Goal: Use online tool/utility: Utilize a website feature to perform a specific function

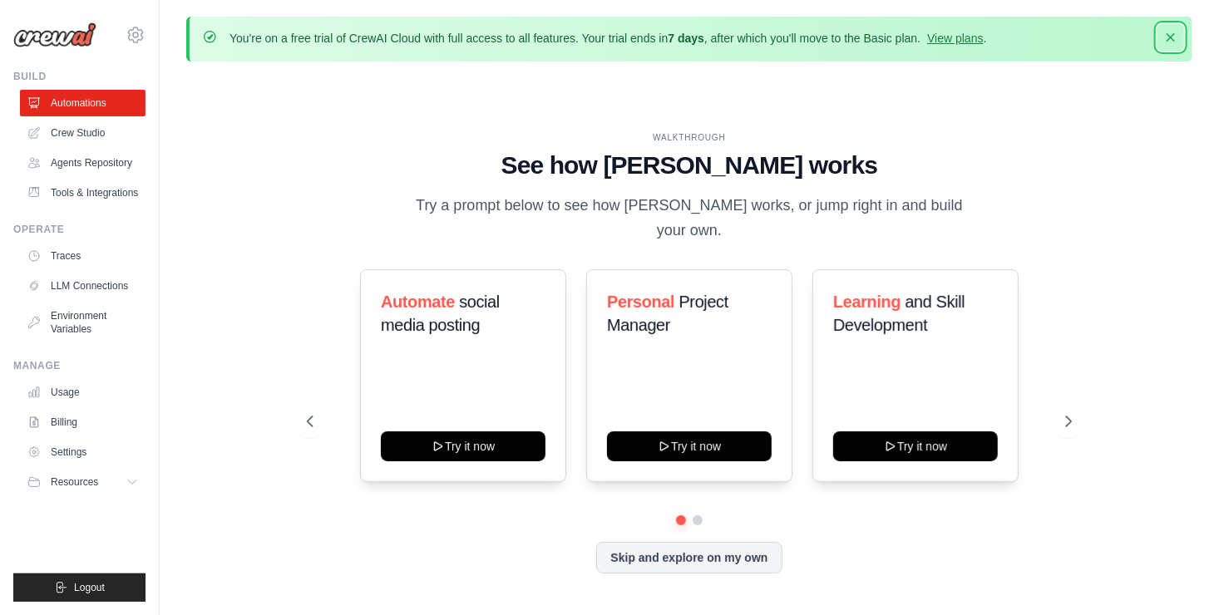
click at [1161, 36] on button "Dismiss" at bounding box center [1171, 37] width 27 height 27
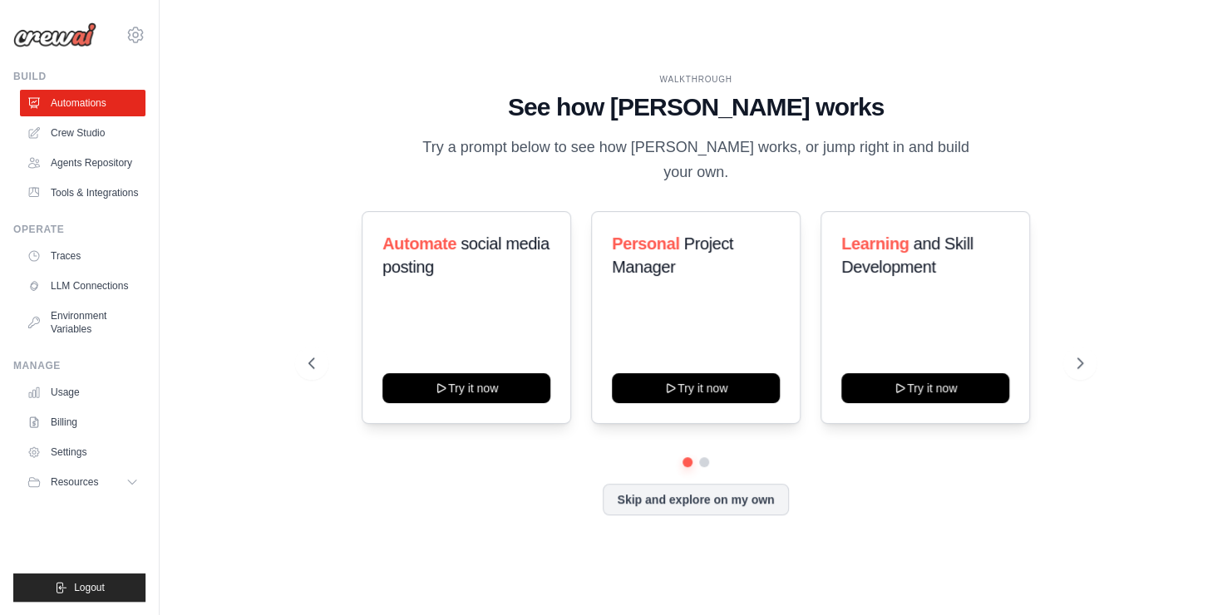
click at [637, 557] on div "WALKTHROUGH See how [PERSON_NAME] works Try a prompt below to see how [PERSON_N…" at bounding box center [695, 308] width 1019 height 582
click at [712, 484] on button "Skip and explore on my own" at bounding box center [695, 498] width 185 height 32
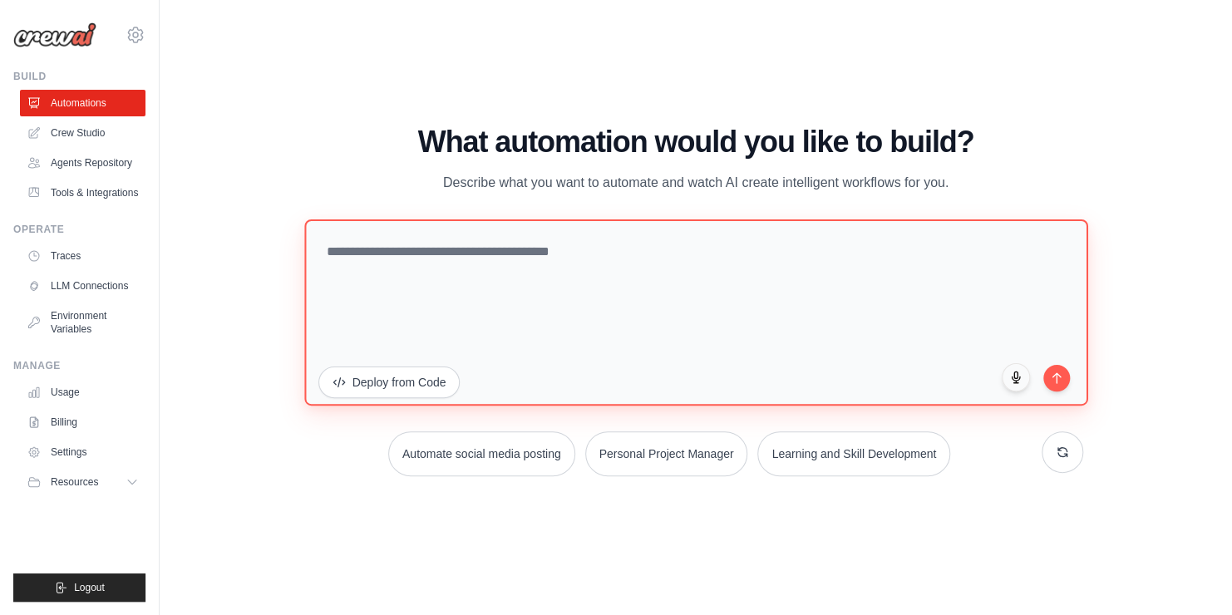
click at [364, 266] on textarea at bounding box center [695, 313] width 783 height 186
paste textarea "**********"
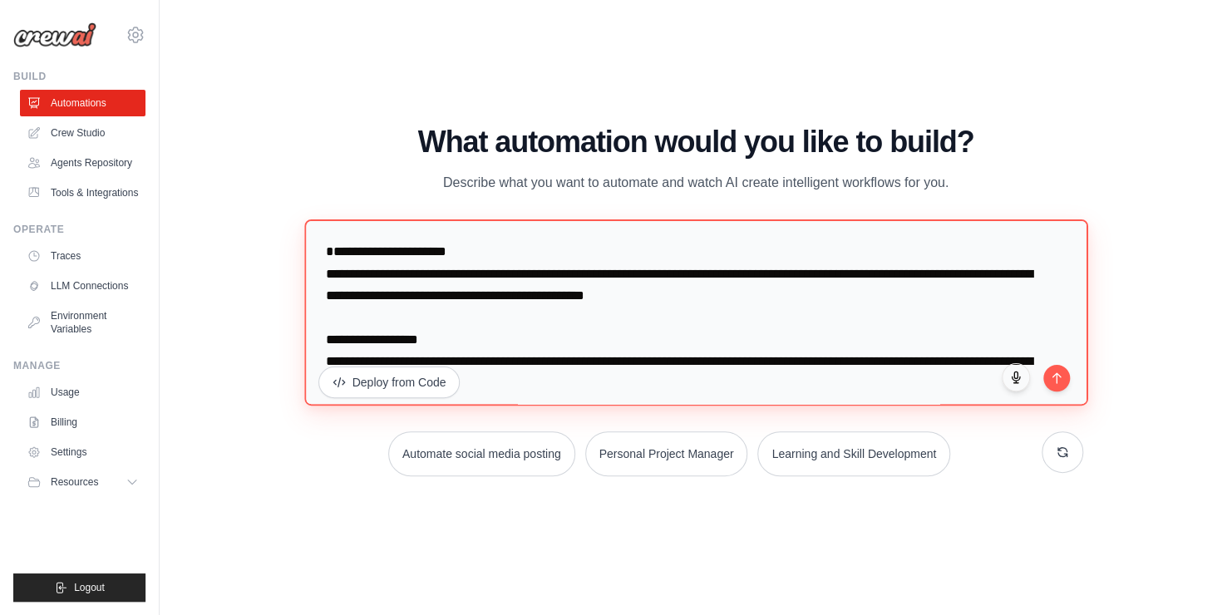
scroll to position [22882, 0]
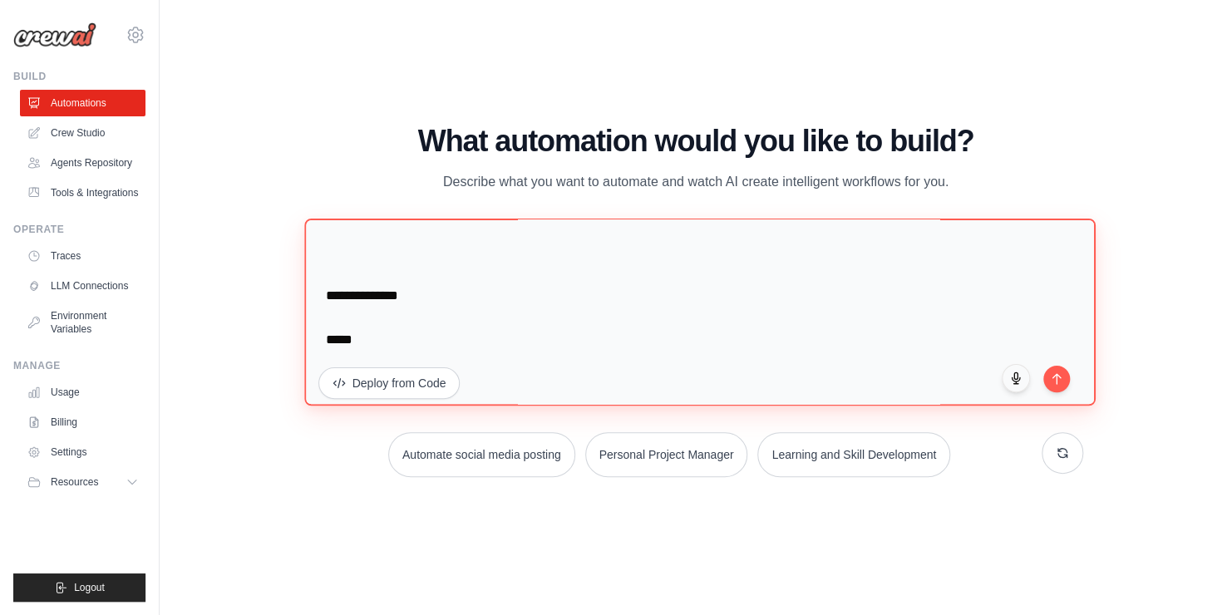
drag, startPoint x: 413, startPoint y: 331, endPoint x: 305, endPoint y: 334, distance: 108.2
click at [305, 334] on textarea at bounding box center [699, 313] width 791 height 188
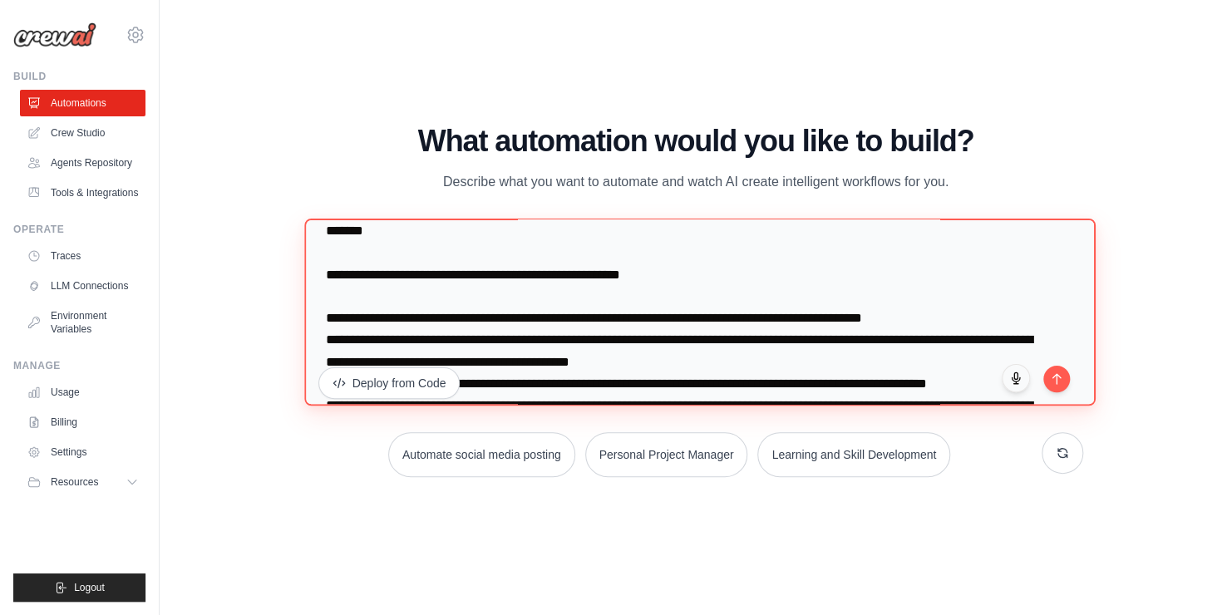
scroll to position [20387, 0]
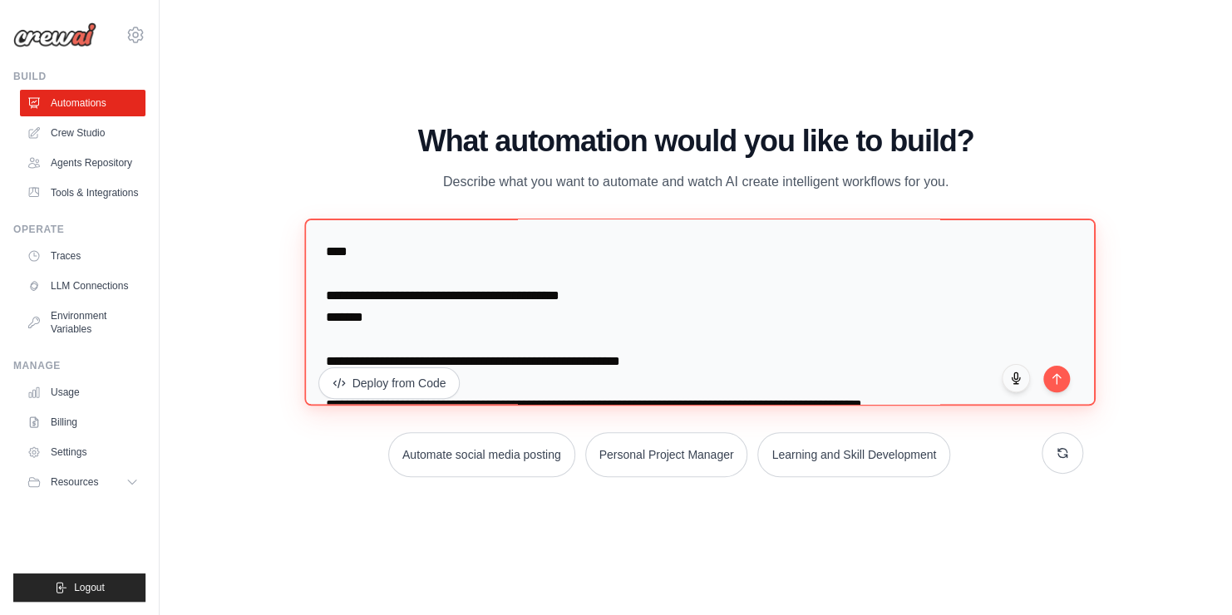
click at [491, 284] on textarea at bounding box center [699, 313] width 791 height 188
paste textarea "**********"
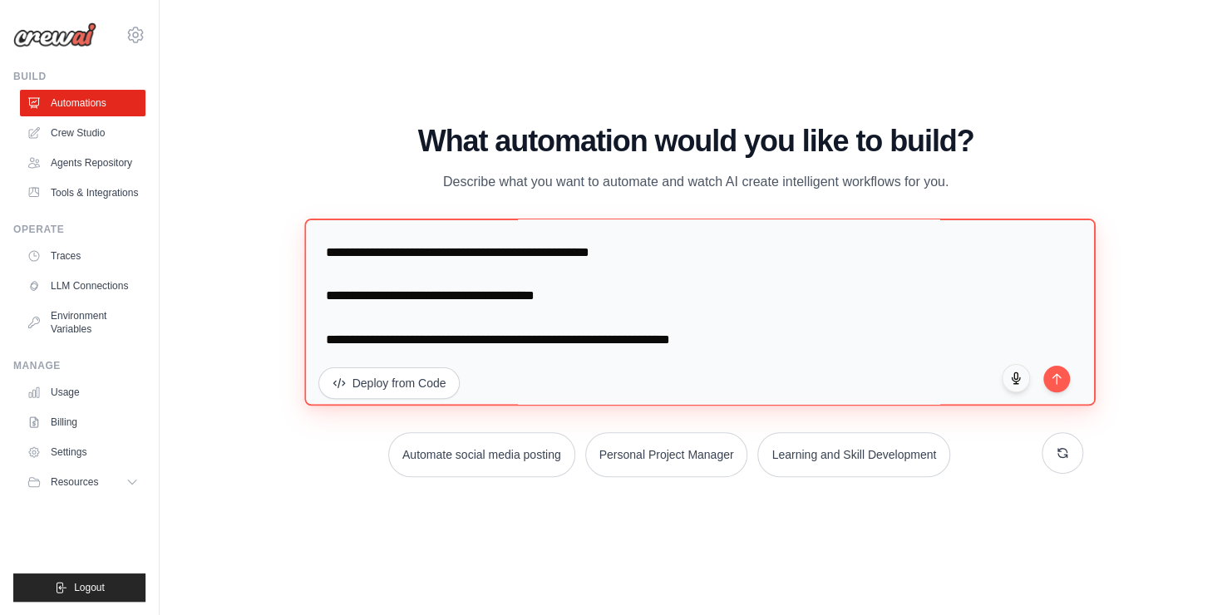
scroll to position [2140, 0]
click at [756, 343] on textarea at bounding box center [699, 313] width 791 height 188
type textarea "**********"
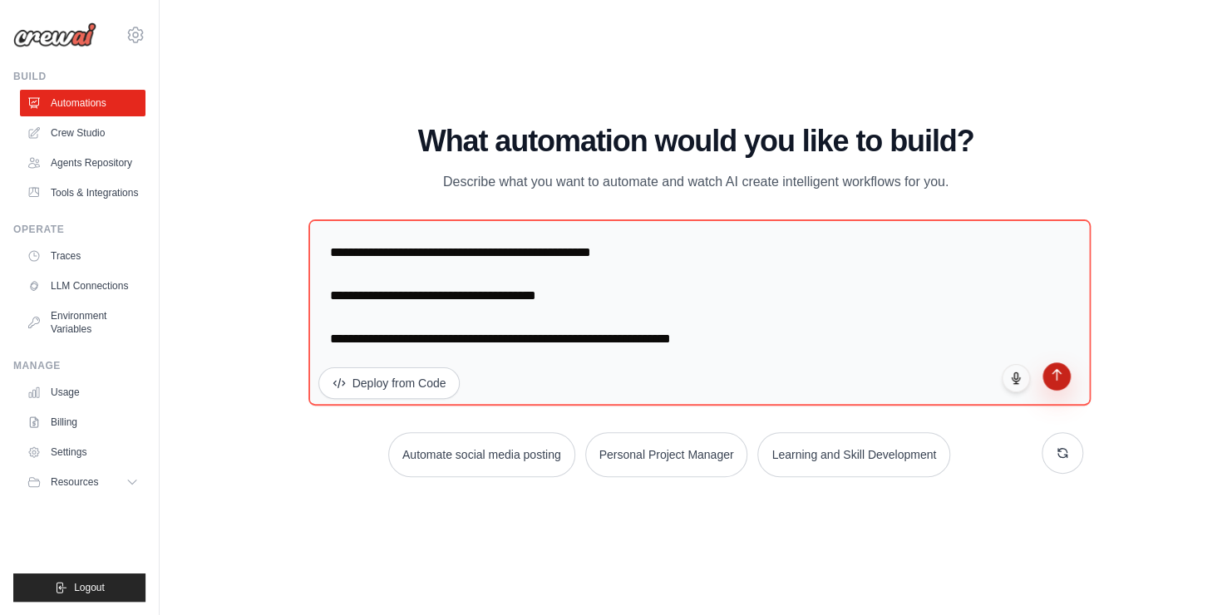
click at [1060, 386] on button "submit" at bounding box center [1058, 377] width 28 height 28
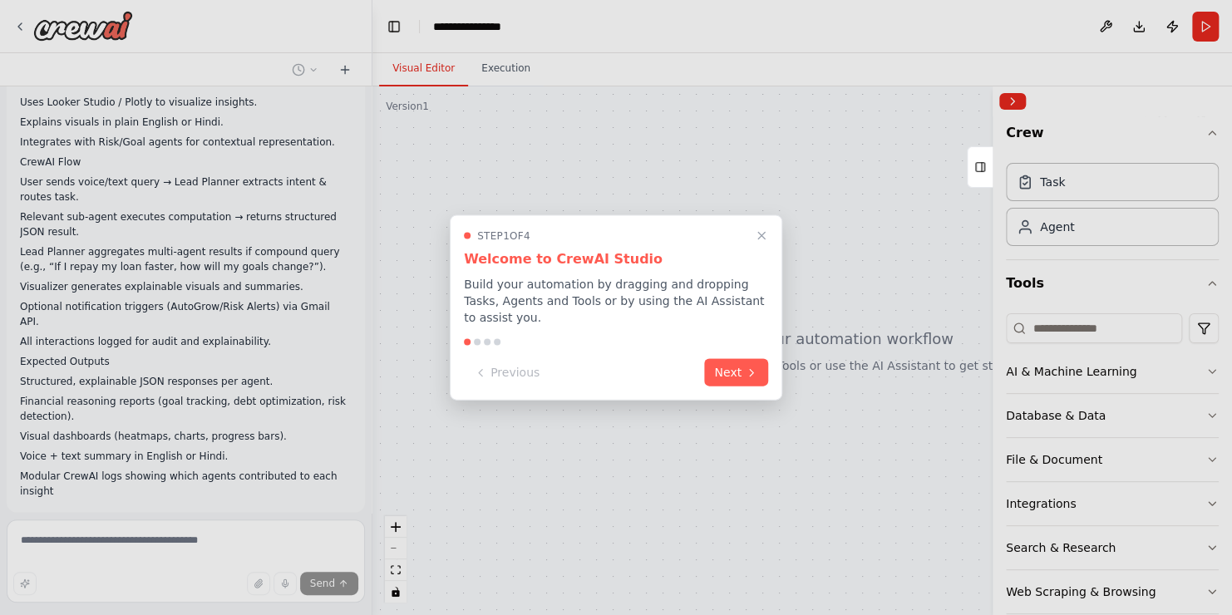
scroll to position [847, 0]
click at [737, 365] on button "Next" at bounding box center [736, 371] width 64 height 27
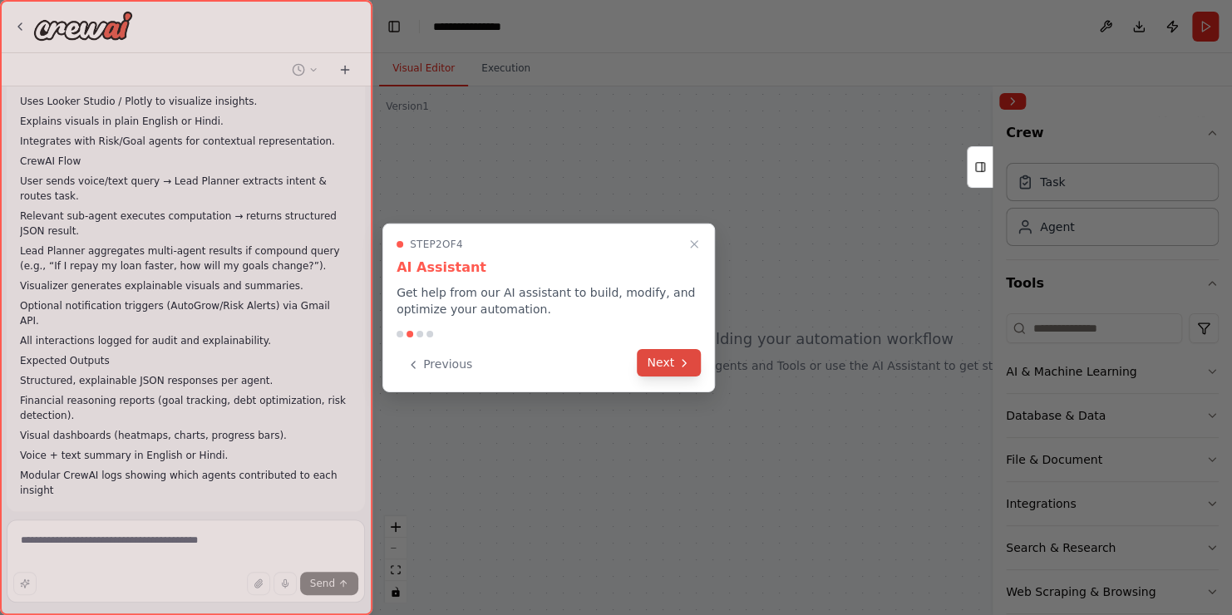
click at [649, 363] on button "Next" at bounding box center [669, 362] width 64 height 27
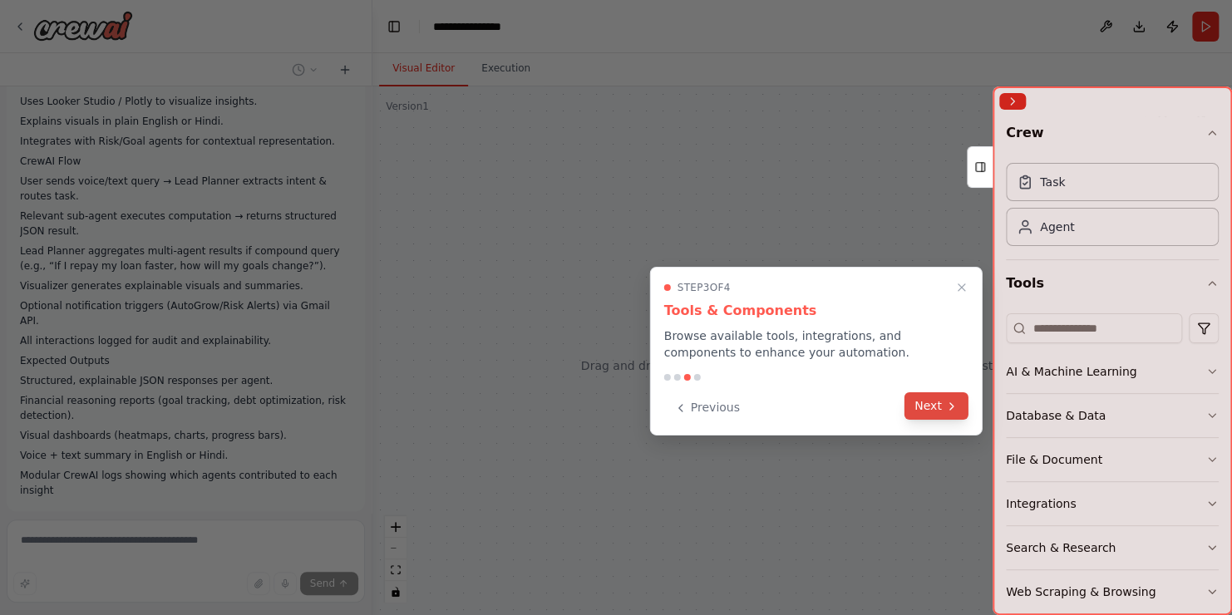
click at [931, 414] on button "Next" at bounding box center [937, 405] width 64 height 27
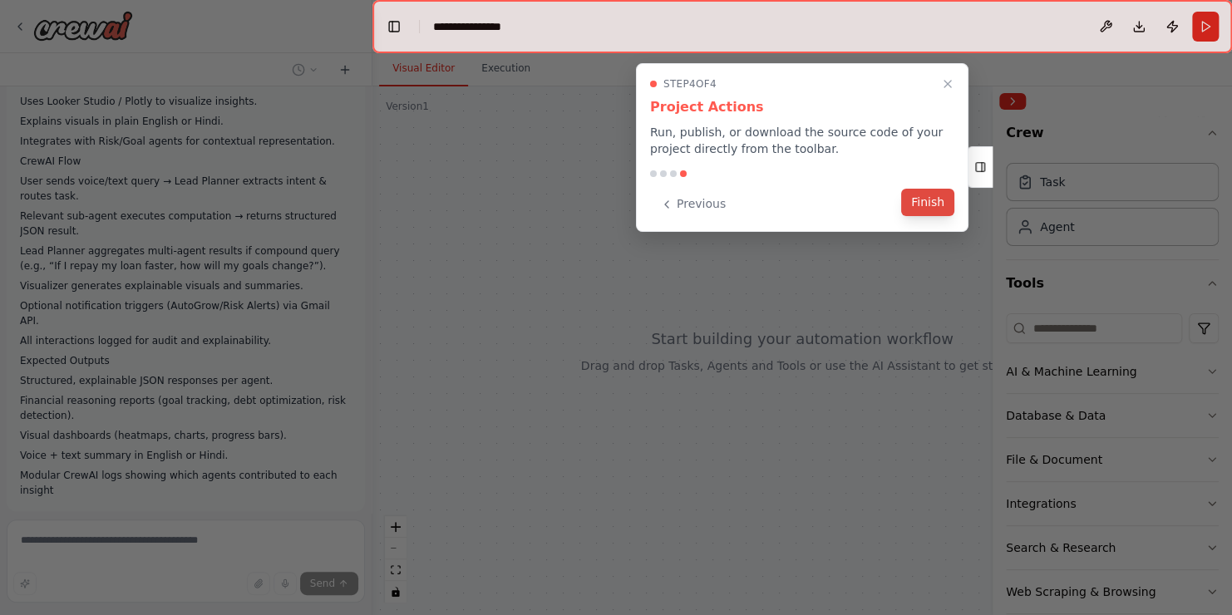
click at [940, 203] on button "Finish" at bounding box center [927, 202] width 53 height 27
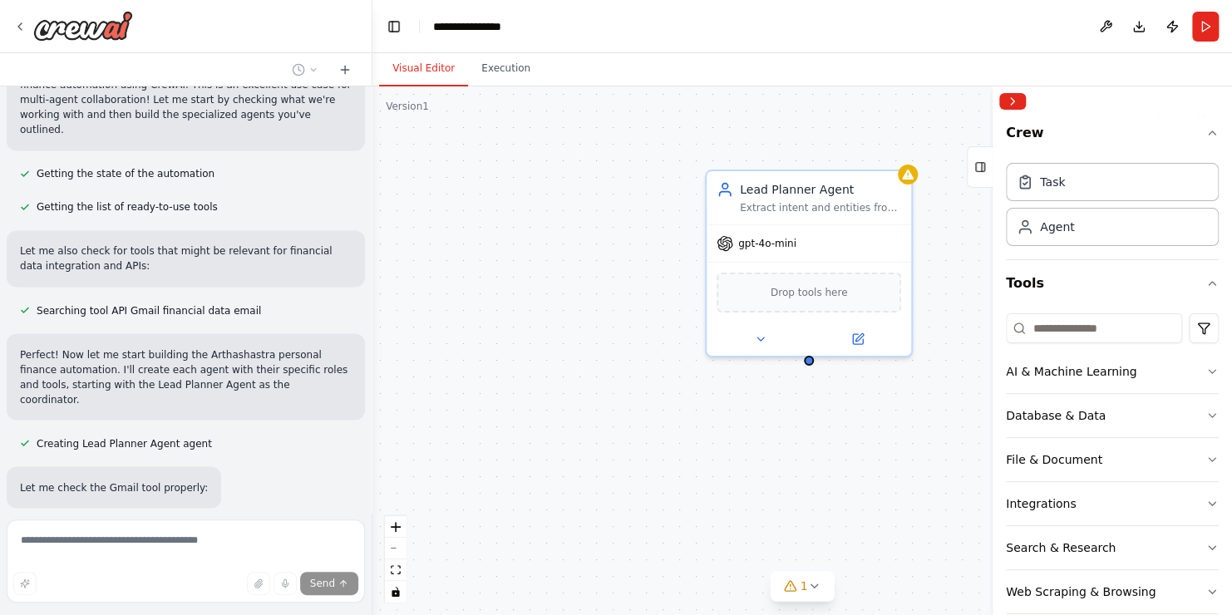
scroll to position [1380, 0]
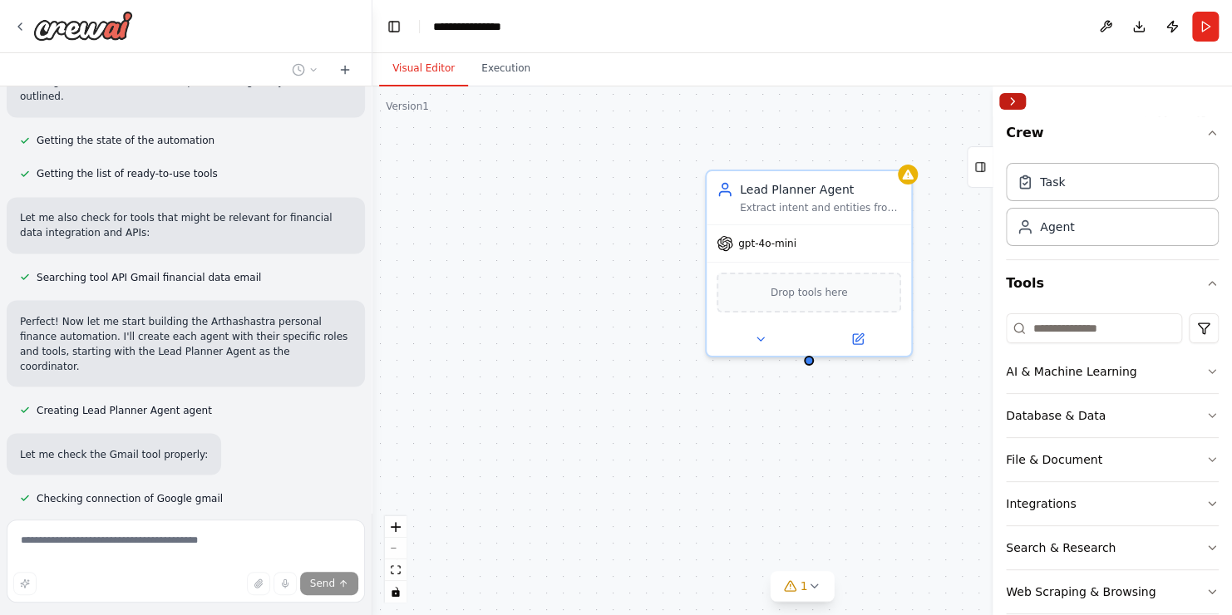
click at [1015, 101] on button "Collapse right sidebar" at bounding box center [1013, 101] width 27 height 17
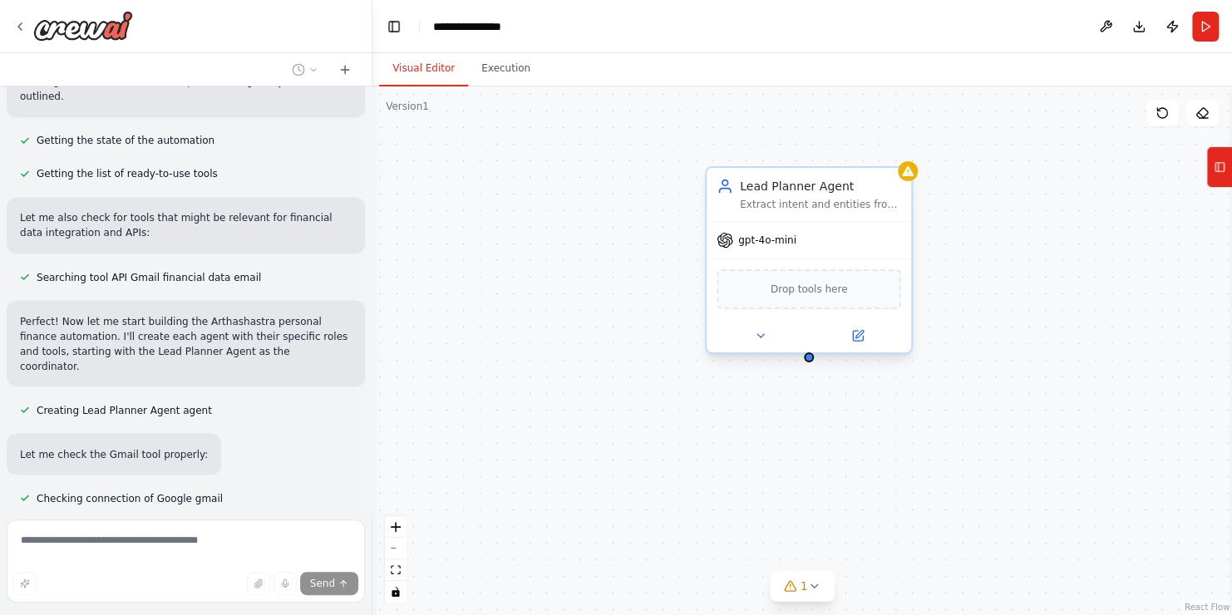
click at [817, 289] on span "Drop tools here" at bounding box center [809, 289] width 77 height 17
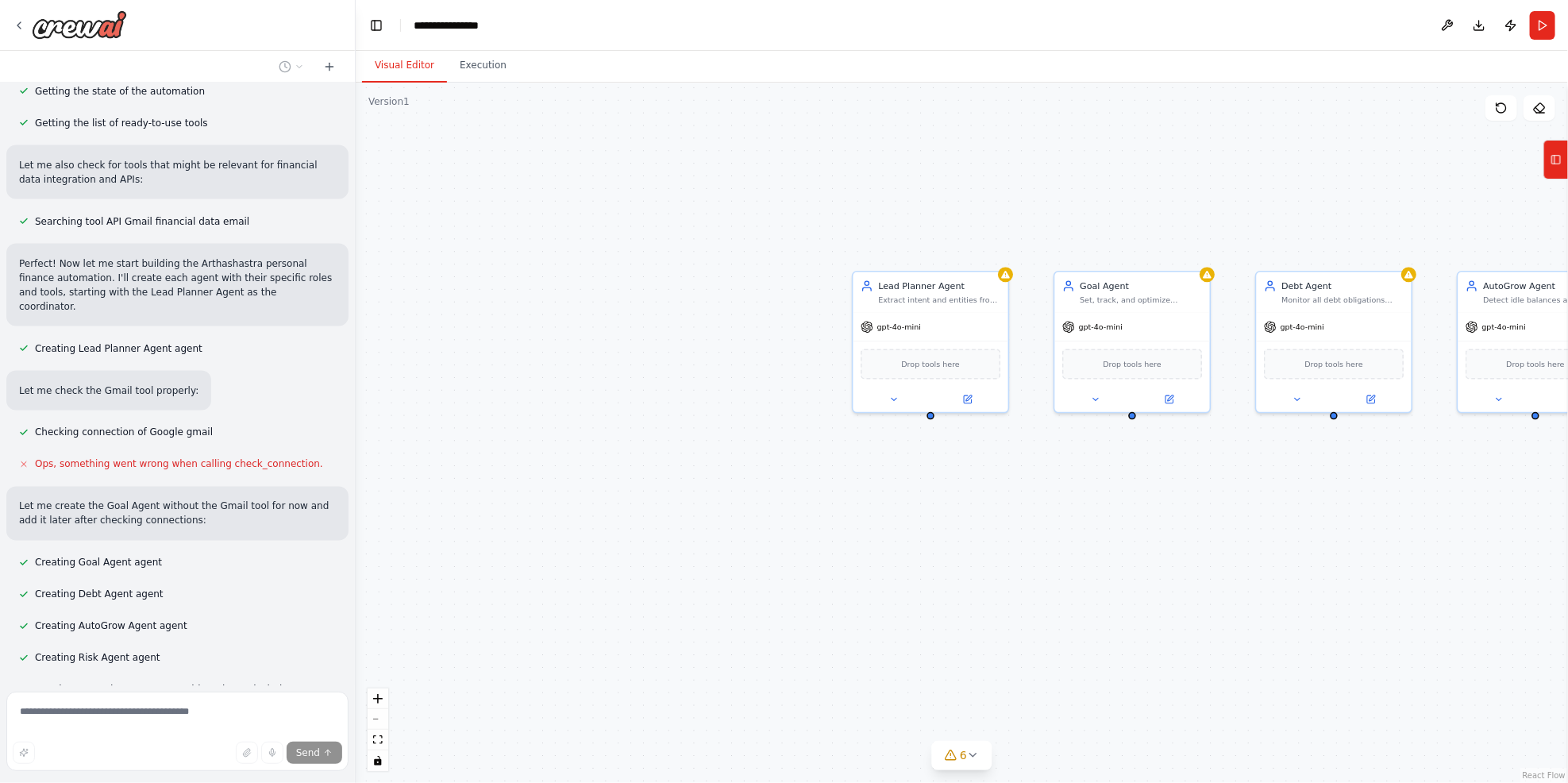
scroll to position [1392, 0]
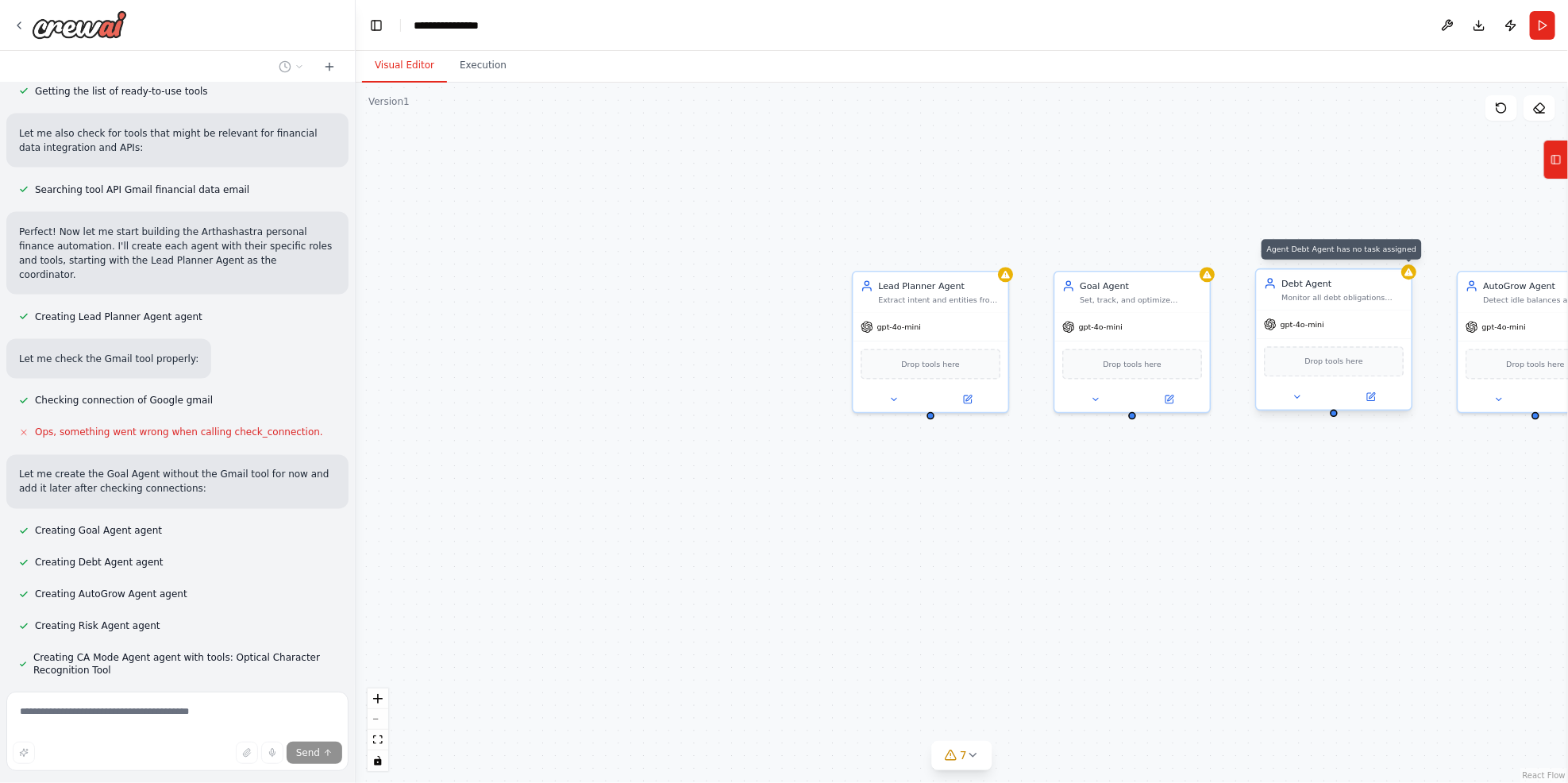
click at [1176, 276] on icon at bounding box center [1409, 271] width 11 height 11
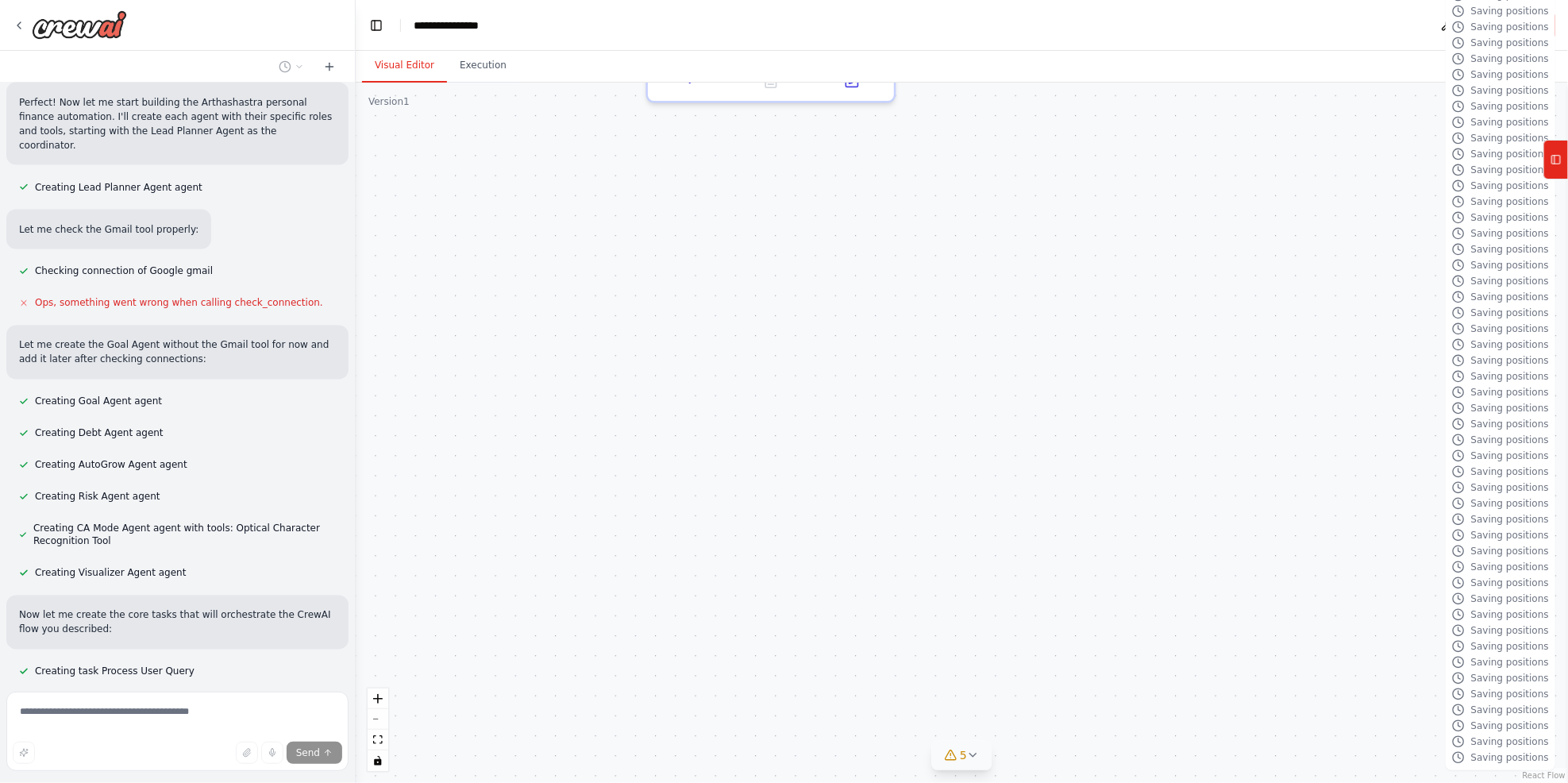
scroll to position [1554, 0]
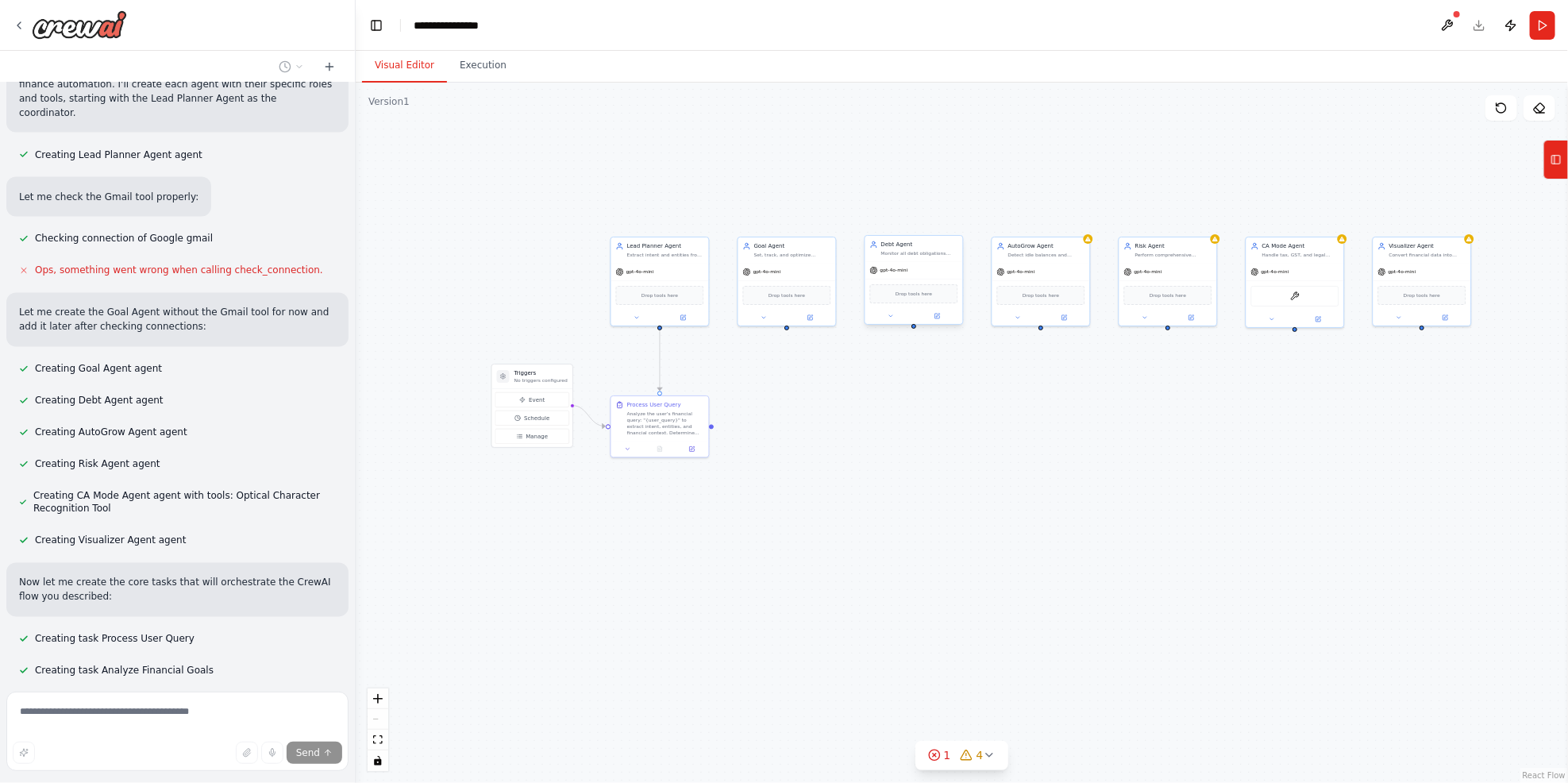
drag, startPoint x: 1417, startPoint y: 226, endPoint x: 1119, endPoint y: 389, distance: 339.7
click at [1119, 389] on div ".deletable-edge-delete-btn { width: 20px; height: 20px; border: 0px solid #ffff…" at bounding box center [963, 432] width 1213 height 700
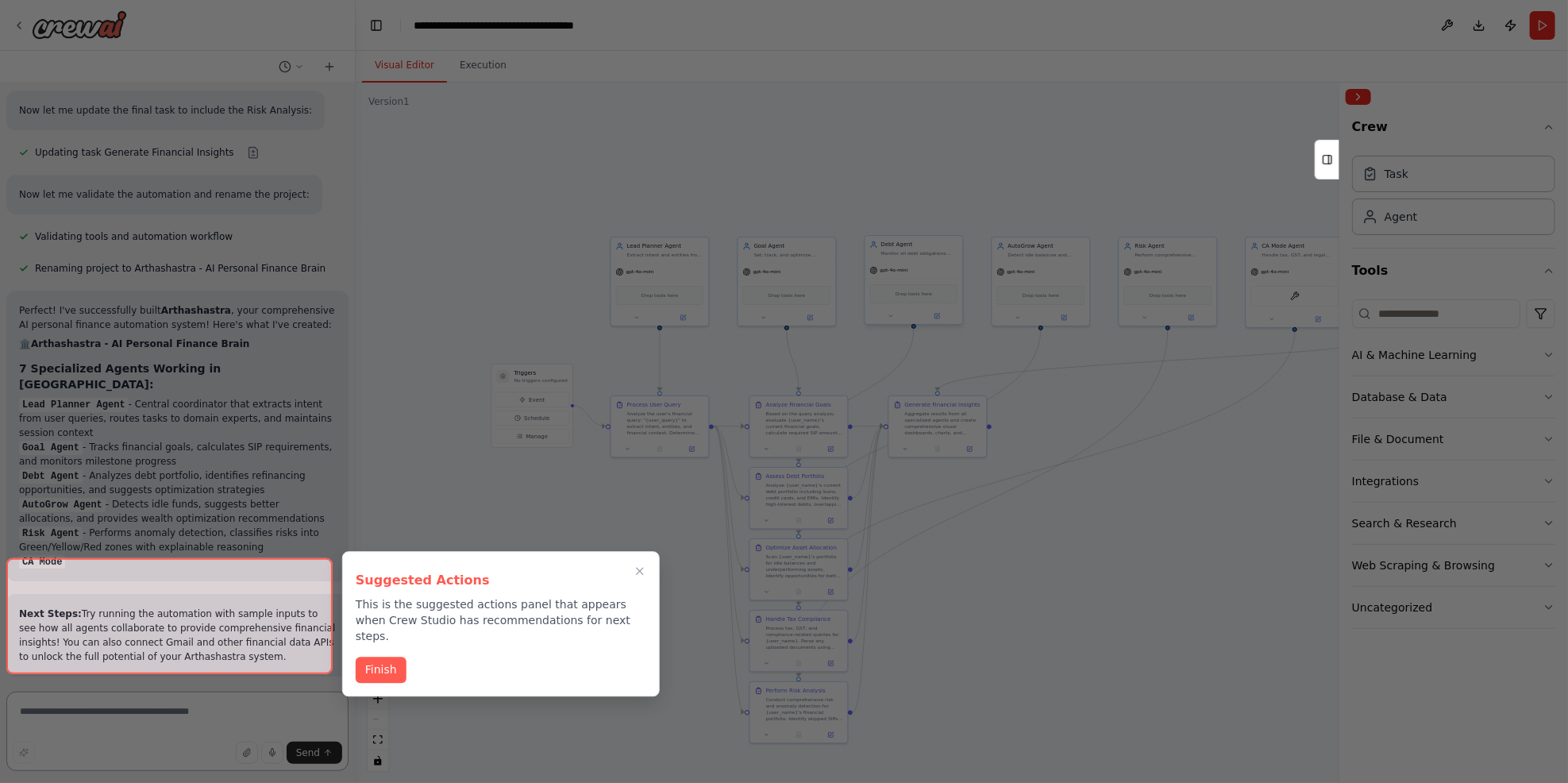
scroll to position [2783, 0]
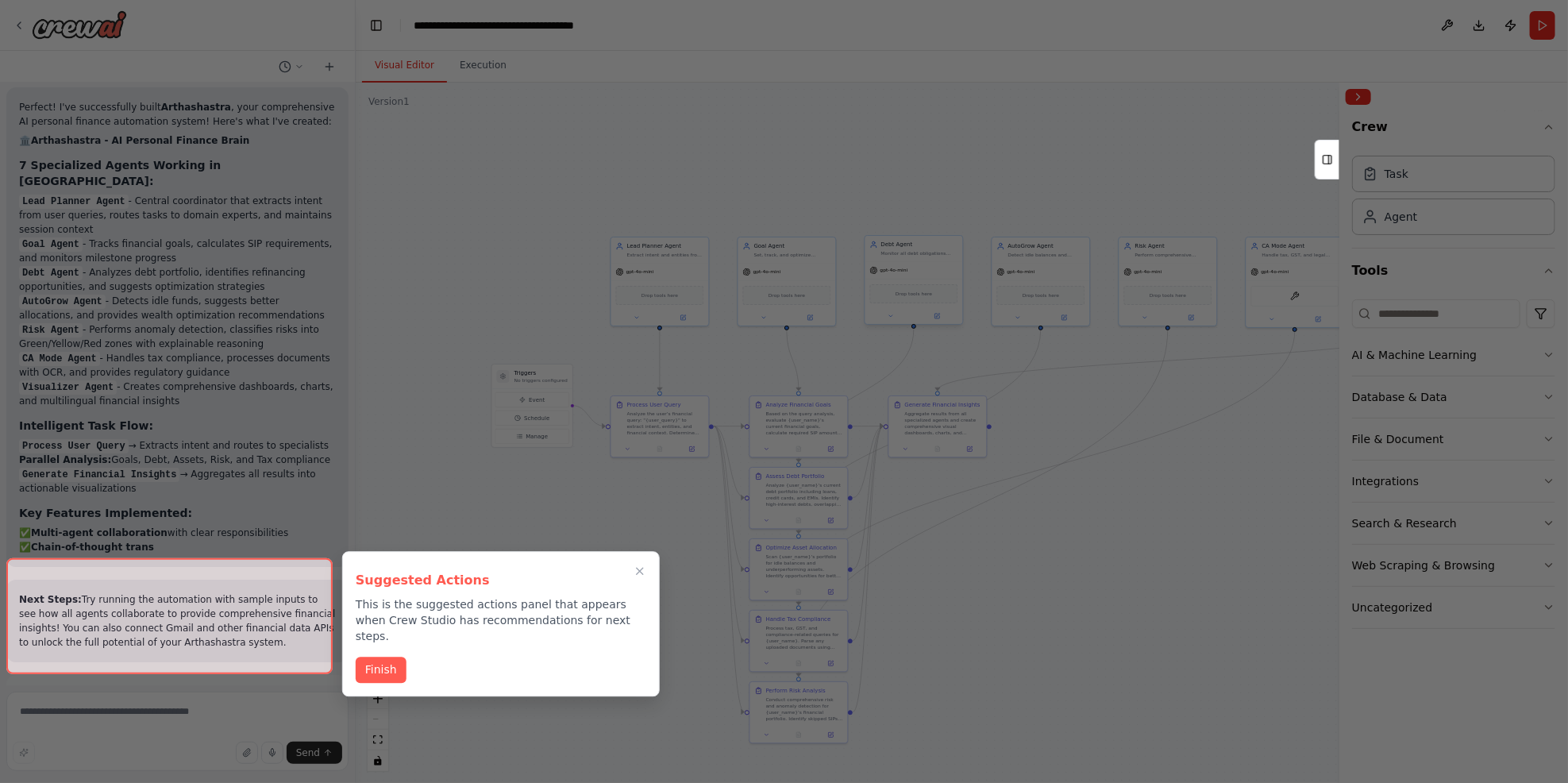
click at [913, 314] on div at bounding box center [784, 392] width 1568 height 783
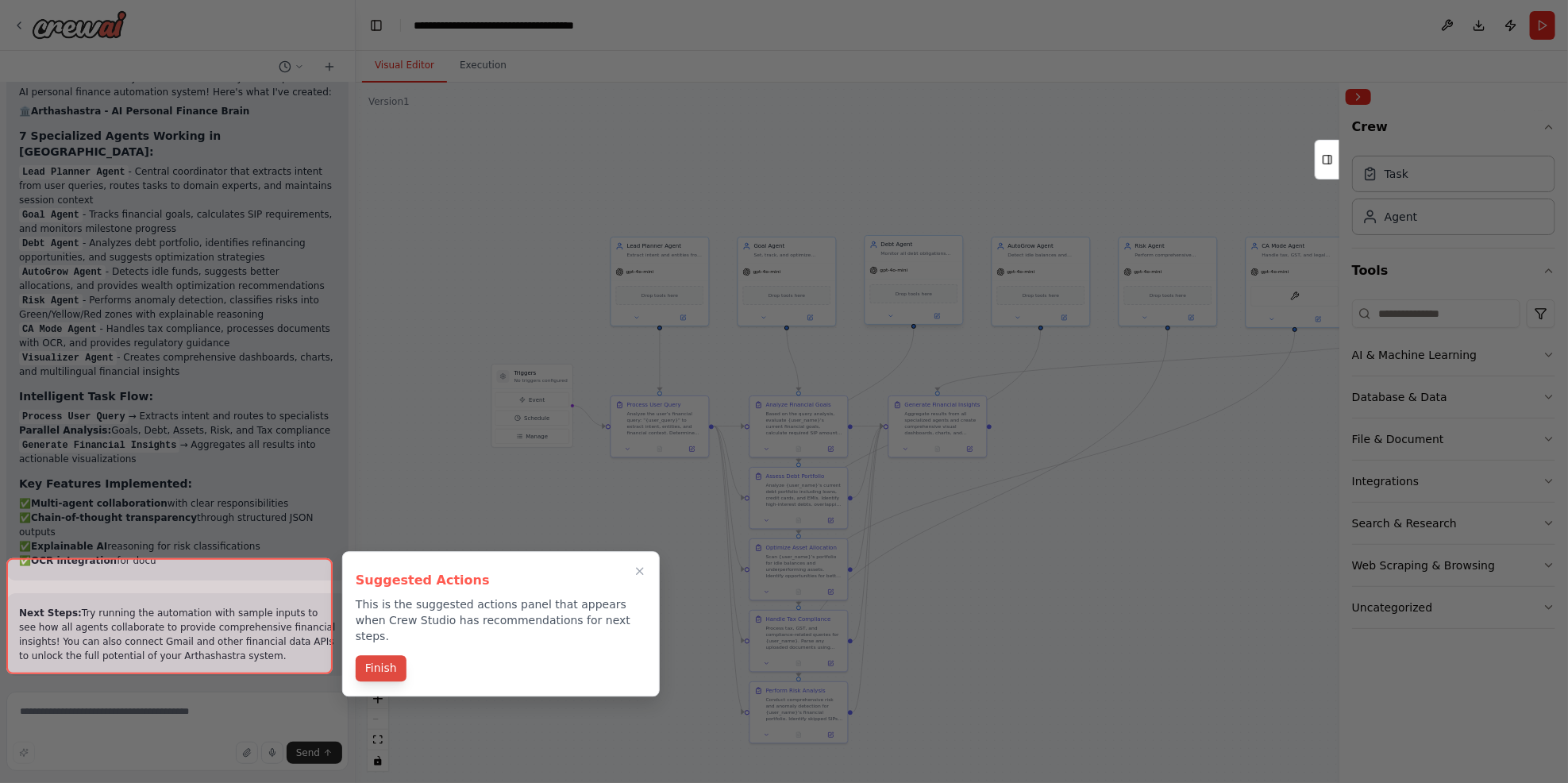
click at [383, 587] on button "Finish" at bounding box center [381, 667] width 51 height 26
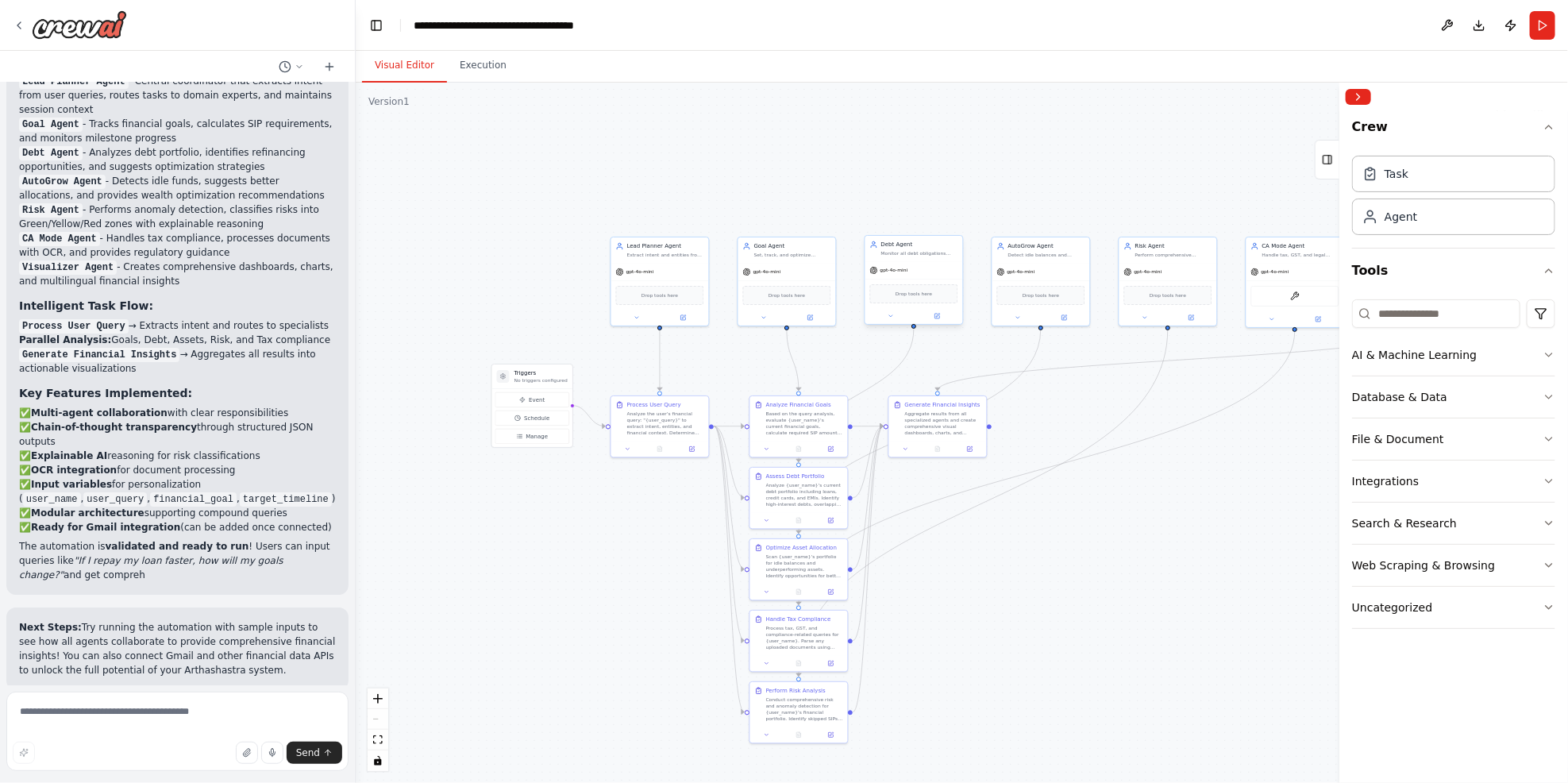
scroll to position [3105, 0]
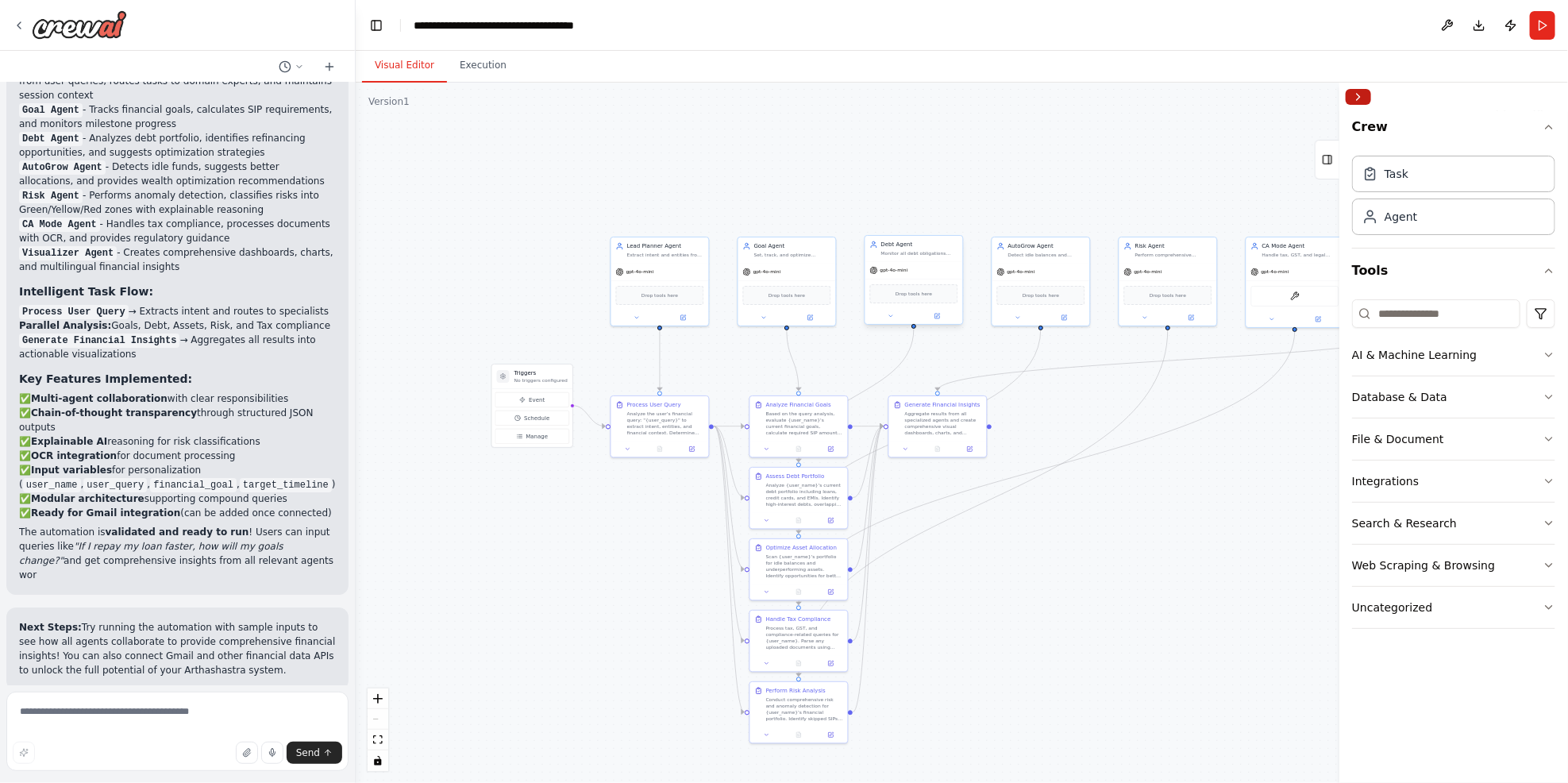
click at [1176, 95] on button "Collapse right sidebar" at bounding box center [1358, 96] width 26 height 16
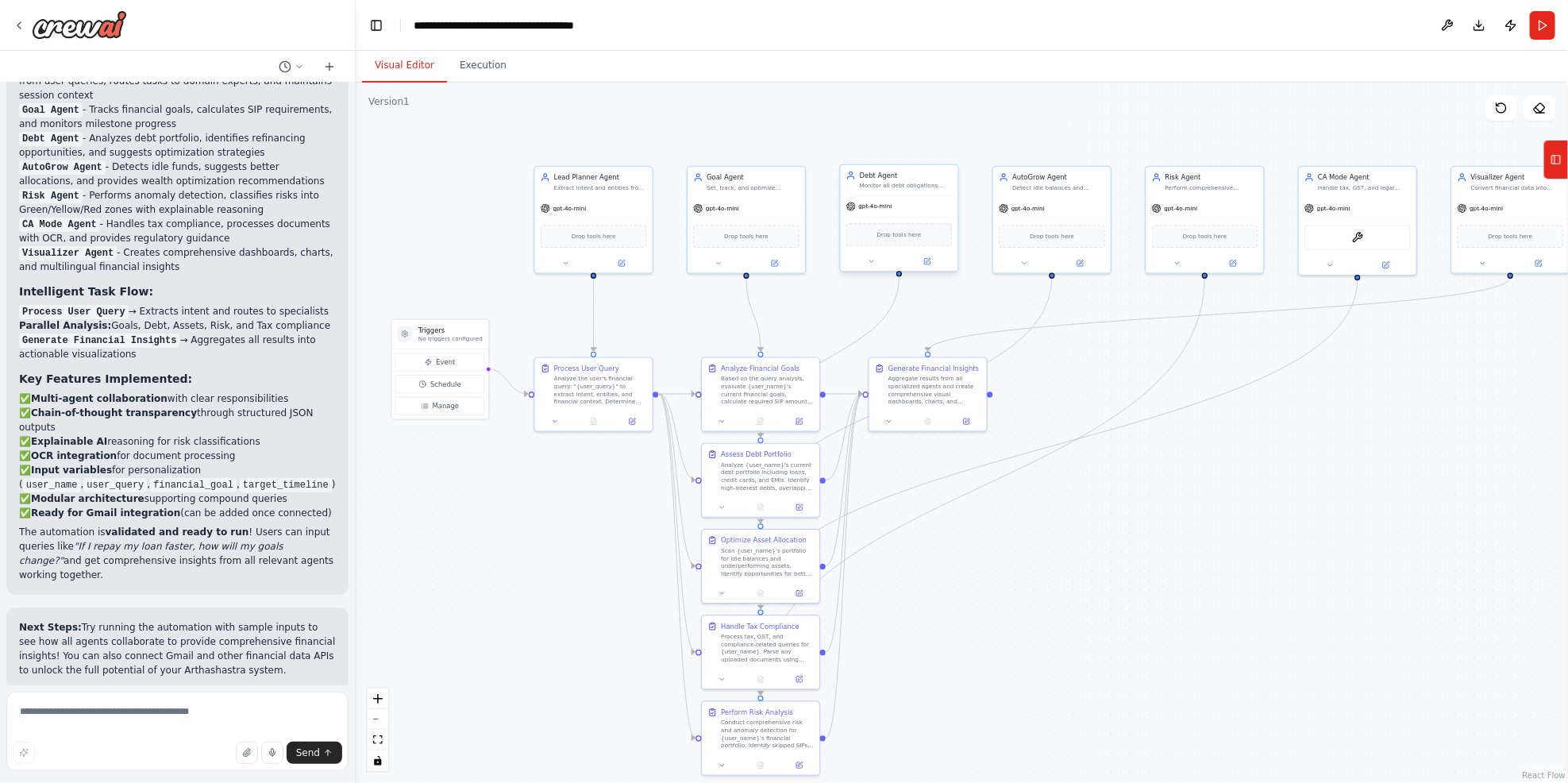
click at [177, 587] on span "Run Automation" at bounding box center [184, 793] width 77 height 12
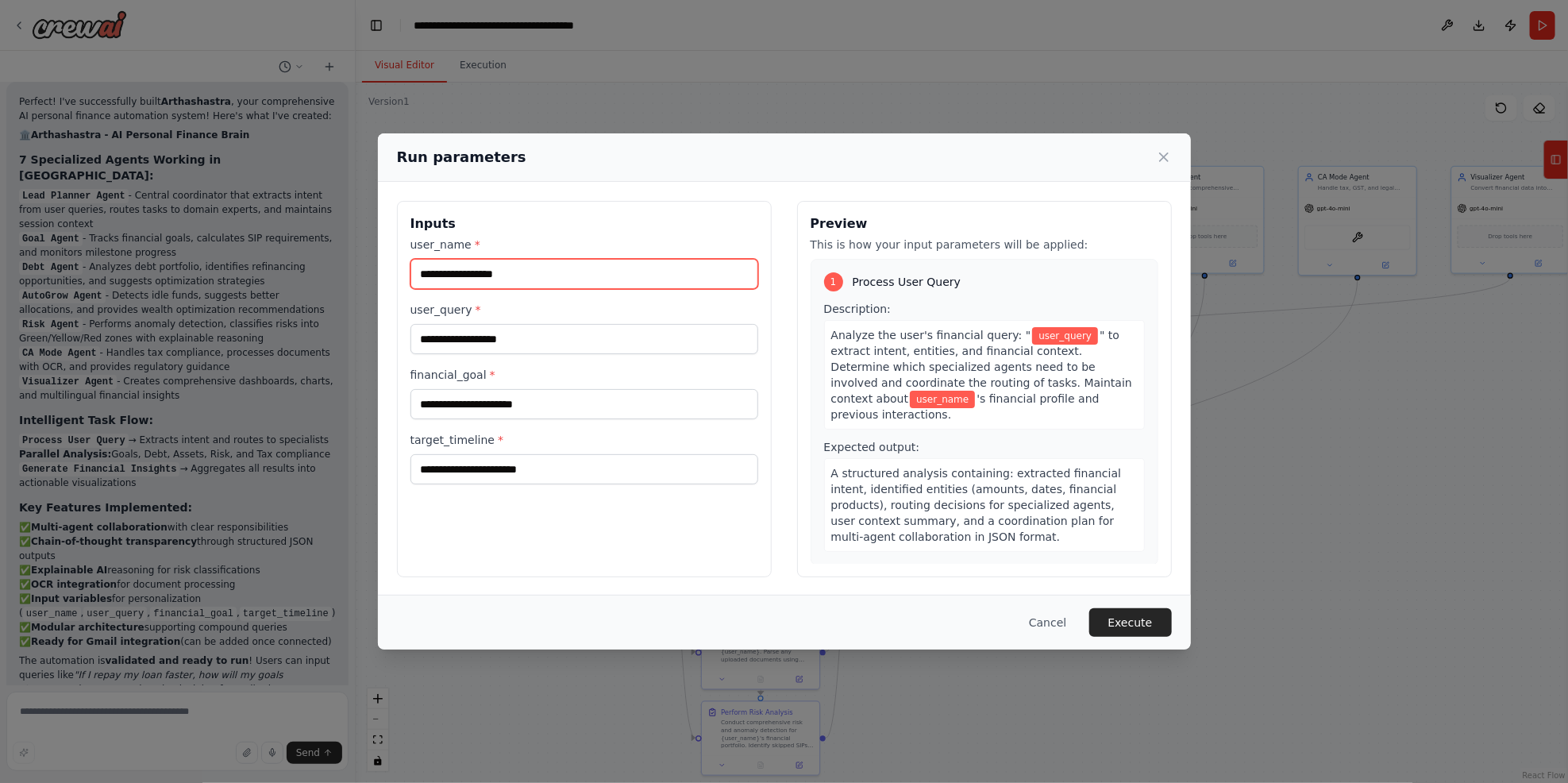
click at [568, 268] on input "user_name *" at bounding box center [584, 274] width 348 height 31
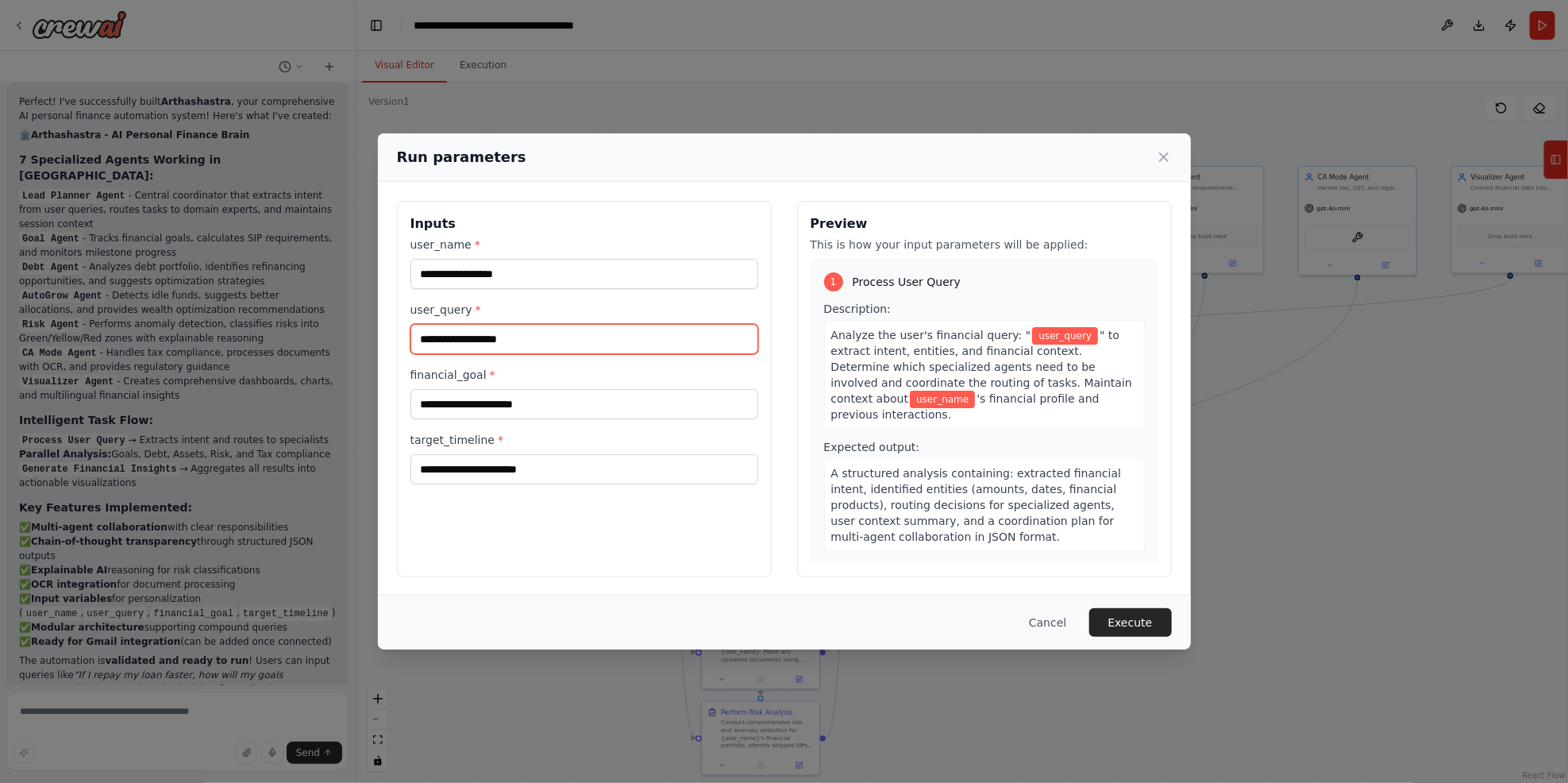
click at [539, 345] on input "user_query *" at bounding box center [584, 339] width 348 height 31
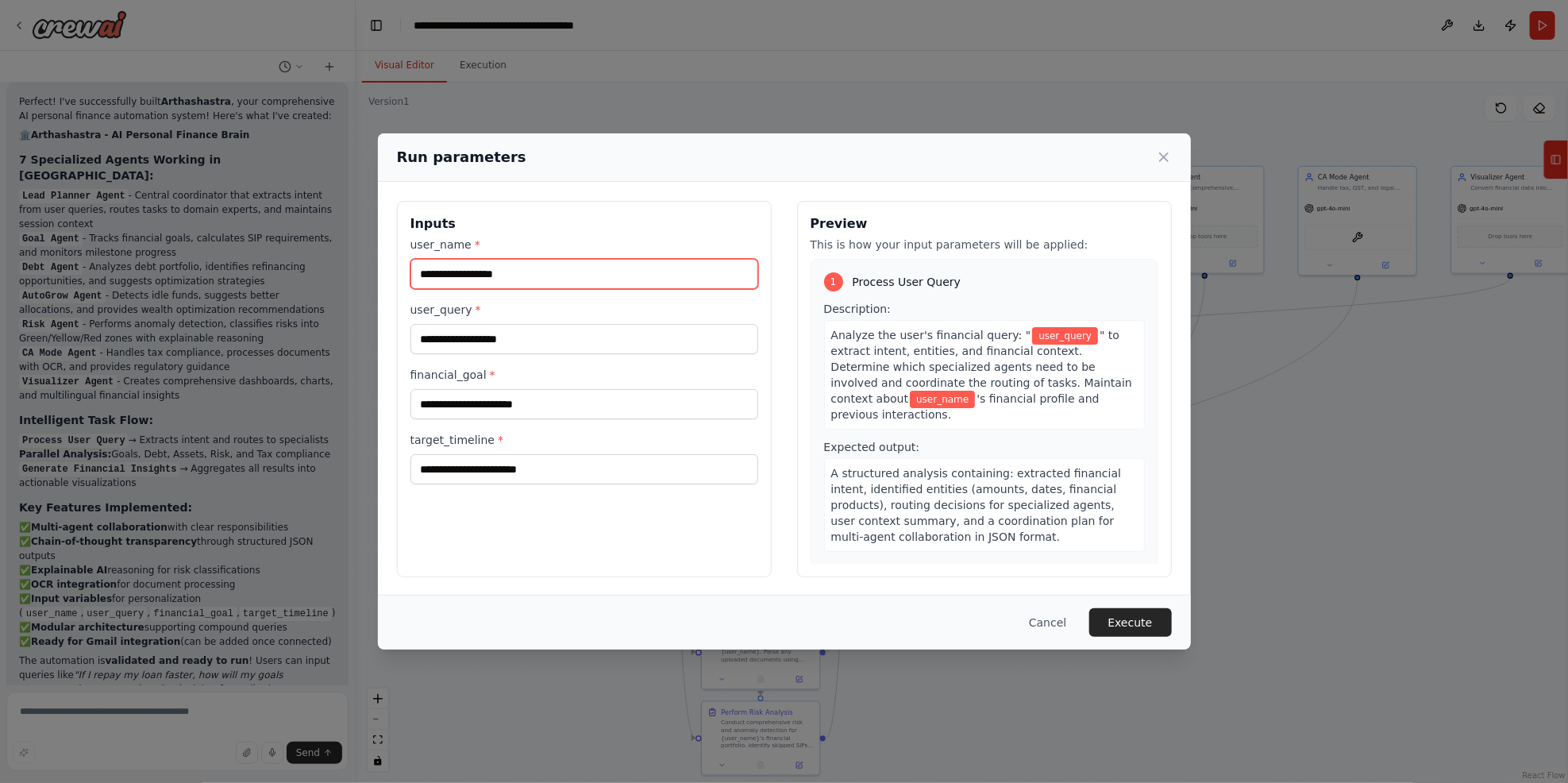
click at [494, 276] on input "user_name *" at bounding box center [584, 274] width 348 height 31
type input "********"
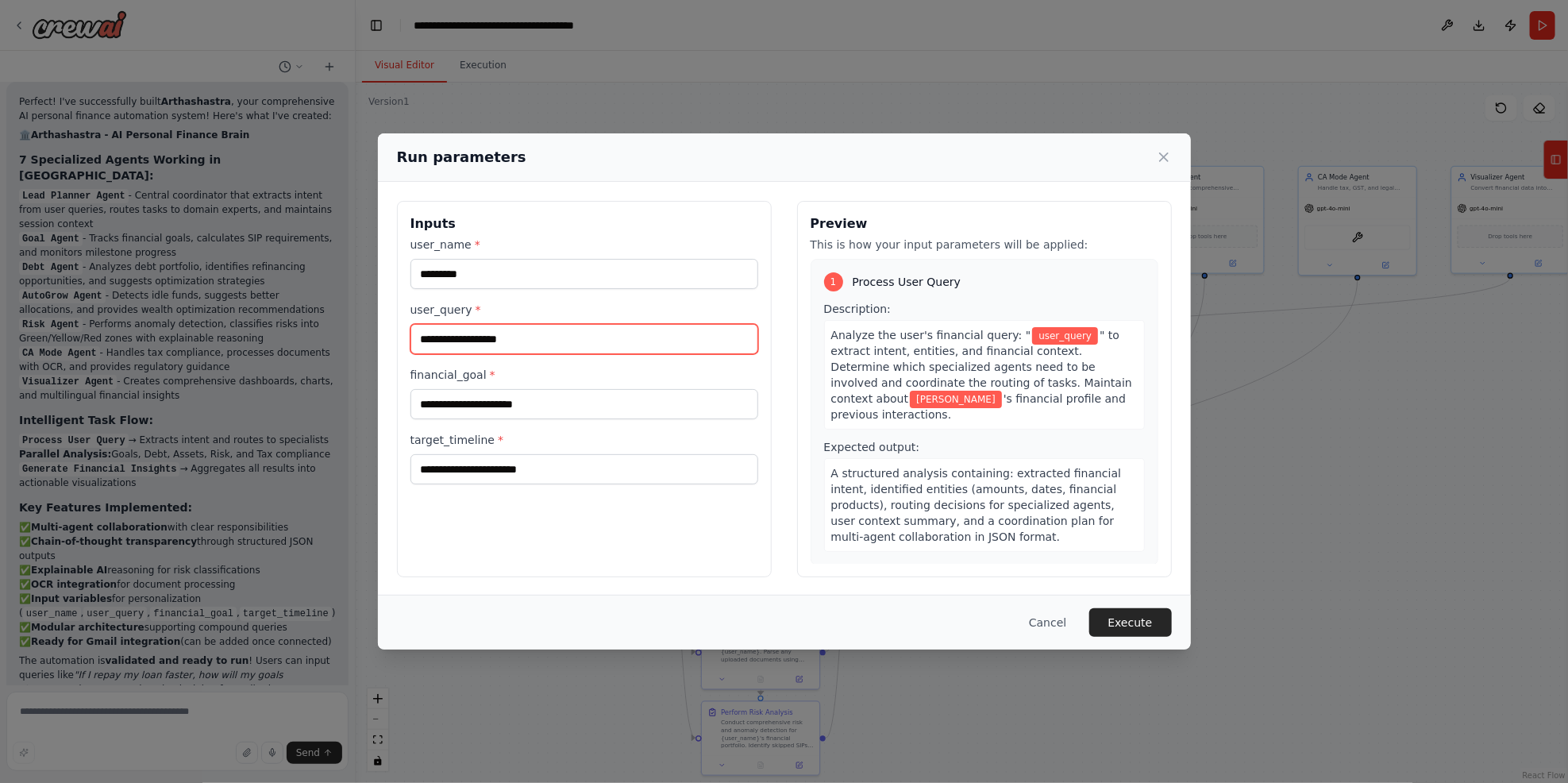
click at [549, 339] on input "user_query *" at bounding box center [584, 339] width 348 height 31
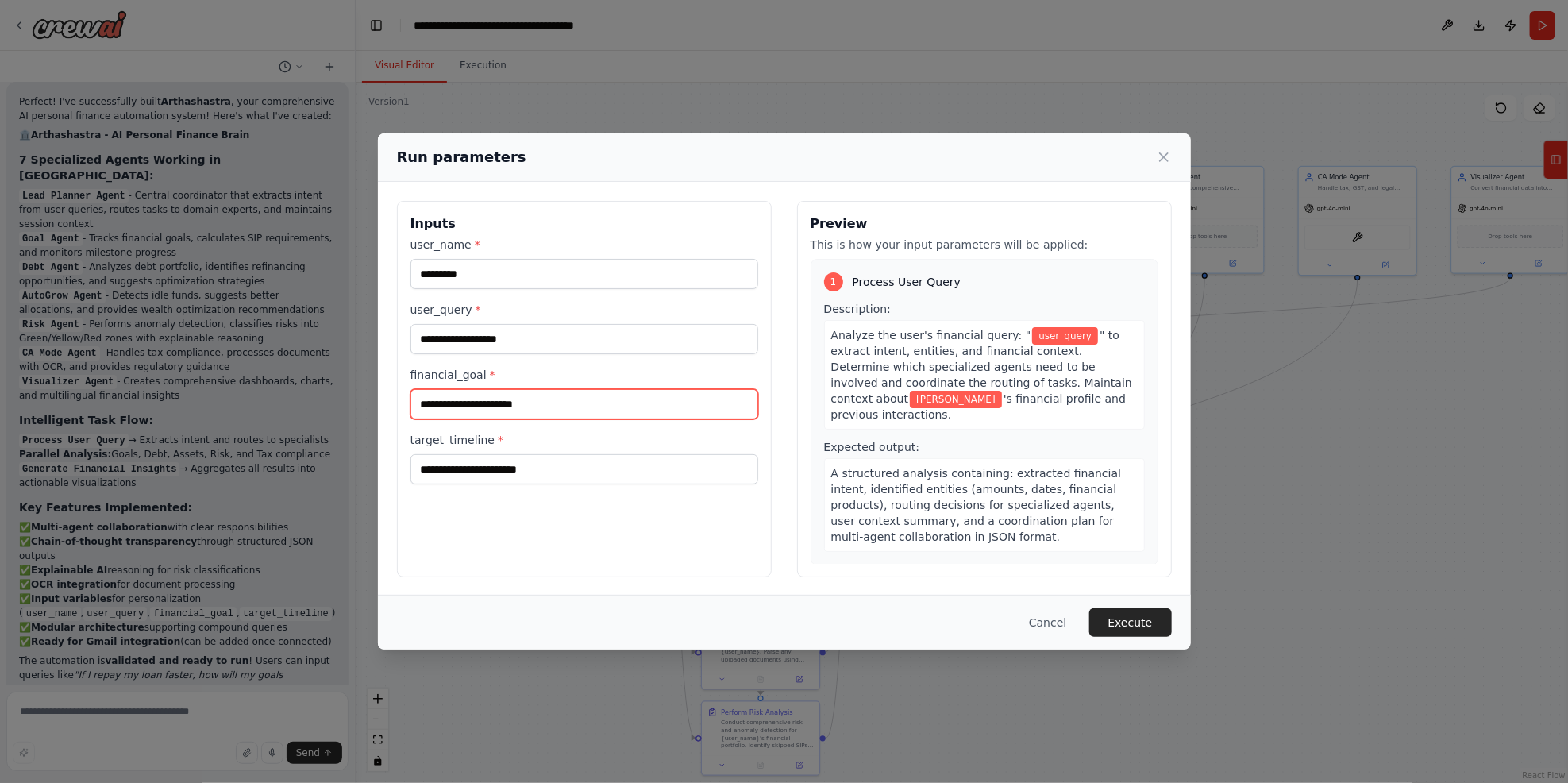
click at [512, 407] on input "financial_goal *" at bounding box center [584, 404] width 348 height 31
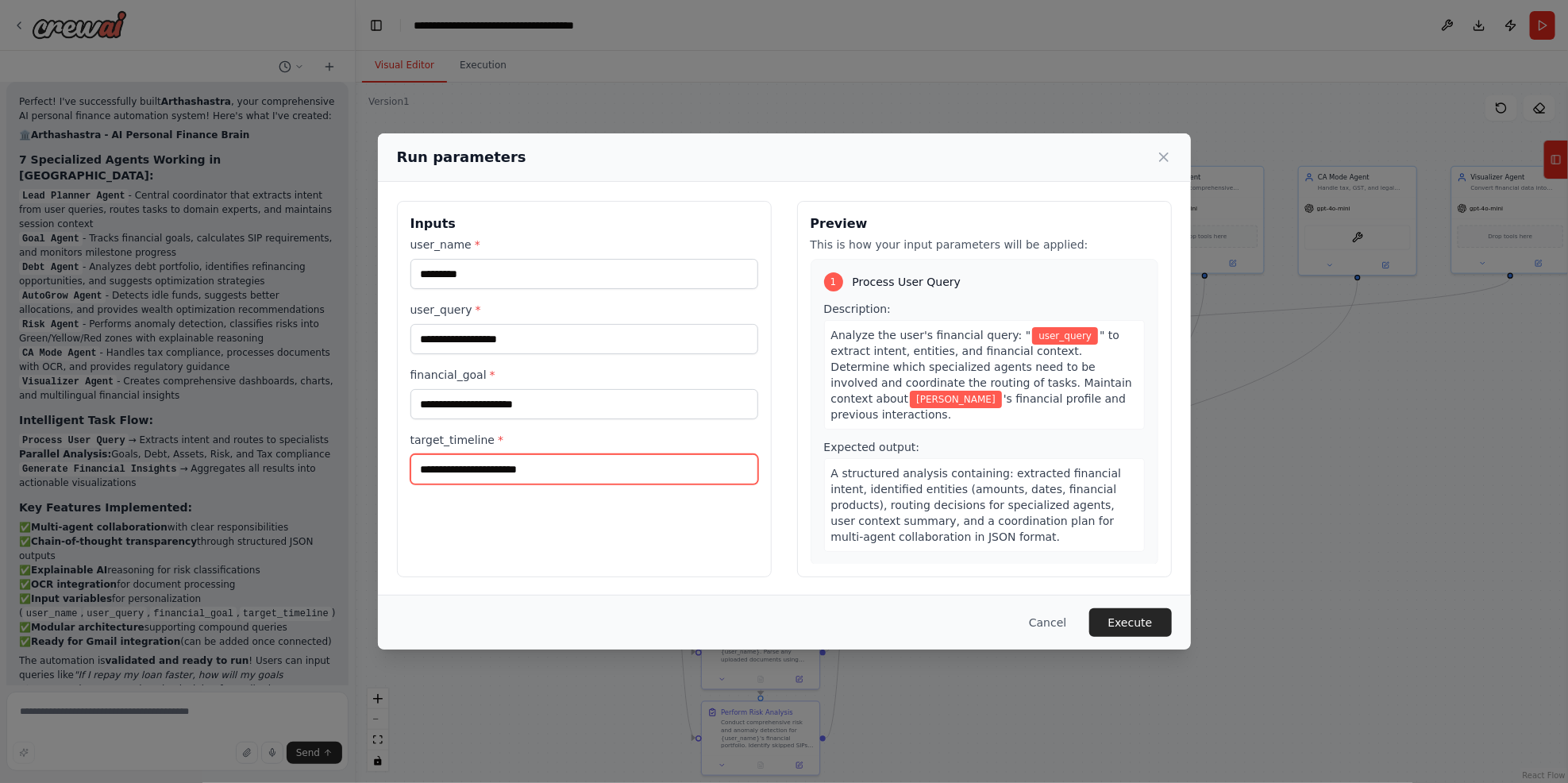
click at [519, 484] on input "target_timeline *" at bounding box center [584, 470] width 348 height 31
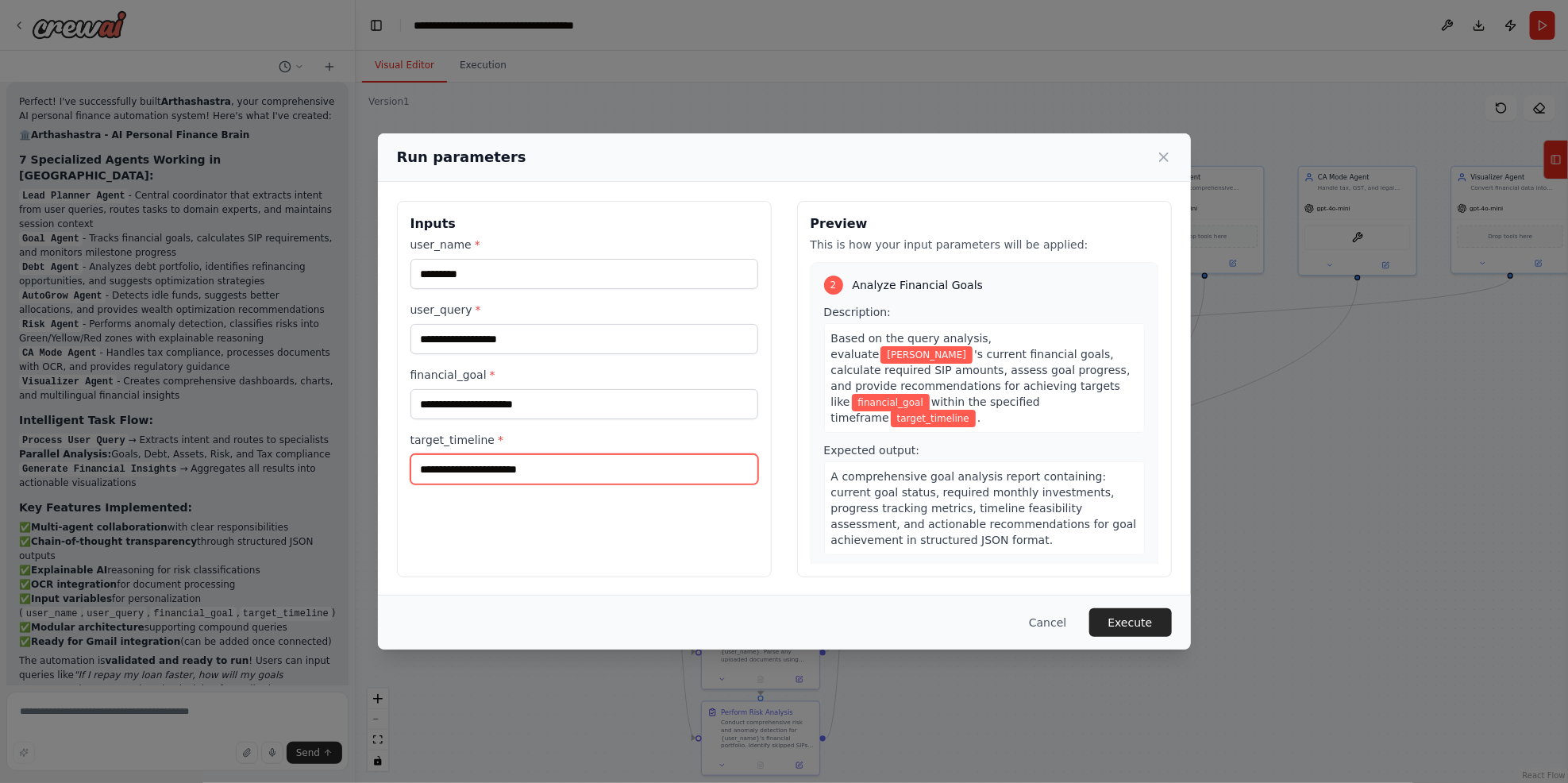
scroll to position [318, 0]
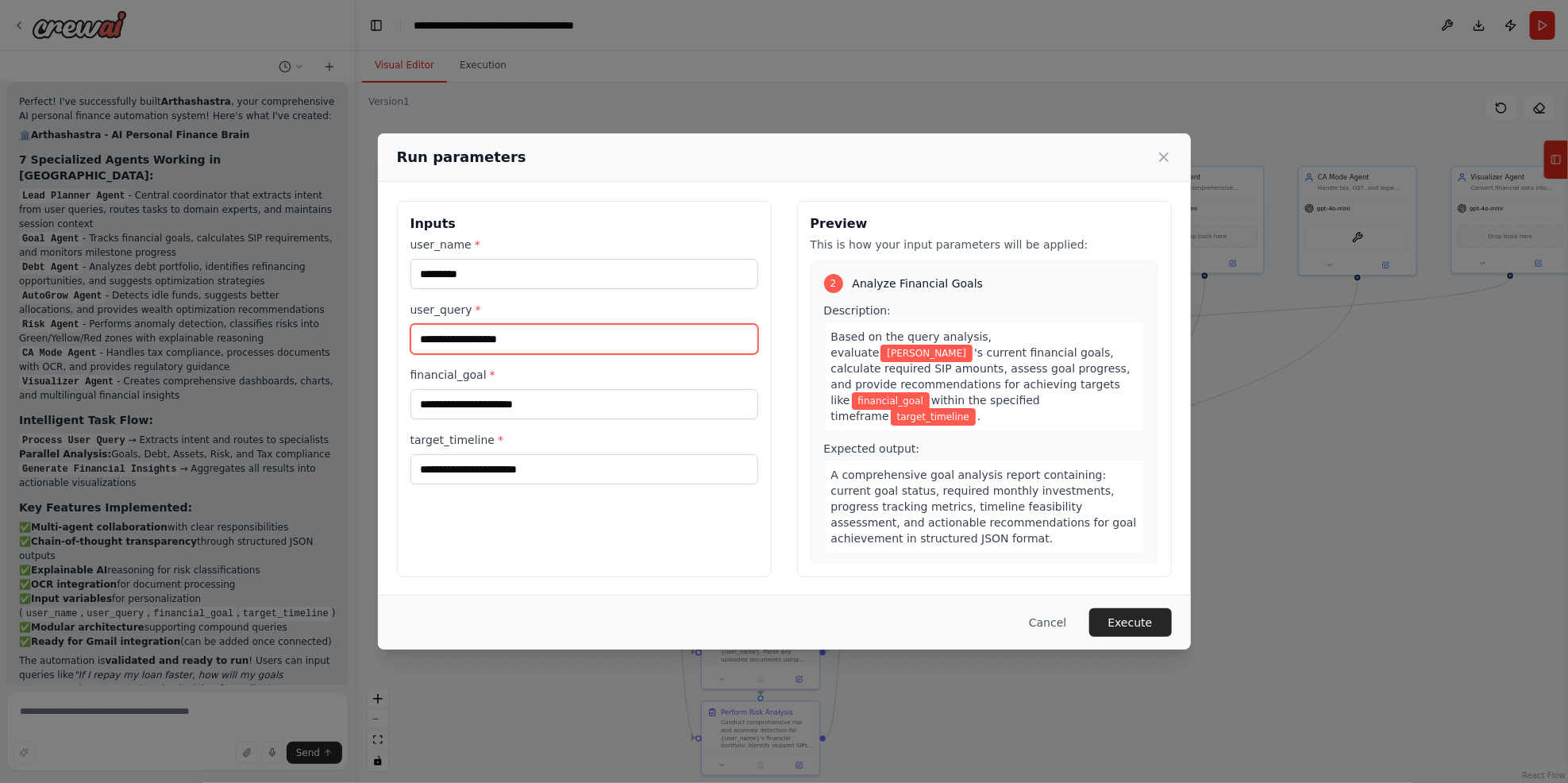
click at [516, 349] on input "user_query *" at bounding box center [584, 339] width 348 height 31
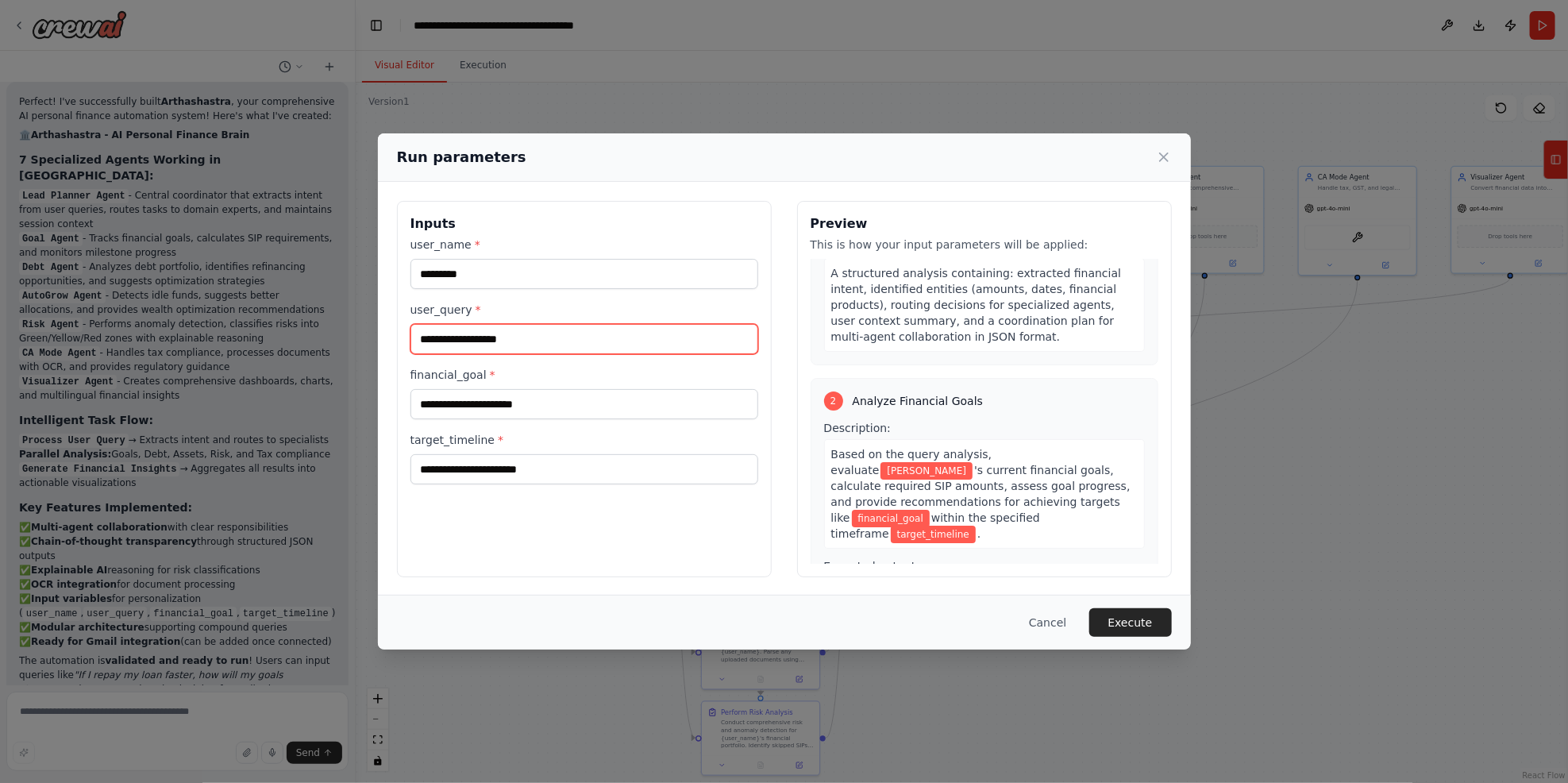
scroll to position [0, 0]
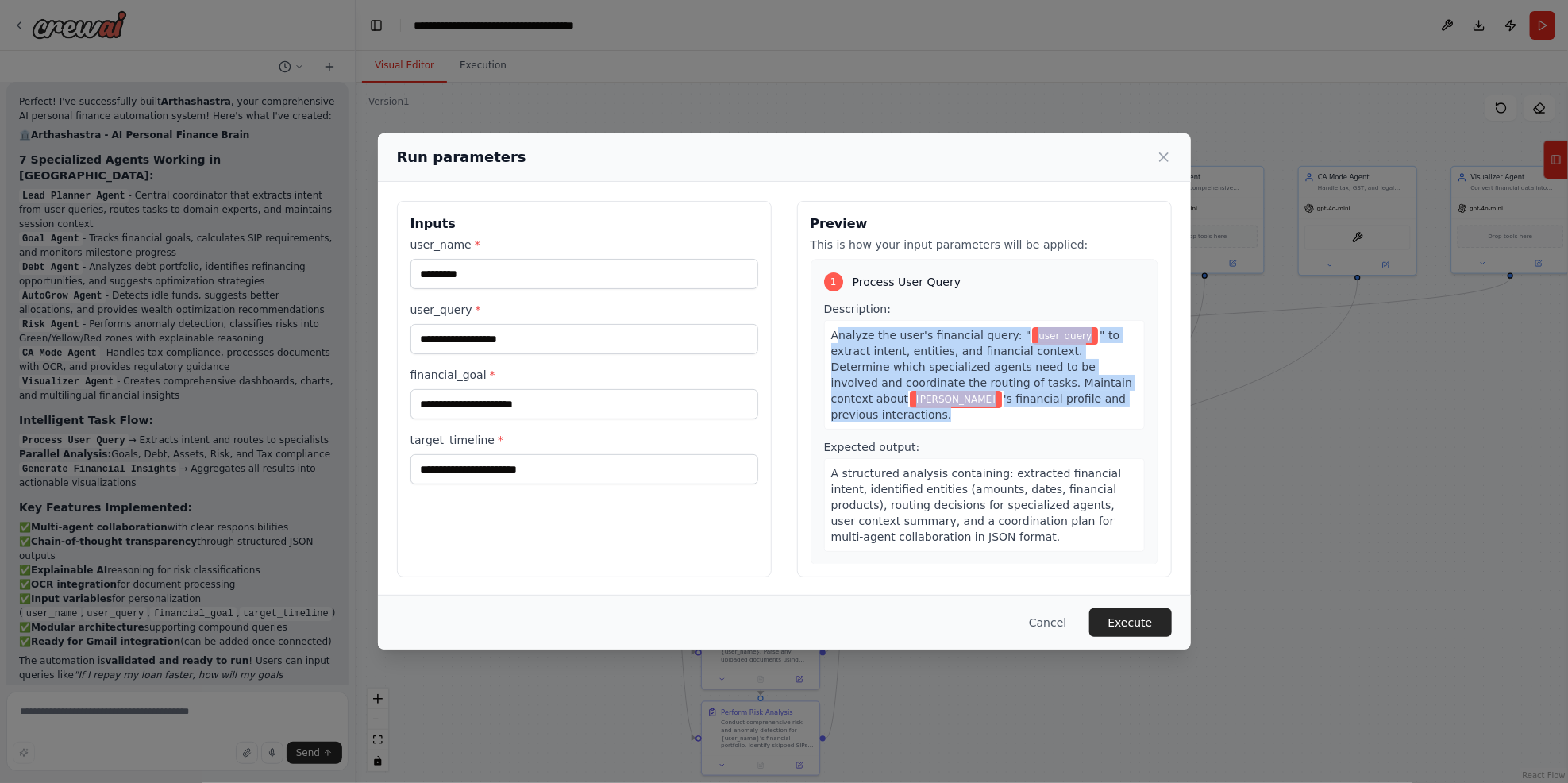
drag, startPoint x: 832, startPoint y: 337, endPoint x: 1115, endPoint y: 402, distance: 290.4
click at [1115, 402] on div "1 Process User Query Description: Analyze the user's financial query: " user_qu…" at bounding box center [985, 412] width 348 height 307
copy div "nalyze the user's financial query: " user_query " to extract intent, entities, …"
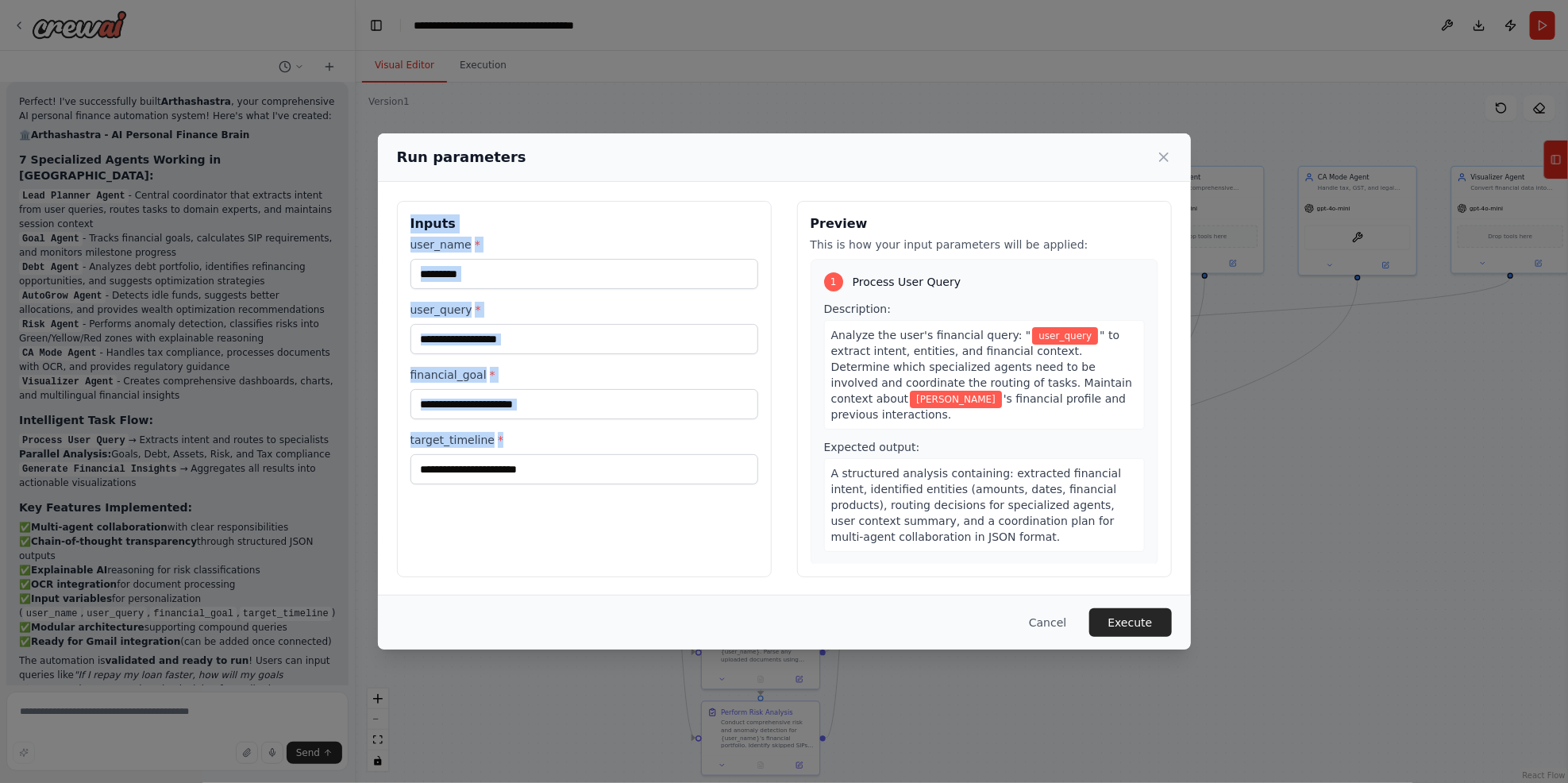
drag, startPoint x: 409, startPoint y: 220, endPoint x: 587, endPoint y: 500, distance: 331.8
click at [587, 500] on div "Inputs user_name * ******** user_query * financial_goal * target_timeline *" at bounding box center [584, 389] width 374 height 376
copy div "Inputs user_name * user_query * financial_goal * target_timeline *"
click at [526, 286] on input "********" at bounding box center [584, 274] width 348 height 31
click at [517, 340] on input "user_query *" at bounding box center [584, 339] width 348 height 31
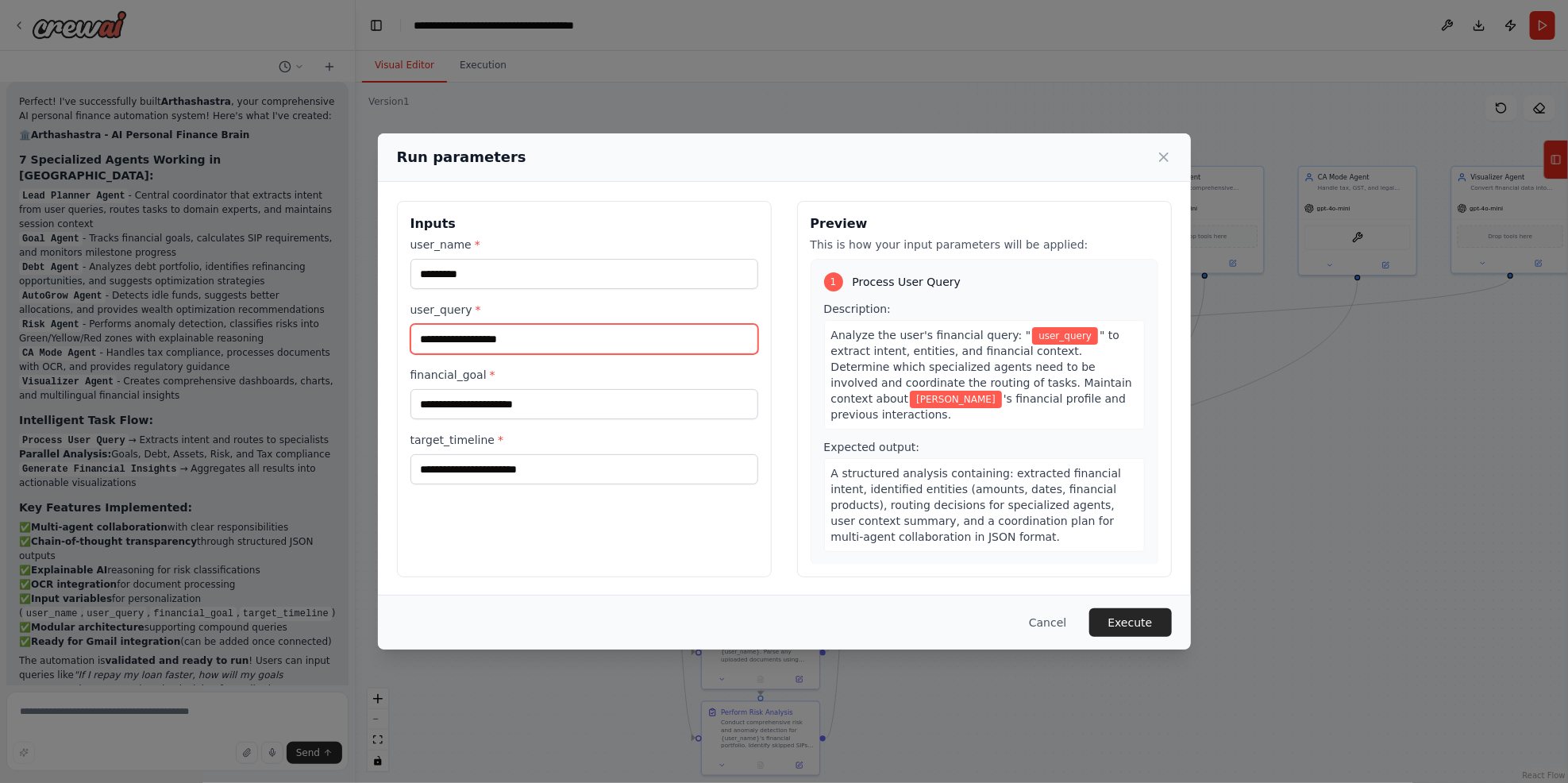
paste input "**********"
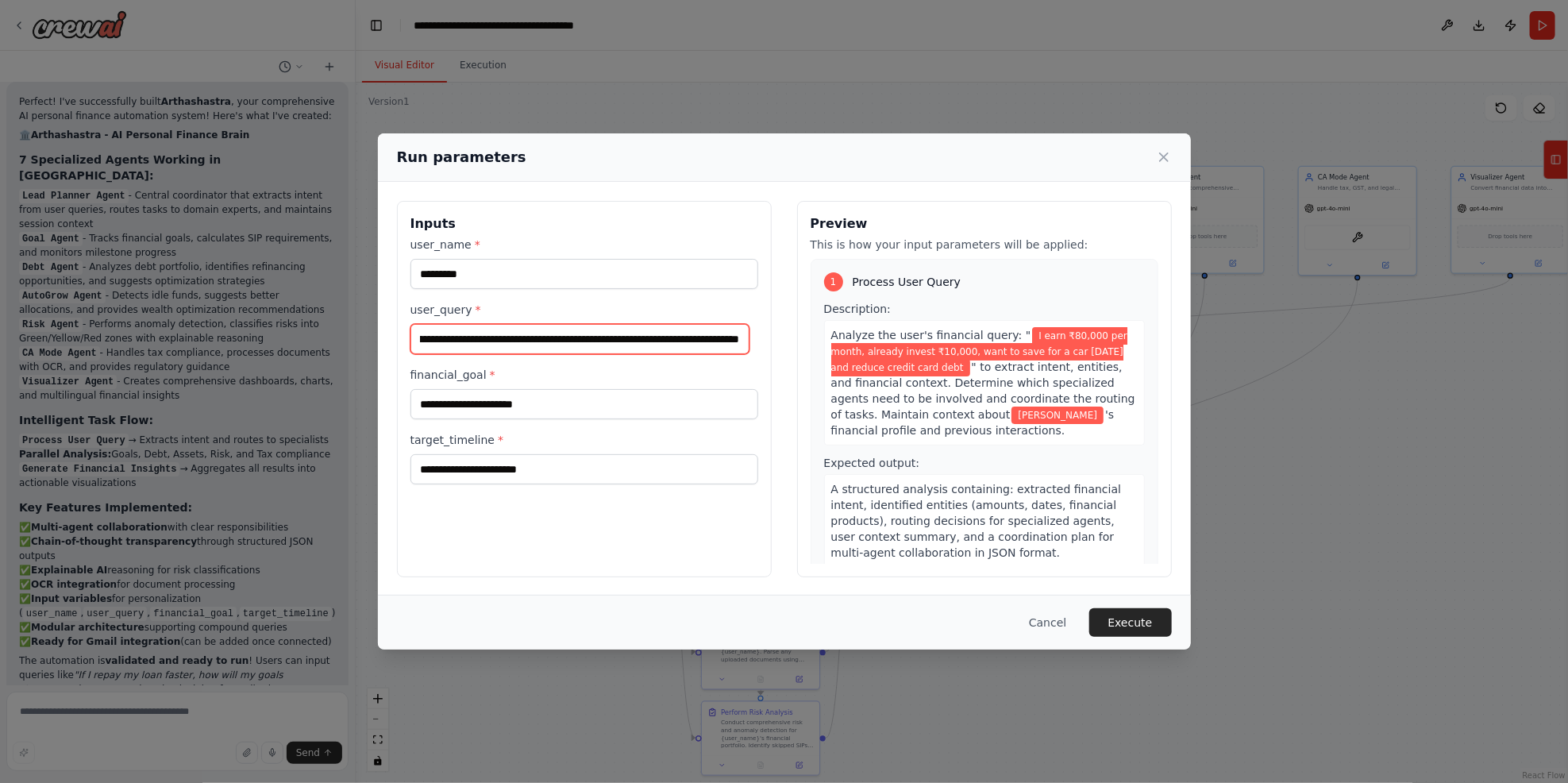
type input "**********"
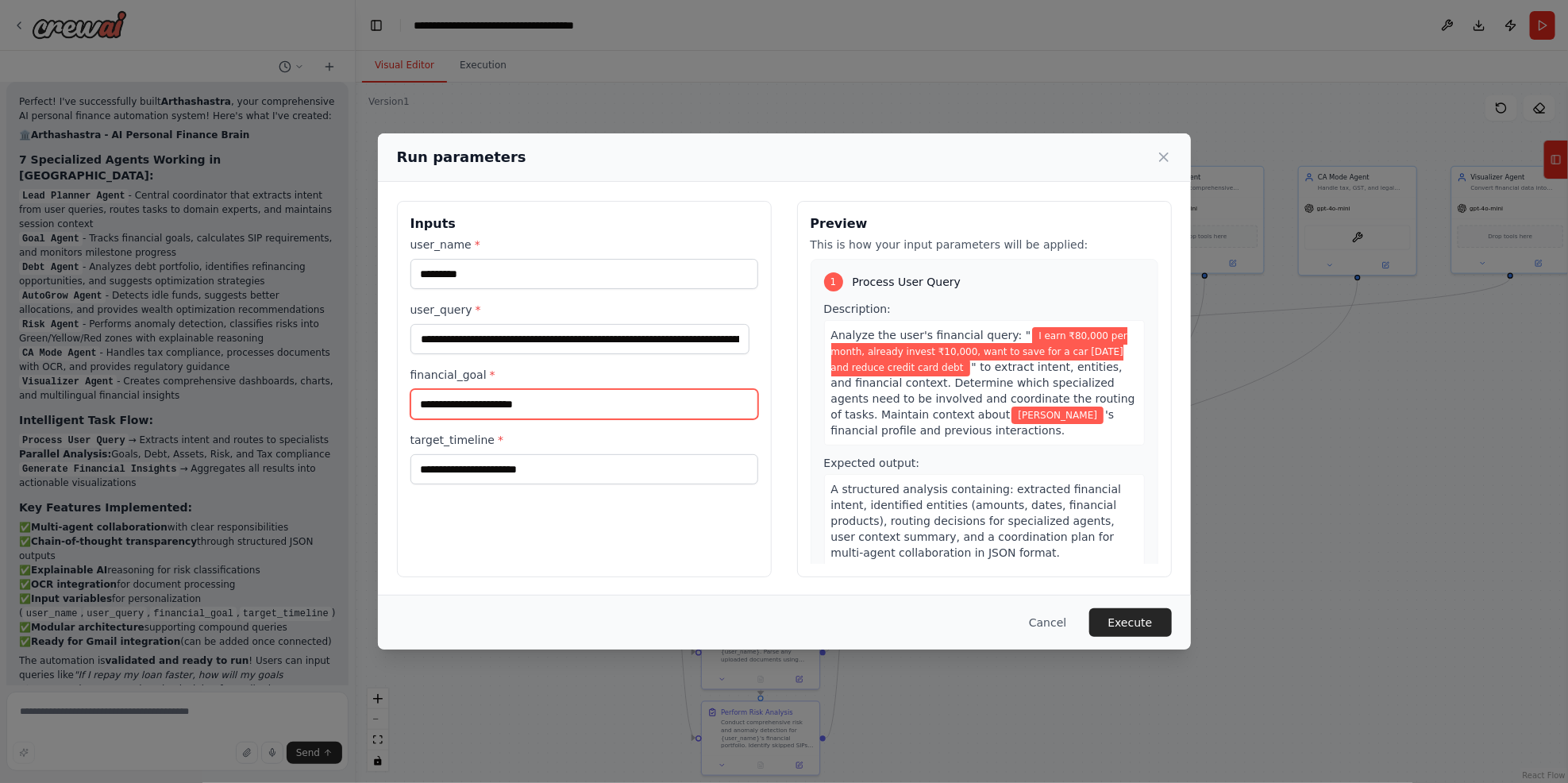
click at [517, 405] on input "financial_goal *" at bounding box center [584, 404] width 348 height 31
paste input "**********"
type input "**********"
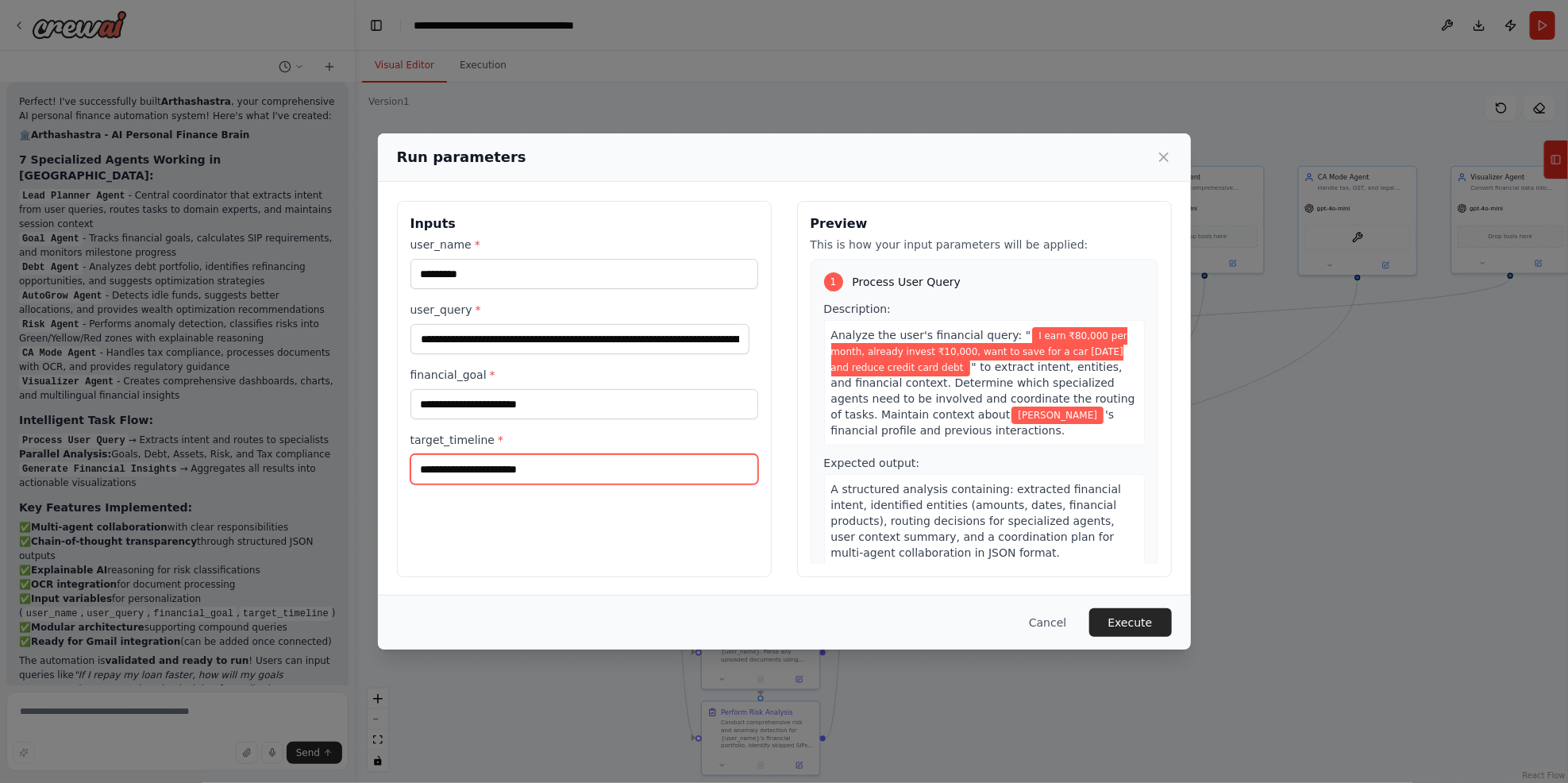
click at [483, 465] on input "target_timeline *" at bounding box center [584, 470] width 348 height 31
paste input "*******"
type input "*******"
click at [1130, 587] on button "Execute" at bounding box center [1131, 623] width 82 height 29
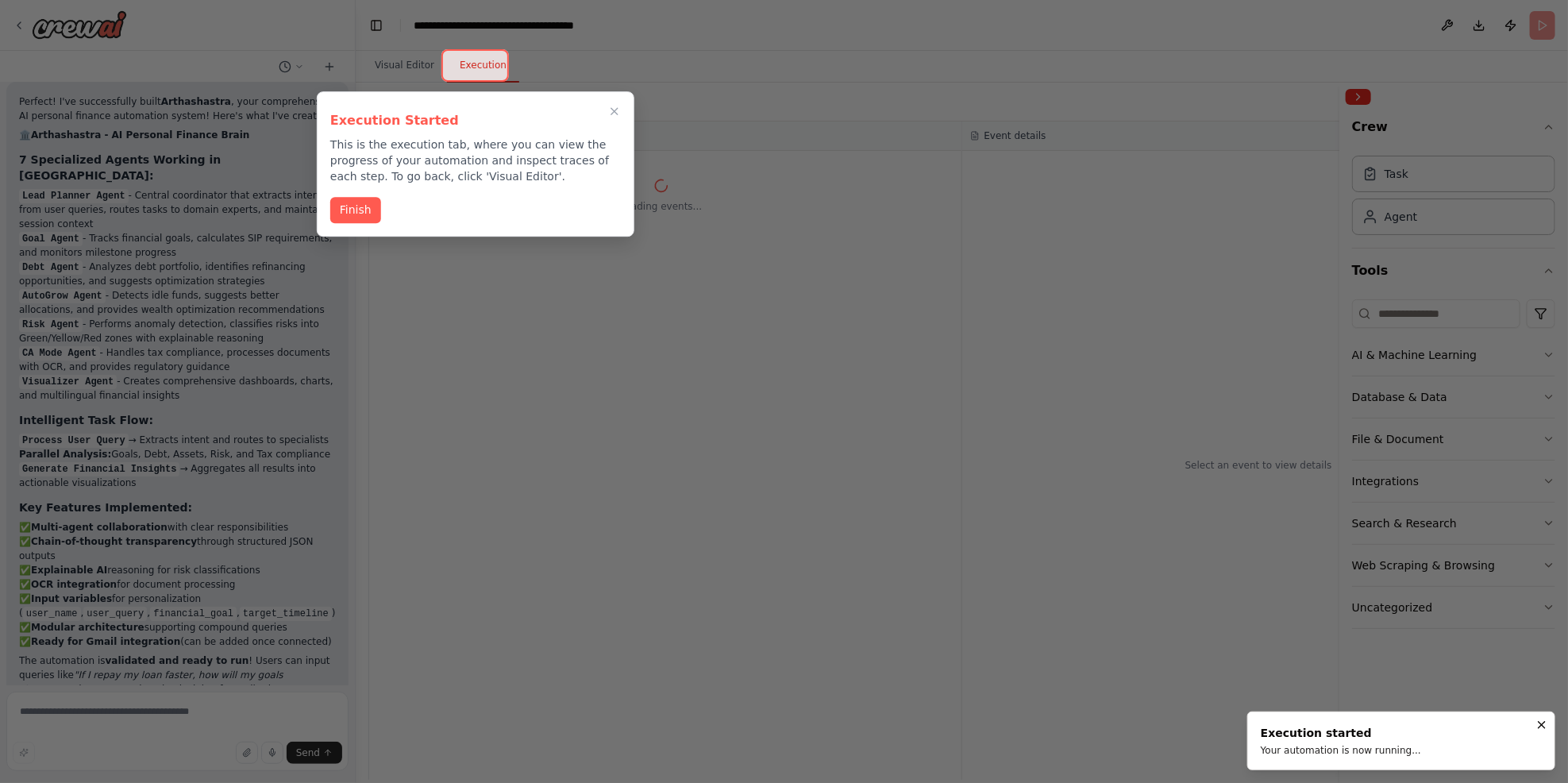
drag, startPoint x: 480, startPoint y: 72, endPoint x: 493, endPoint y: 78, distance: 14.3
click at [480, 74] on div at bounding box center [475, 66] width 68 height 32
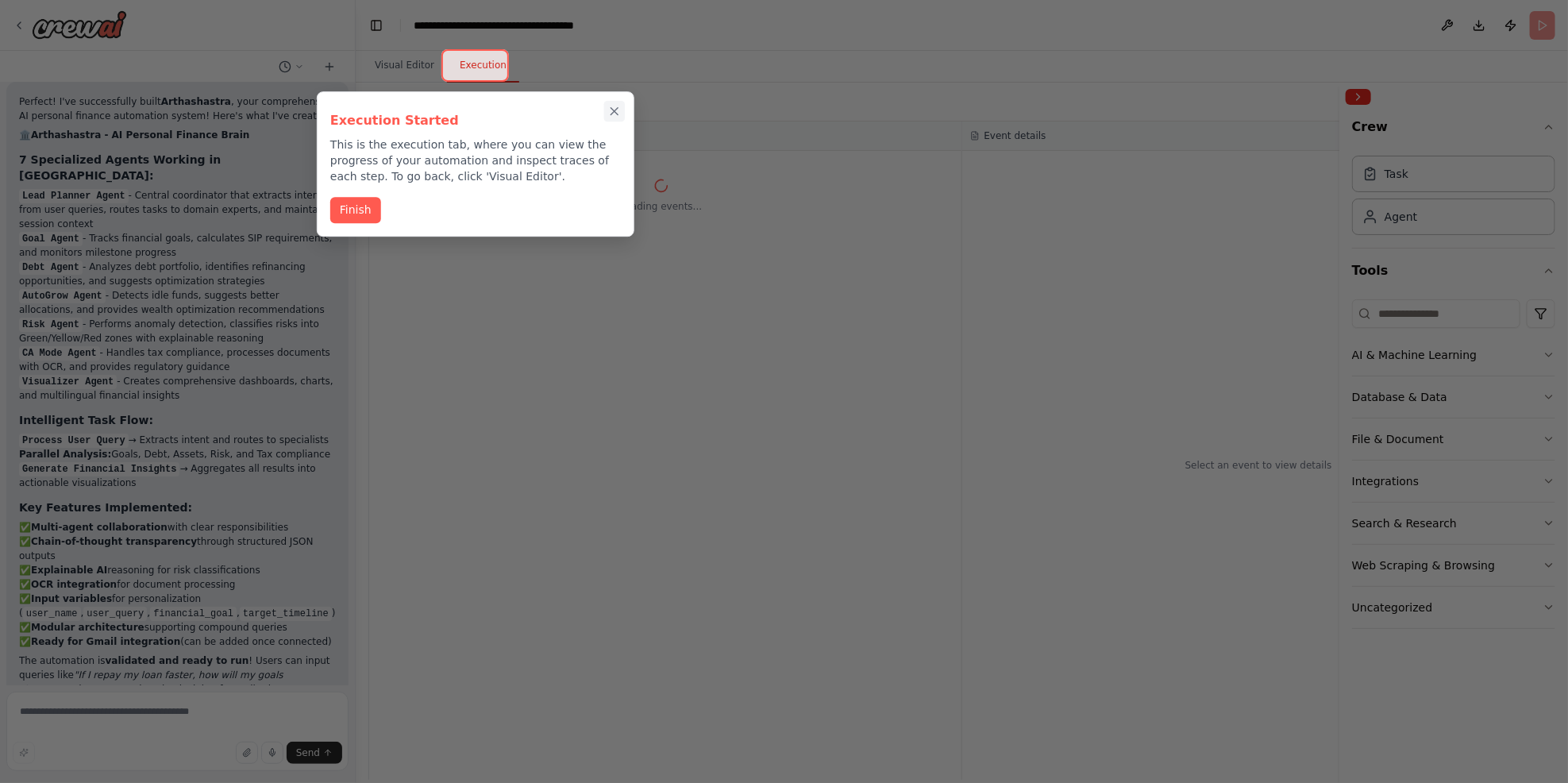
click at [616, 116] on icon "Close walkthrough" at bounding box center [614, 111] width 14 height 14
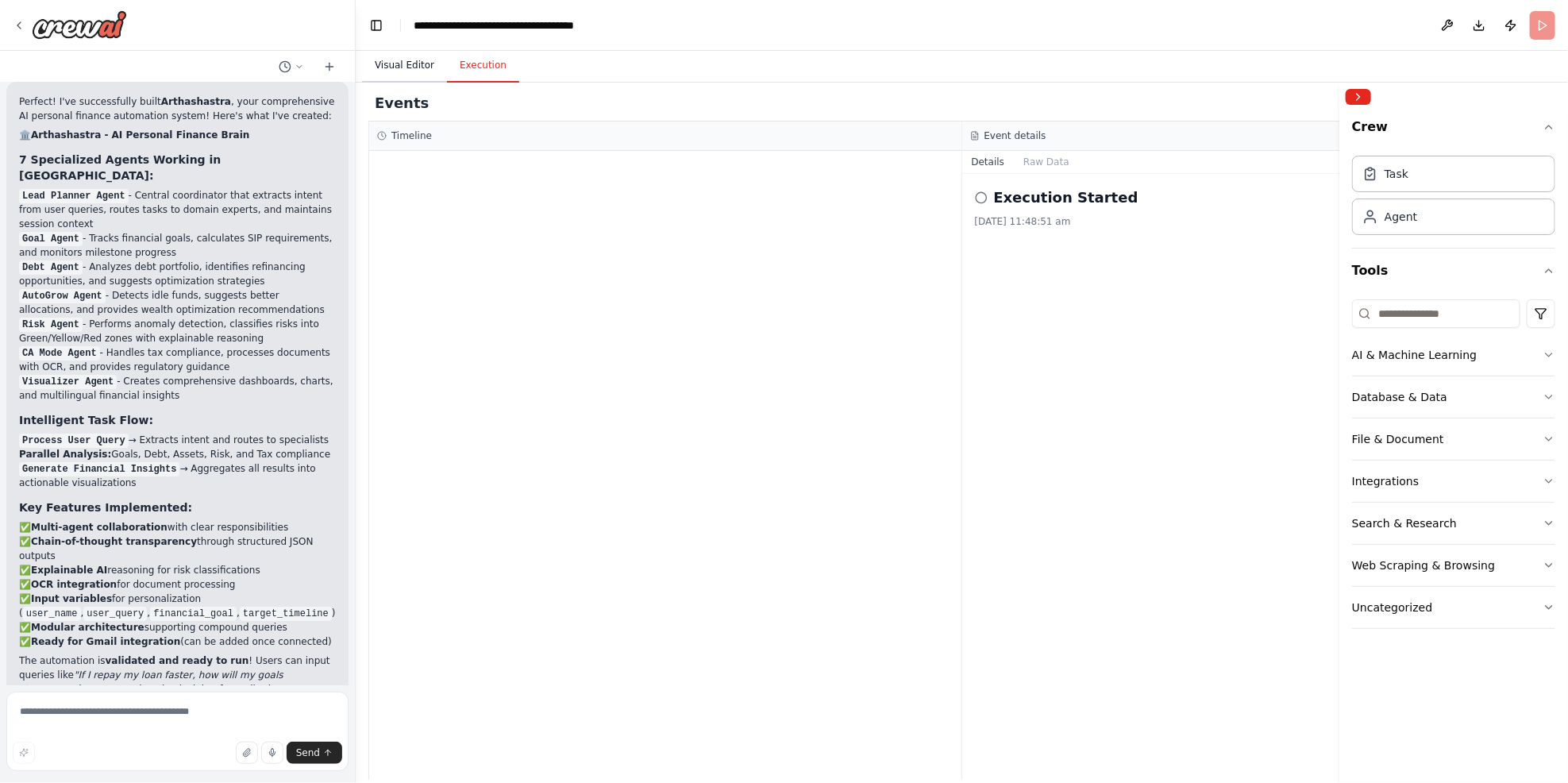
click at [413, 69] on button "Visual Editor" at bounding box center [404, 66] width 85 height 33
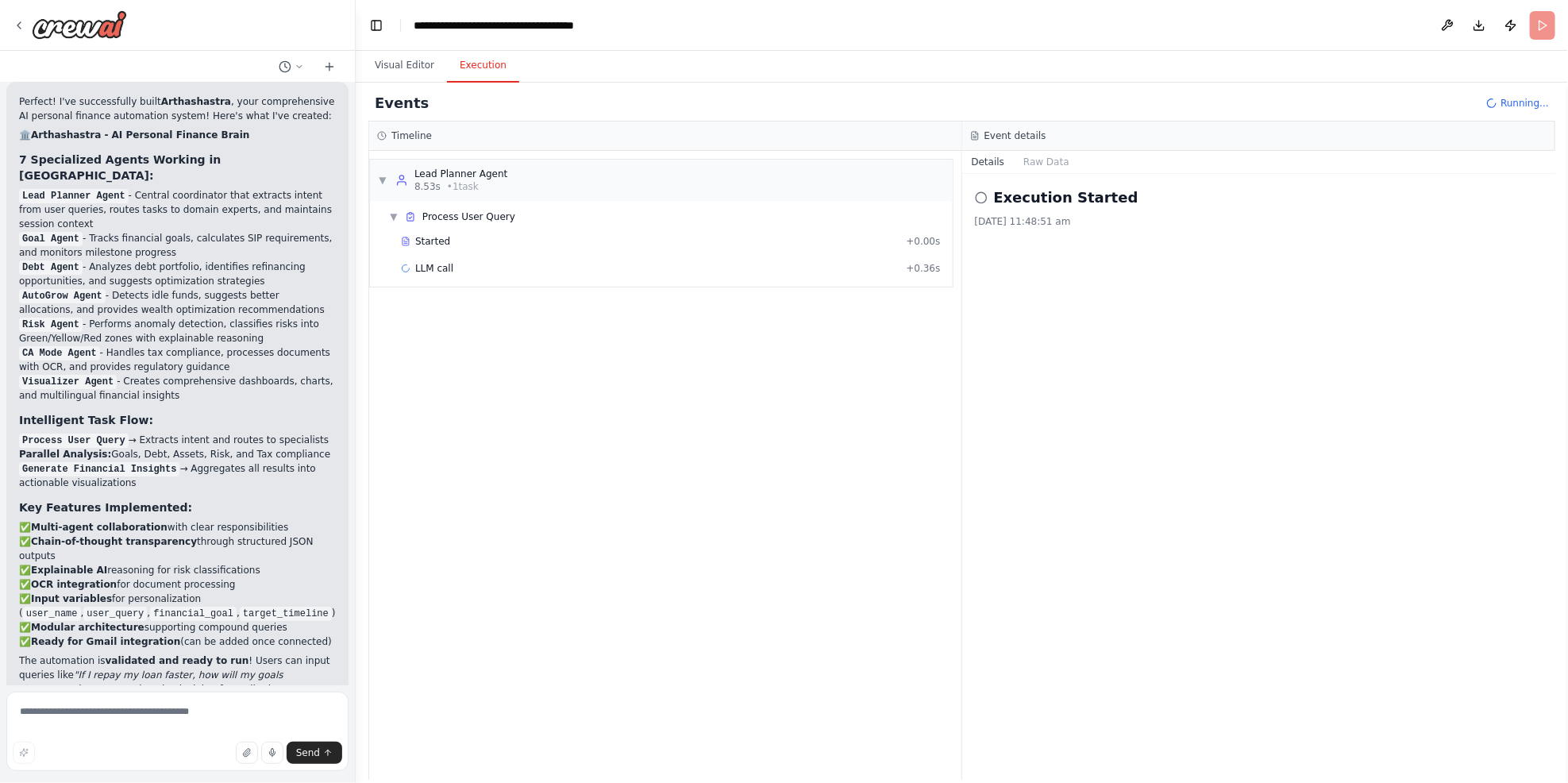
click at [491, 62] on button "Execution" at bounding box center [483, 66] width 73 height 33
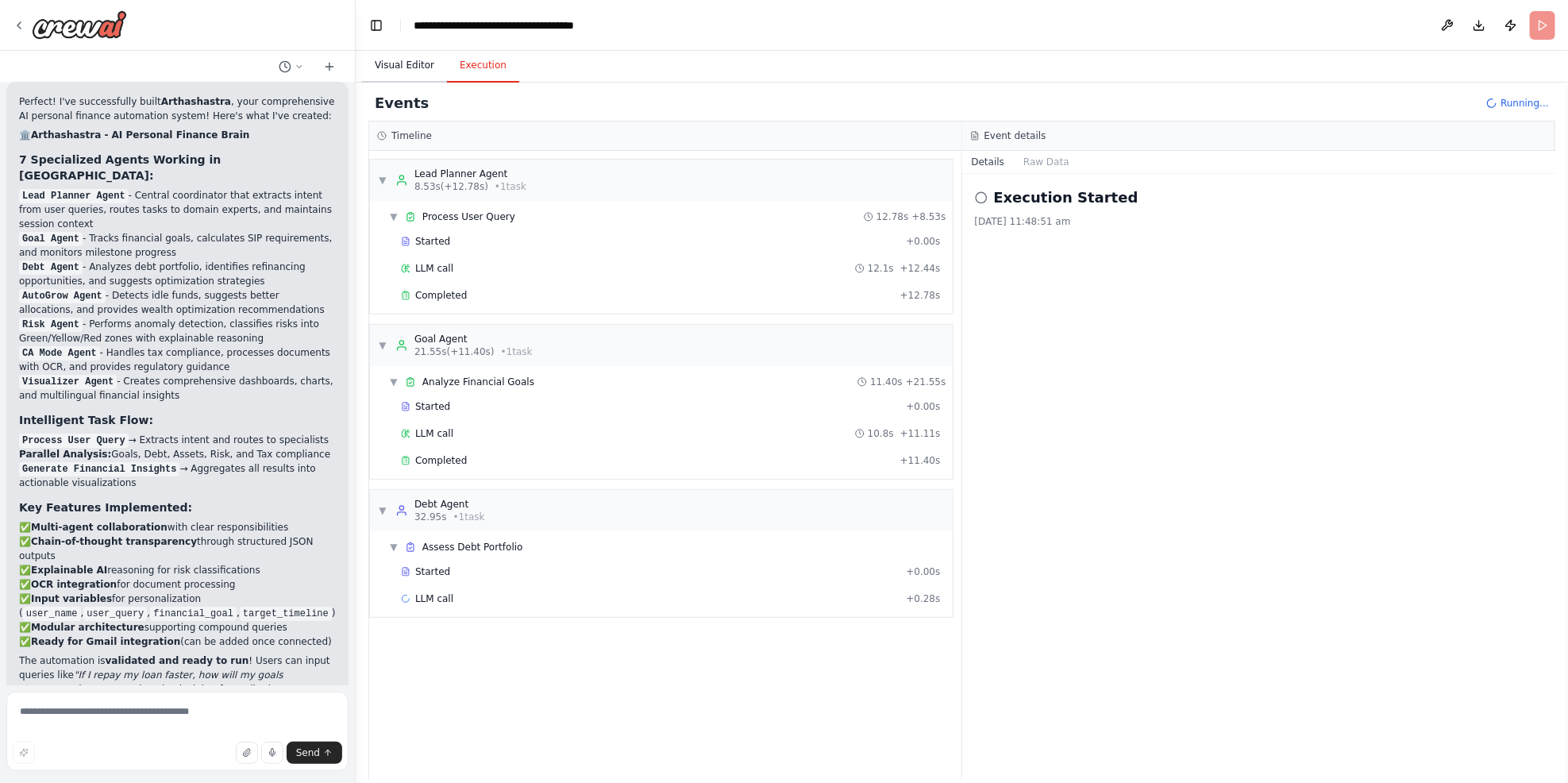
click at [414, 70] on button "Visual Editor" at bounding box center [404, 66] width 85 height 33
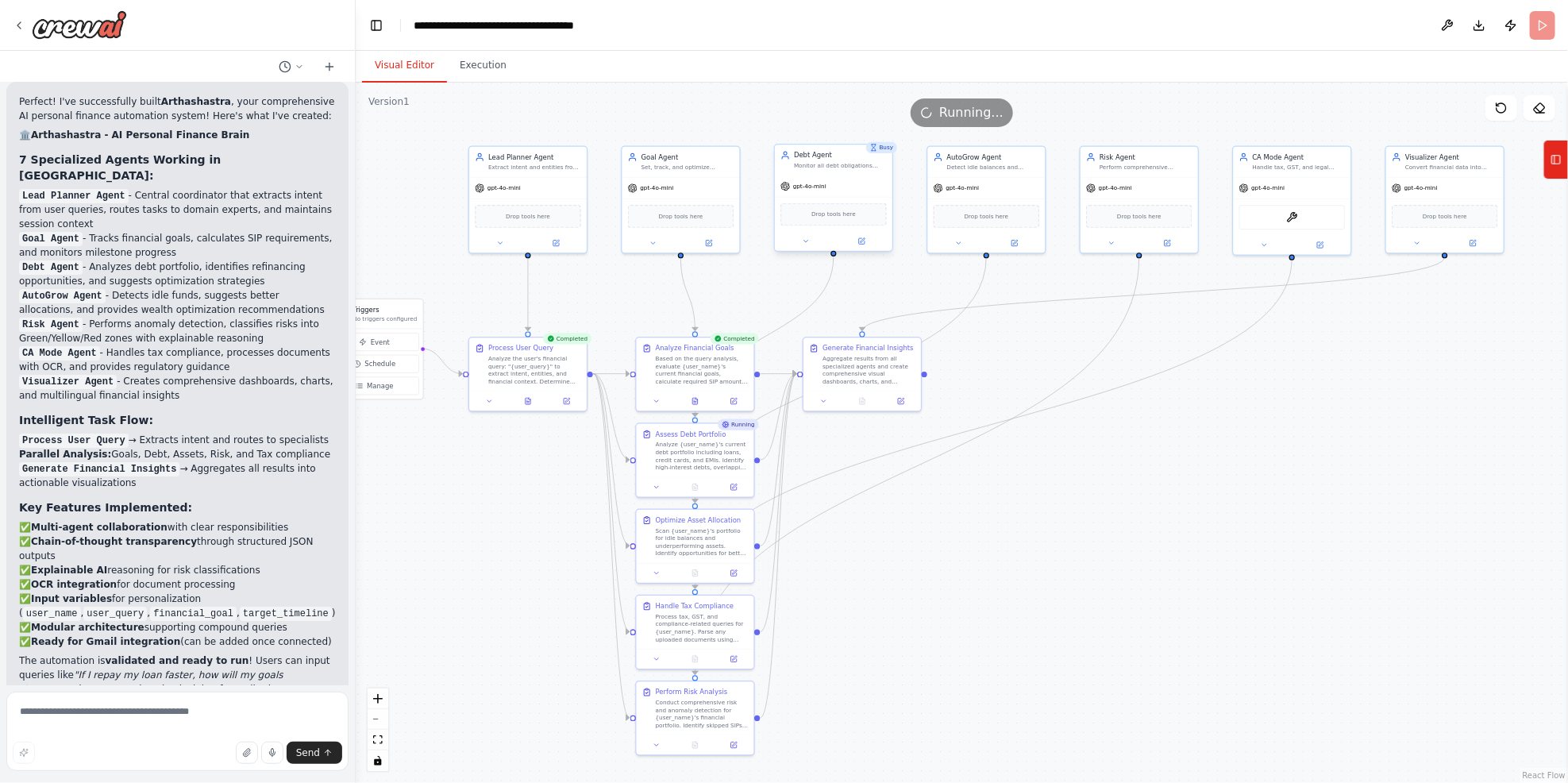
drag, startPoint x: 1153, startPoint y: 573, endPoint x: 1087, endPoint y: 554, distance: 68.7
click at [1087, 554] on div ".deletable-edge-delete-btn { width: 20px; height: 20px; border: 0px solid #ffff…" at bounding box center [963, 432] width 1213 height 700
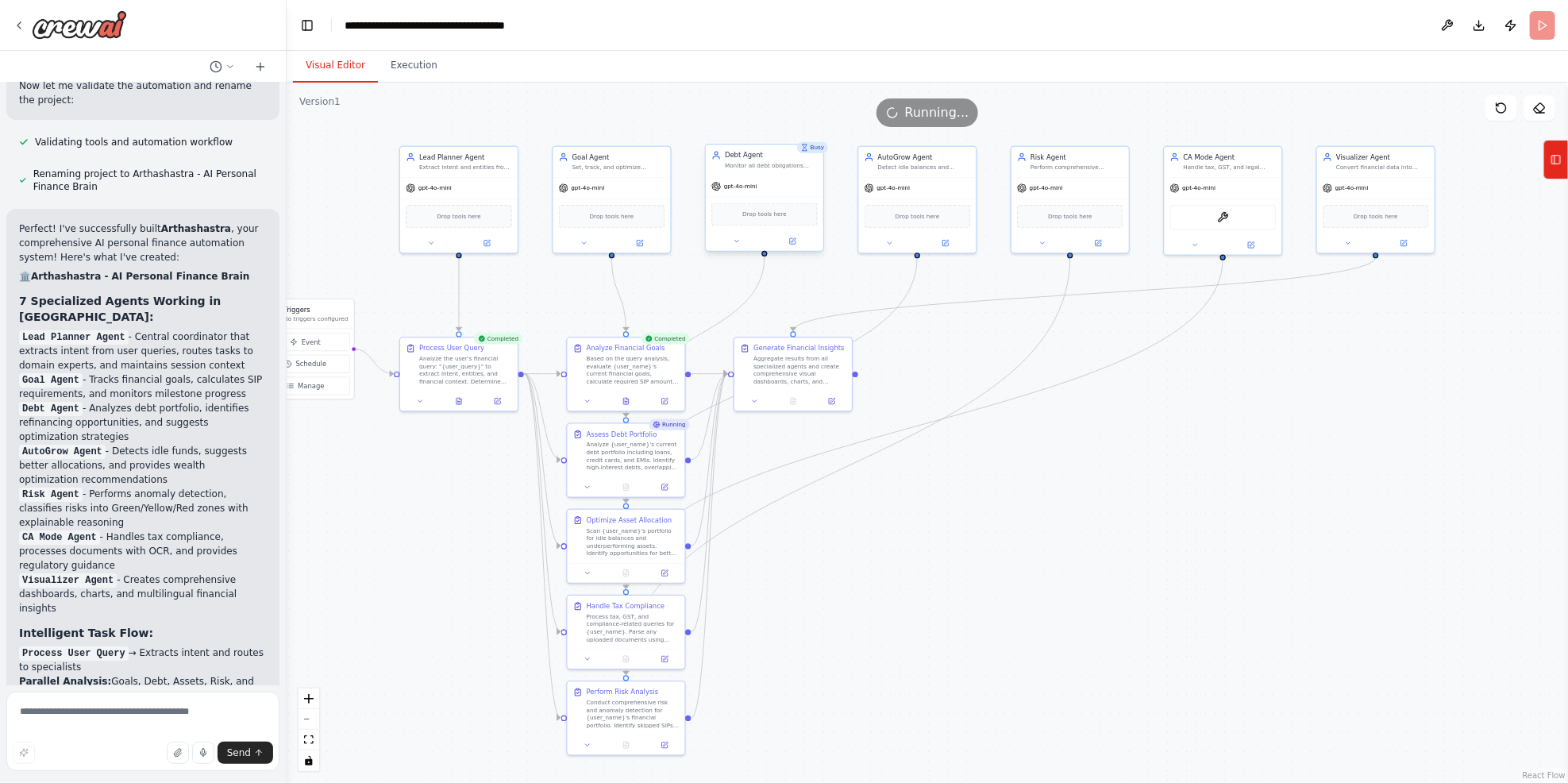
scroll to position [5218, 0]
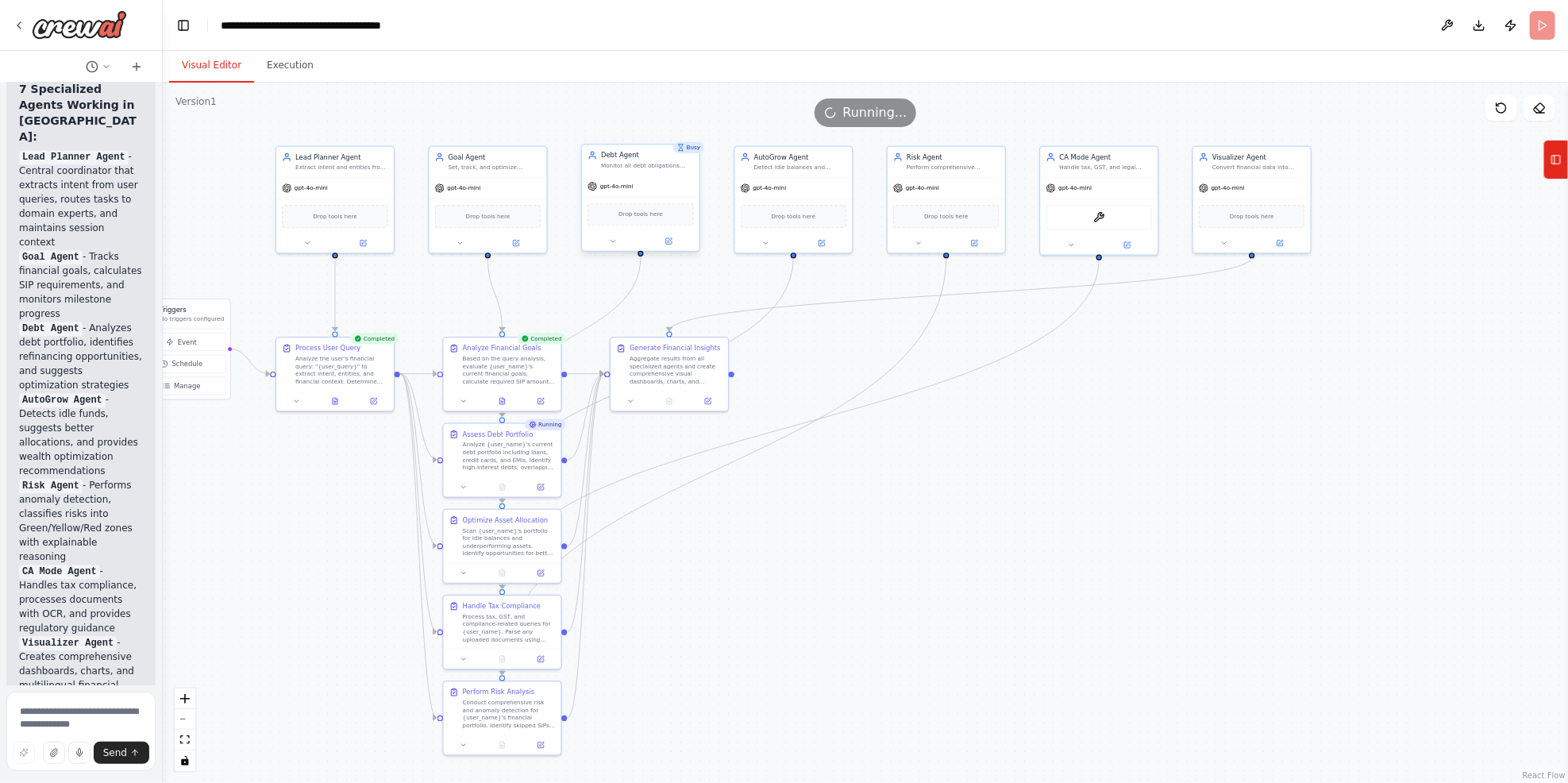
drag, startPoint x: 355, startPoint y: 205, endPoint x: 40, endPoint y: 254, distance: 318.8
click at [36, 243] on div "You are building Arthashastra, the AI brain for personal finance. Your task is …" at bounding box center [81, 392] width 162 height 783
click at [286, 68] on button "Execution" at bounding box center [290, 66] width 73 height 33
click at [222, 71] on button "Visual Editor" at bounding box center [211, 66] width 85 height 33
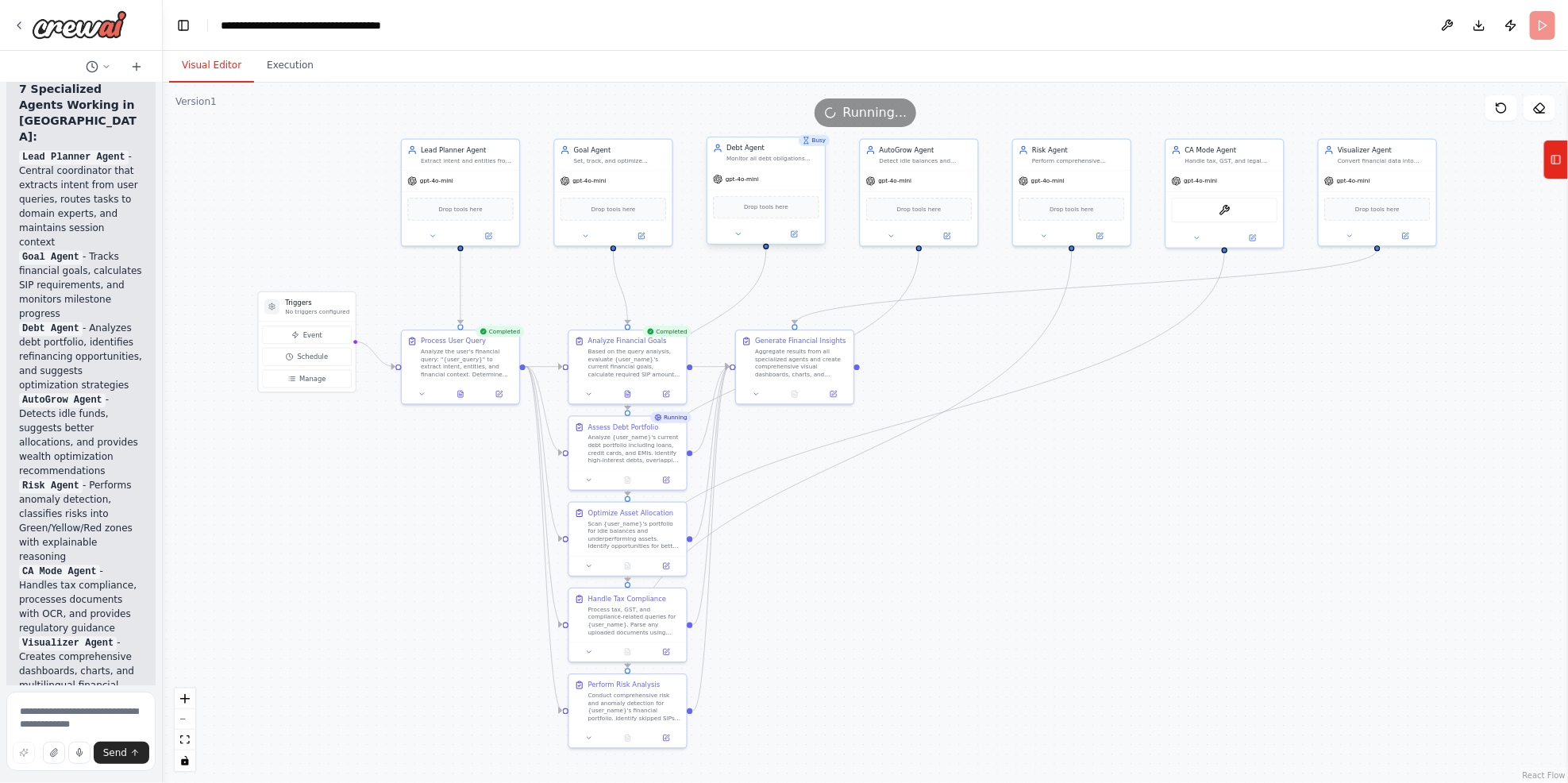
drag, startPoint x: 899, startPoint y: 579, endPoint x: 1025, endPoint y: 572, distance: 126.2
click at [1025, 572] on div ".deletable-edge-delete-btn { width: 20px; height: 20px; border: 0px solid #ffff…" at bounding box center [865, 432] width 1406 height 700
click at [291, 65] on button "Execution" at bounding box center [290, 66] width 73 height 33
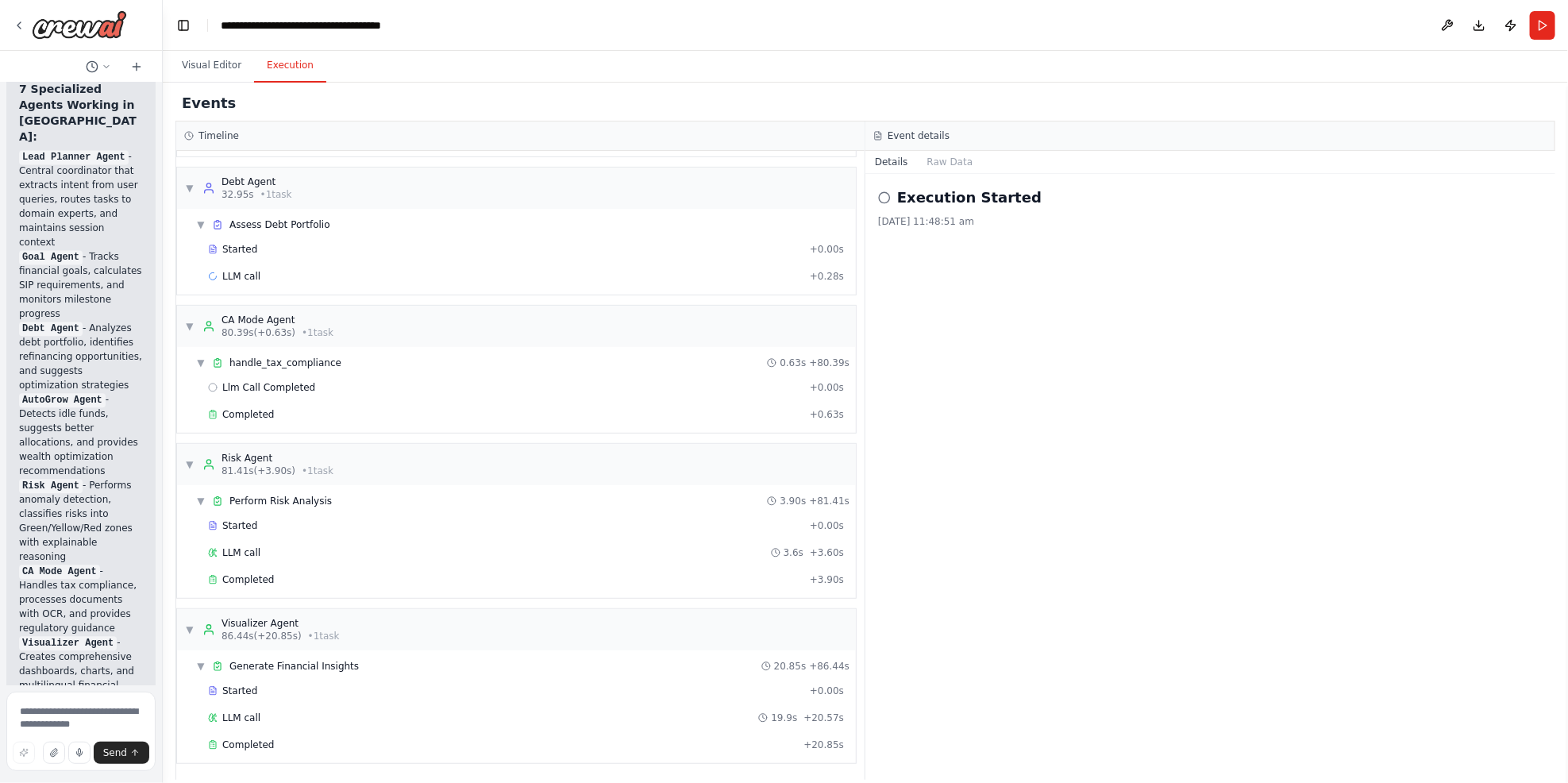
scroll to position [326, 0]
click at [298, 494] on span "Perform Risk Analysis" at bounding box center [280, 498] width 102 height 12
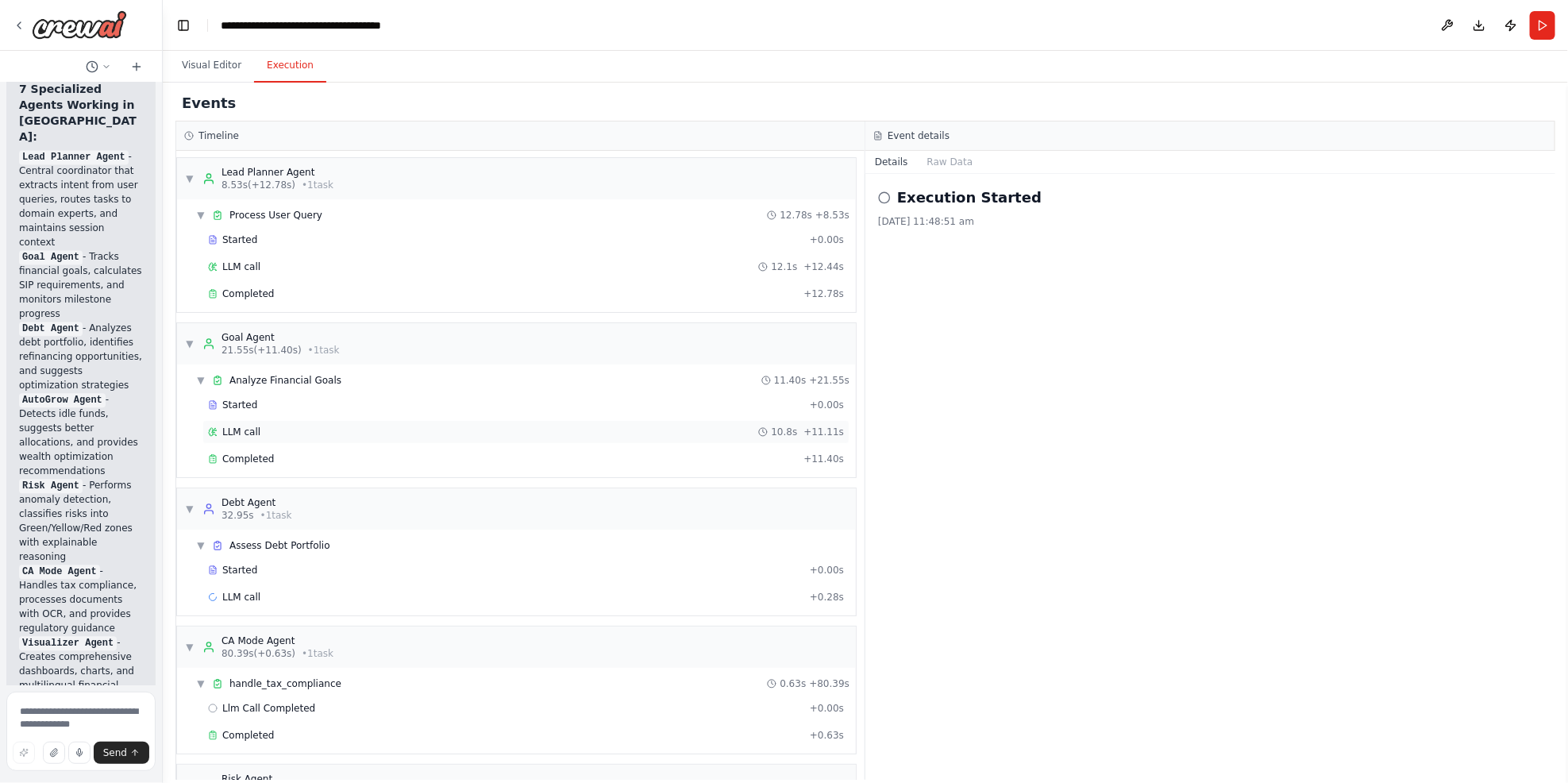
scroll to position [0, 0]
click at [216, 67] on button "Visual Editor" at bounding box center [211, 66] width 85 height 33
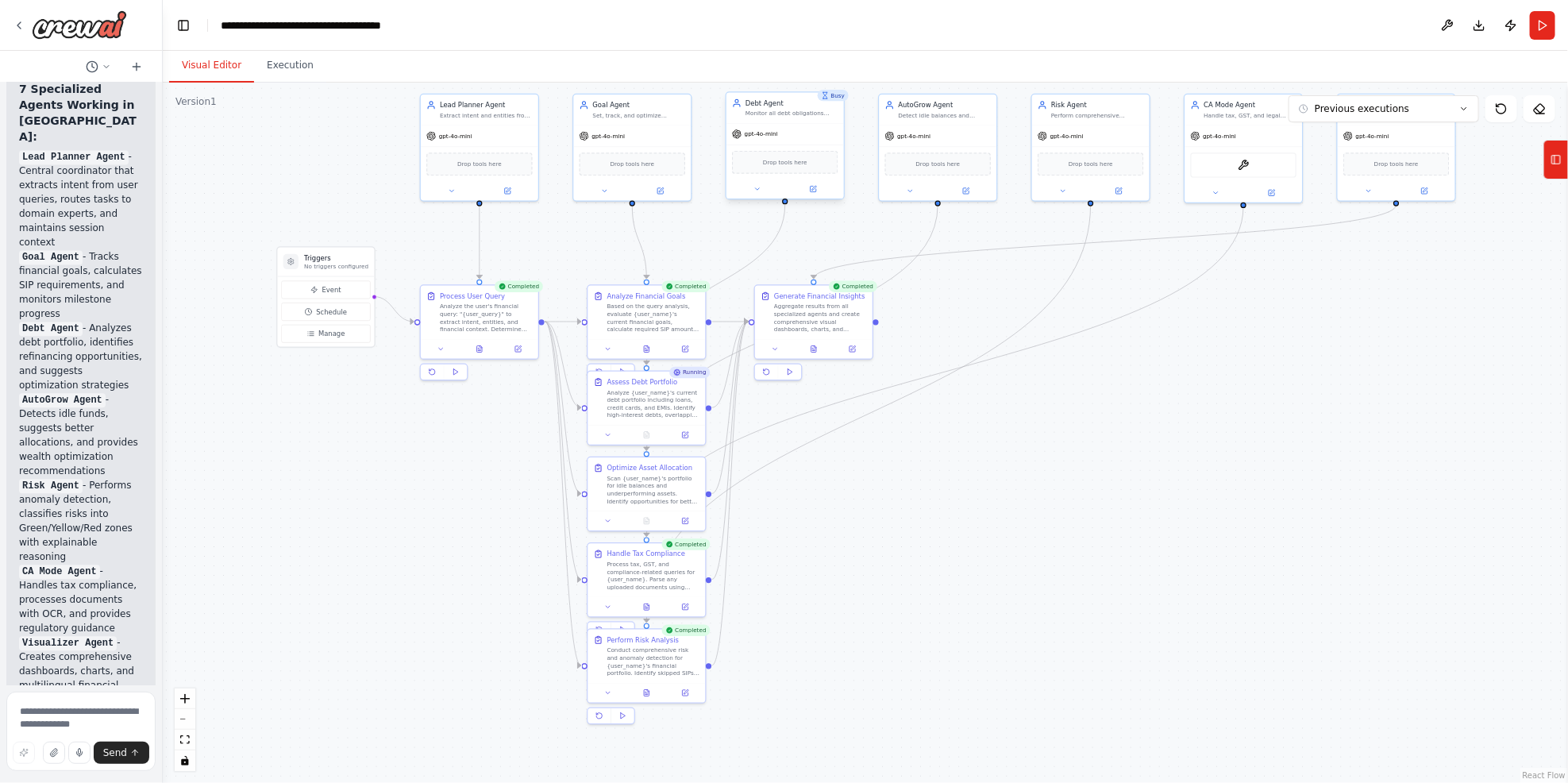
drag, startPoint x: 1016, startPoint y: 489, endPoint x: 1116, endPoint y: 426, distance: 118.2
click at [1116, 426] on div ".deletable-edge-delete-btn { width: 20px; height: 20px; border: 0px solid #ffff…" at bounding box center [865, 432] width 1406 height 700
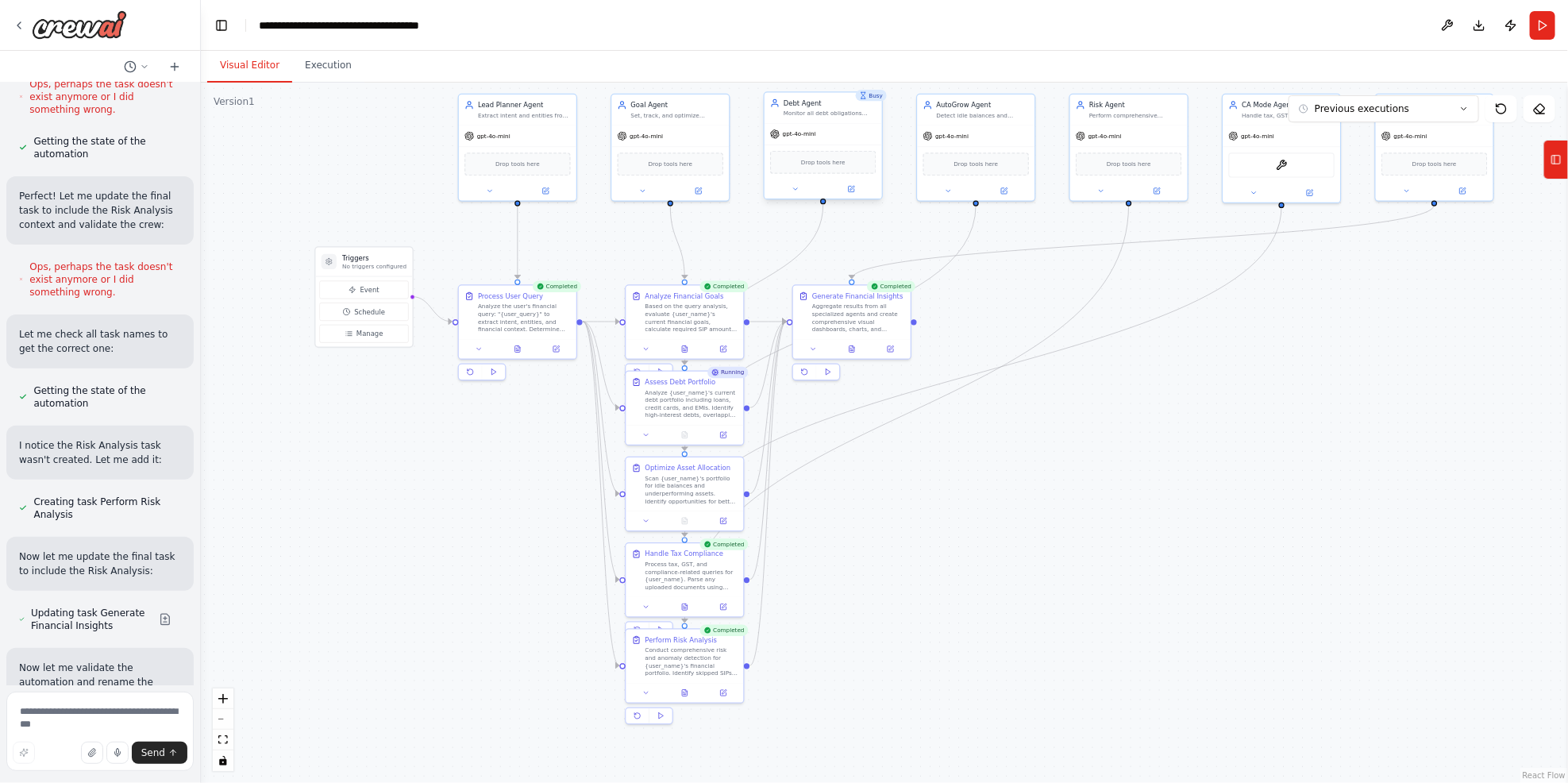
scroll to position [2949, 0]
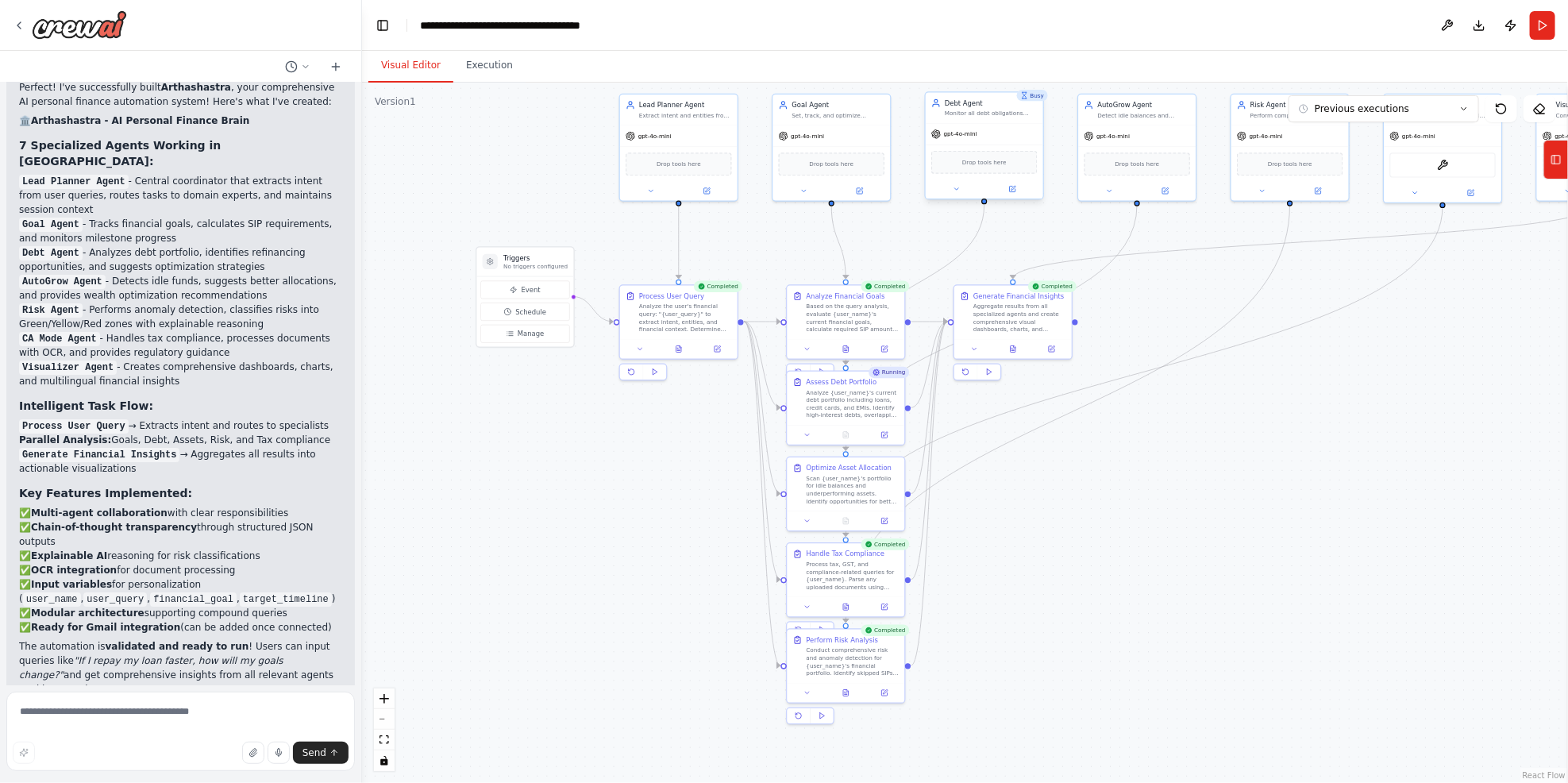
drag, startPoint x: 159, startPoint y: 472, endPoint x: 362, endPoint y: 512, distance: 206.9
click at [362, 512] on div "You are building Arthashastra, the AI brain for personal finance. Your task is …" at bounding box center [784, 392] width 1568 height 783
click at [112, 587] on textarea at bounding box center [180, 730] width 349 height 79
click at [498, 74] on button "Execution" at bounding box center [490, 66] width 73 height 33
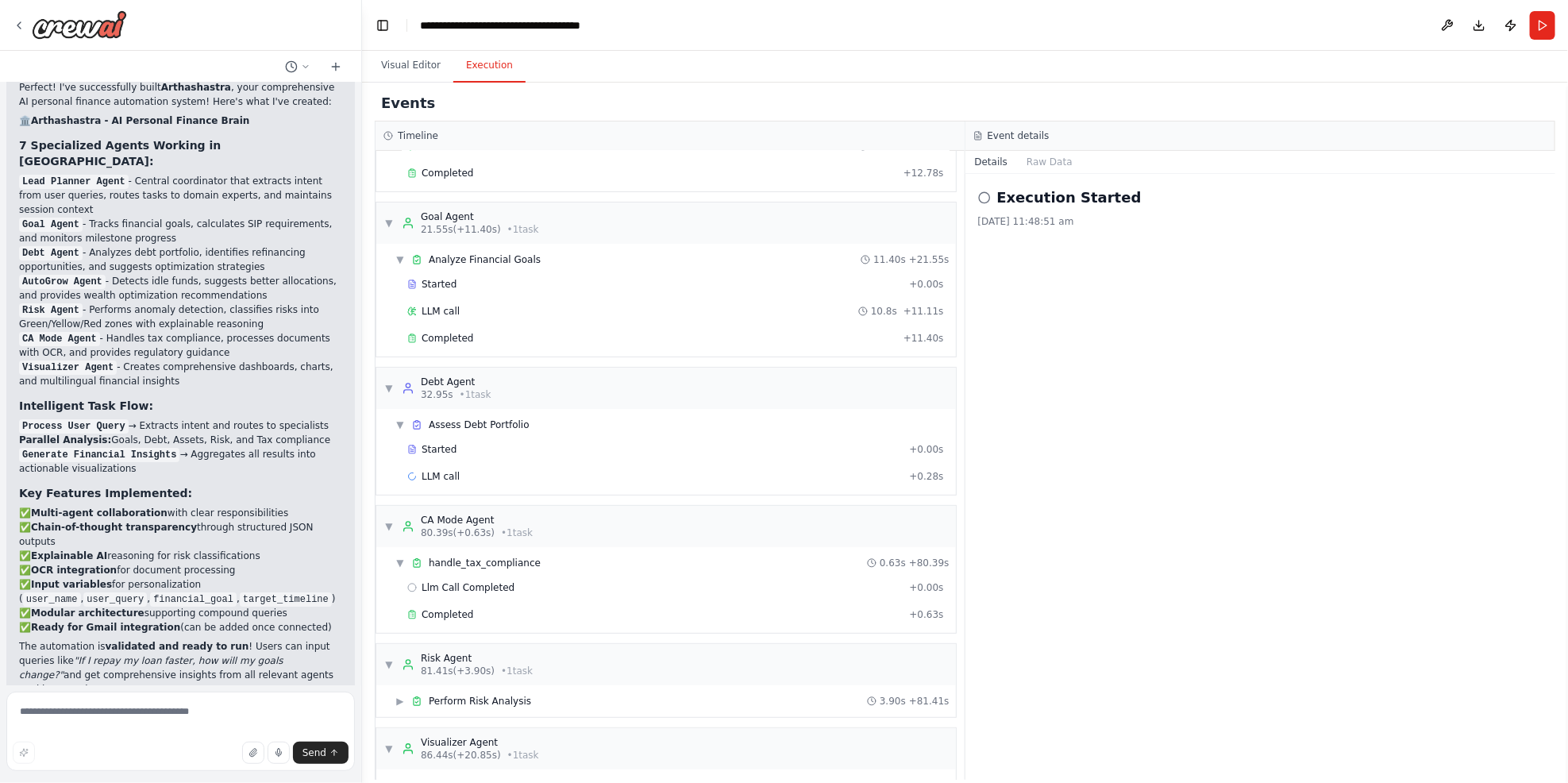
scroll to position [244, 0]
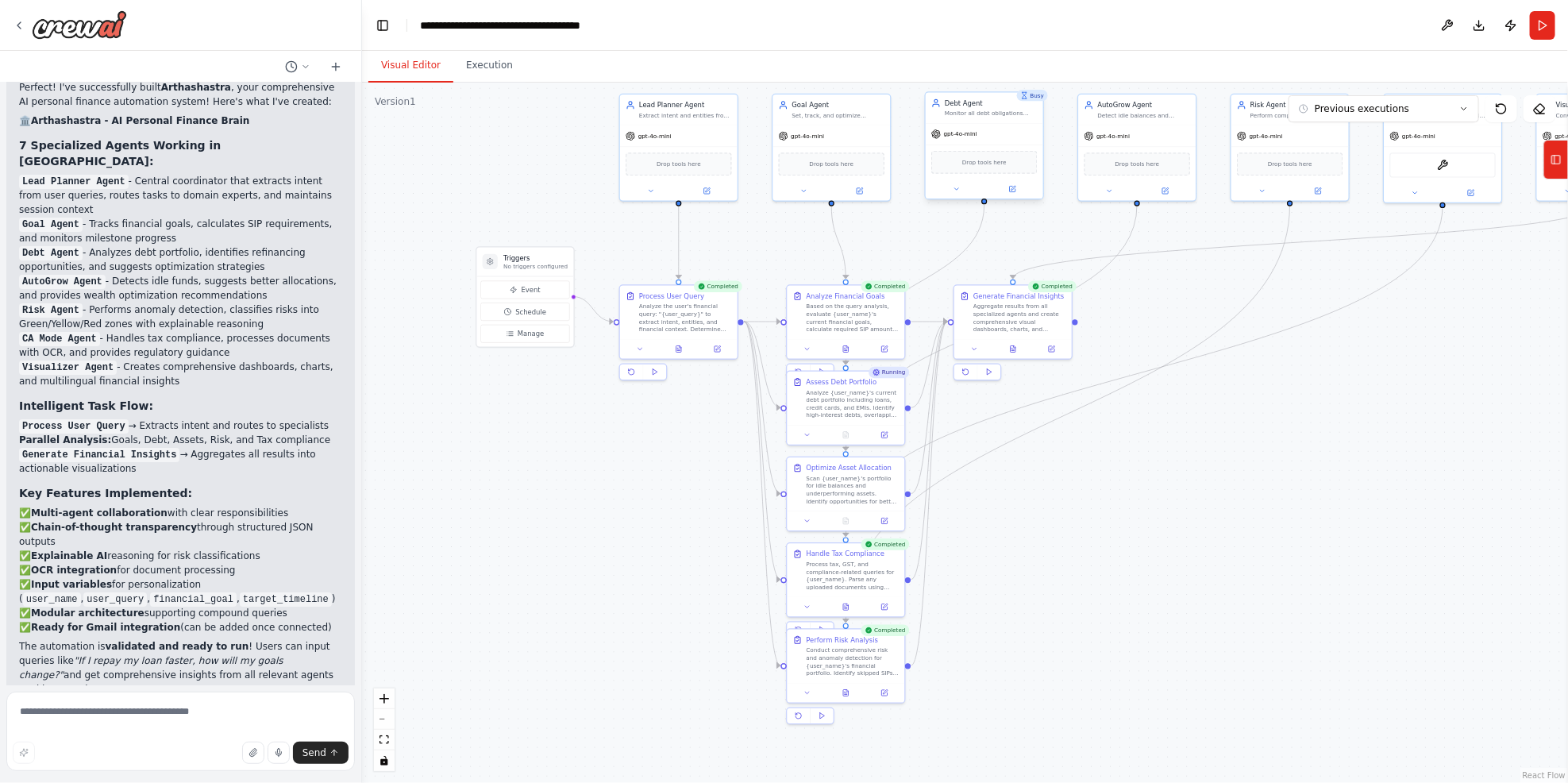
click at [389, 68] on button "Visual Editor" at bounding box center [411, 66] width 85 height 33
click at [493, 82] on div ".deletable-edge-delete-btn { width: 20px; height: 20px; border: 0px solid #ffff…" at bounding box center [964, 432] width 1206 height 700
click at [493, 64] on button "Execution" at bounding box center [490, 66] width 73 height 33
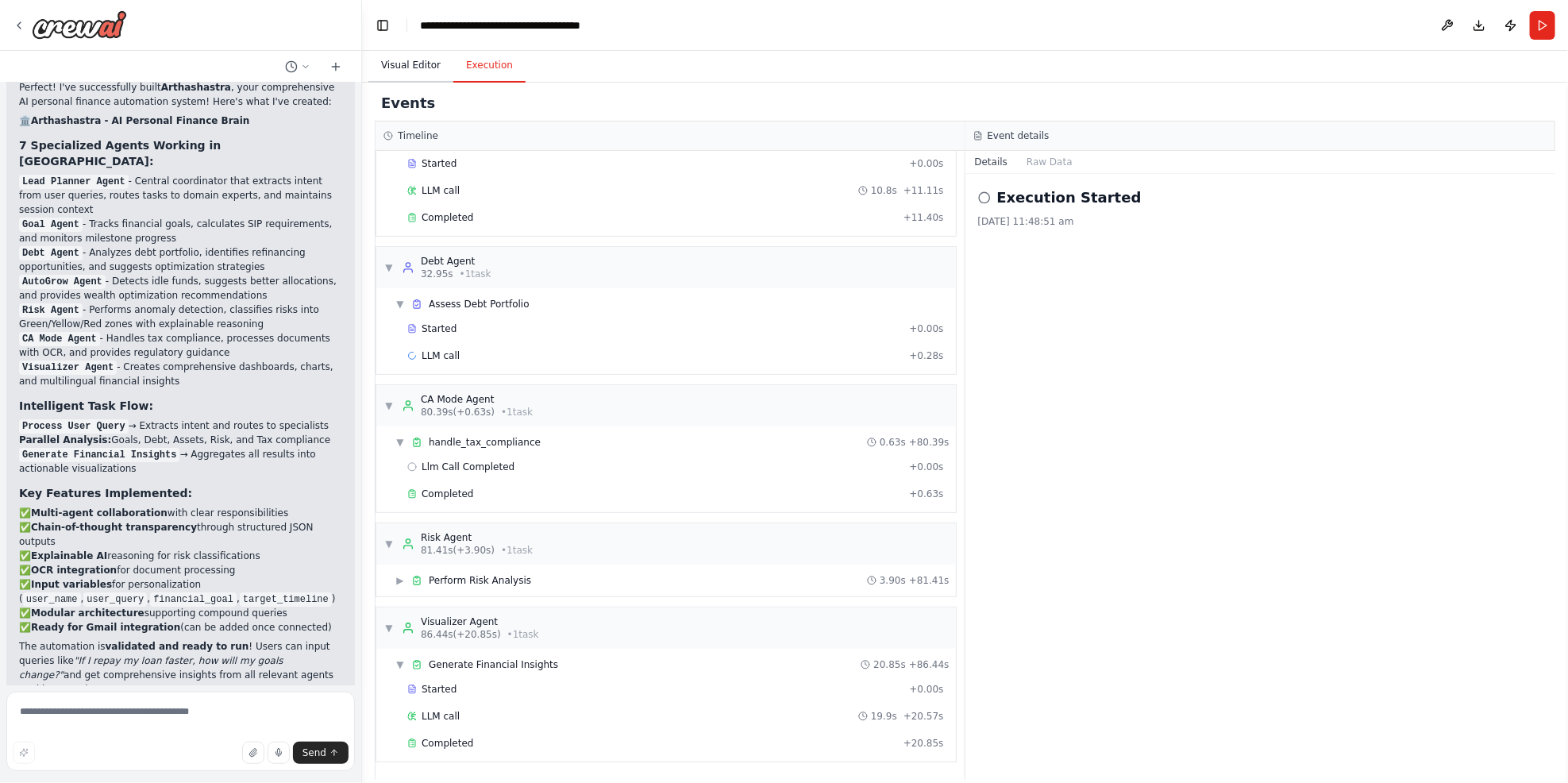
click at [399, 69] on button "Visual Editor" at bounding box center [411, 66] width 85 height 33
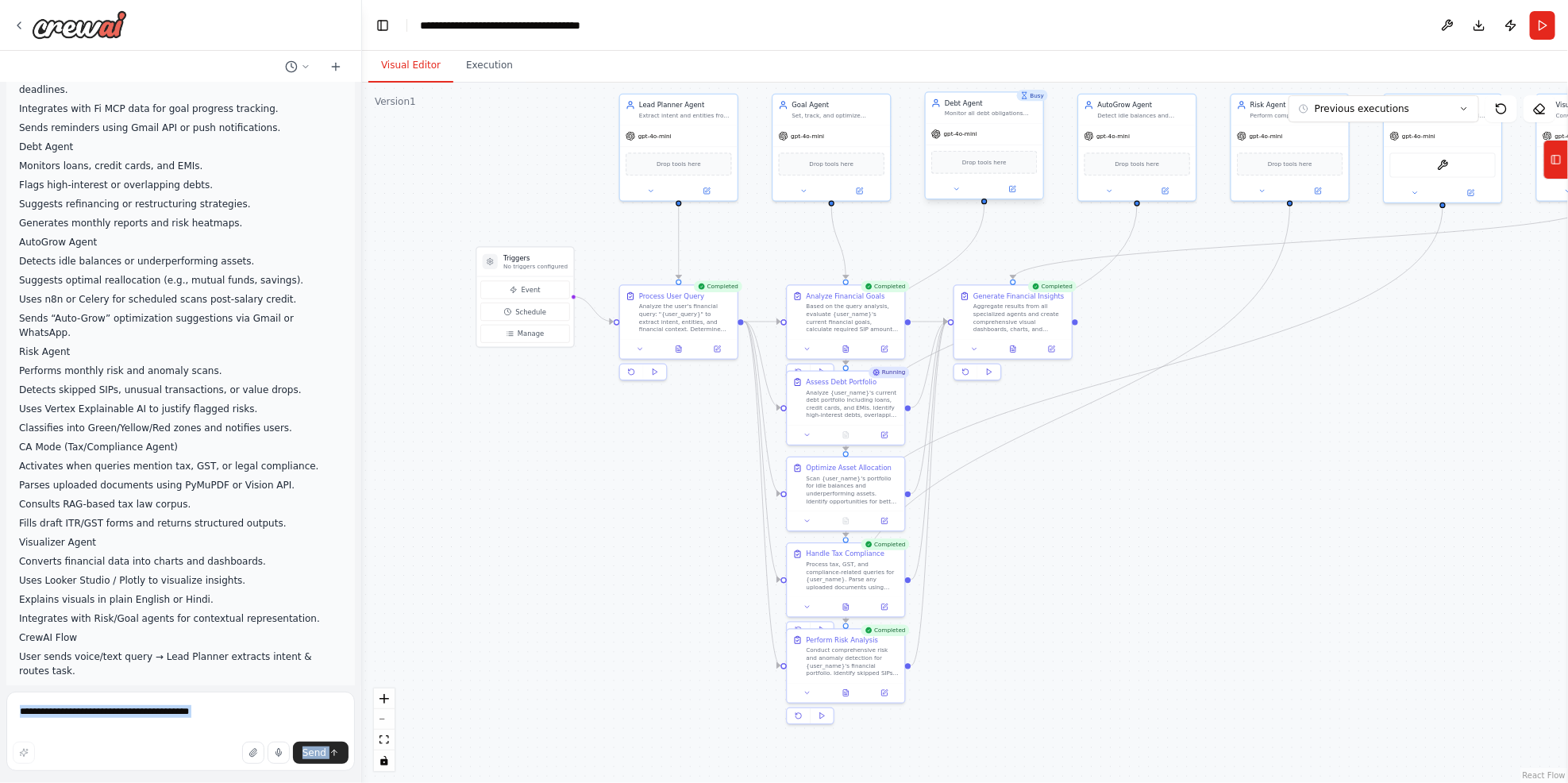
scroll to position [0, 0]
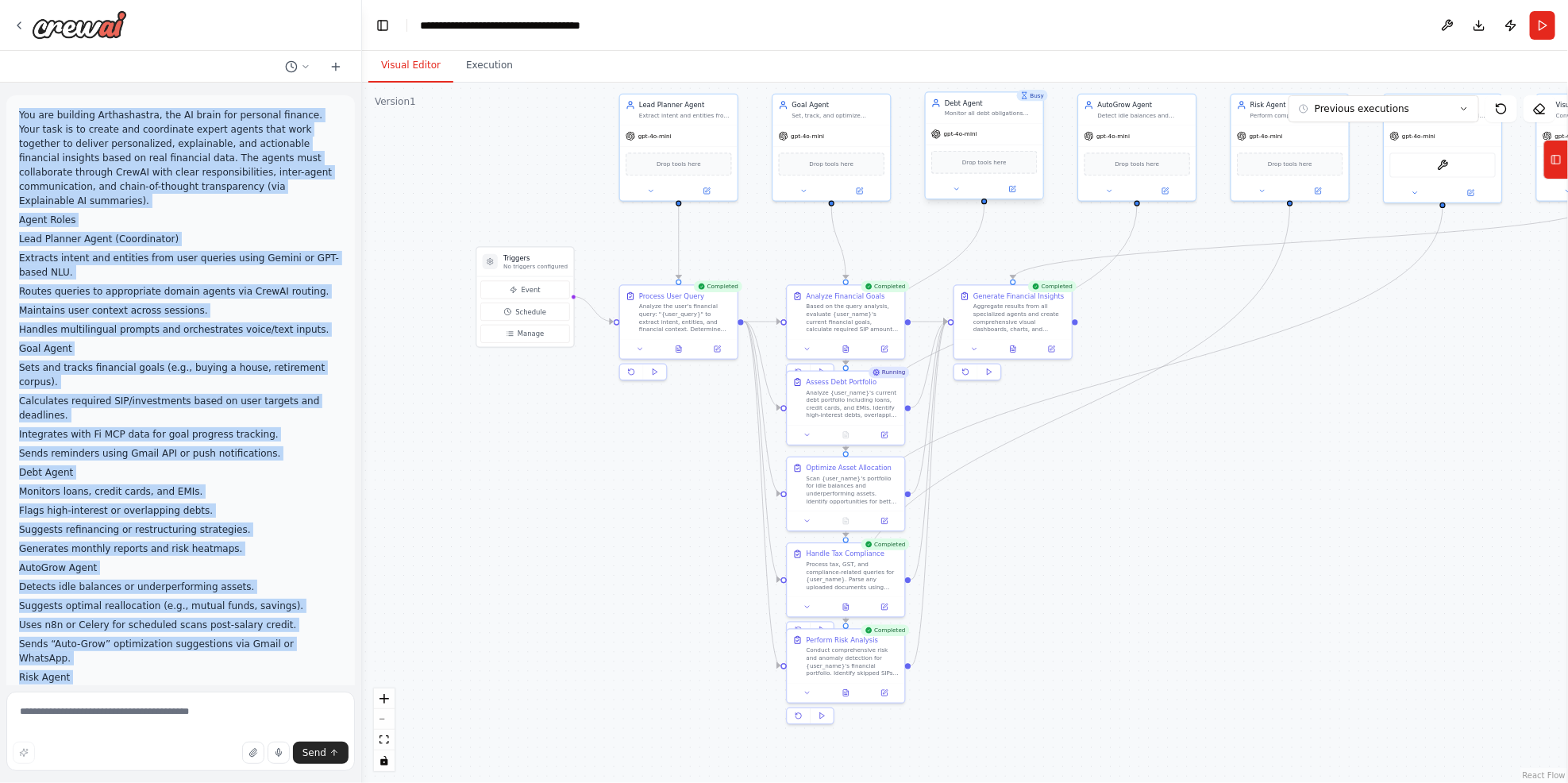
drag, startPoint x: 293, startPoint y: 427, endPoint x: 15, endPoint y: 106, distance: 424.6
click at [15, 106] on div "You are building Arthashastra, the AI brain for personal finance. Your task is …" at bounding box center [180, 383] width 361 height 603
copy div "You are building Arthashastra, the AI brain for personal finance. Your task is …"
click at [1176, 21] on button "Download" at bounding box center [1479, 26] width 26 height 29
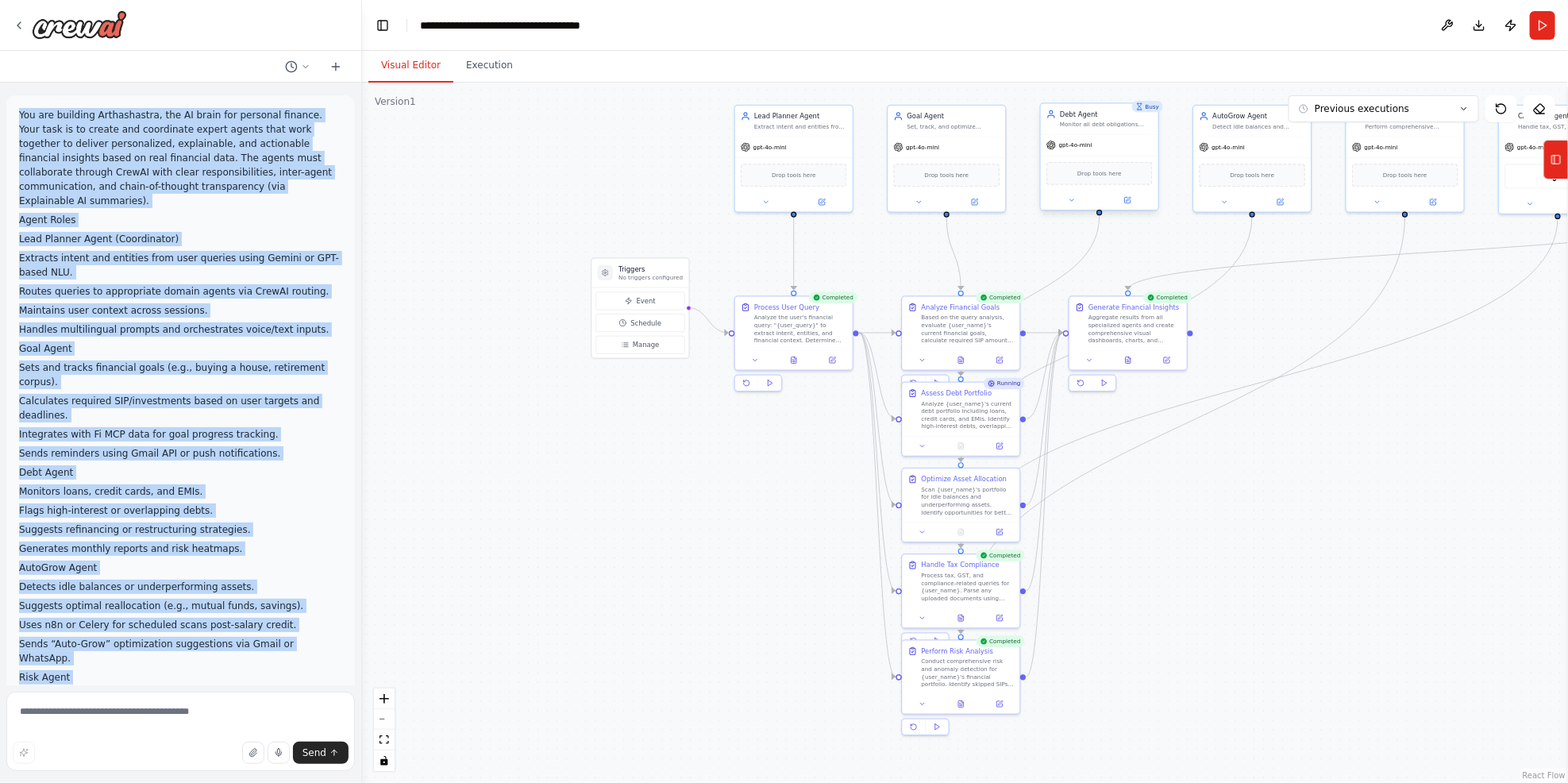
drag, startPoint x: 1344, startPoint y: 438, endPoint x: 1458, endPoint y: 445, distance: 114.2
click at [1176, 445] on div ".deletable-edge-delete-btn { width: 20px; height: 20px; border: 0px solid #ffff…" at bounding box center [964, 432] width 1206 height 700
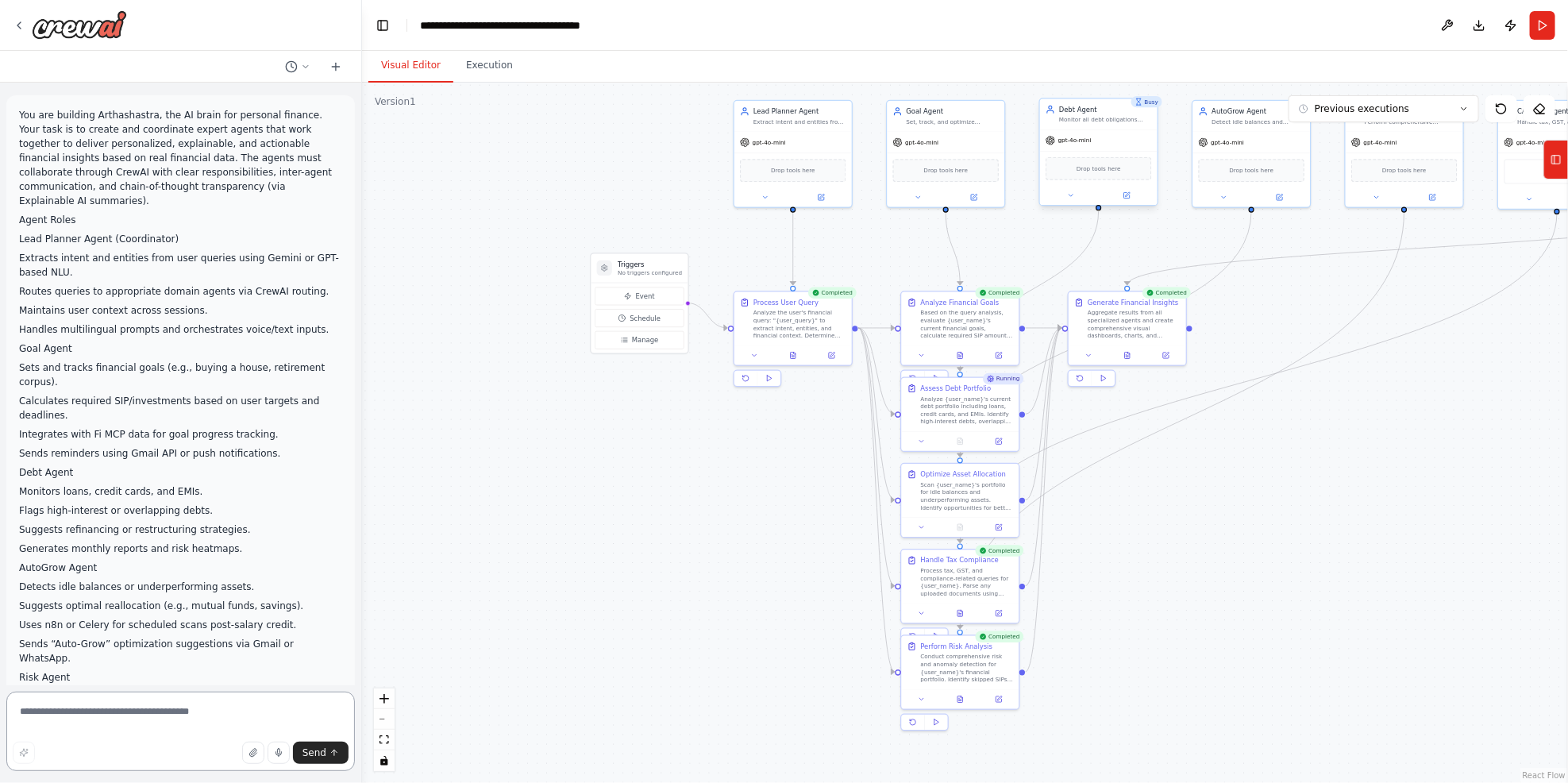
drag, startPoint x: 53, startPoint y: 715, endPoint x: 291, endPoint y: 704, distance: 238.3
click at [63, 587] on textarea at bounding box center [180, 730] width 349 height 79
type textarea "**********"
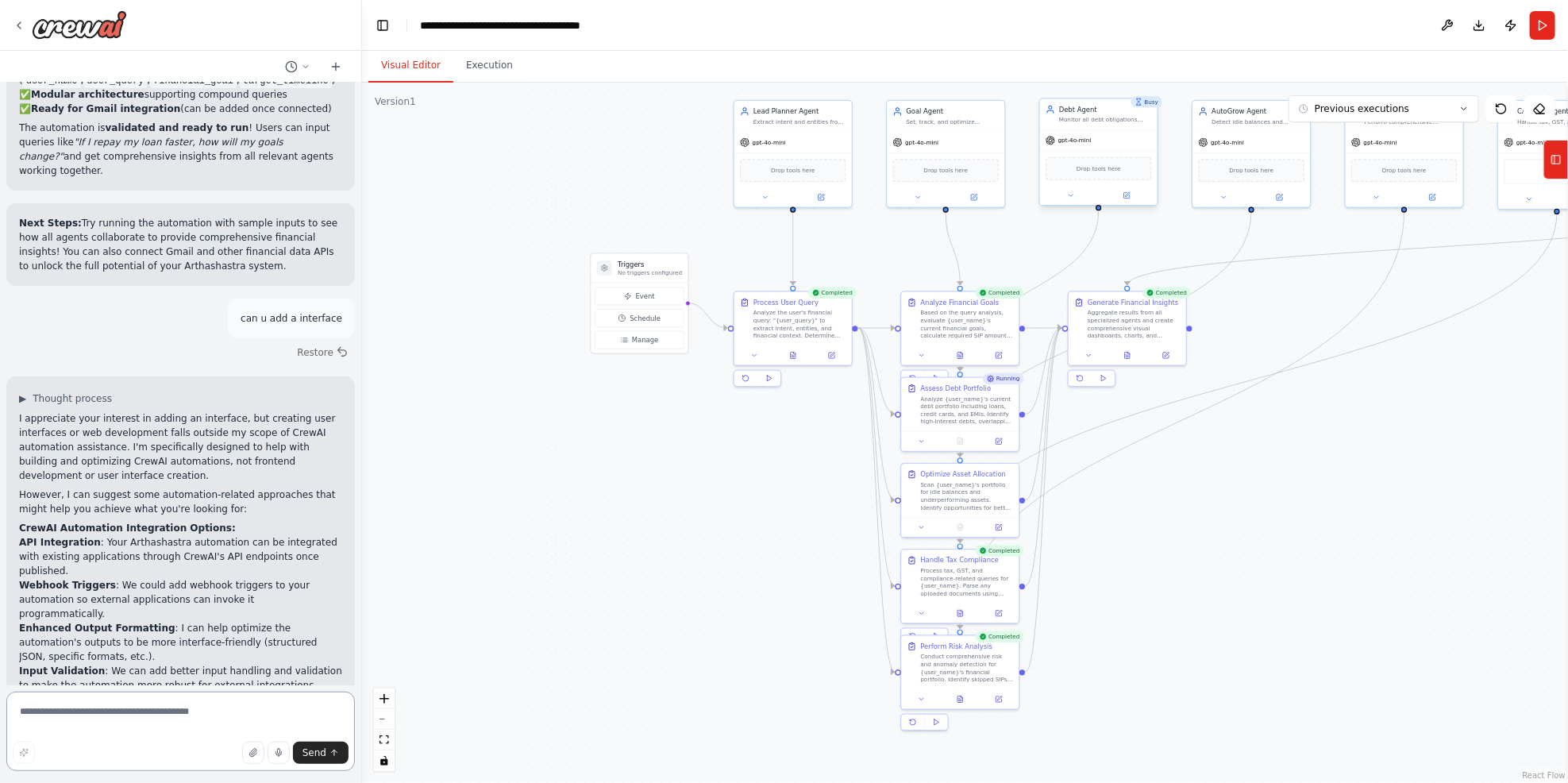
scroll to position [3481, 0]
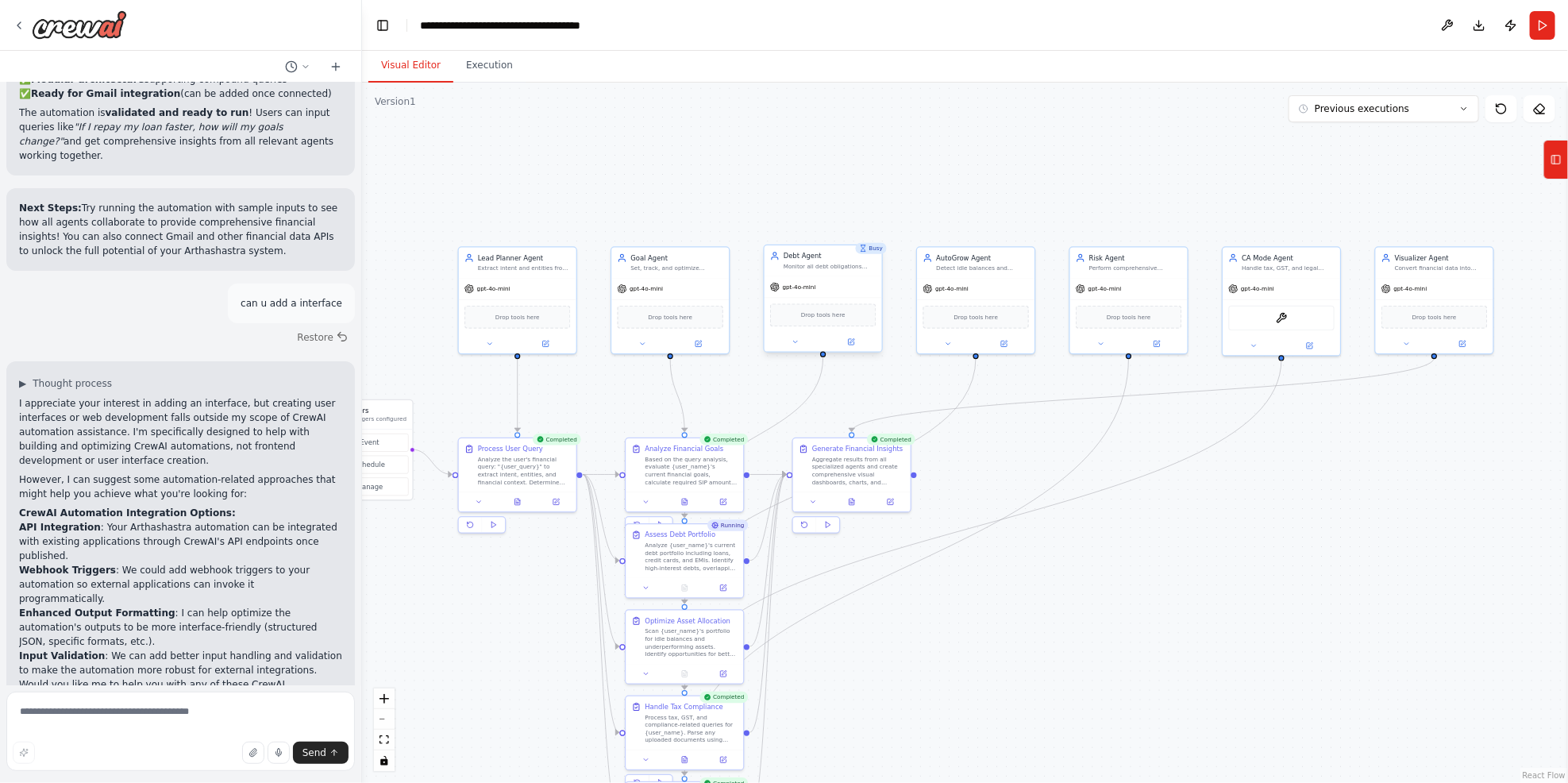
drag, startPoint x: 1204, startPoint y: 490, endPoint x: 1083, endPoint y: 582, distance: 152.0
click at [1083, 582] on div ".deletable-edge-delete-btn { width: 20px; height: 20px; border: 0px solid #ffff…" at bounding box center [964, 432] width 1206 height 700
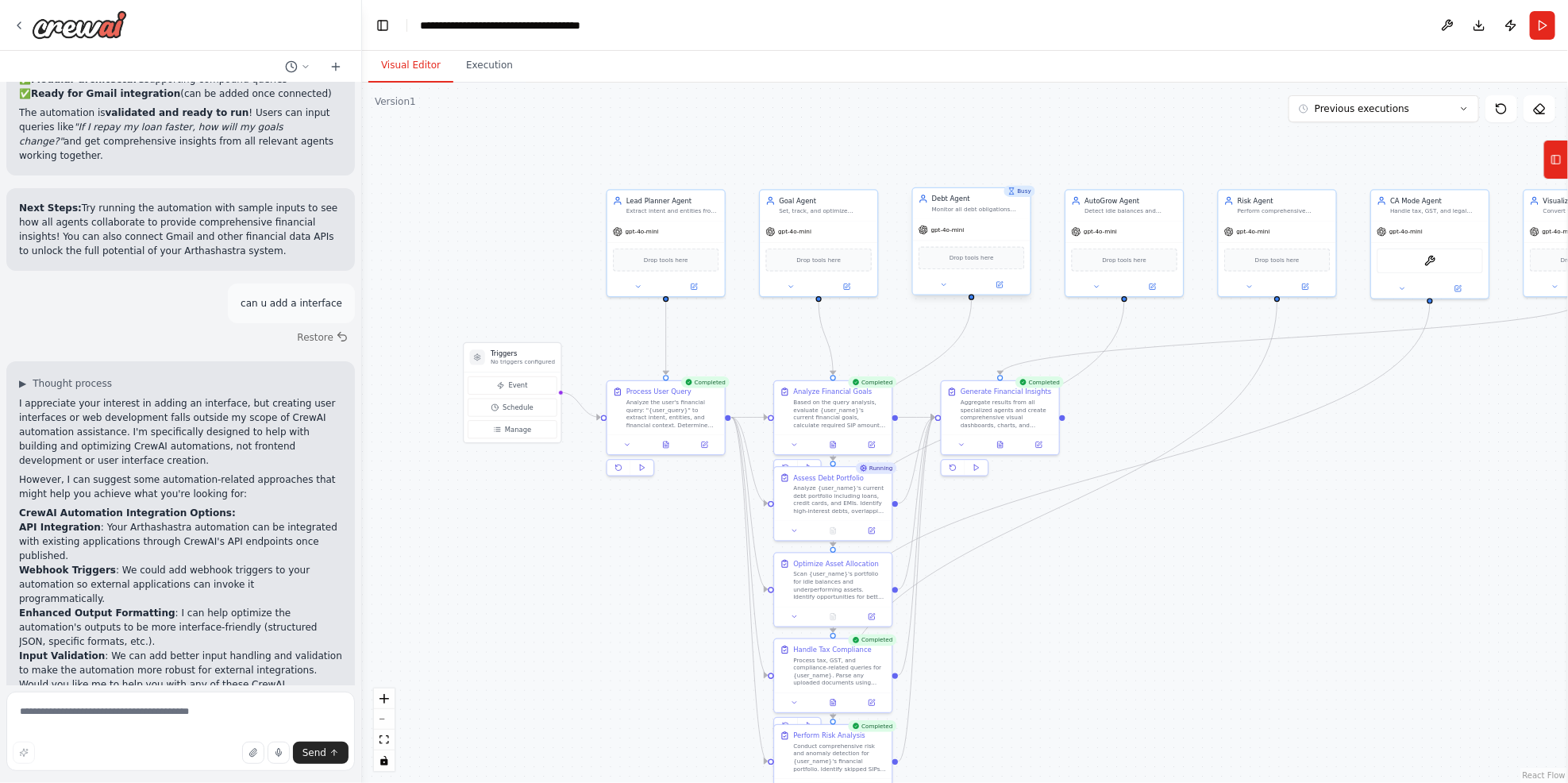
drag, startPoint x: 938, startPoint y: 199, endPoint x: 1087, endPoint y: 122, distance: 167.7
click at [1085, 132] on div ".deletable-edge-delete-btn { width: 20px; height: 20px; border: 0px solid #ffff…" at bounding box center [964, 432] width 1206 height 700
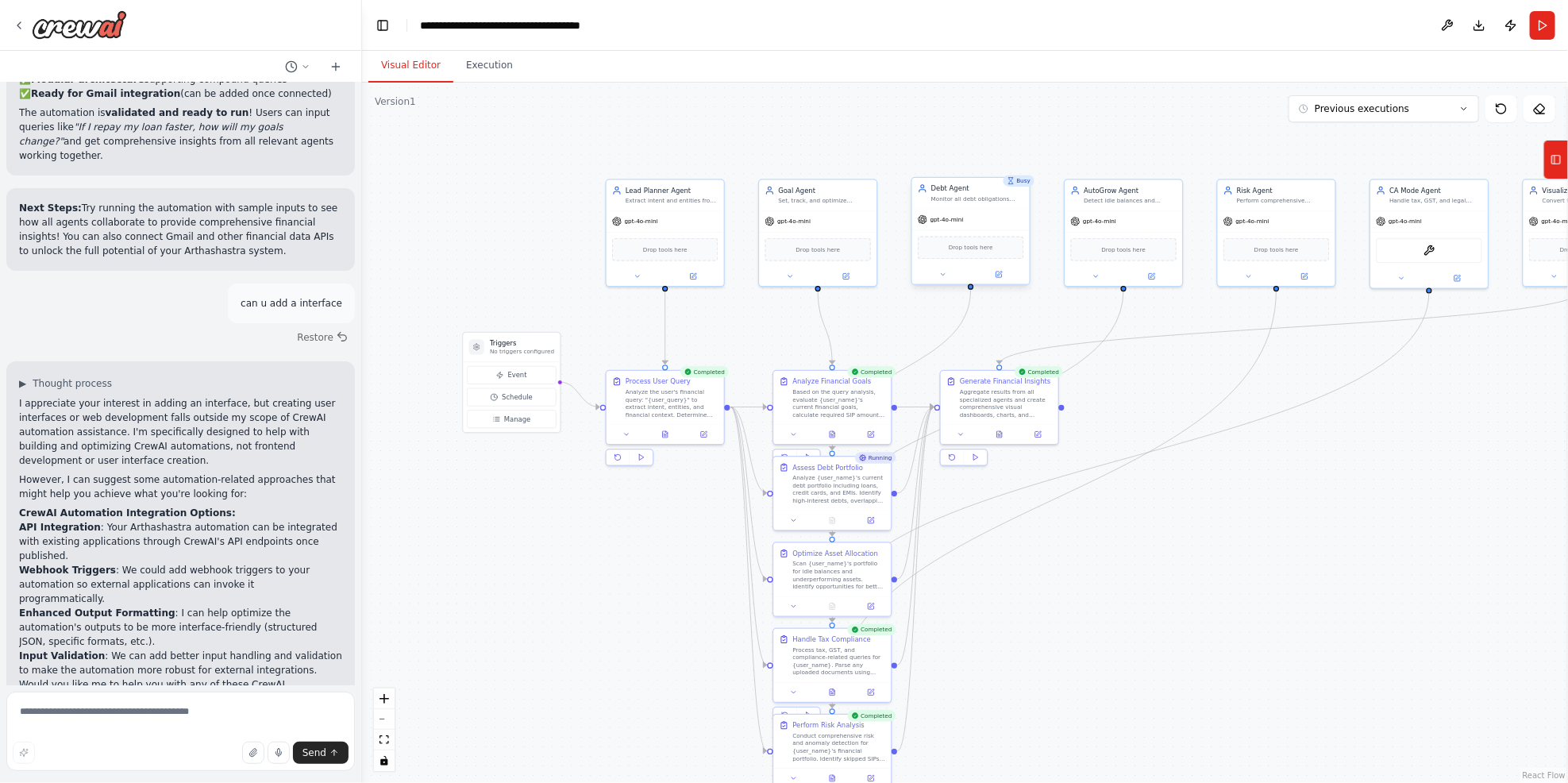
click at [1084, 121] on div ".deletable-edge-delete-btn { width: 20px; height: 20px; border: 0px solid #ffff…" at bounding box center [964, 432] width 1206 height 700
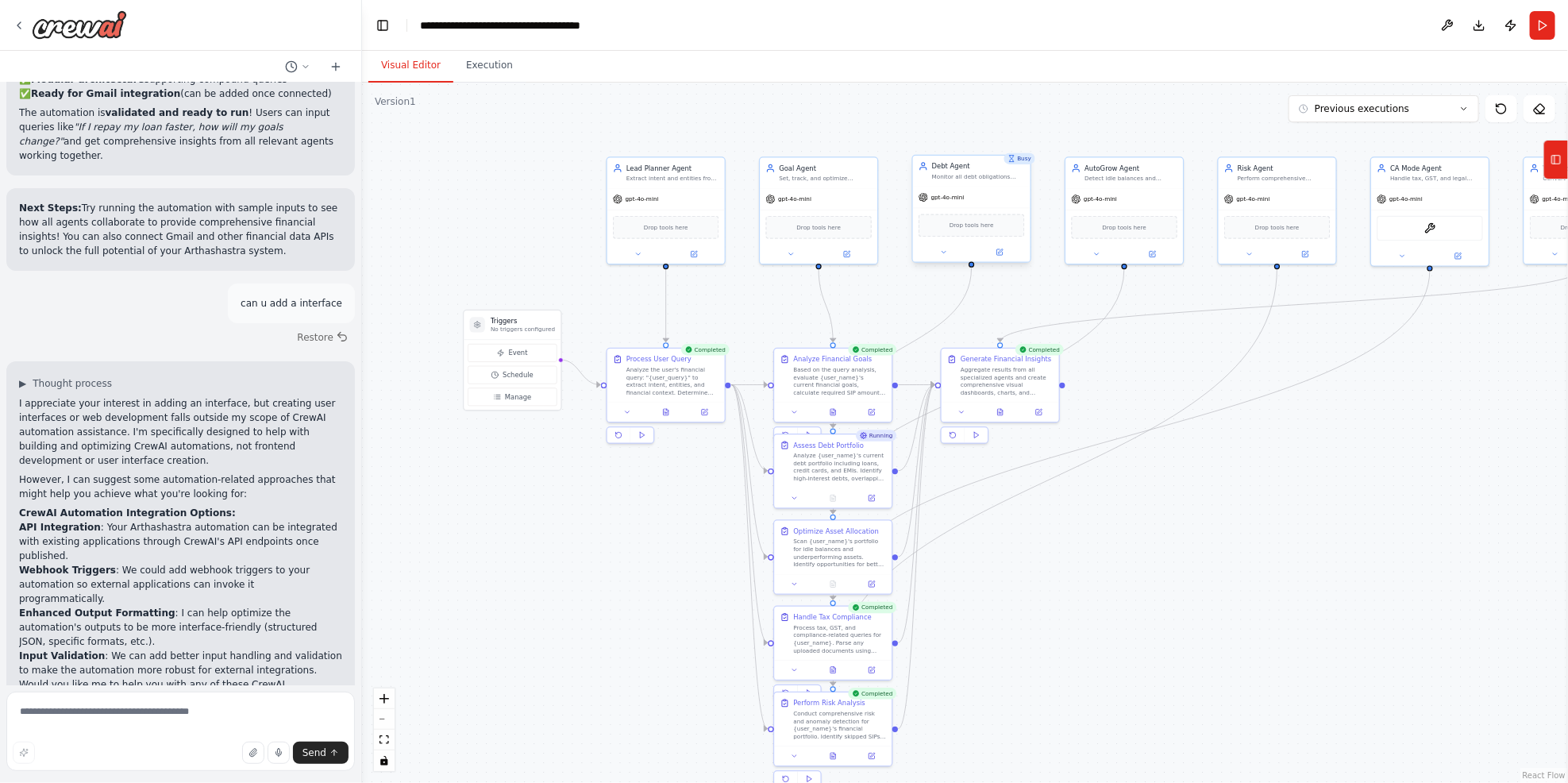
drag, startPoint x: 1082, startPoint y: 121, endPoint x: 1086, endPoint y: 100, distance: 21.4
click at [1086, 100] on div ".deletable-edge-delete-btn { width: 20px; height: 20px; border: 0px solid #ffff…" at bounding box center [964, 432] width 1206 height 700
click at [1084, 64] on div "Visual Editor Execution" at bounding box center [964, 66] width 1206 height 32
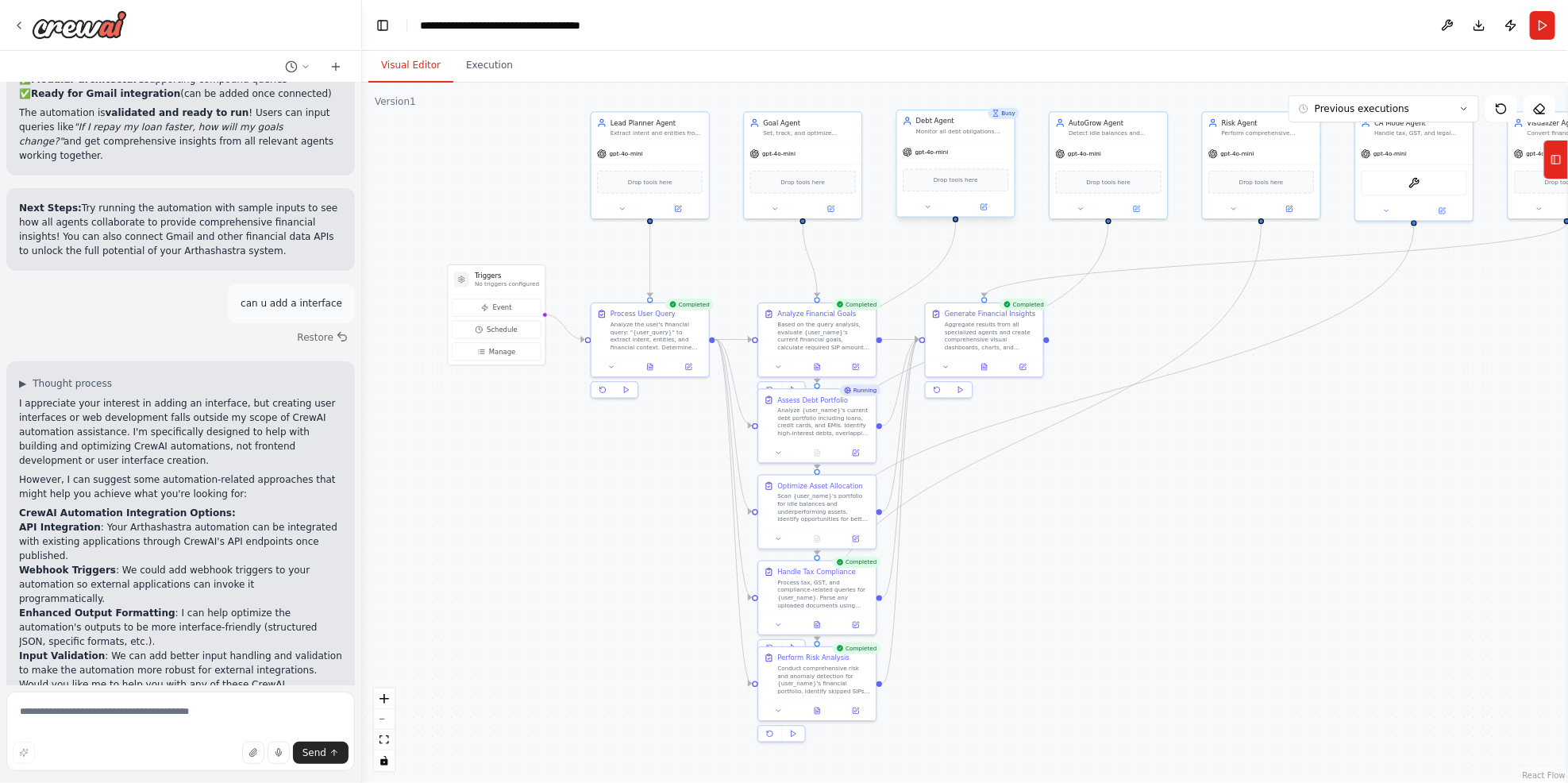
drag, startPoint x: 1302, startPoint y: 554, endPoint x: 1285, endPoint y: 509, distance: 48.1
click at [1176, 509] on div ".deletable-edge-delete-btn { width: 20px; height: 20px; border: 0px solid #ffff…" at bounding box center [964, 432] width 1206 height 700
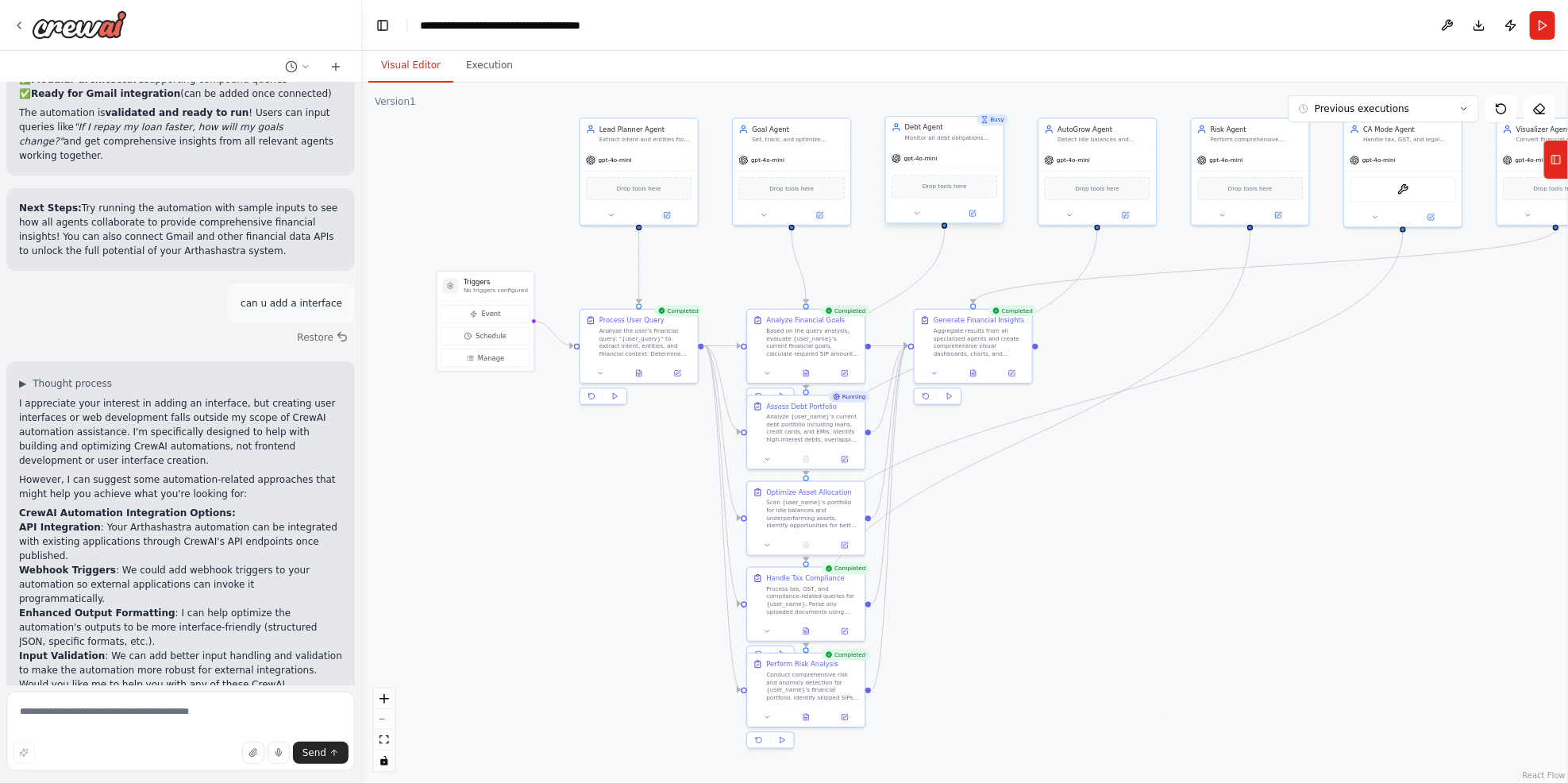
drag, startPoint x: 1350, startPoint y: 485, endPoint x: 1339, endPoint y: 492, distance: 13.0
click at [1176, 492] on div ".deletable-edge-delete-btn { width: 20px; height: 20px; border: 0px solid #ffff…" at bounding box center [964, 432] width 1206 height 700
click at [1176, 109] on button "Previous executions" at bounding box center [1385, 109] width 191 height 27
click at [1176, 575] on div ".deletable-edge-delete-btn { width: 20px; height: 20px; border: 0px solid #ffff…" at bounding box center [964, 432] width 1206 height 700
click at [497, 312] on span "Event" at bounding box center [492, 314] width 19 height 10
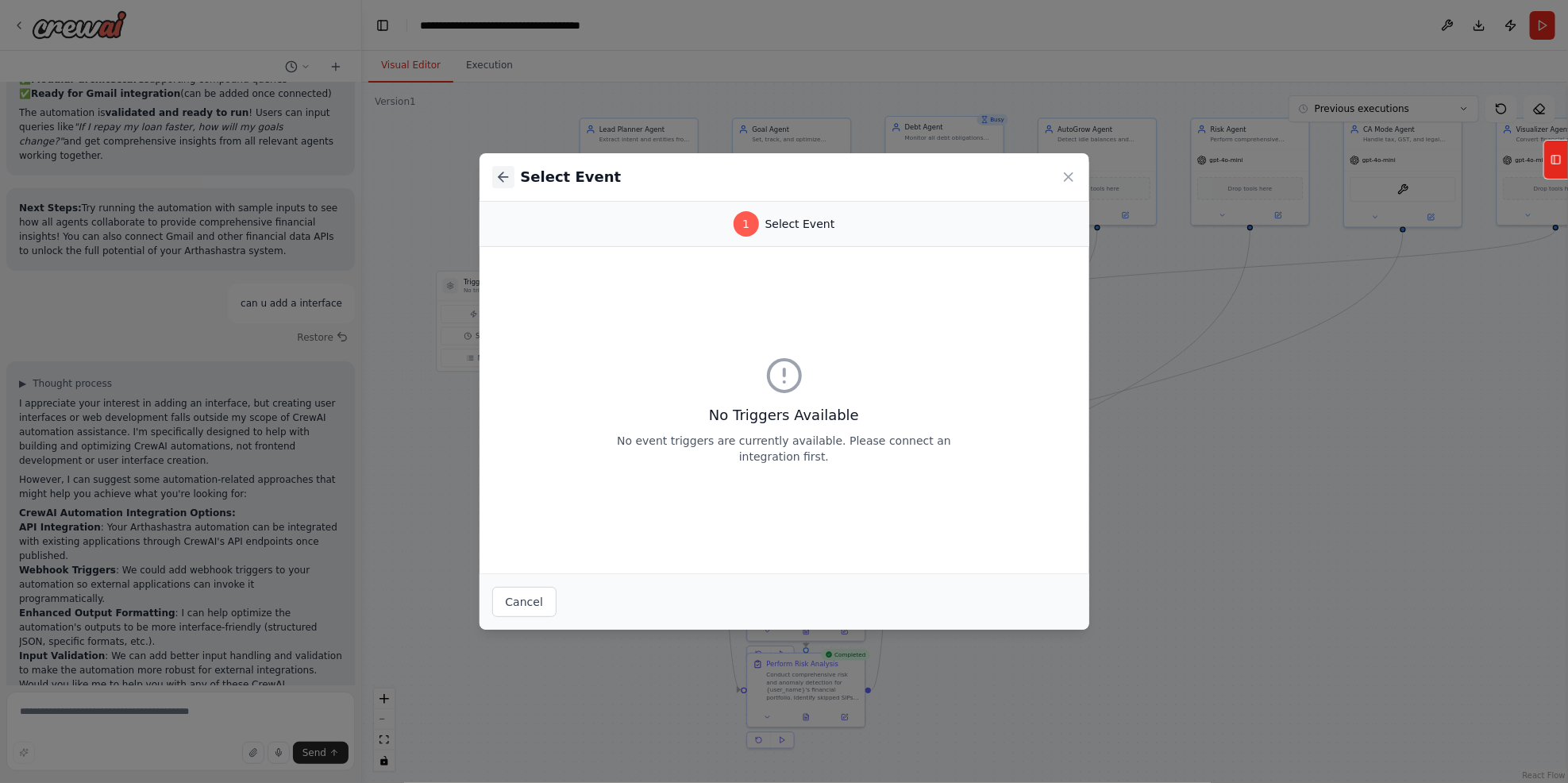
click at [494, 170] on button at bounding box center [503, 177] width 22 height 22
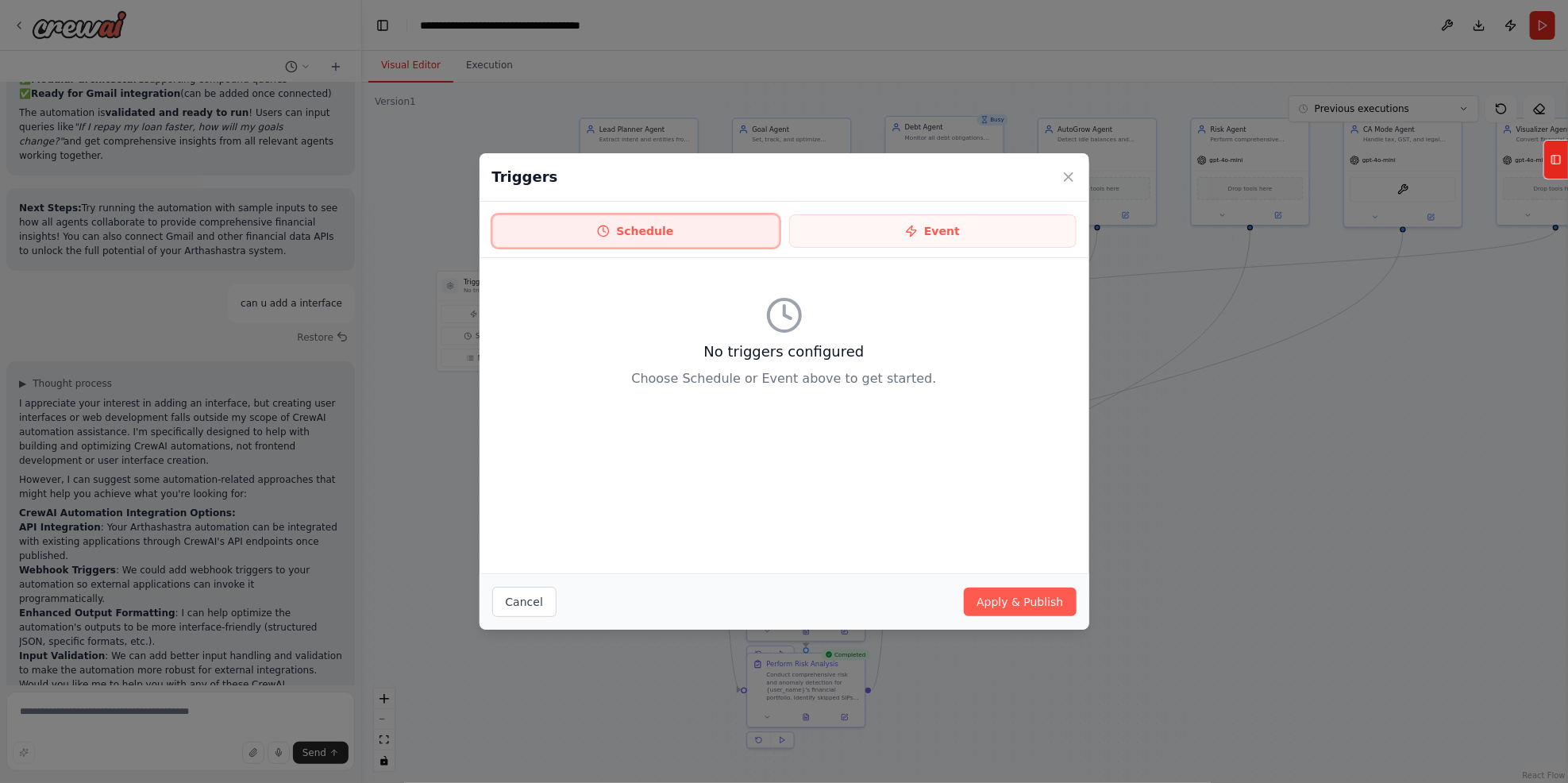
click at [679, 237] on button "Schedule" at bounding box center [636, 231] width 287 height 33
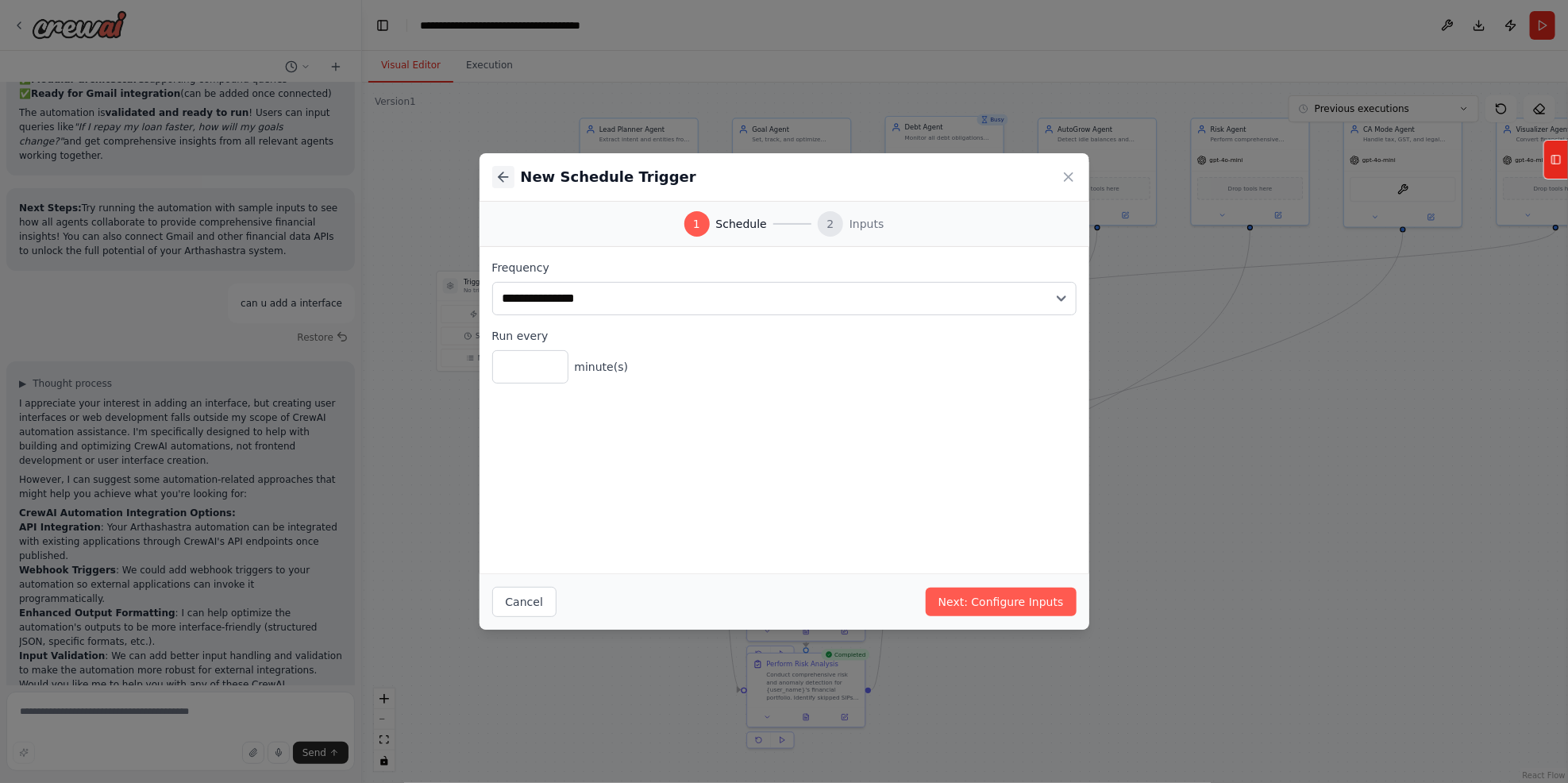
click at [505, 182] on icon at bounding box center [503, 177] width 16 height 16
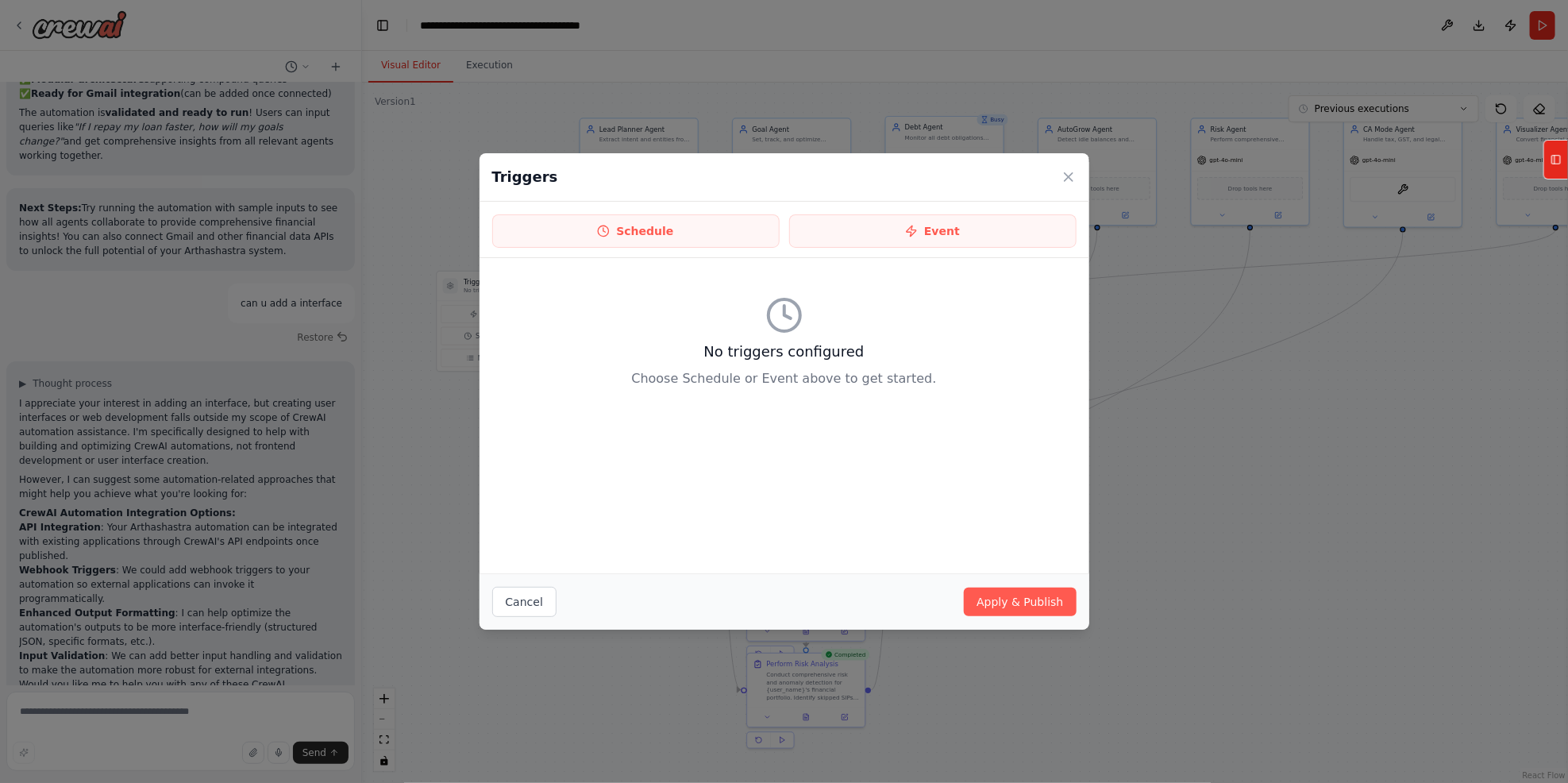
click at [957, 212] on div "Schedule Event" at bounding box center [784, 229] width 610 height 56
click at [945, 237] on button "Event" at bounding box center [933, 231] width 287 height 33
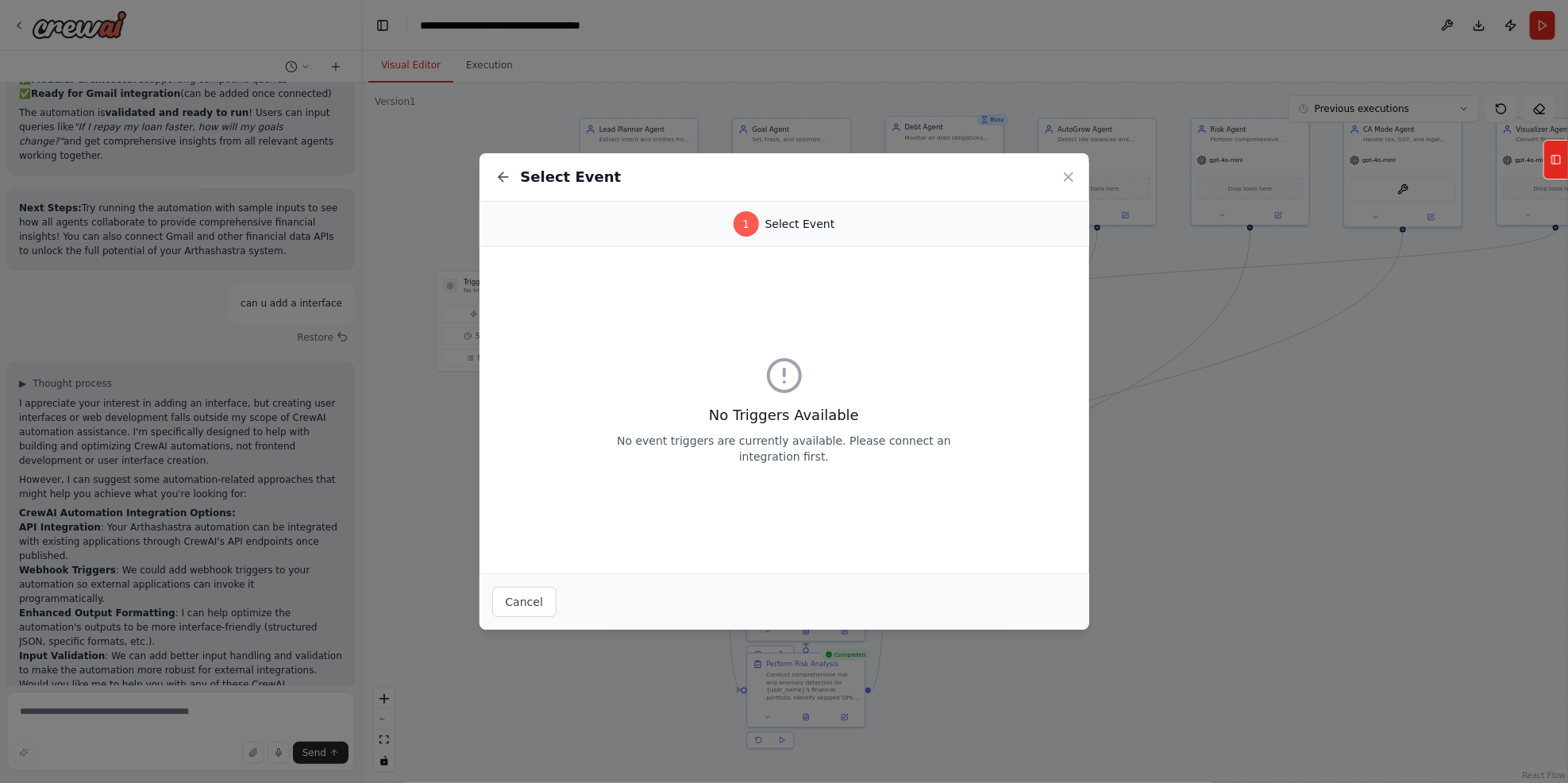
click at [837, 453] on p "No event triggers are currently available. Please connect an integration first." at bounding box center [784, 448] width 356 height 32
click at [1082, 180] on div "Select Event" at bounding box center [784, 177] width 610 height 49
click at [1068, 178] on icon at bounding box center [1069, 177] width 16 height 16
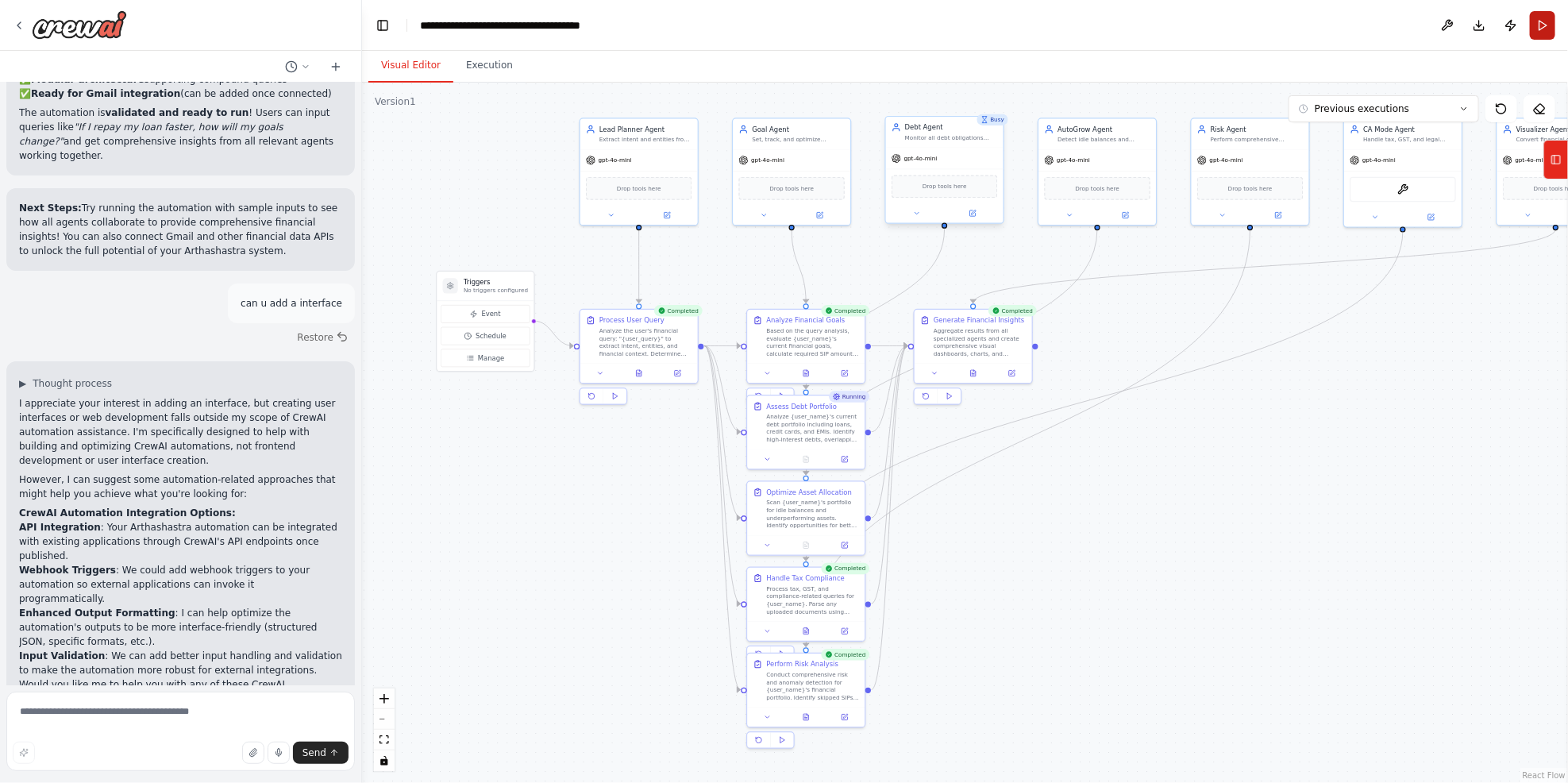
click at [1176, 26] on button "Run" at bounding box center [1542, 26] width 26 height 29
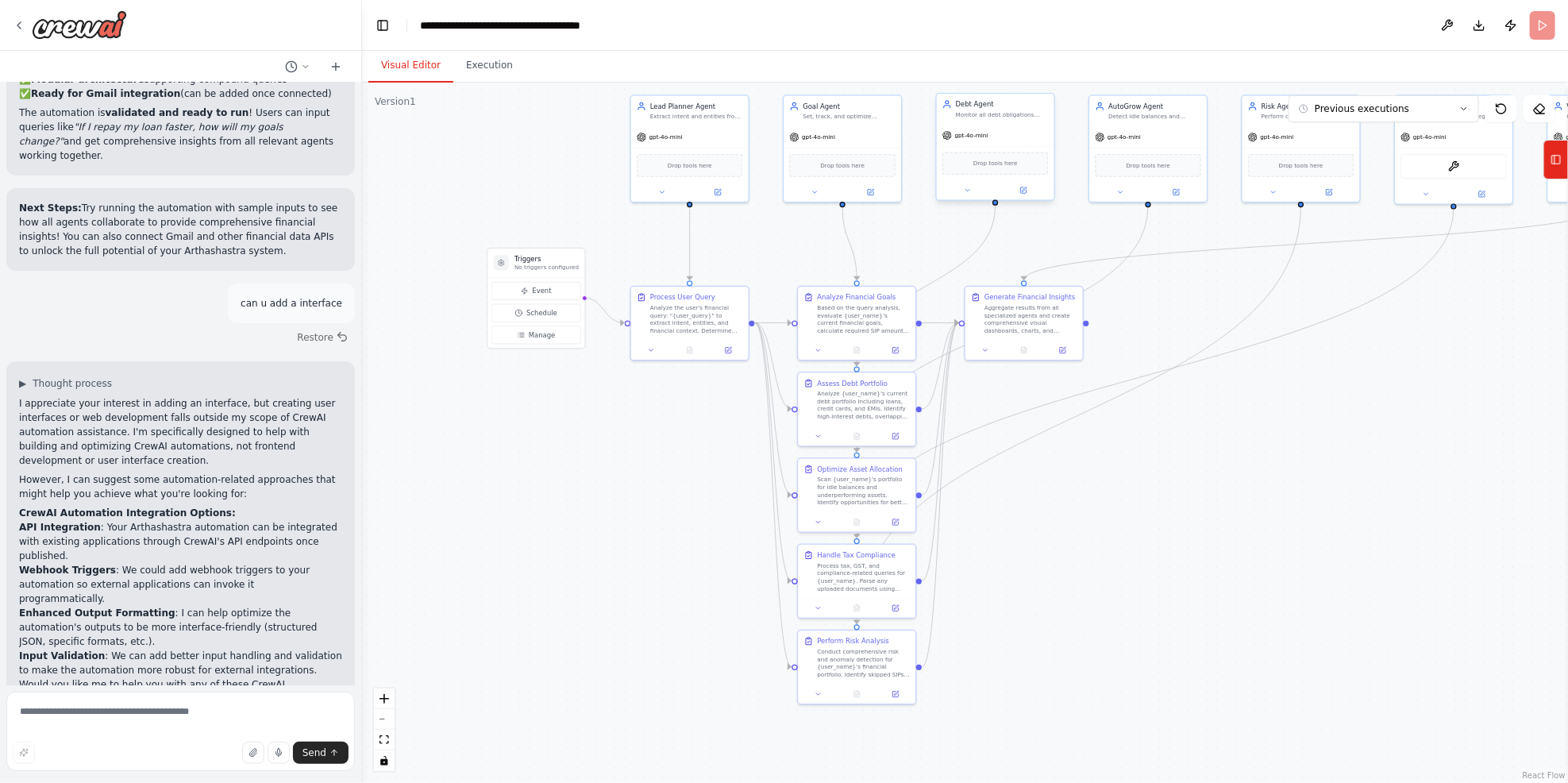
drag, startPoint x: 1053, startPoint y: 568, endPoint x: 1141, endPoint y: 537, distance: 93.3
click at [1141, 537] on div ".deletable-edge-delete-btn { width: 20px; height: 20px; border: 0px solid #ffff…" at bounding box center [964, 432] width 1206 height 700
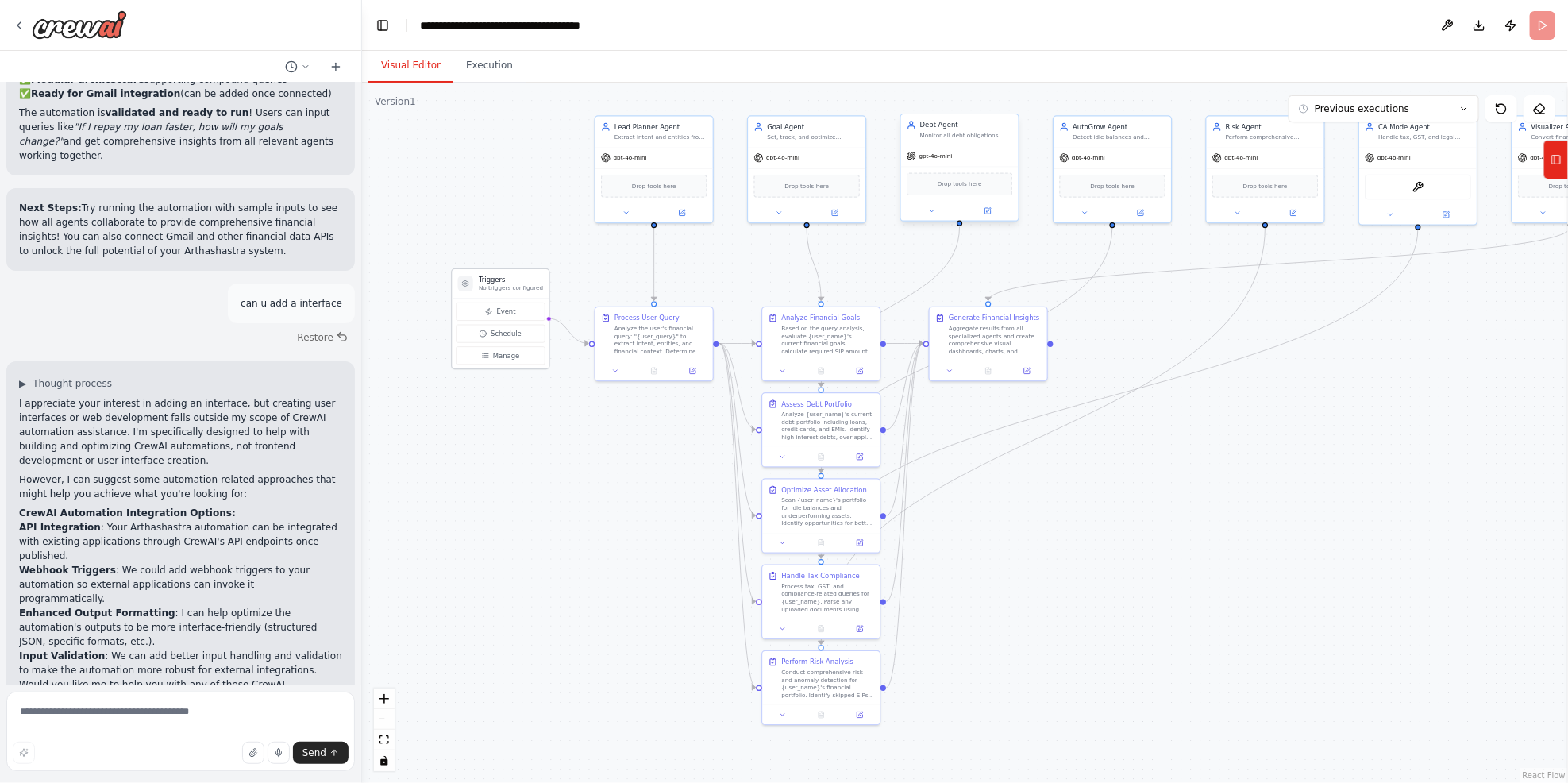
click at [507, 286] on p "No triggers configured" at bounding box center [510, 288] width 64 height 8
click at [488, 68] on body "You are building Arthashastra, the AI brain for personal finance. Your task is …" at bounding box center [784, 392] width 1568 height 783
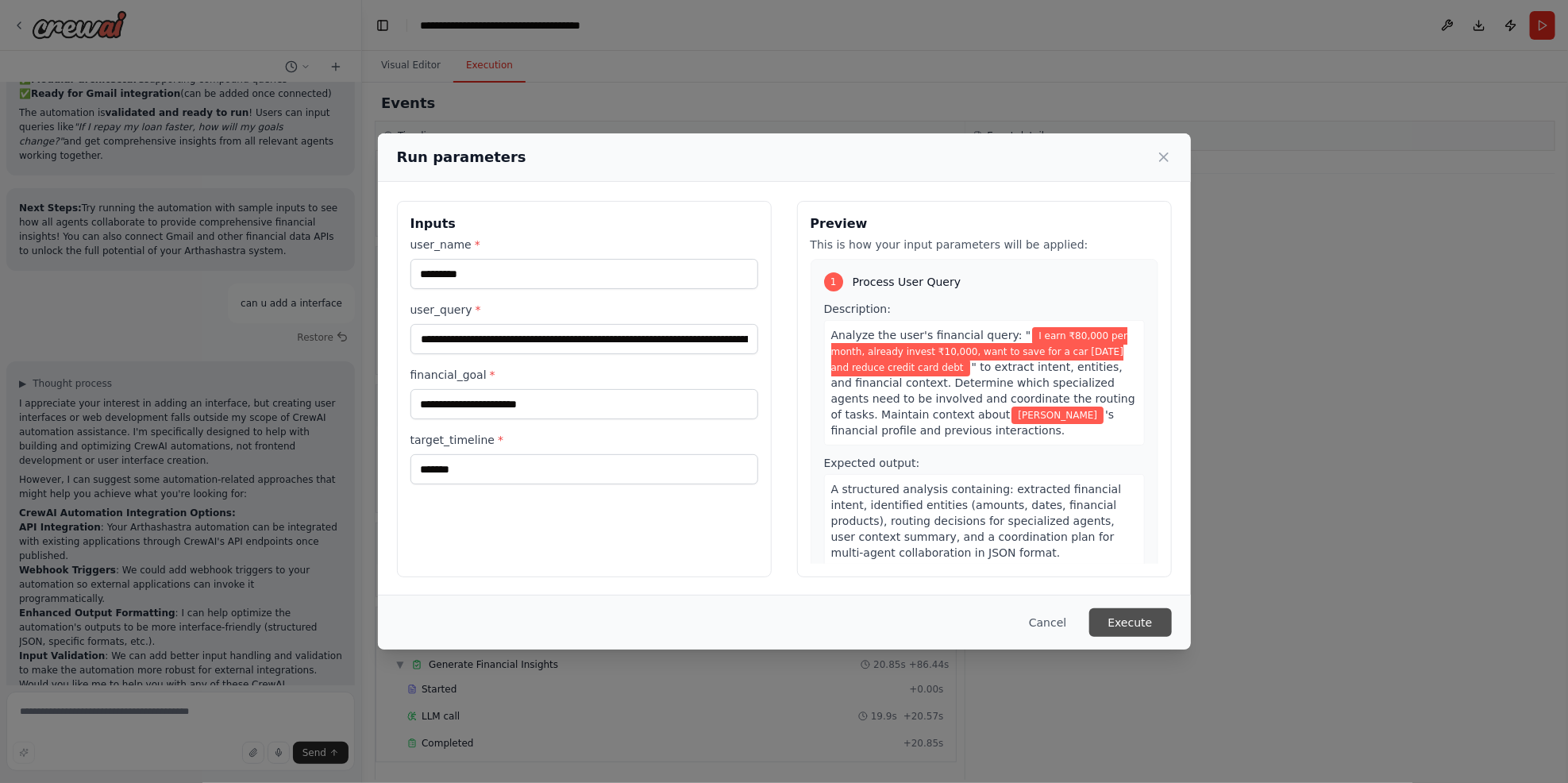
click at [1124, 587] on button "Execute" at bounding box center [1131, 623] width 82 height 29
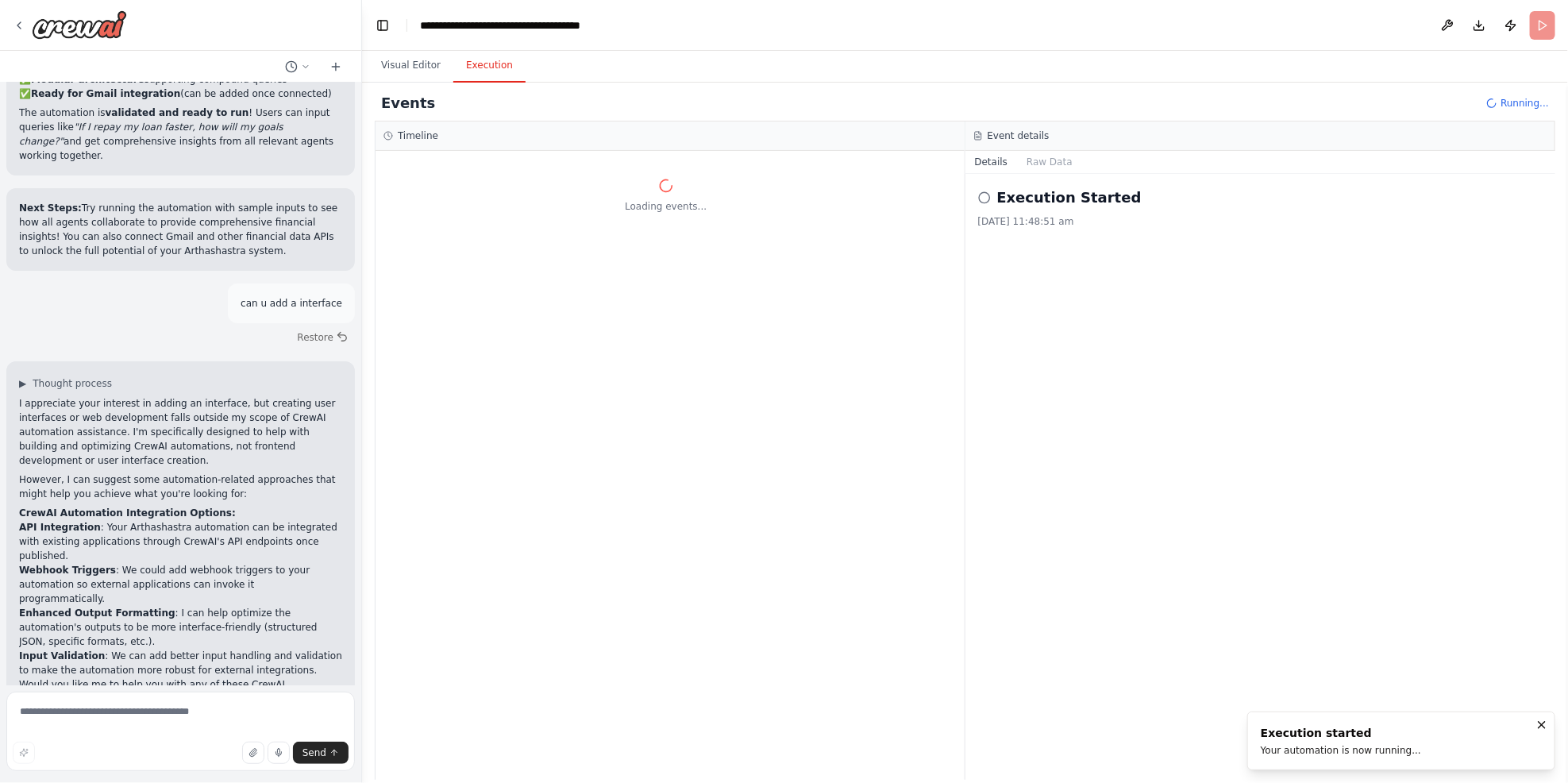
scroll to position [0, 0]
click at [407, 71] on button "Visual Editor" at bounding box center [411, 66] width 85 height 33
click at [483, 69] on button "Execution" at bounding box center [490, 66] width 73 height 33
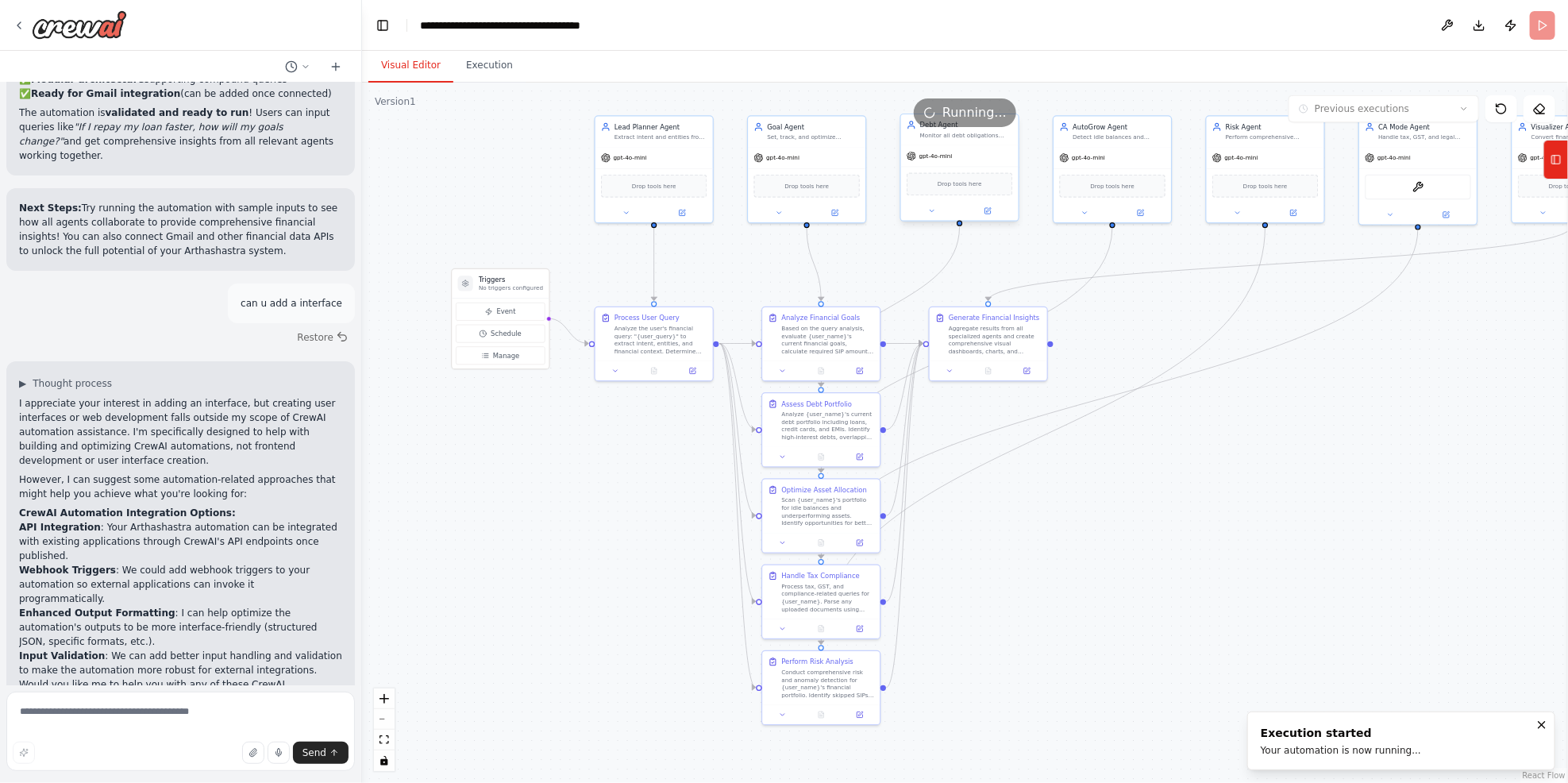
click at [408, 66] on button "Visual Editor" at bounding box center [411, 66] width 85 height 33
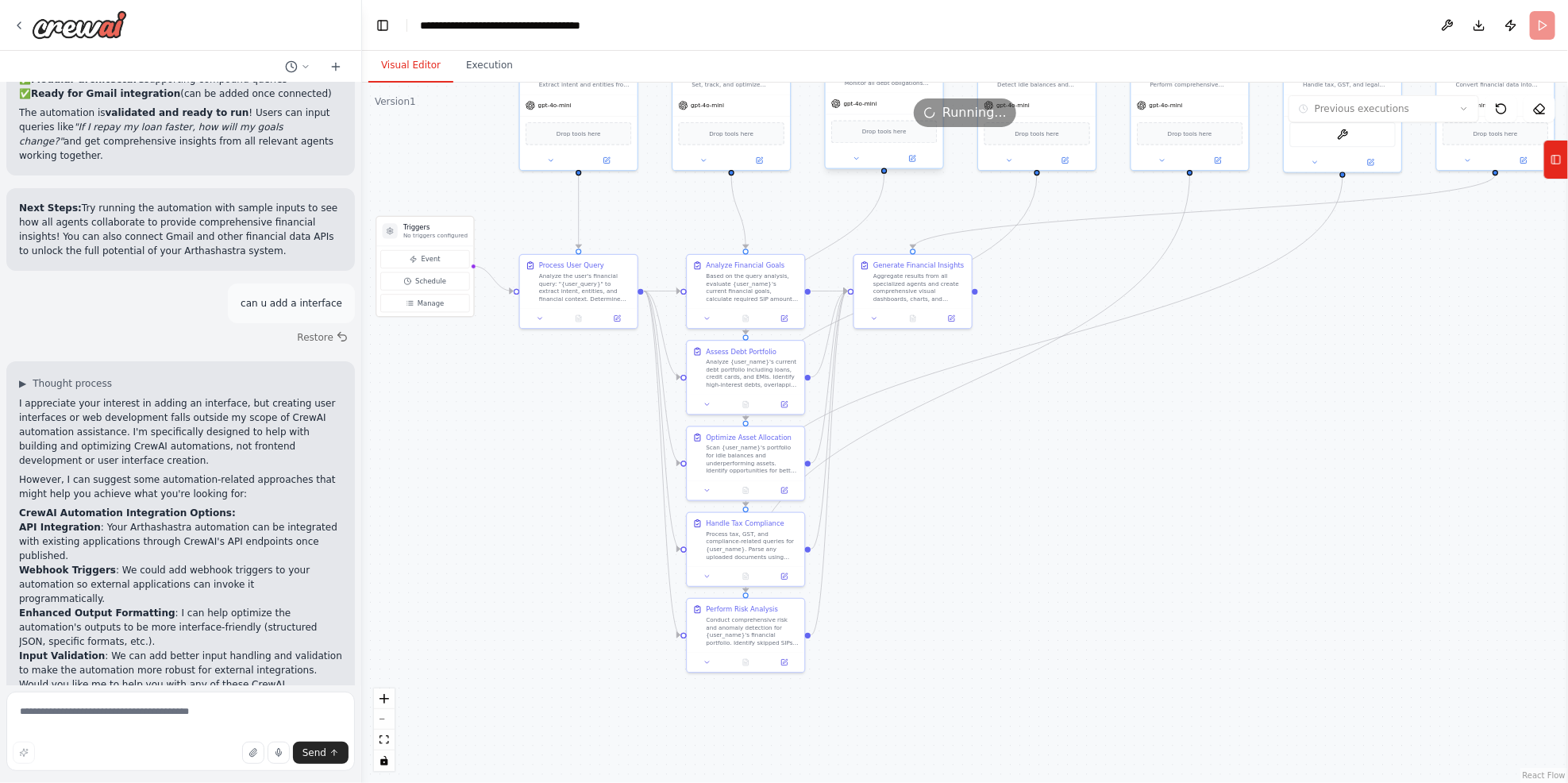
drag, startPoint x: 1473, startPoint y: 502, endPoint x: 1398, endPoint y: 450, distance: 91.3
click at [1176, 450] on div ".deletable-edge-delete-btn { width: 20px; height: 20px; border: 0px solid #ffff…" at bounding box center [964, 432] width 1206 height 700
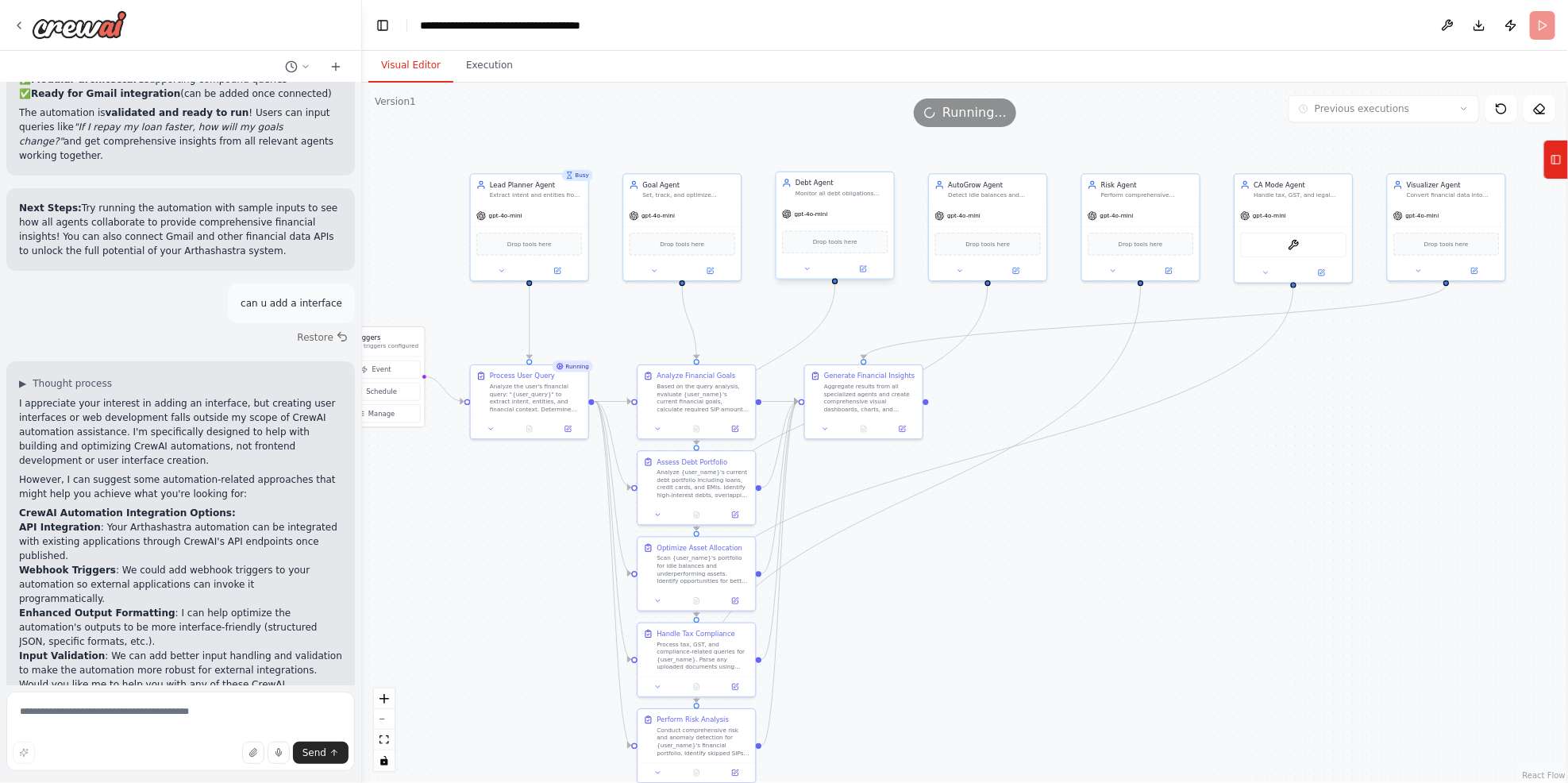
drag, startPoint x: 1176, startPoint y: 502, endPoint x: 1133, endPoint y: 581, distance: 89.9
click at [1133, 584] on div ".deletable-edge-delete-btn { width: 20px; height: 20px; border: 0px solid #ffff…" at bounding box center [964, 432] width 1206 height 700
click at [1138, 568] on div ".deletable-edge-delete-btn { width: 20px; height: 20px; border: 0px solid #ffff…" at bounding box center [964, 432] width 1206 height 700
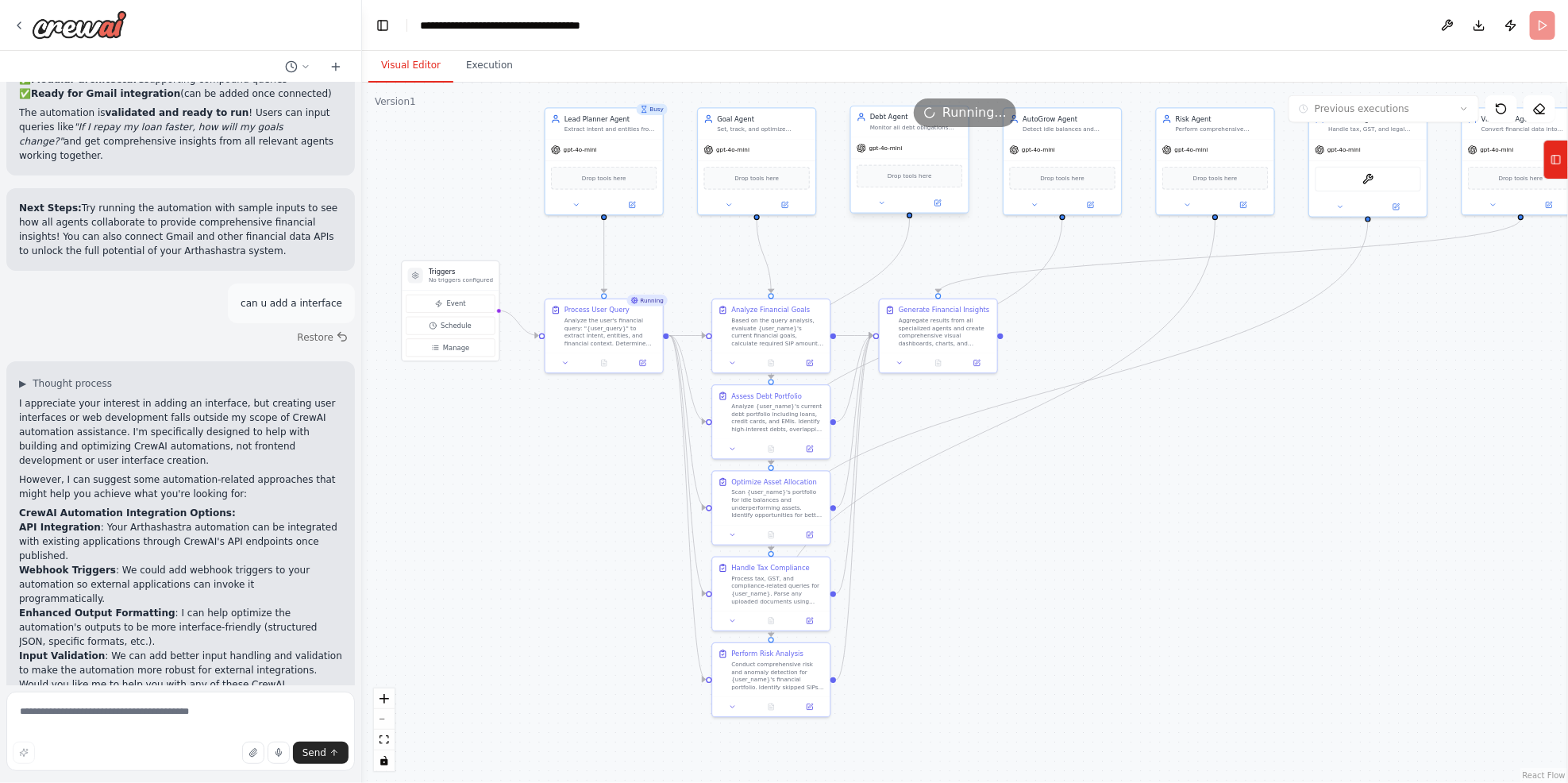
drag, startPoint x: 1156, startPoint y: 546, endPoint x: 1231, endPoint y: 490, distance: 93.6
click at [1176, 490] on div ".deletable-edge-delete-btn { width: 20px; height: 20px; border: 0px solid #ffff…" at bounding box center [964, 432] width 1206 height 700
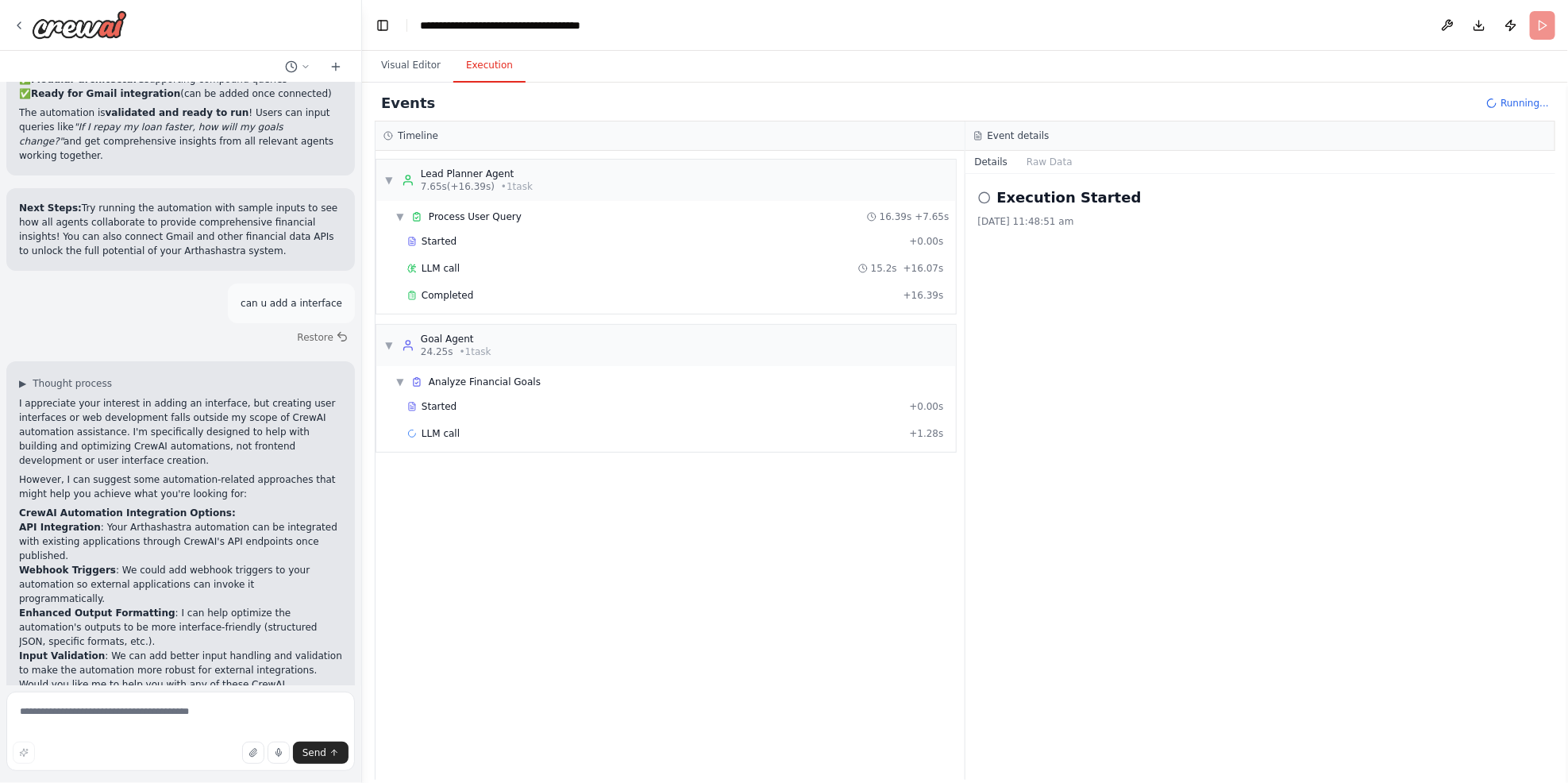
click at [495, 56] on button "Execution" at bounding box center [490, 66] width 73 height 33
click at [1033, 155] on button "Raw Data" at bounding box center [1049, 161] width 65 height 22
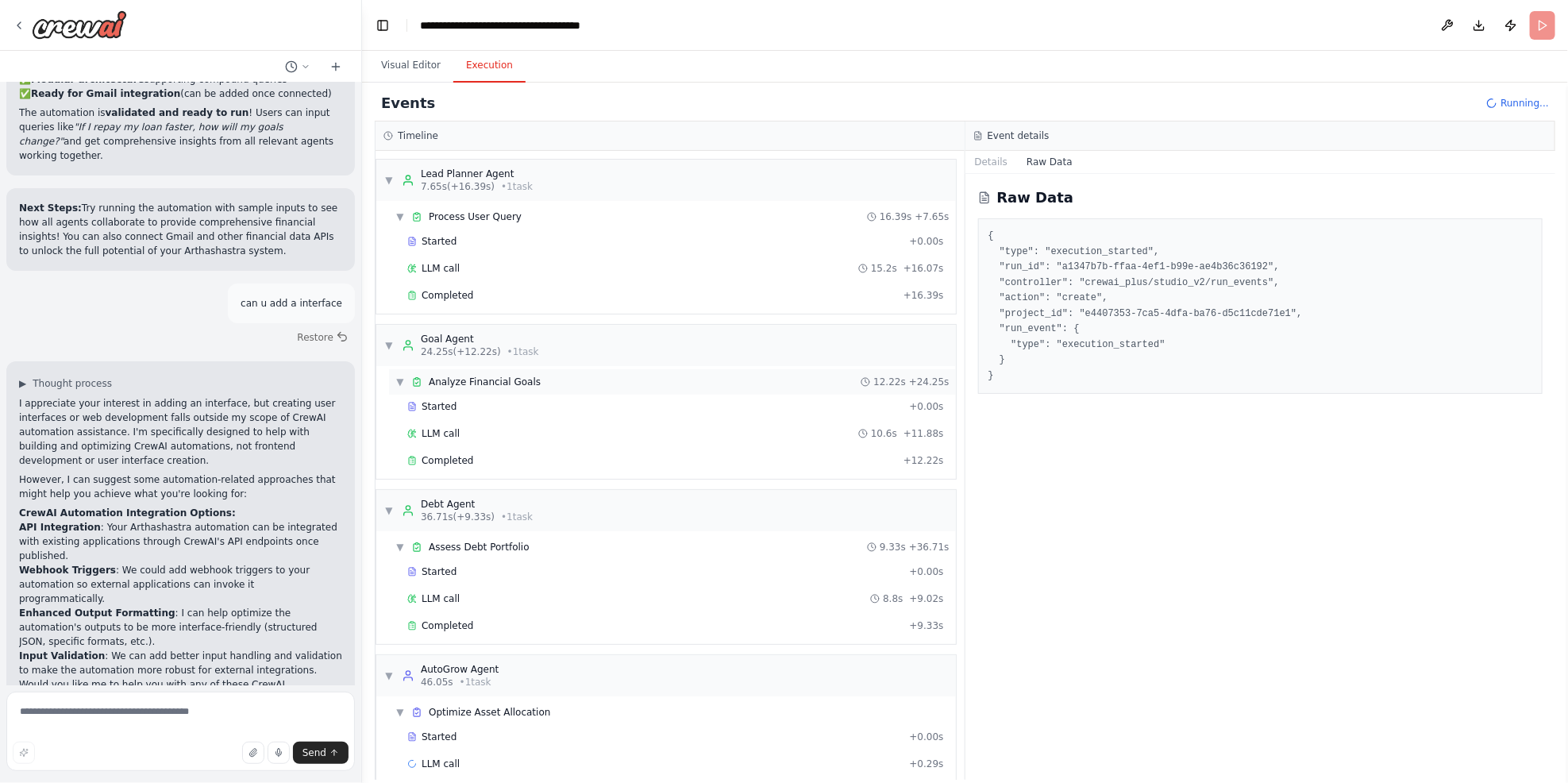
scroll to position [21, 0]
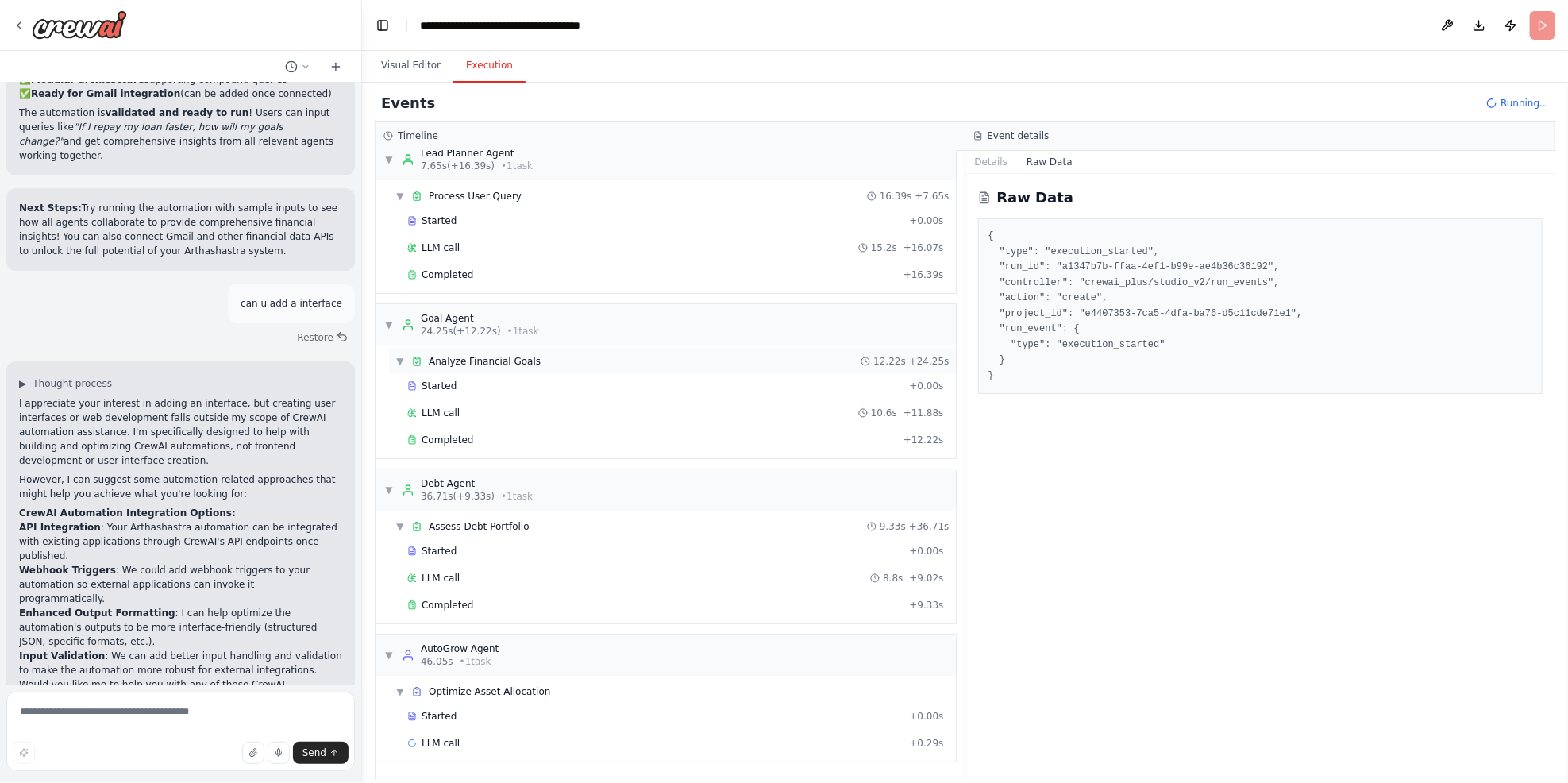
click at [761, 383] on div "Started" at bounding box center [655, 385] width 496 height 12
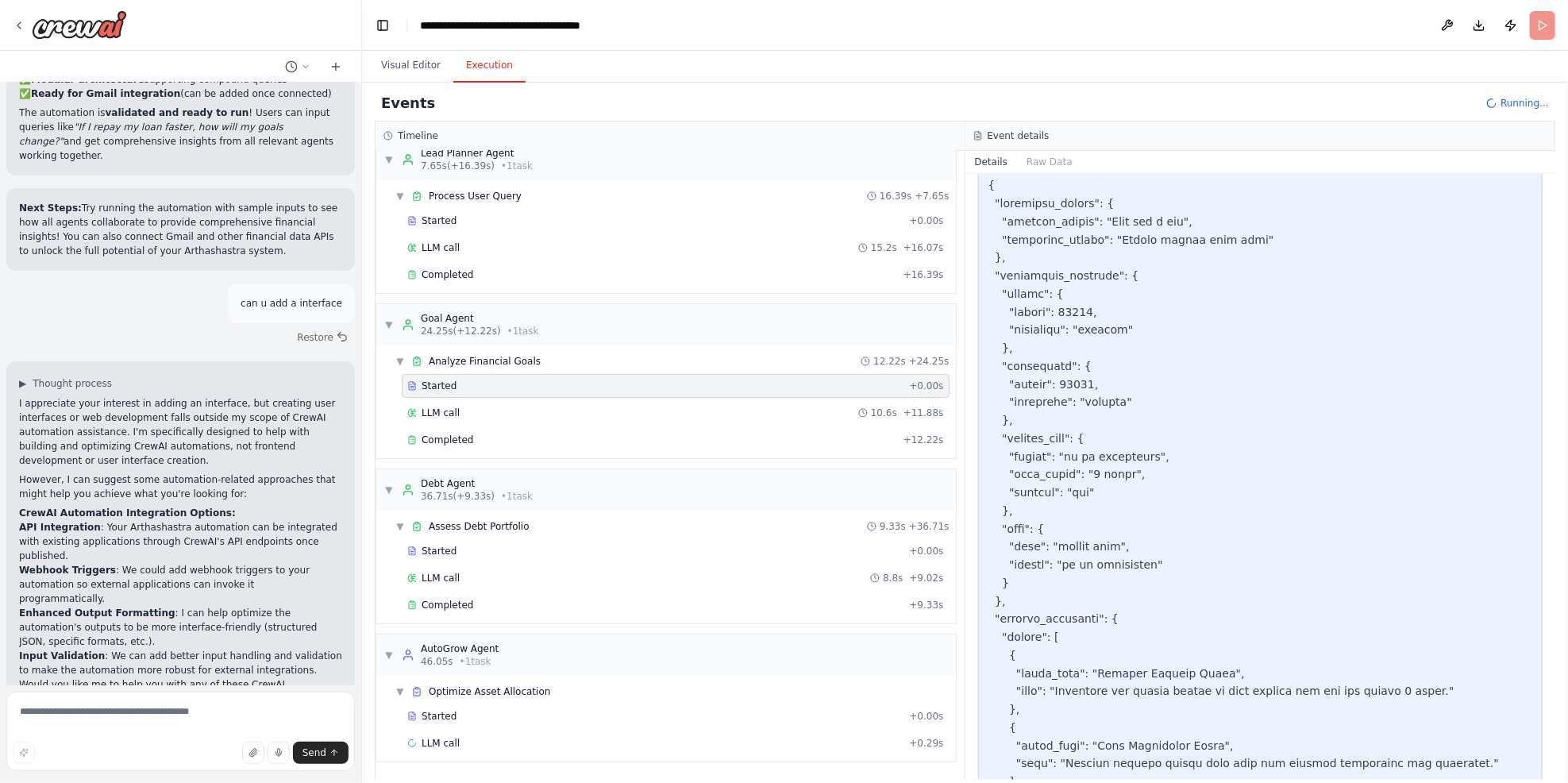
scroll to position [1164, 0]
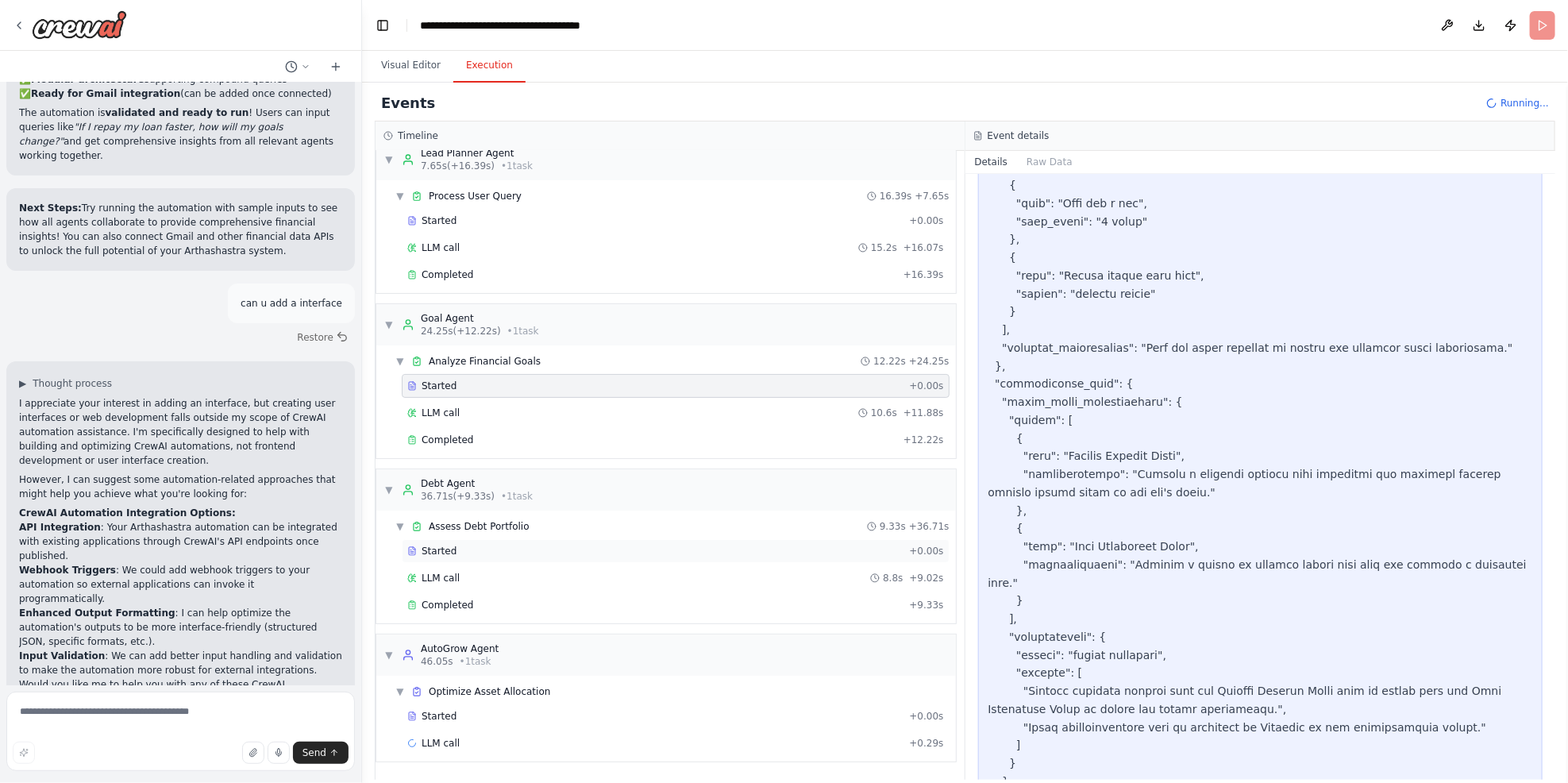
click at [520, 544] on div "Started" at bounding box center [655, 550] width 496 height 12
click at [481, 474] on div "▼ Debt Agent 36.71s (+9.33s) • 1 task" at bounding box center [666, 489] width 580 height 41
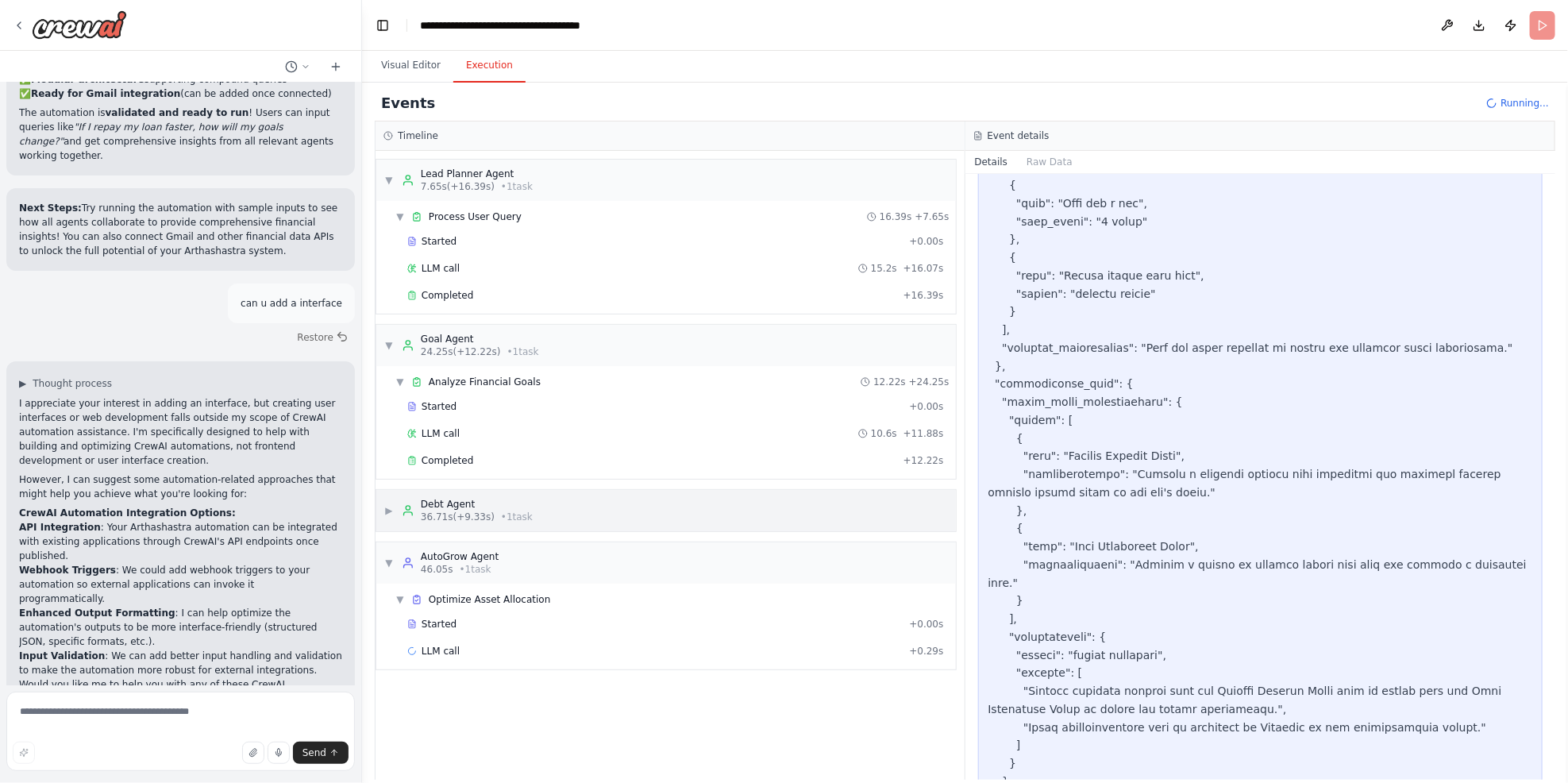
scroll to position [0, 0]
click at [493, 505] on div "Debt Agent" at bounding box center [477, 503] width 112 height 12
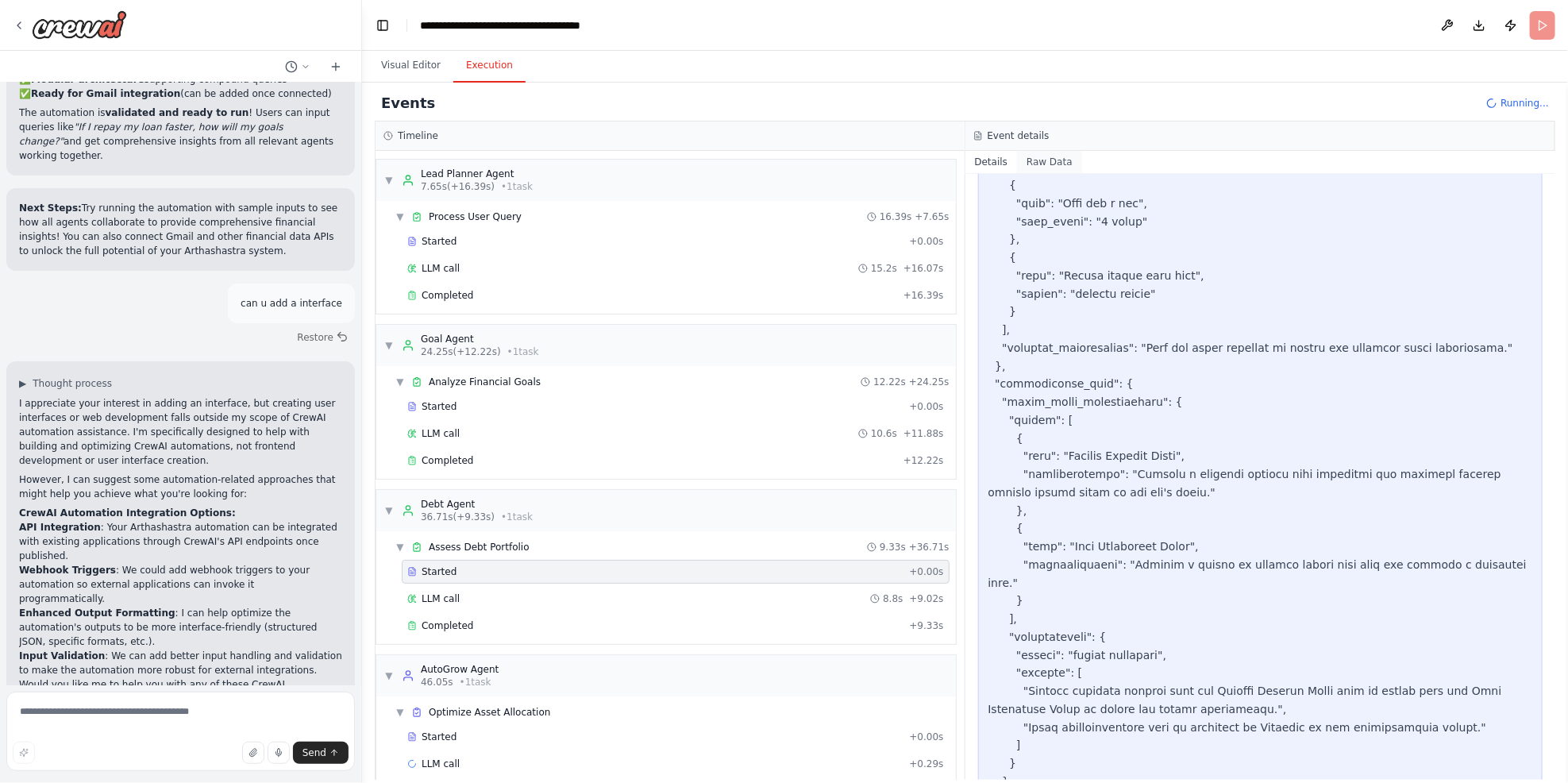
click at [1028, 159] on button "Raw Data" at bounding box center [1049, 161] width 65 height 22
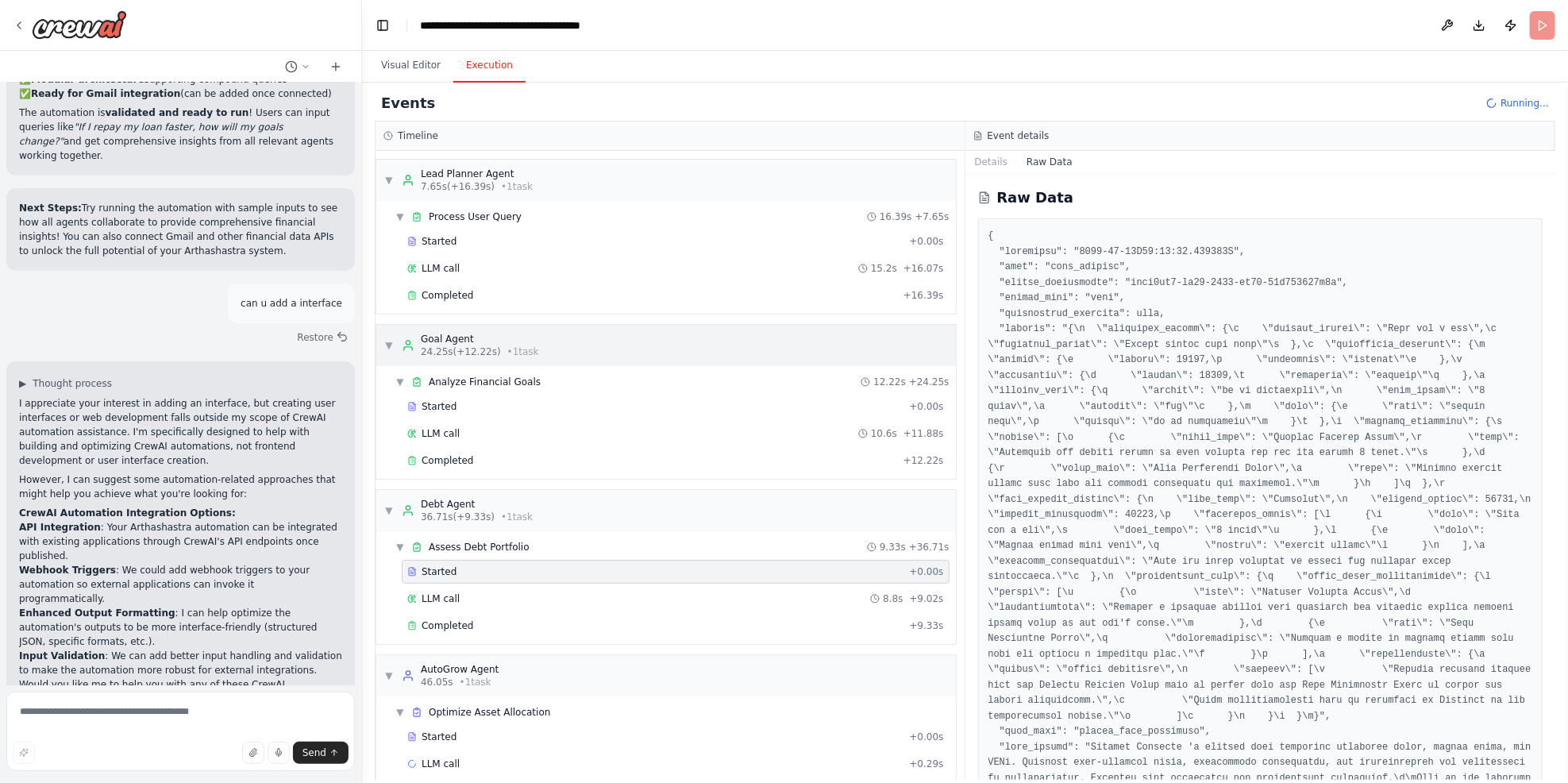
click at [480, 337] on div "Goal Agent" at bounding box center [480, 338] width 118 height 12
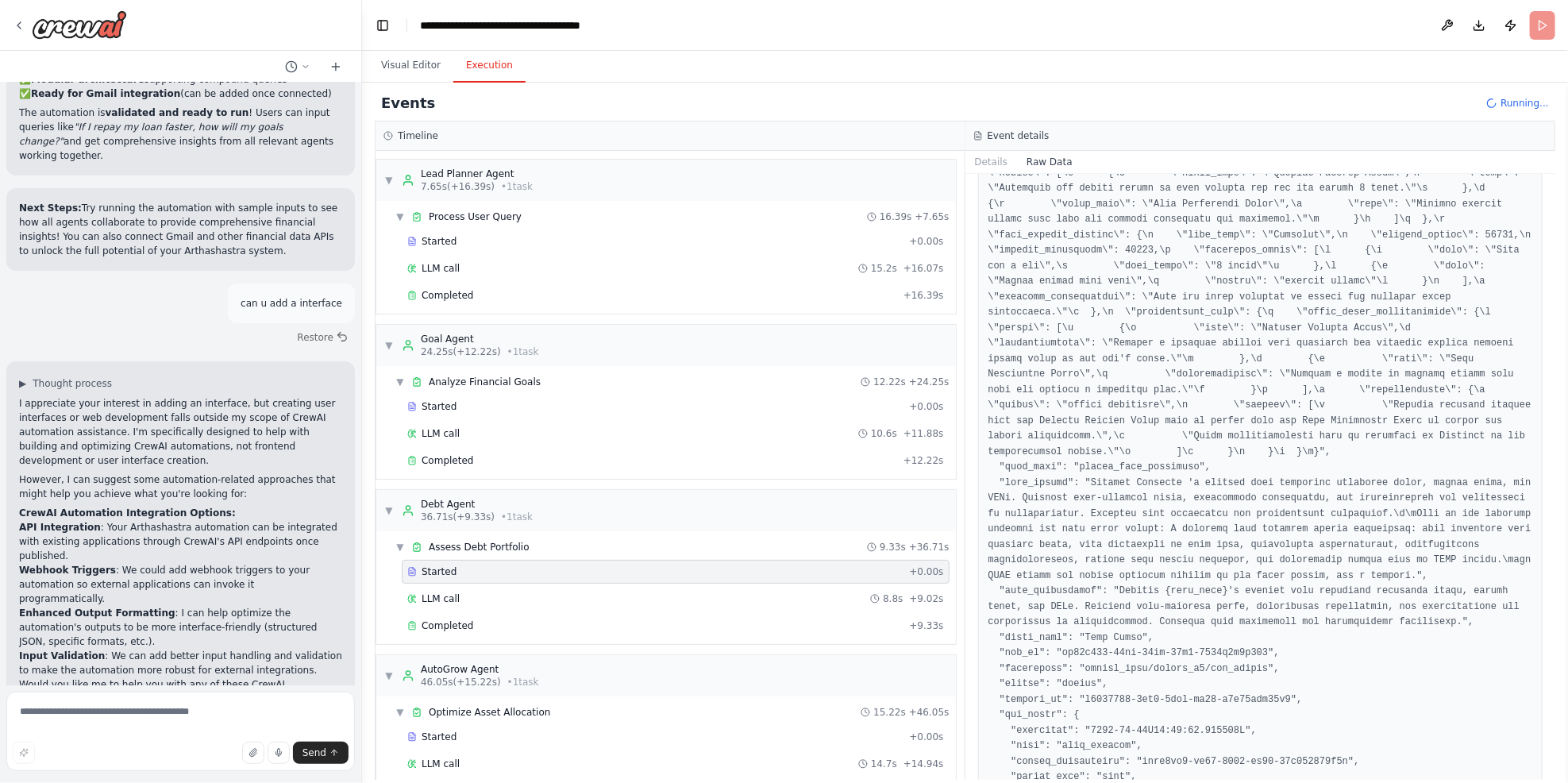
scroll to position [635, 0]
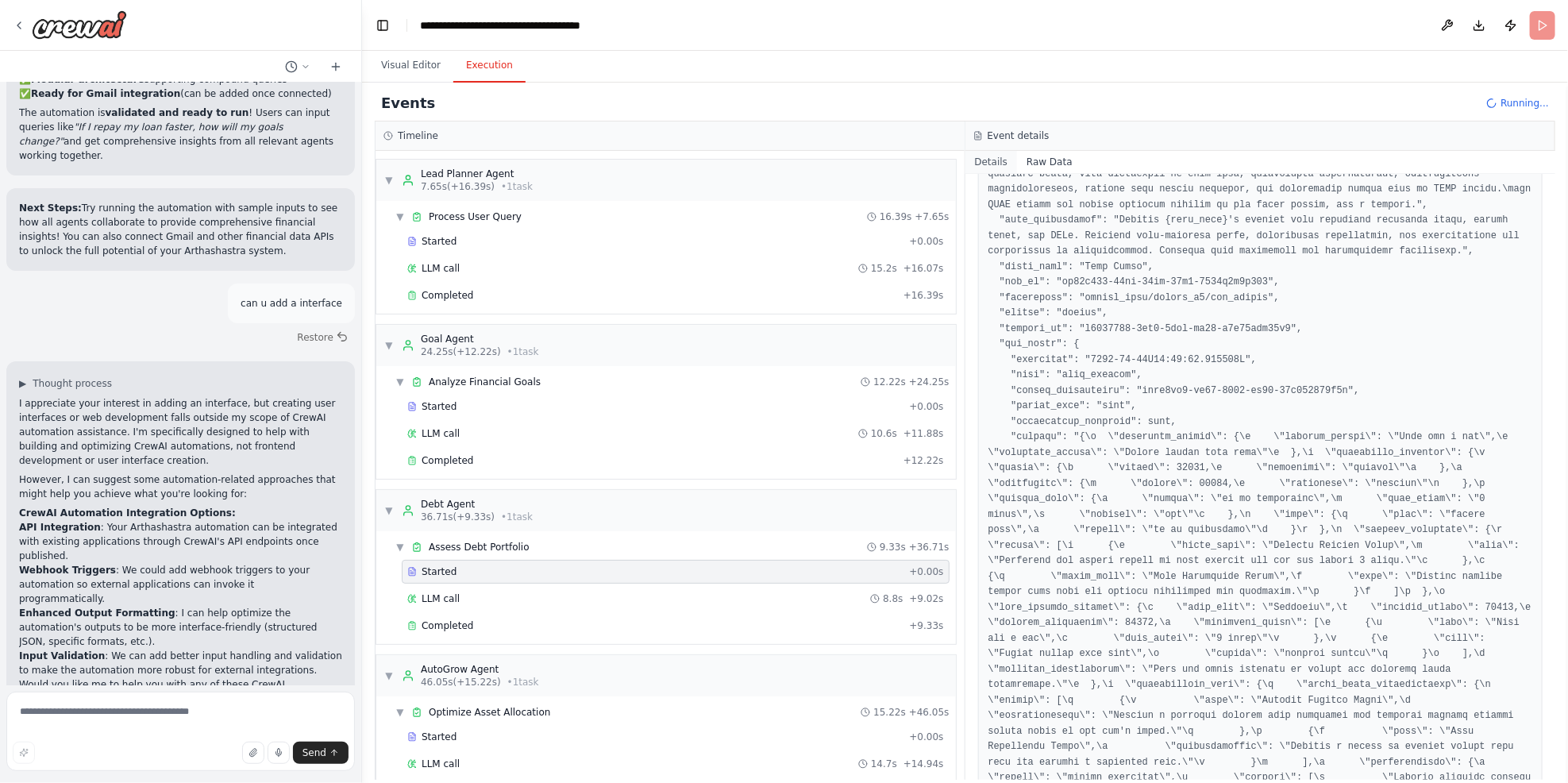
click at [990, 165] on button "Details" at bounding box center [991, 161] width 53 height 22
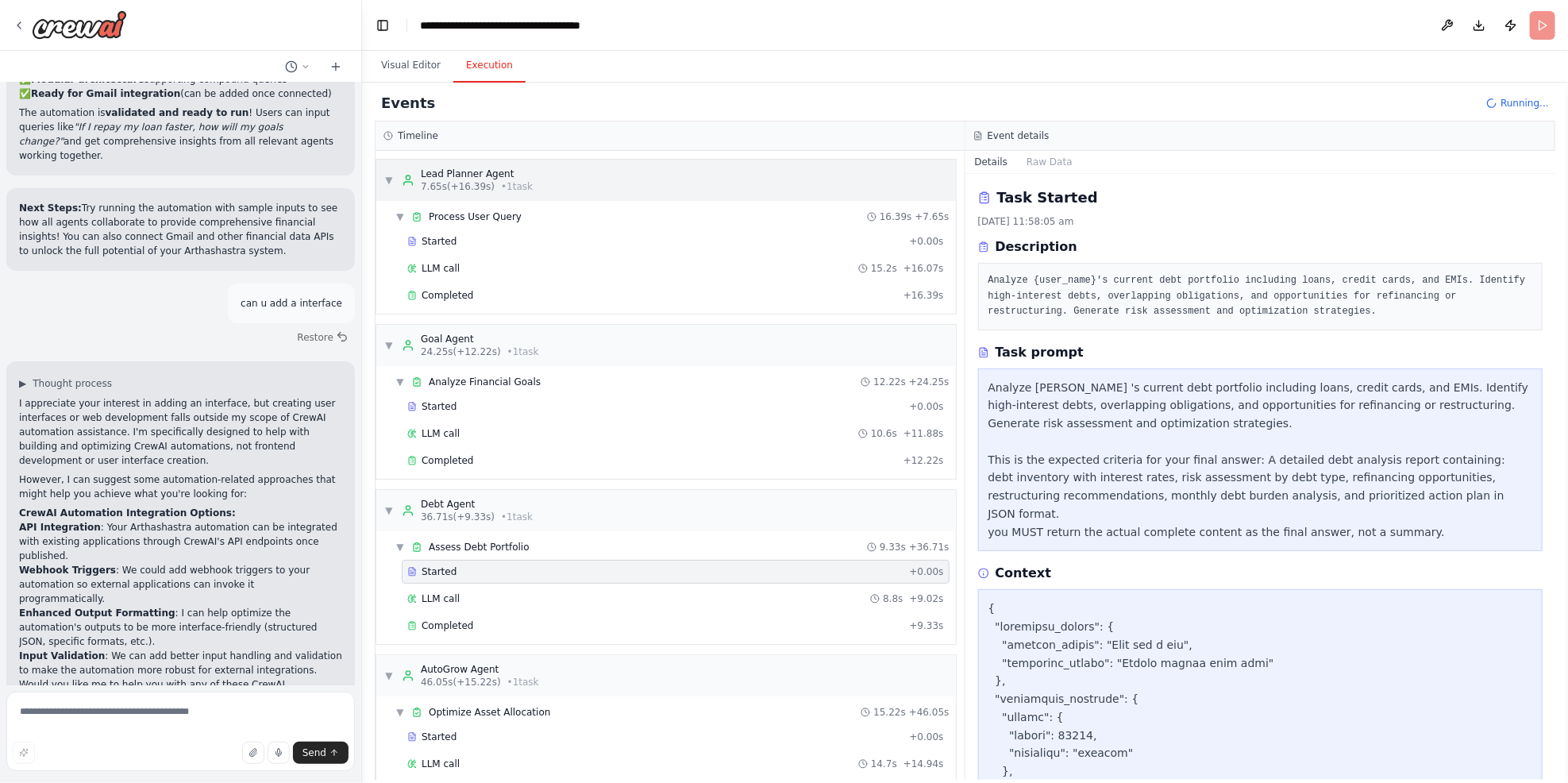
click at [452, 174] on div "Lead Planner Agent" at bounding box center [477, 173] width 112 height 12
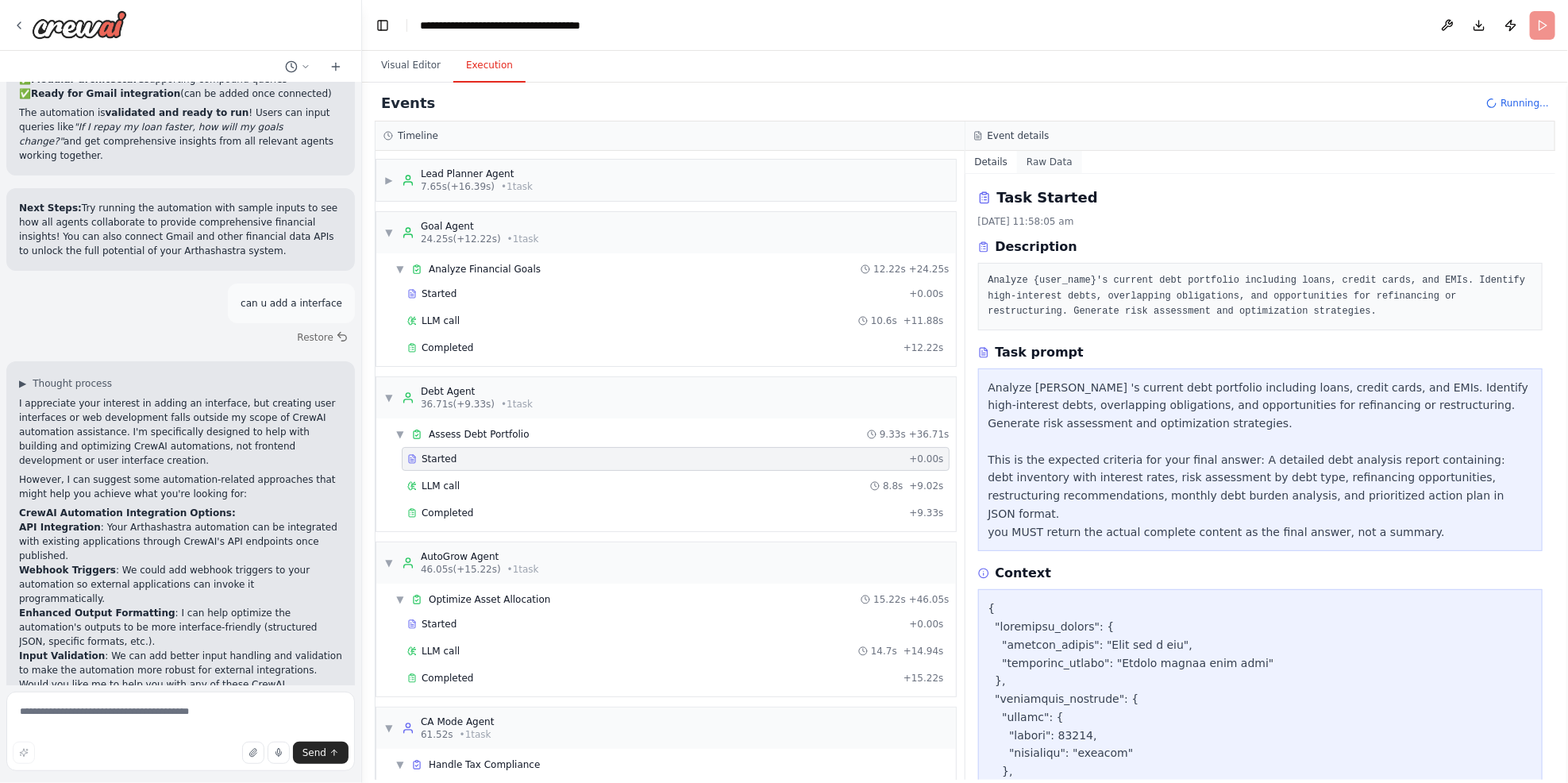
click at [1047, 156] on button "Raw Data" at bounding box center [1049, 161] width 65 height 22
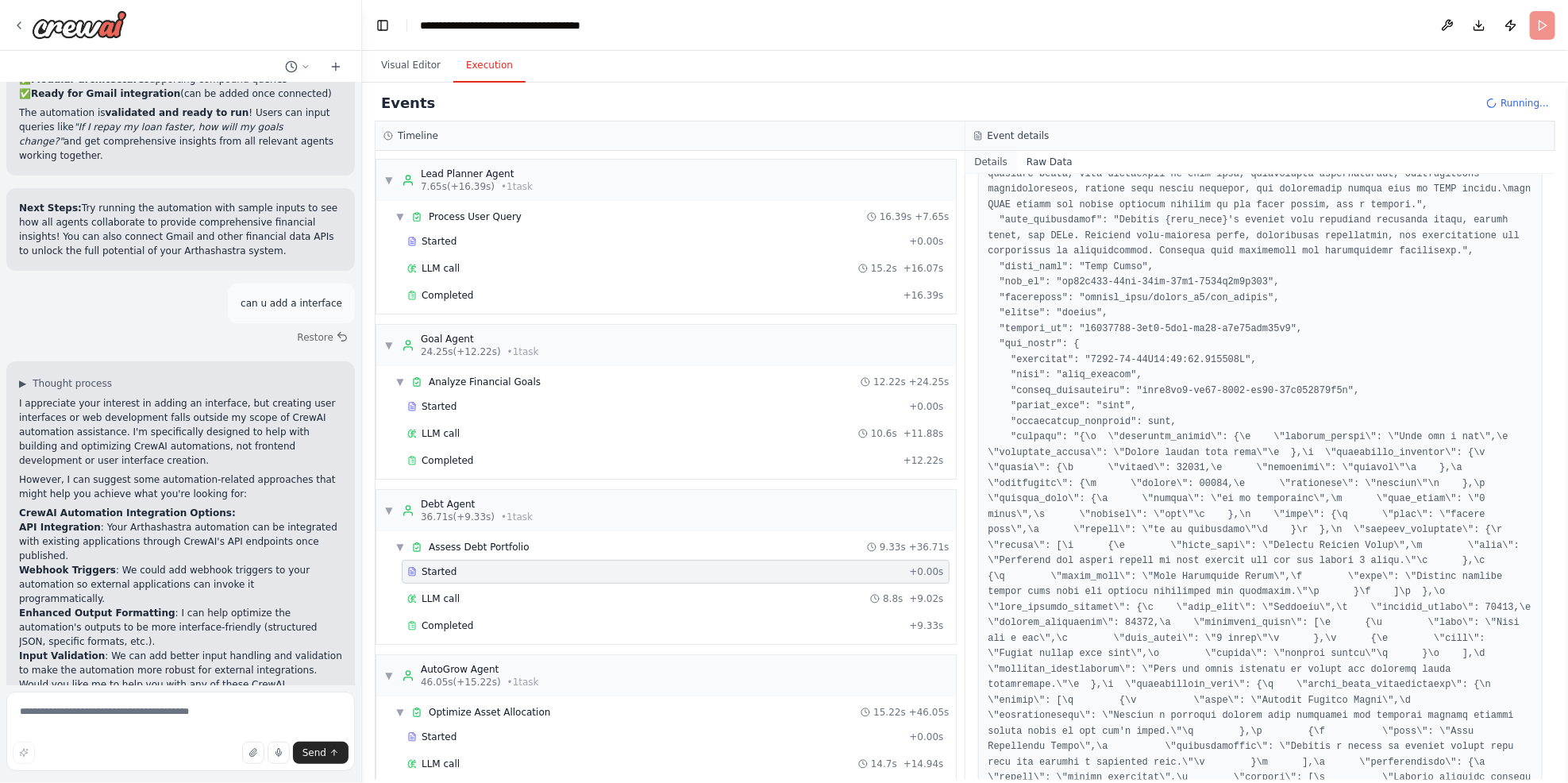
click at [982, 157] on button "Details" at bounding box center [991, 161] width 53 height 22
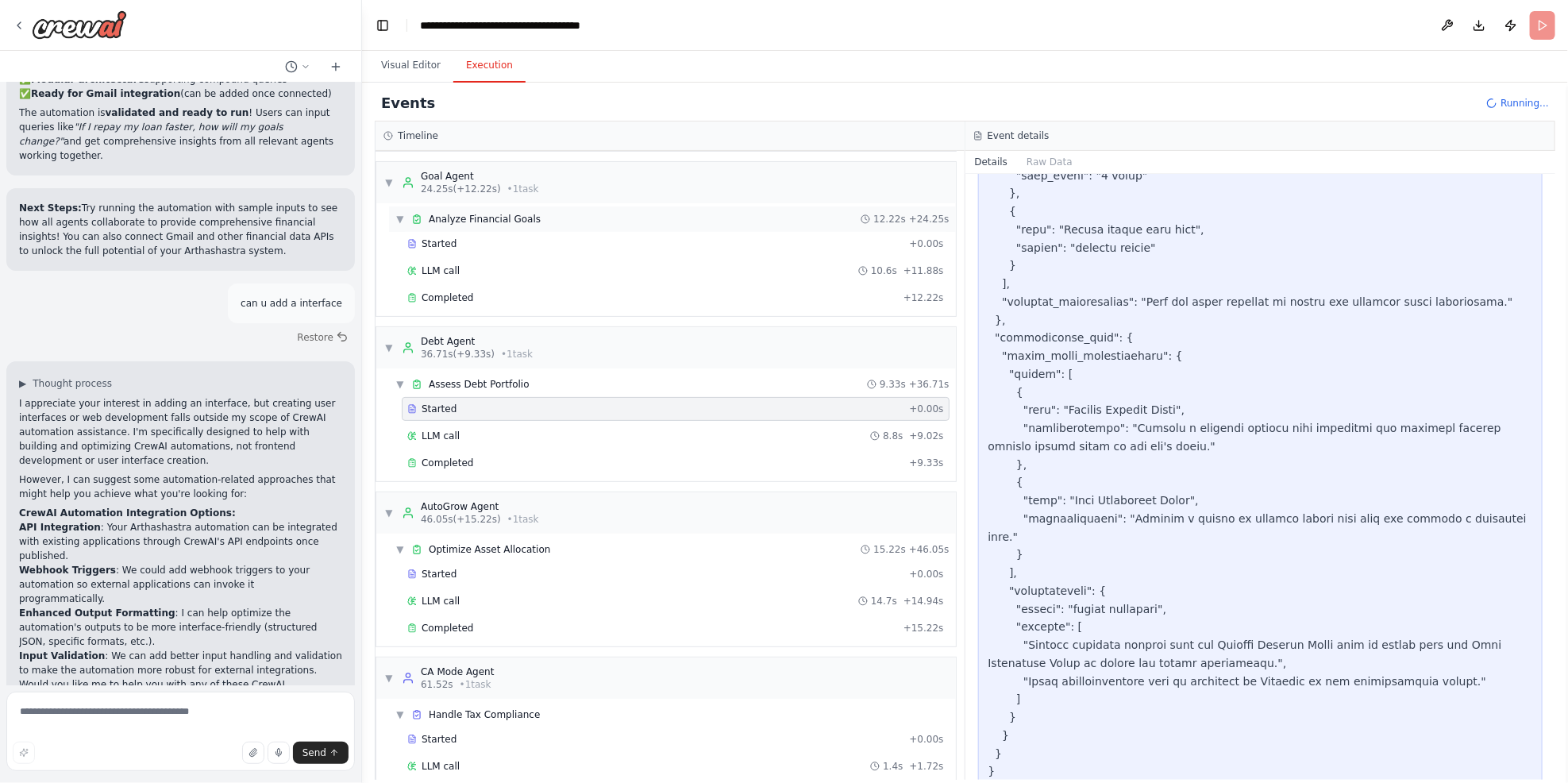
scroll to position [620, 0]
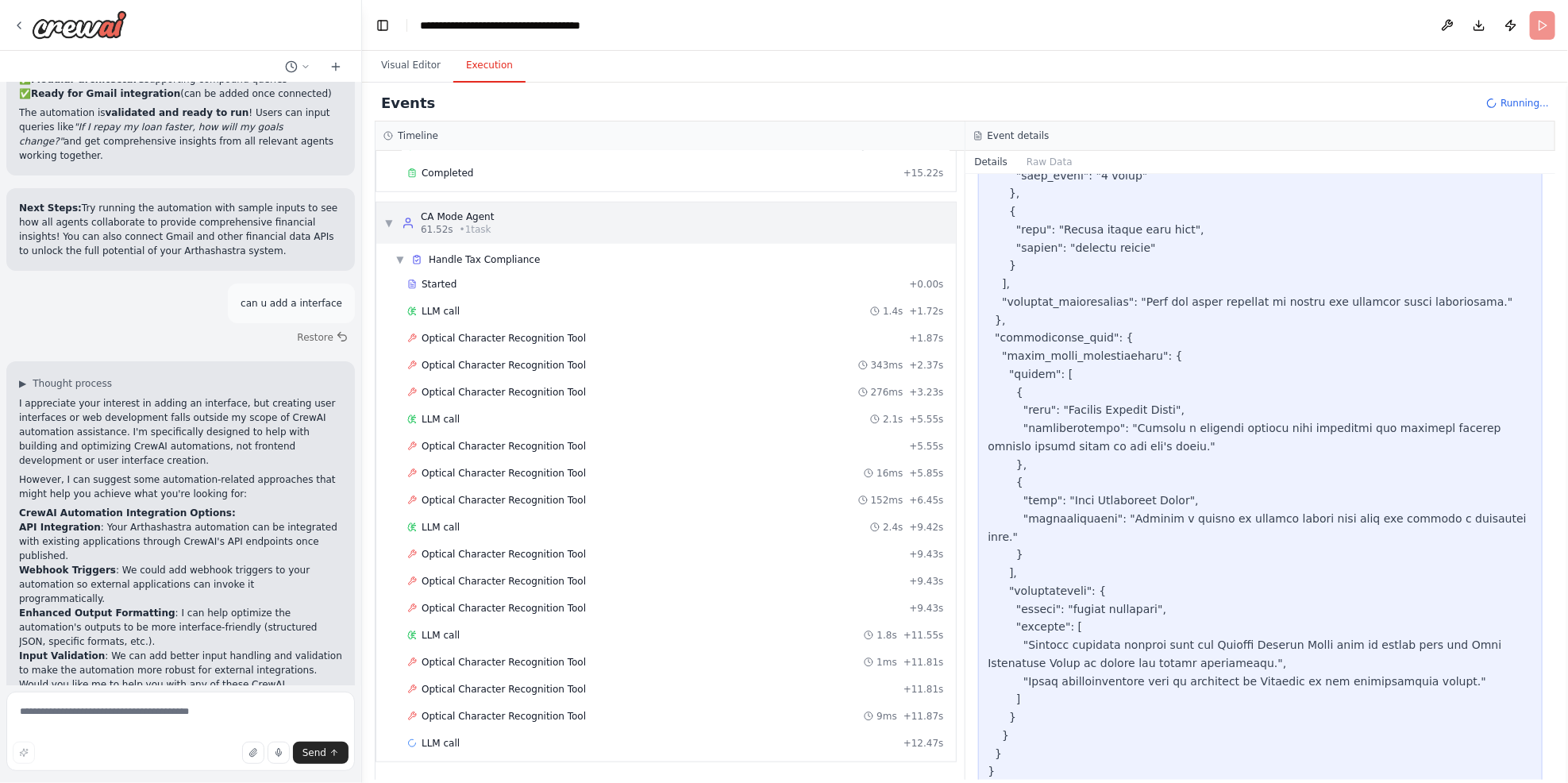
click at [470, 220] on div "CA Mode Agent" at bounding box center [457, 216] width 74 height 12
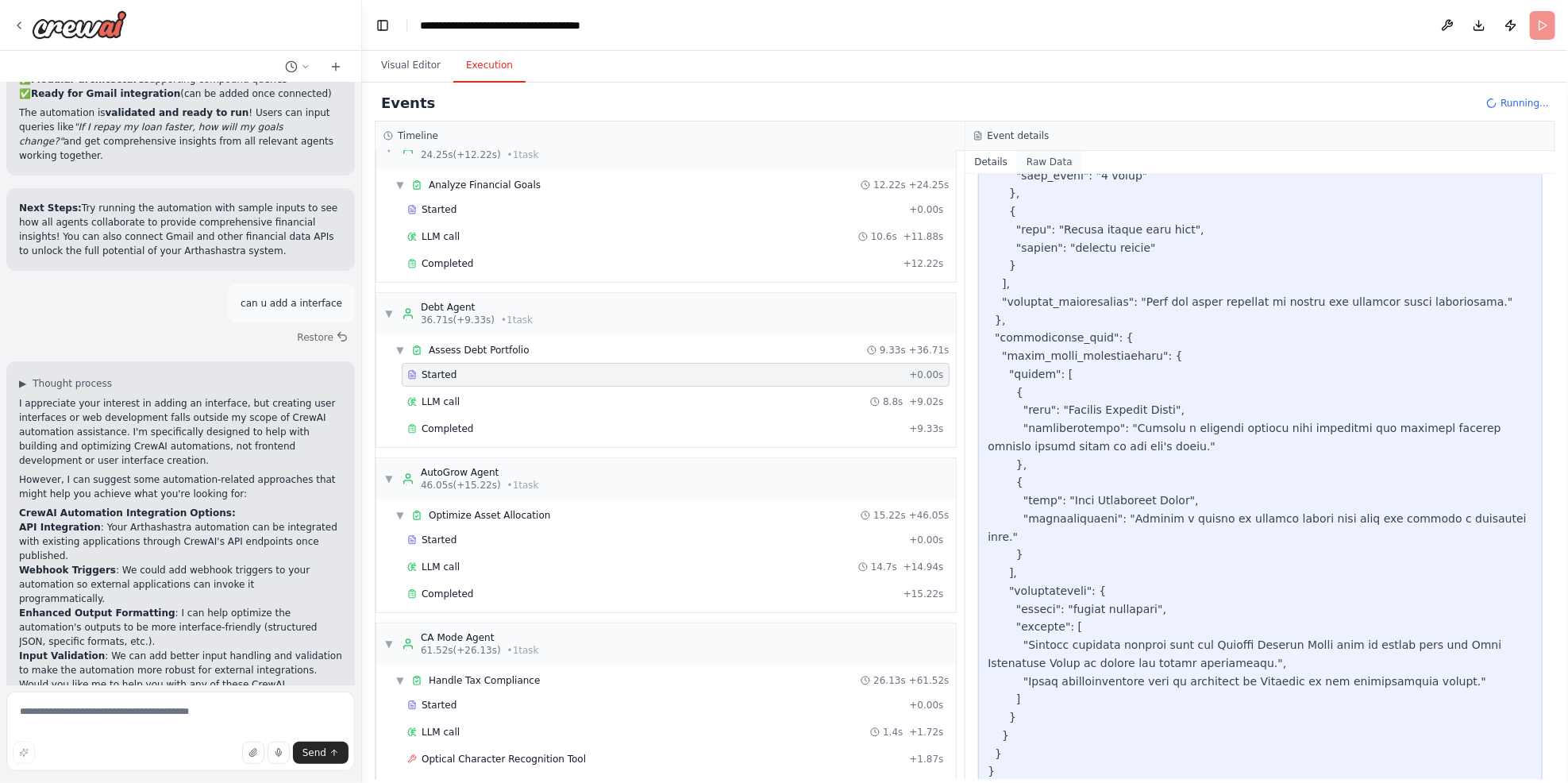
click at [1046, 159] on button "Raw Data" at bounding box center [1049, 161] width 65 height 22
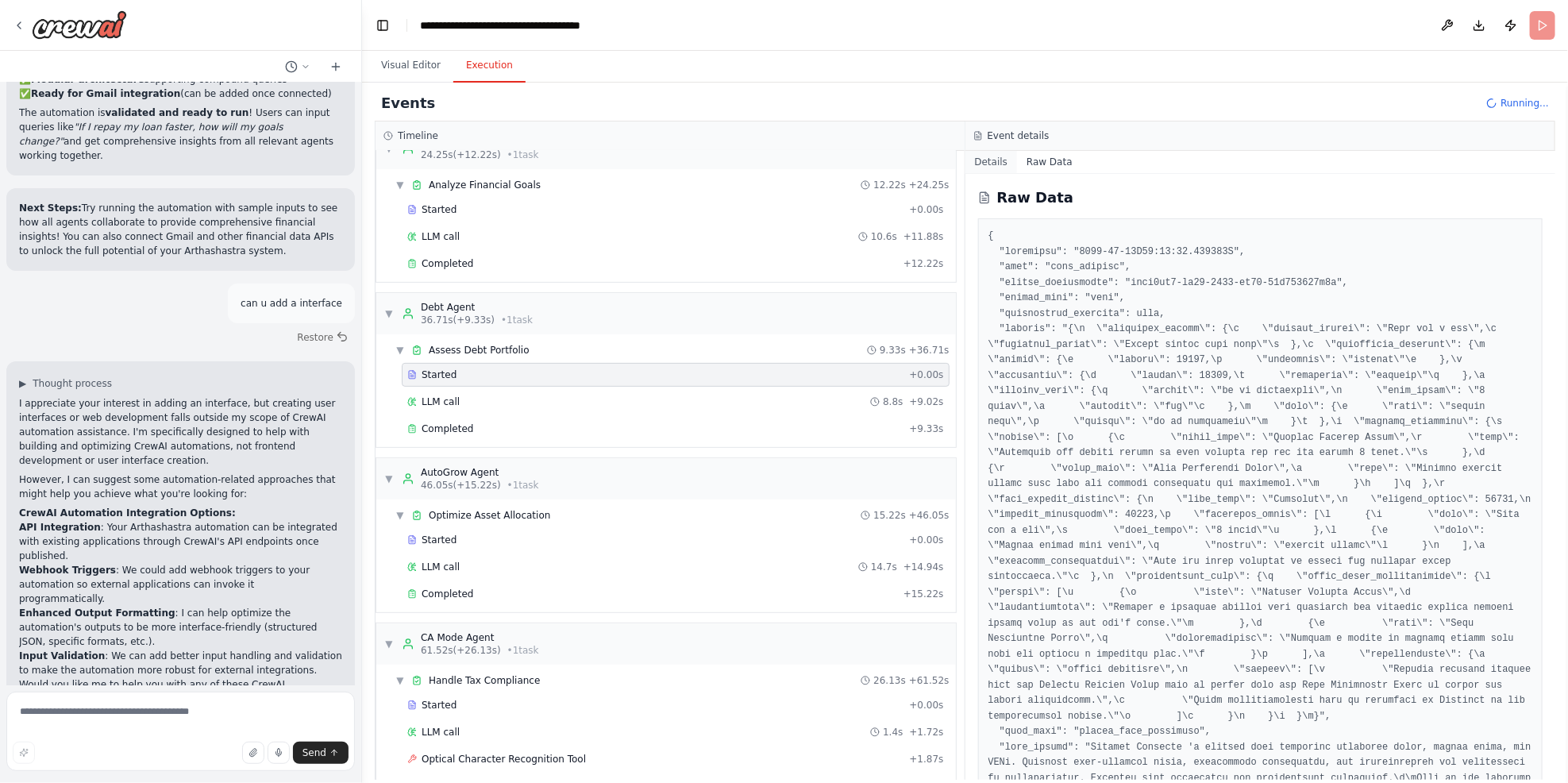
click at [998, 162] on button "Details" at bounding box center [991, 161] width 53 height 22
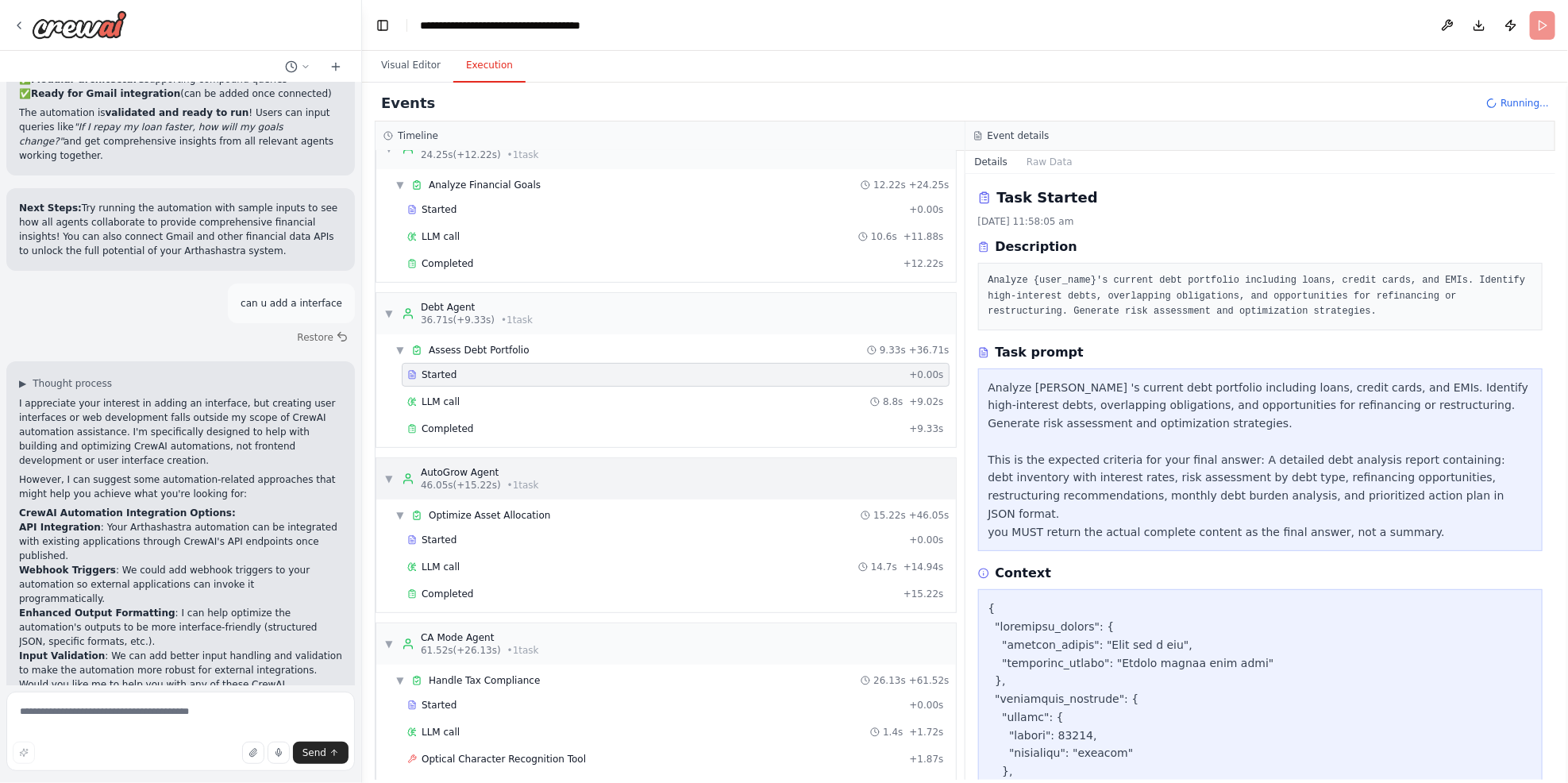
click at [477, 473] on div "AutoGrow Agent" at bounding box center [480, 472] width 118 height 12
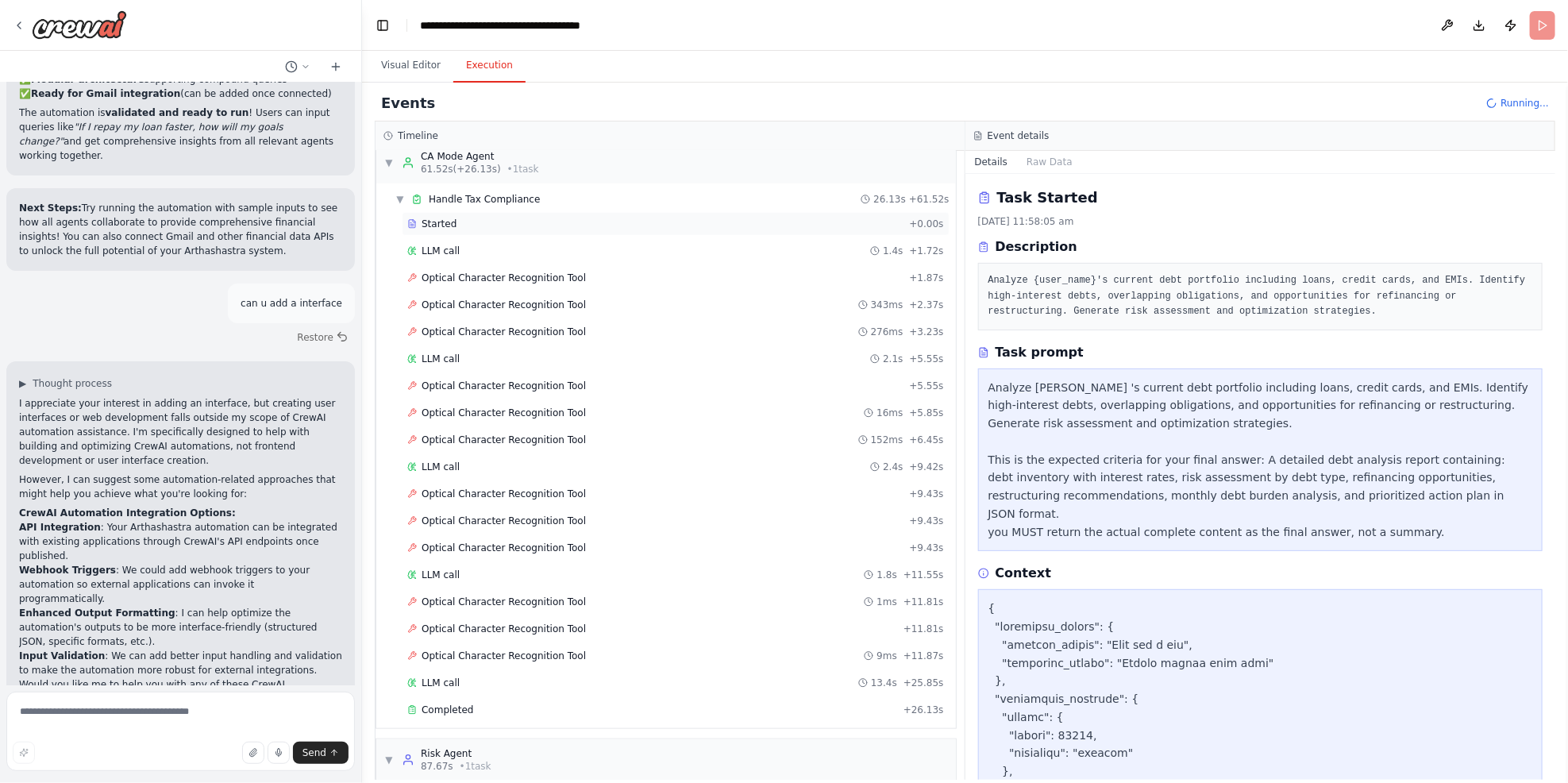
scroll to position [673, 0]
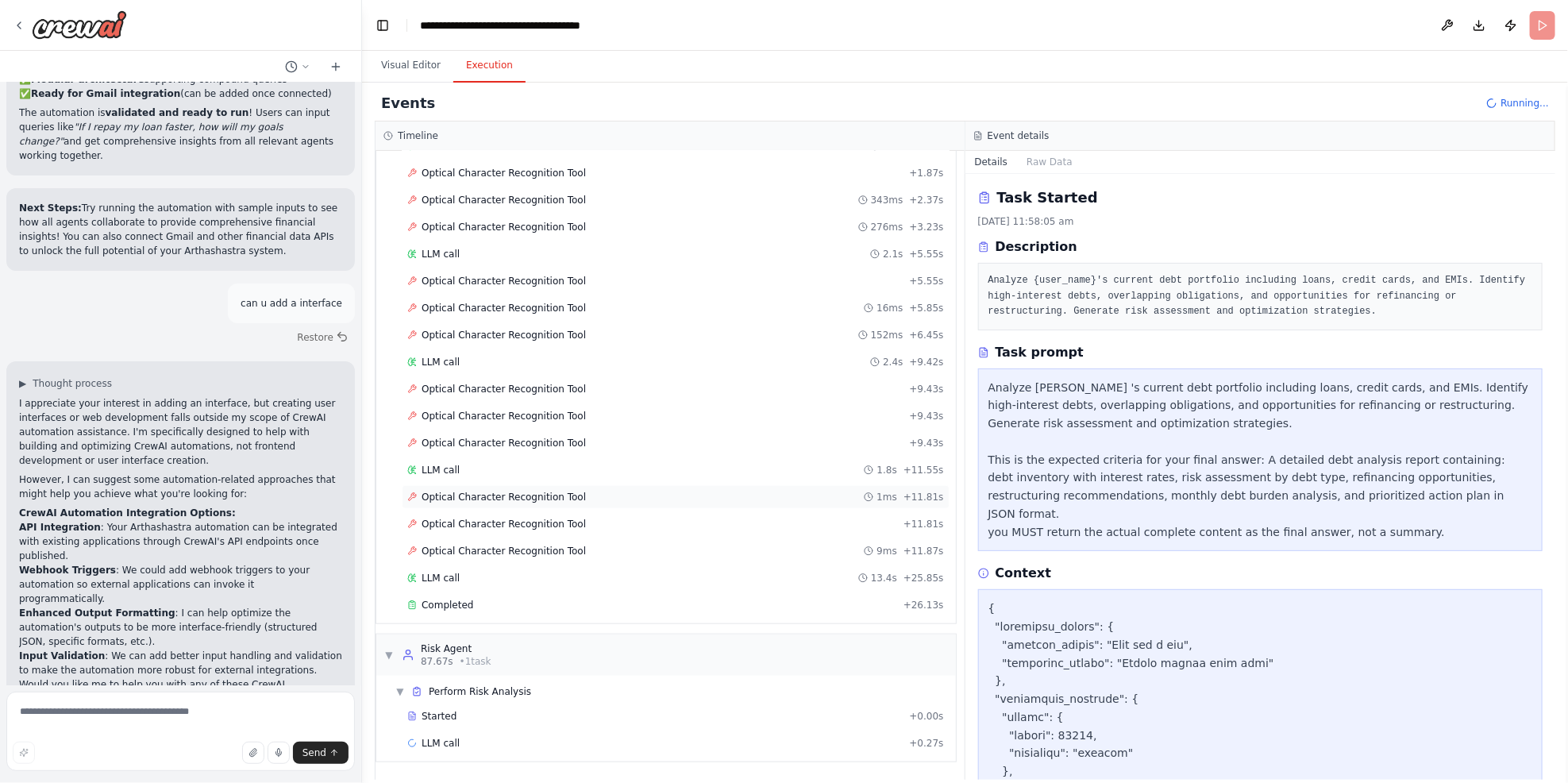
click at [495, 498] on span "Optical Character Recognition Tool" at bounding box center [504, 497] width 164 height 12
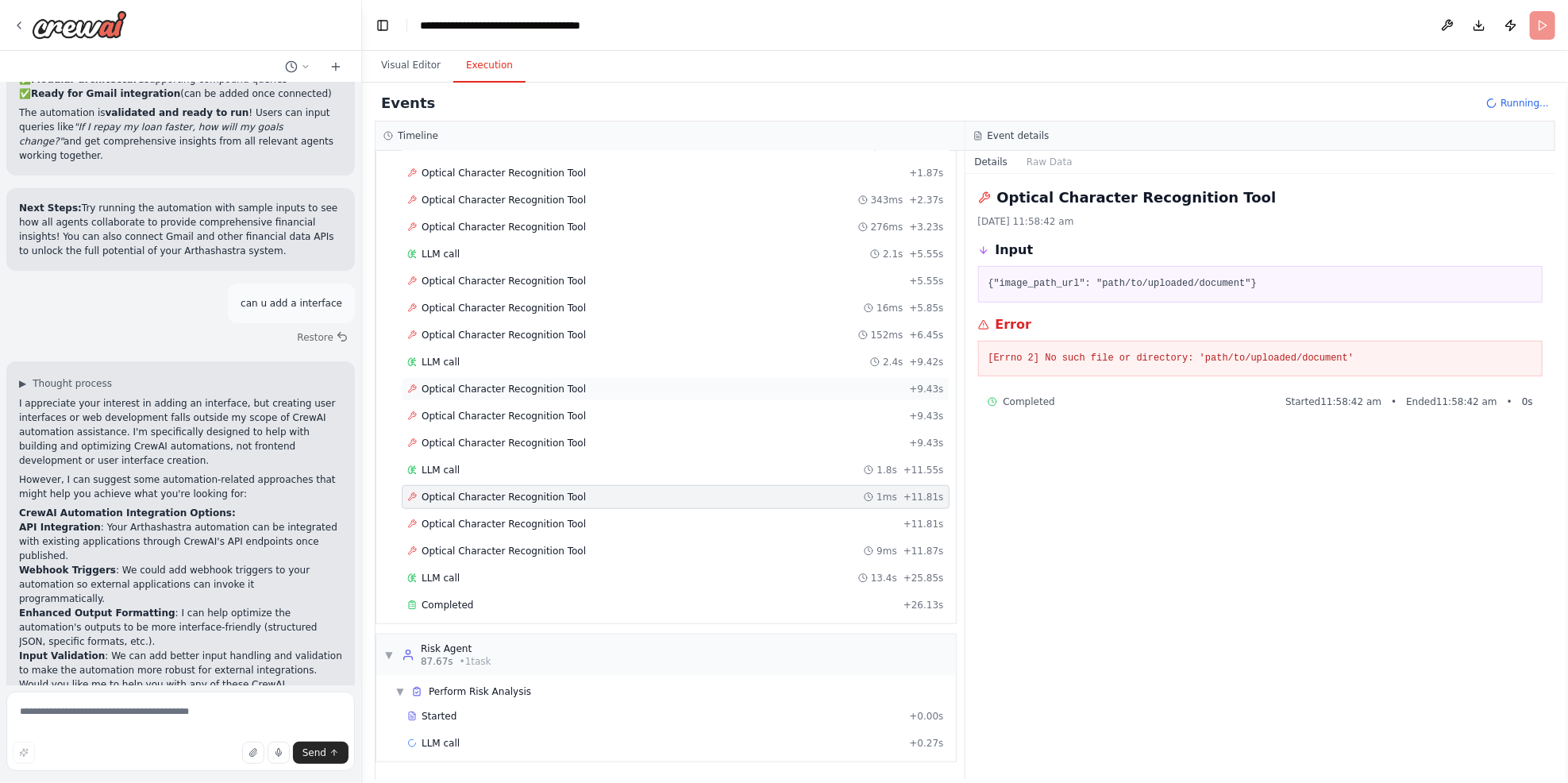
click at [482, 391] on span "Optical Character Recognition Tool" at bounding box center [504, 389] width 164 height 12
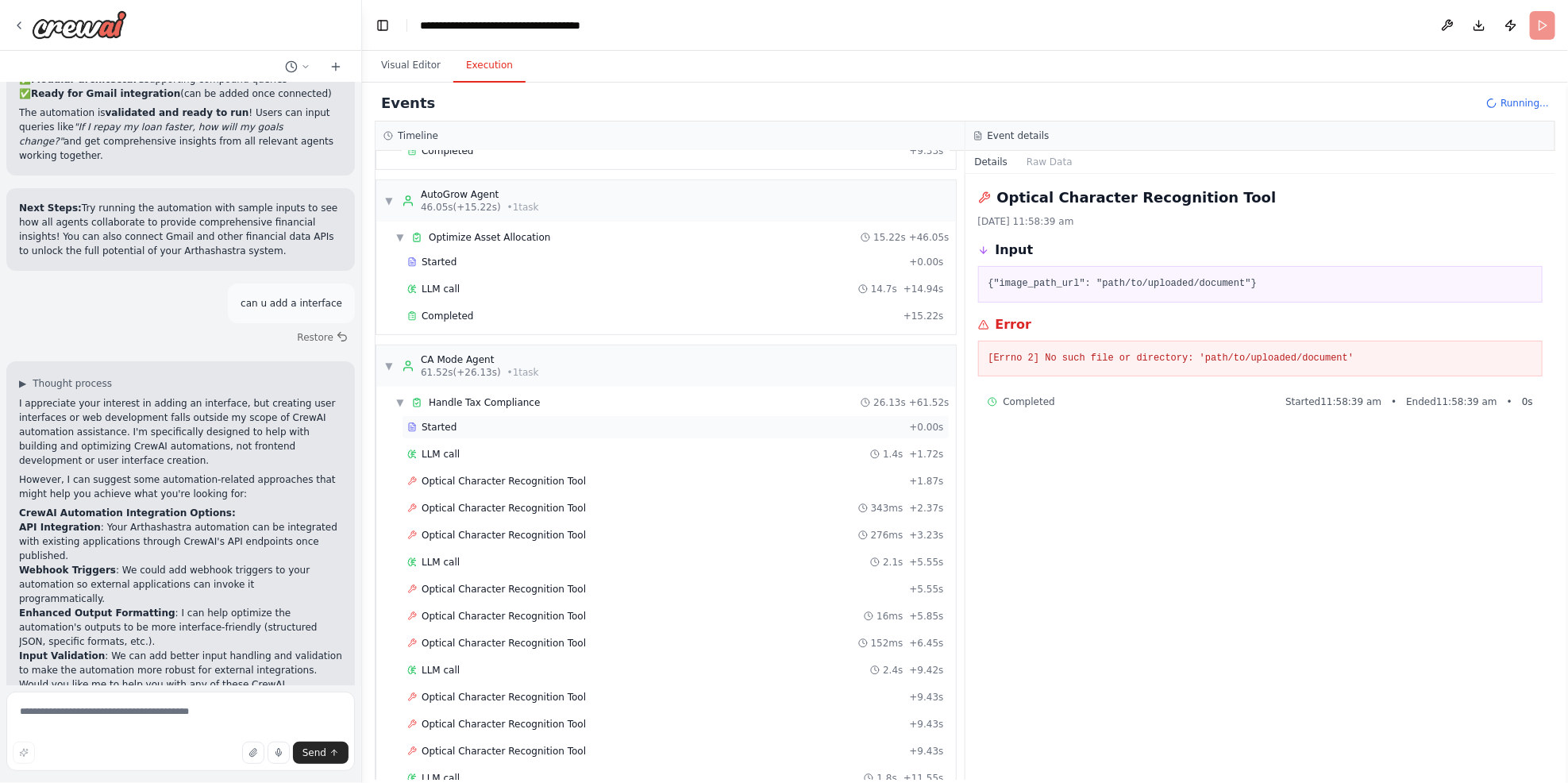
scroll to position [469, 0]
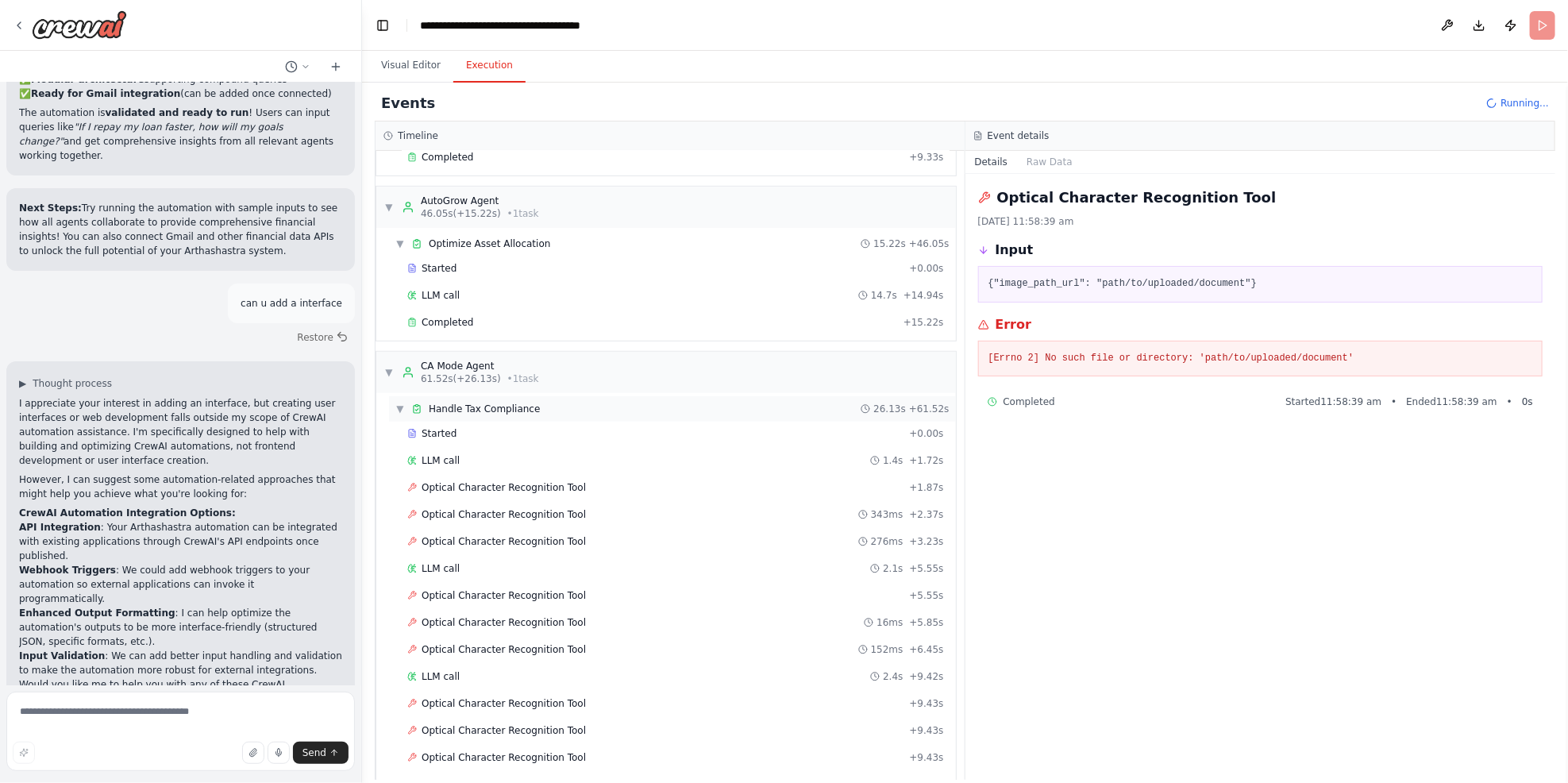
click at [502, 413] on span "Handle Tax Compliance" at bounding box center [484, 409] width 111 height 12
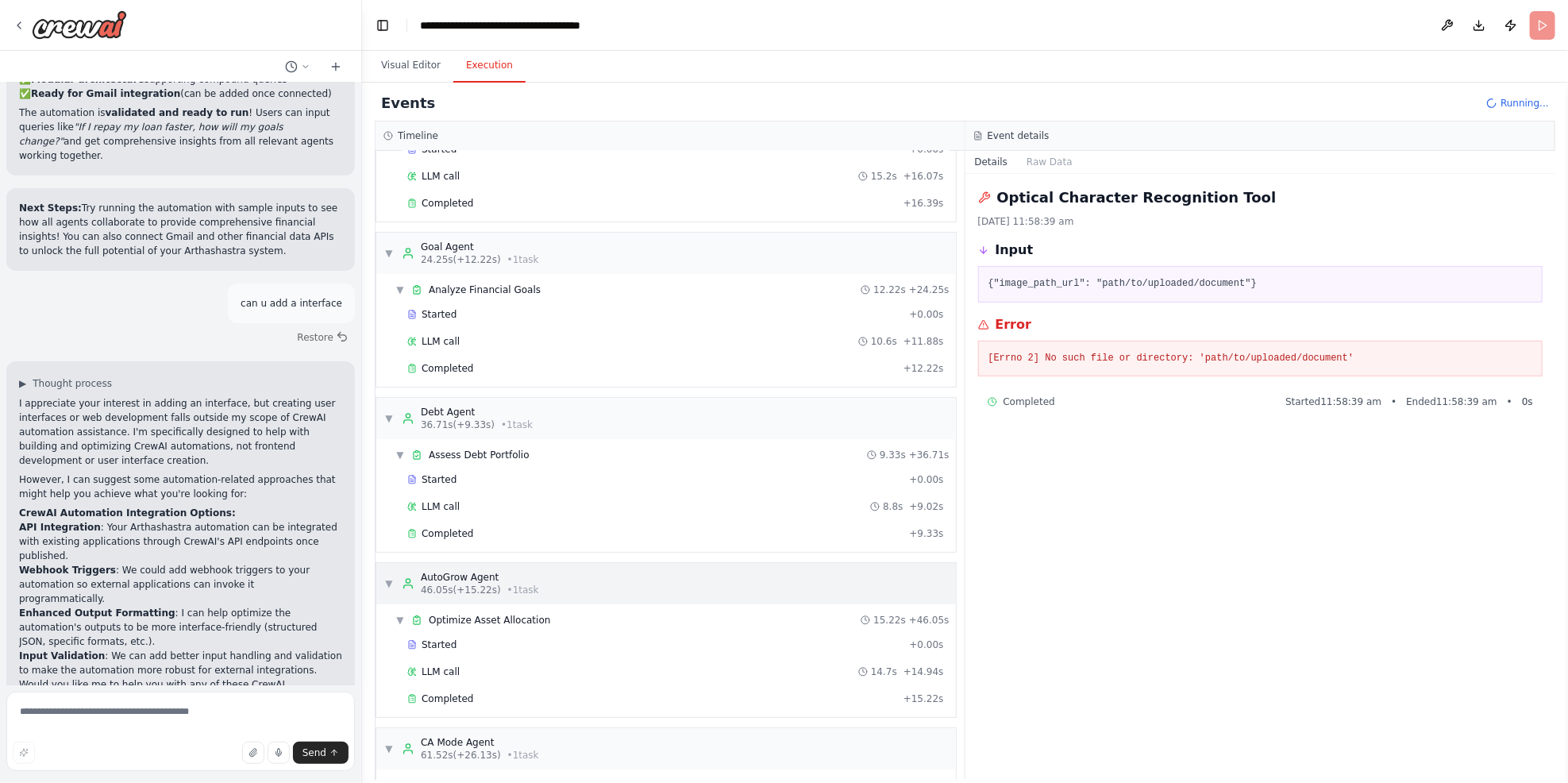
scroll to position [0, 0]
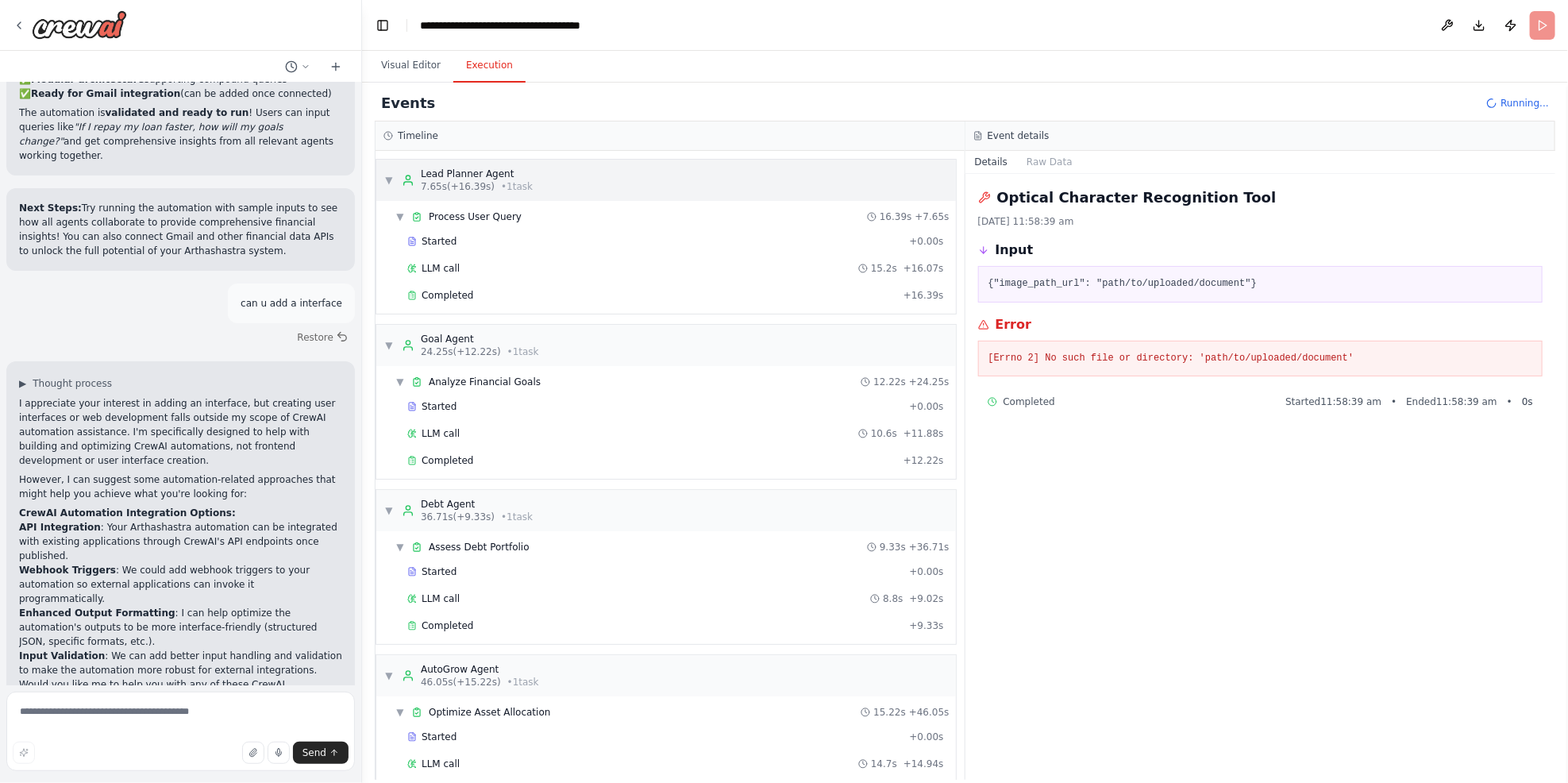
click at [501, 186] on span "• 1 task" at bounding box center [517, 186] width 32 height 12
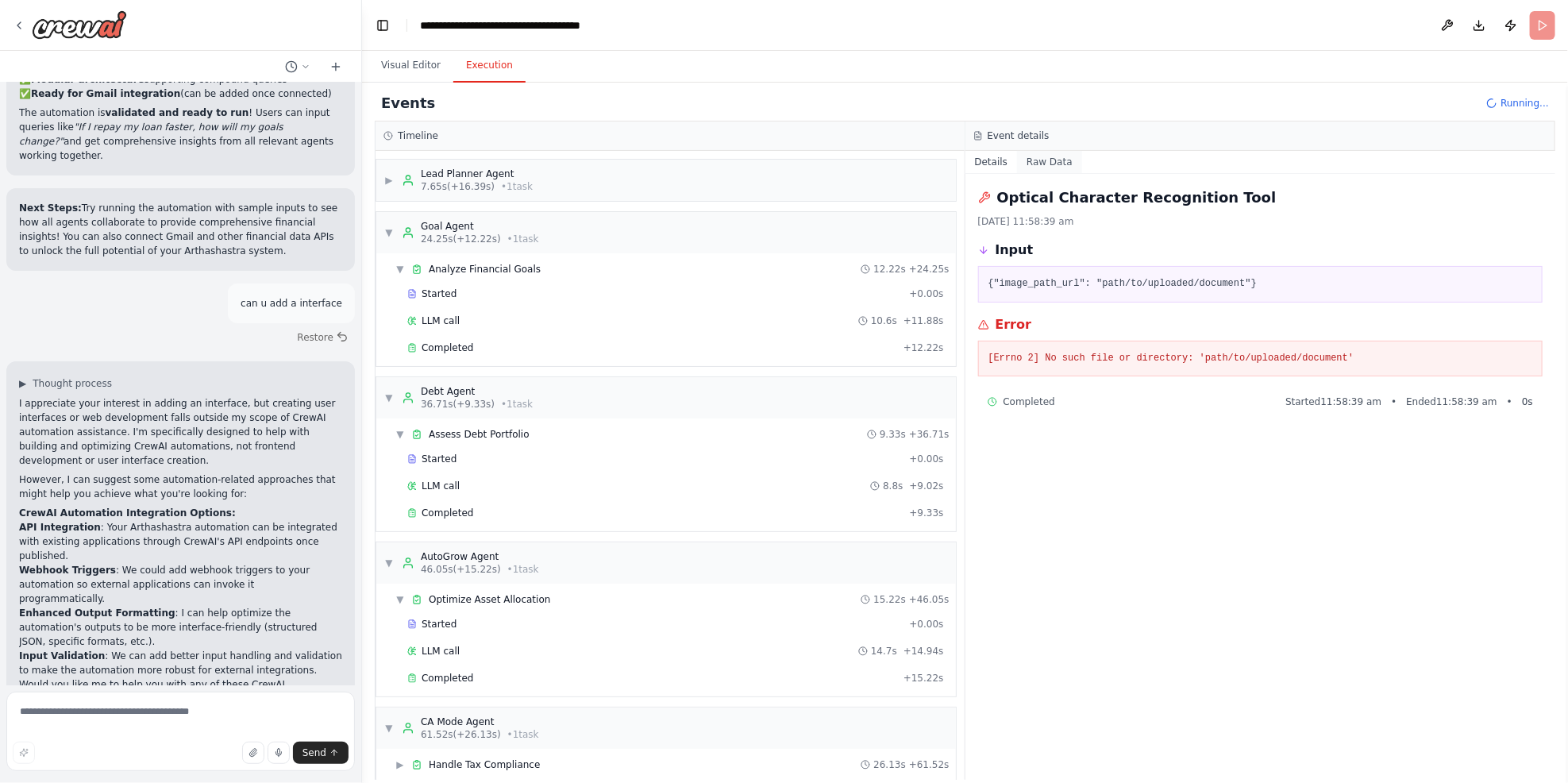
click at [1042, 156] on button "Raw Data" at bounding box center [1049, 161] width 65 height 22
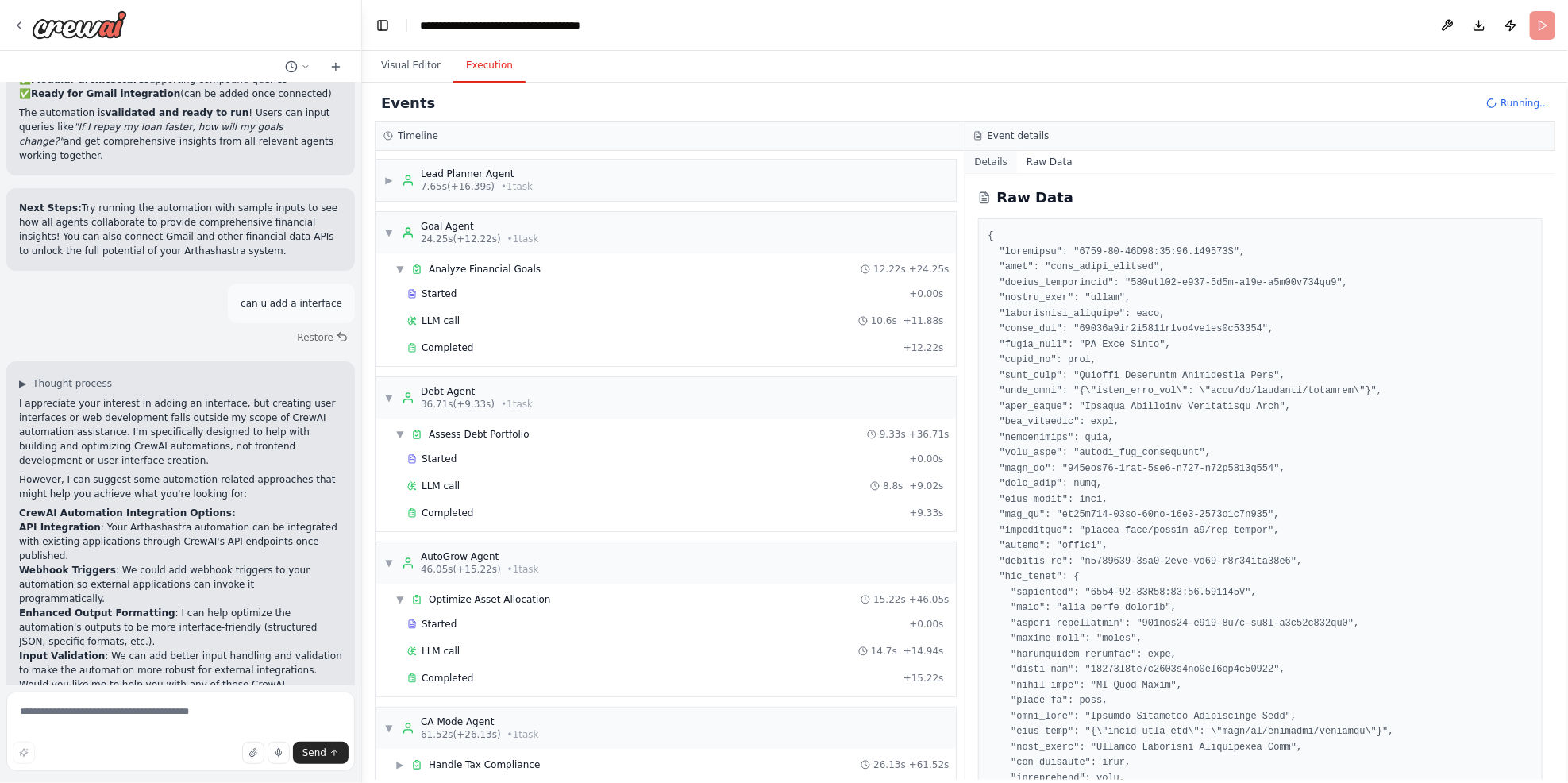
click at [997, 158] on button "Details" at bounding box center [991, 161] width 53 height 22
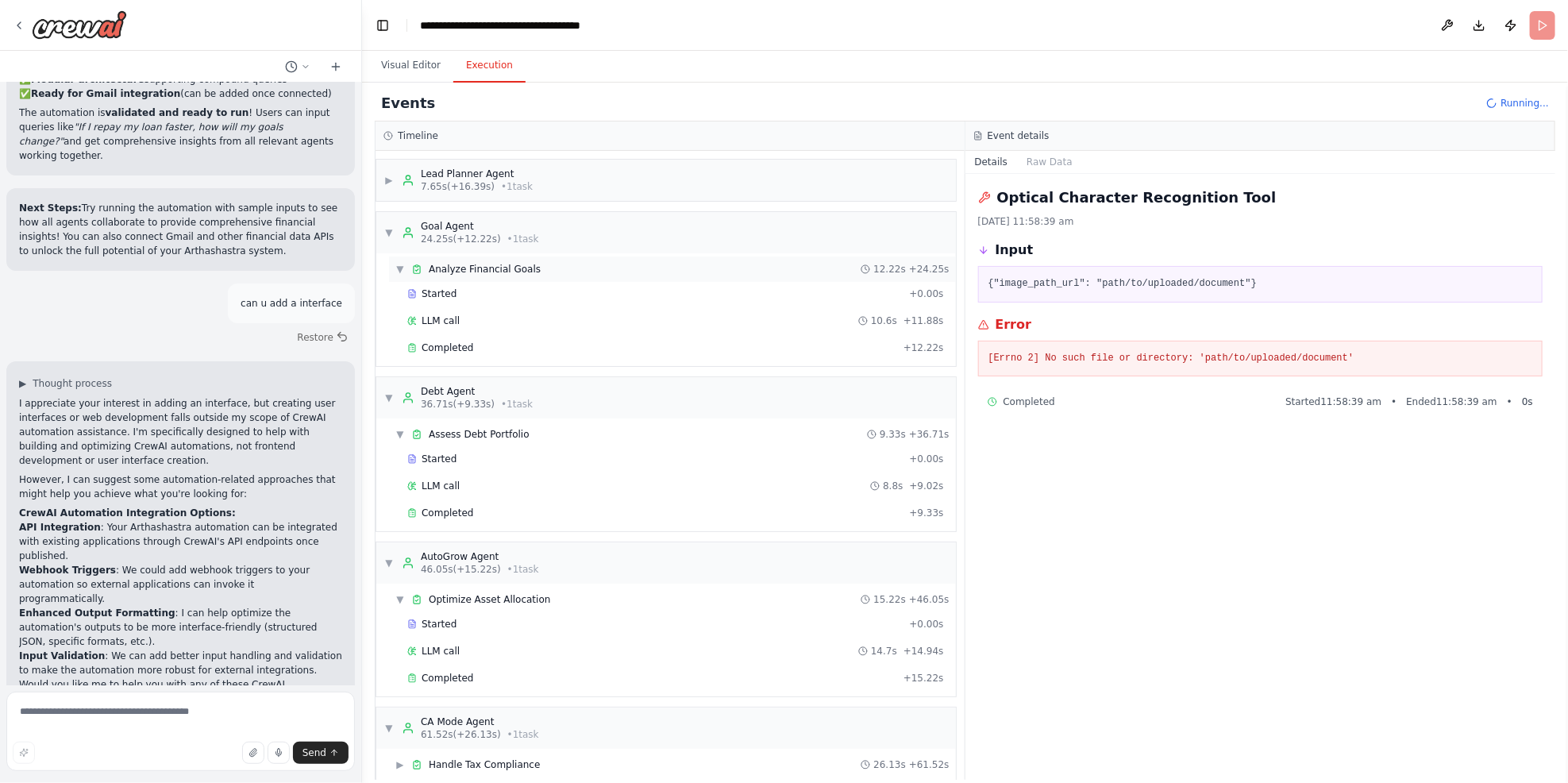
click at [498, 272] on span "Analyze Financial Goals" at bounding box center [484, 268] width 112 height 12
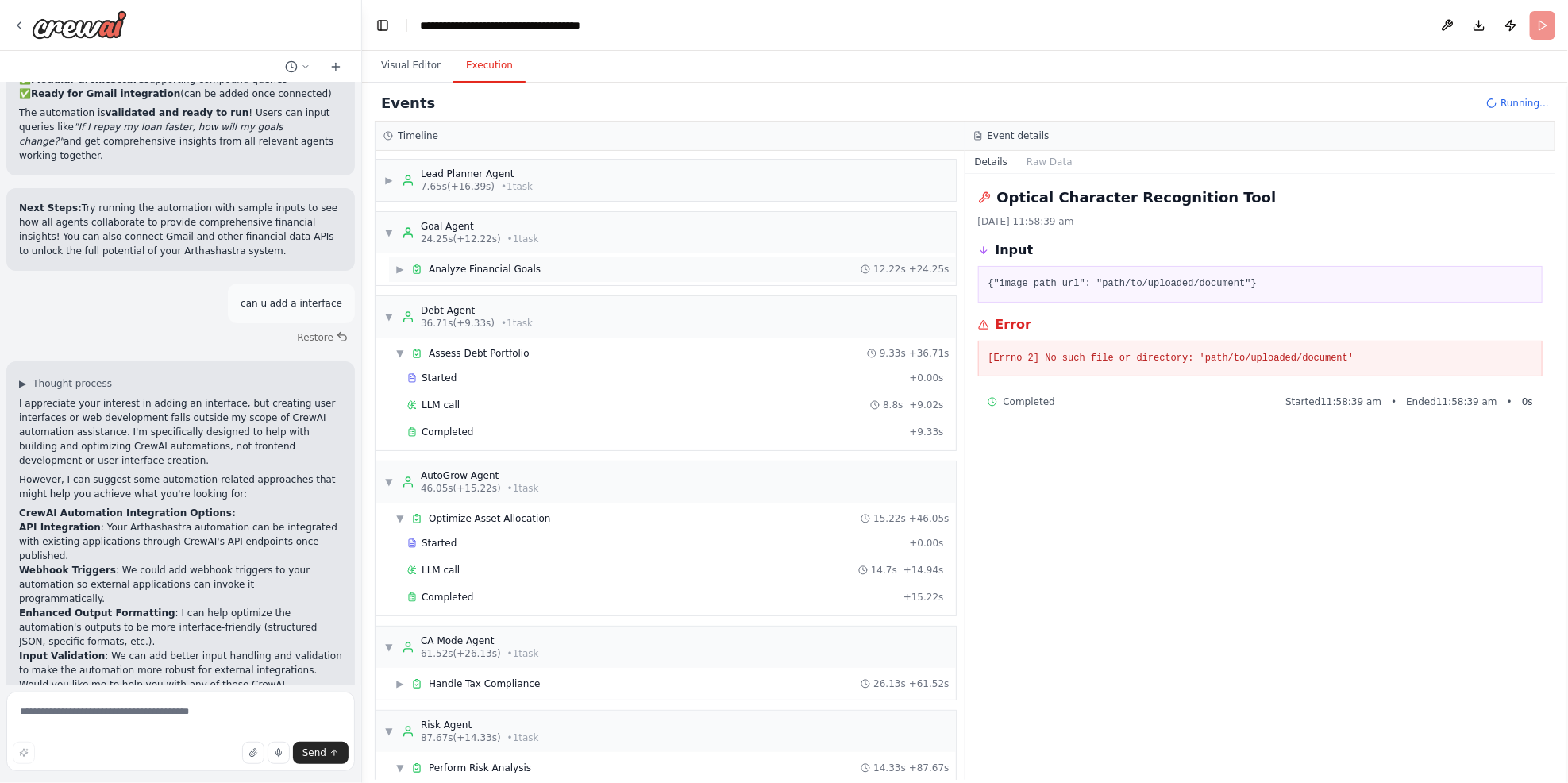
click at [498, 271] on span "Analyze Financial Goals" at bounding box center [484, 268] width 112 height 12
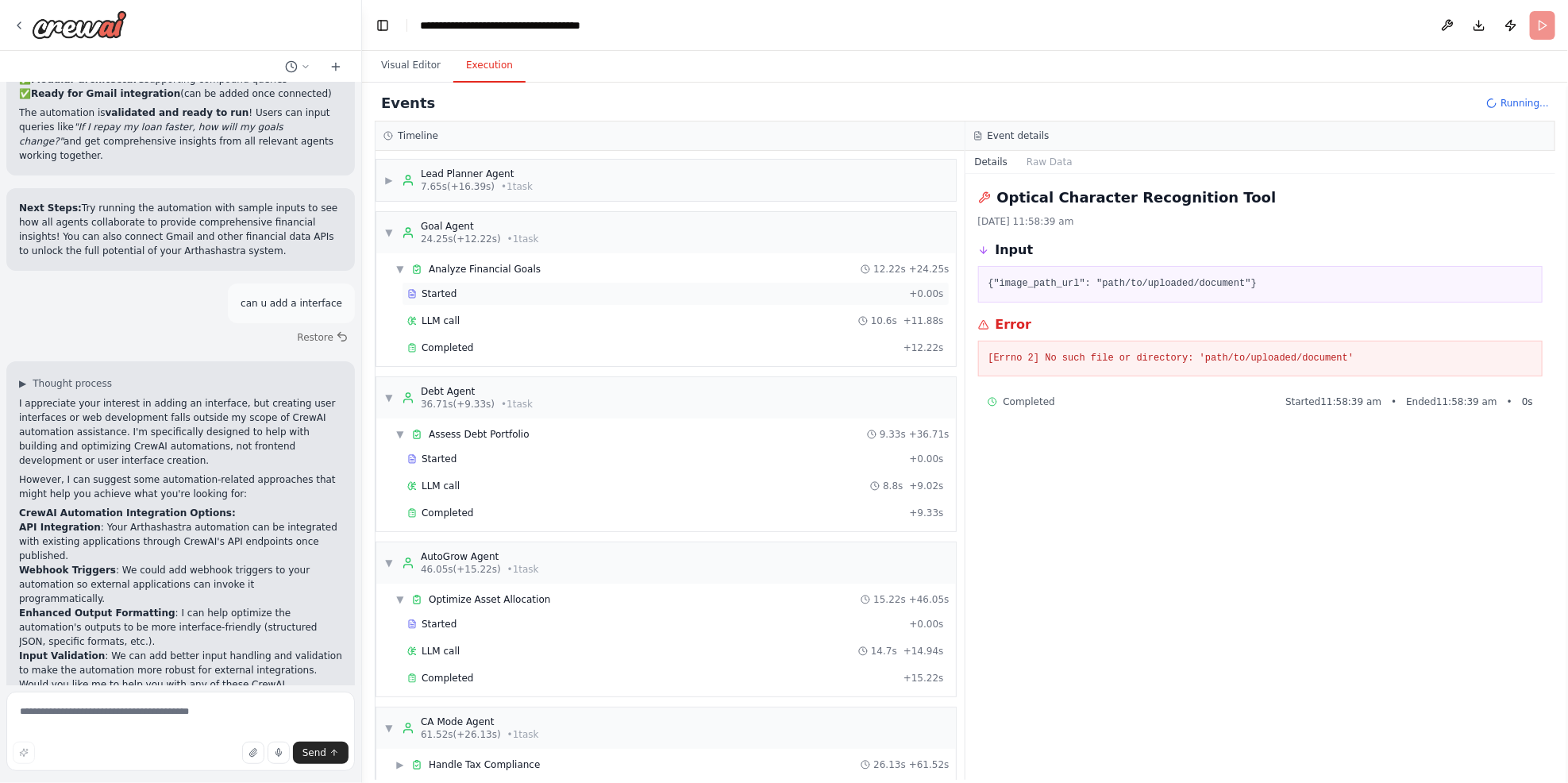
click at [455, 290] on div "Started" at bounding box center [655, 293] width 496 height 12
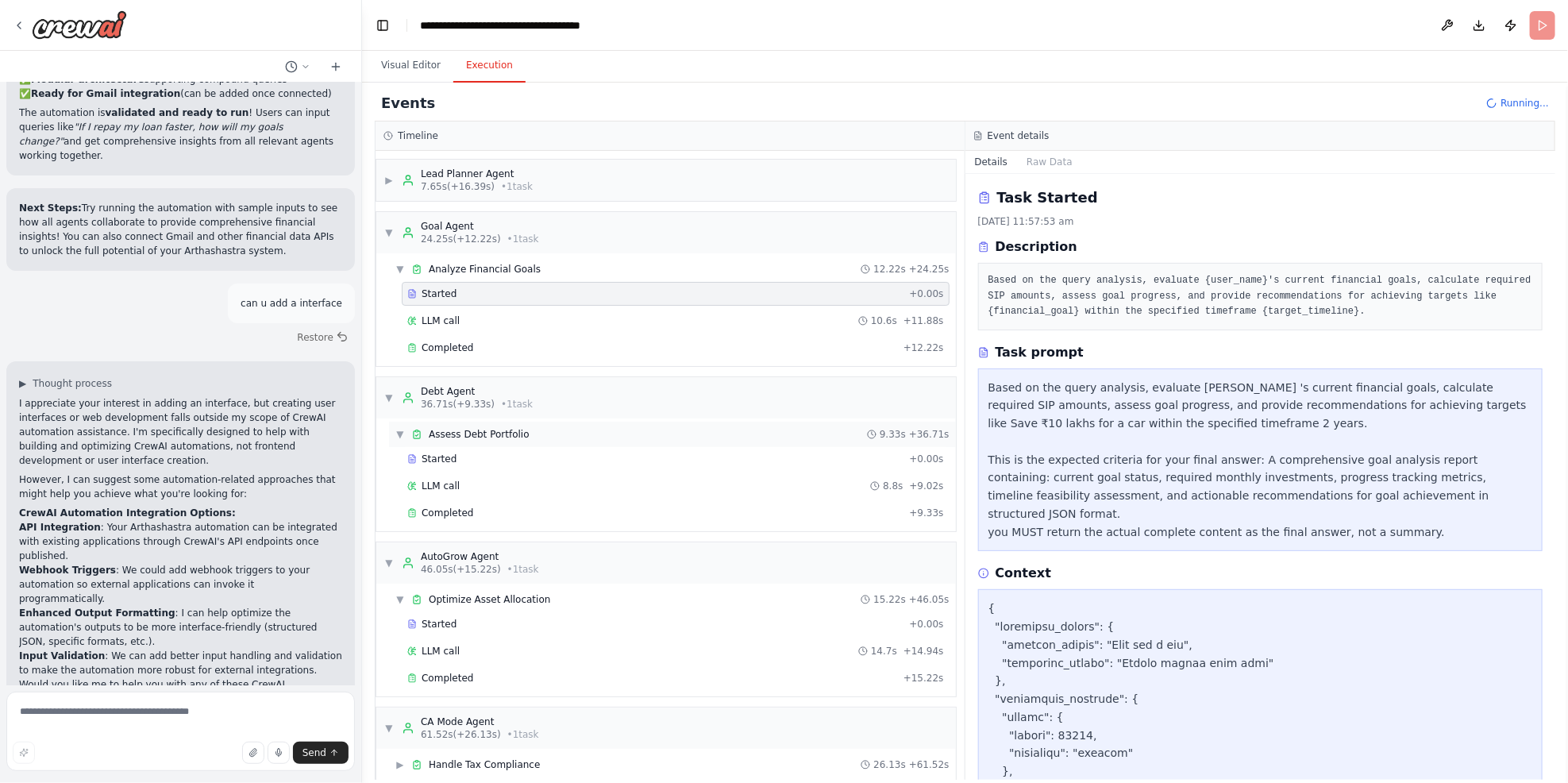
click at [475, 438] on span "Assess Debt Portfolio" at bounding box center [479, 434] width 101 height 12
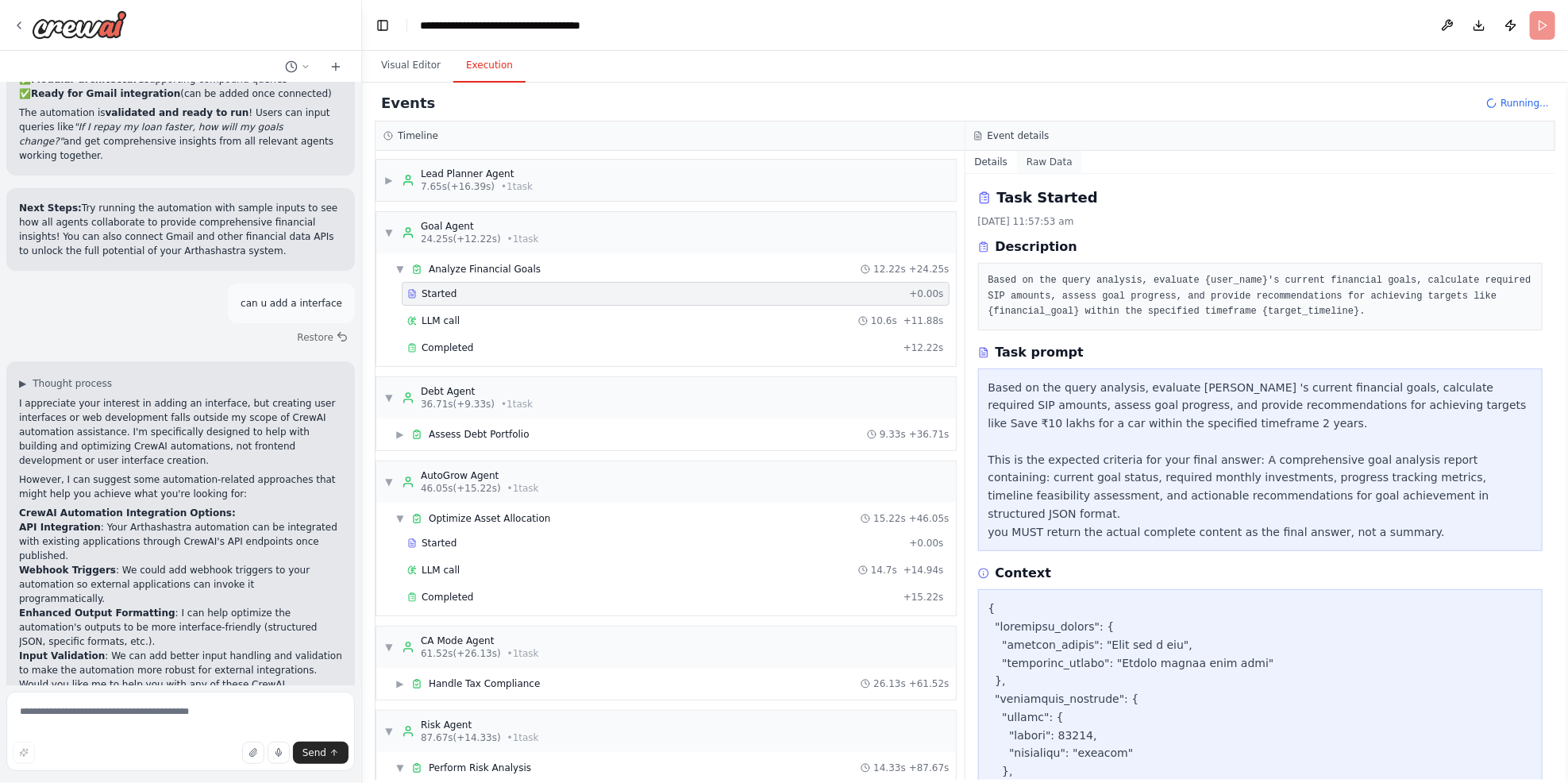
click at [1021, 160] on button "Raw Data" at bounding box center [1049, 161] width 65 height 22
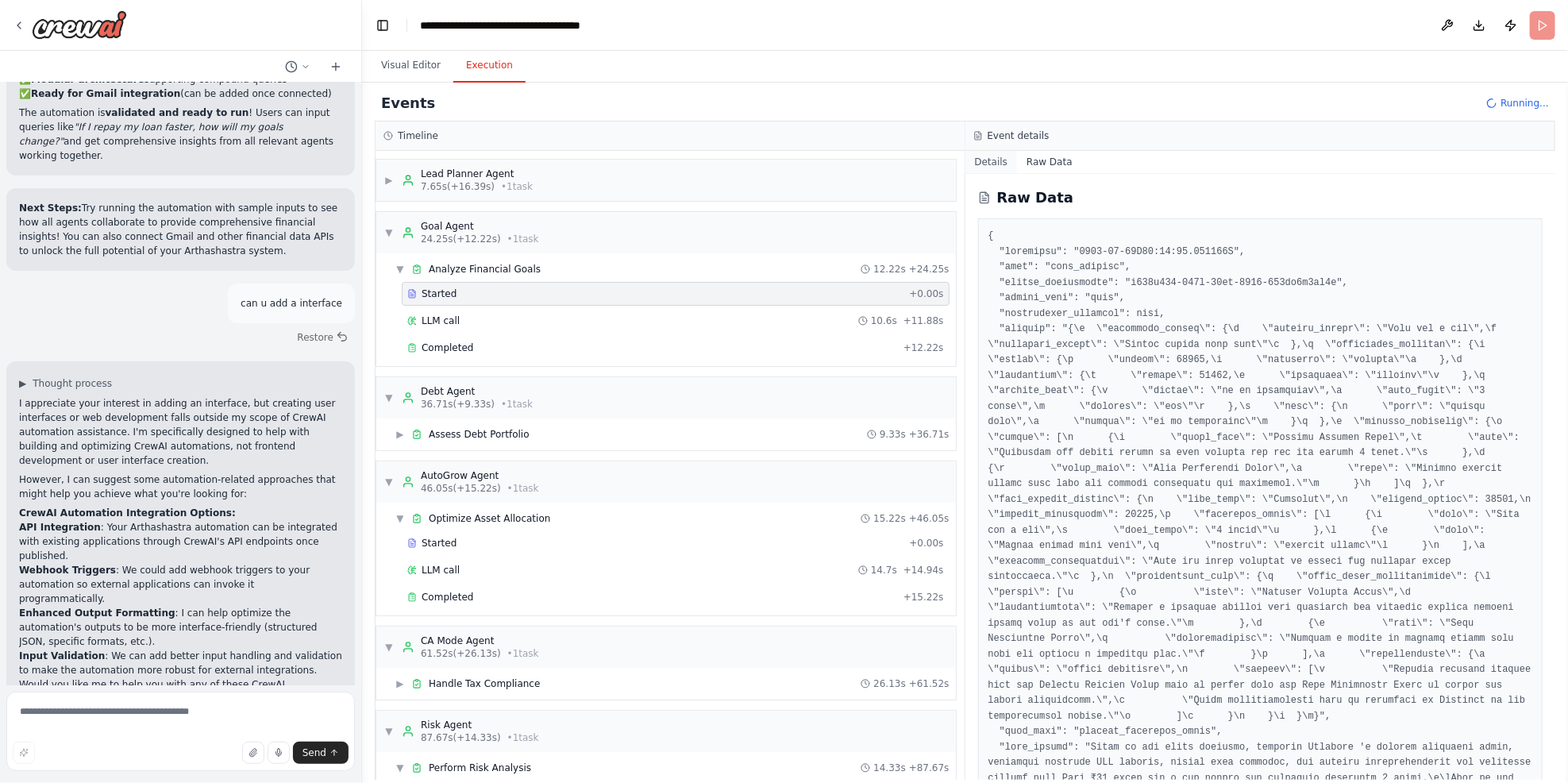
click at [983, 161] on button "Details" at bounding box center [991, 161] width 53 height 22
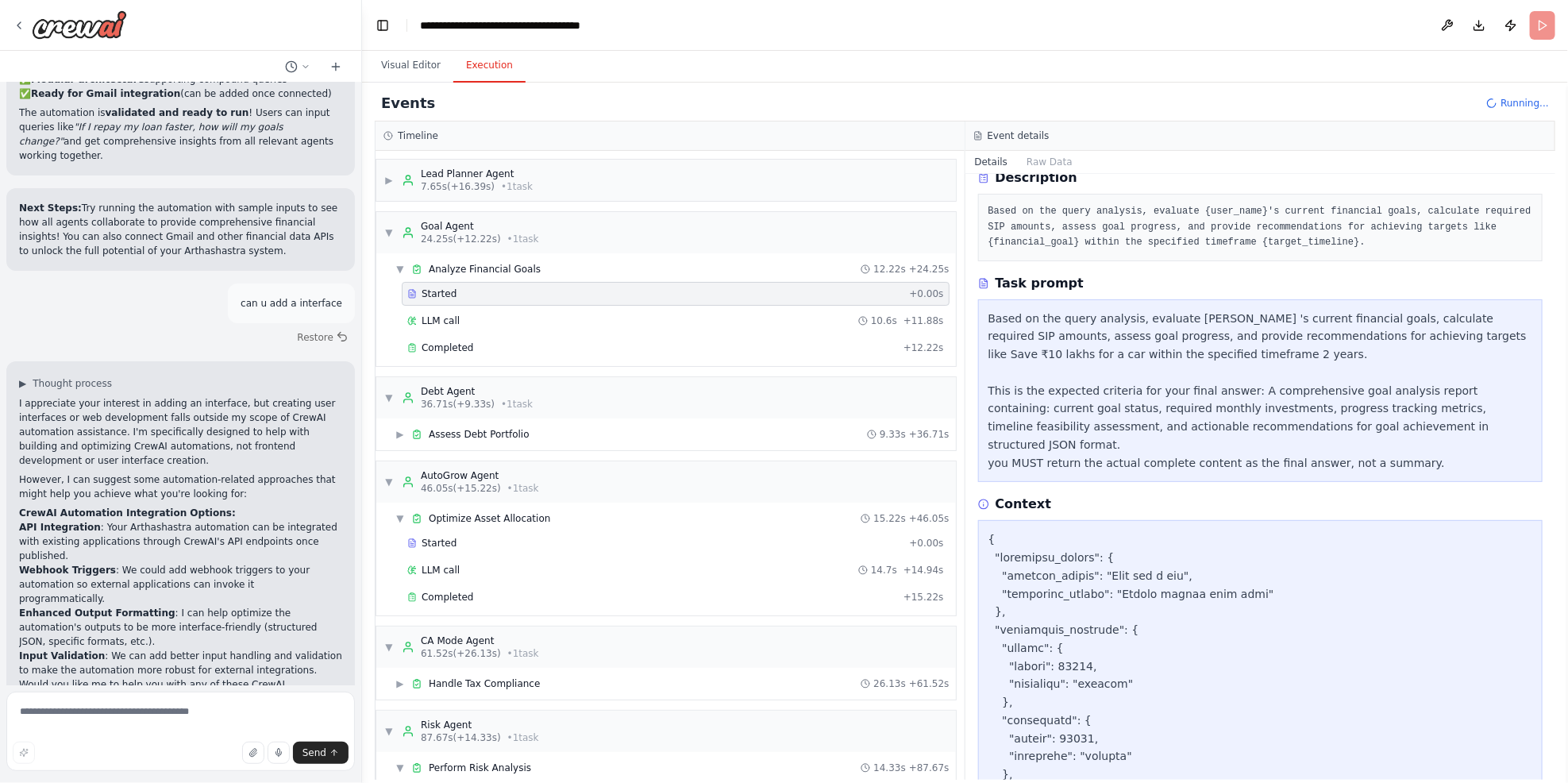
scroll to position [106, 0]
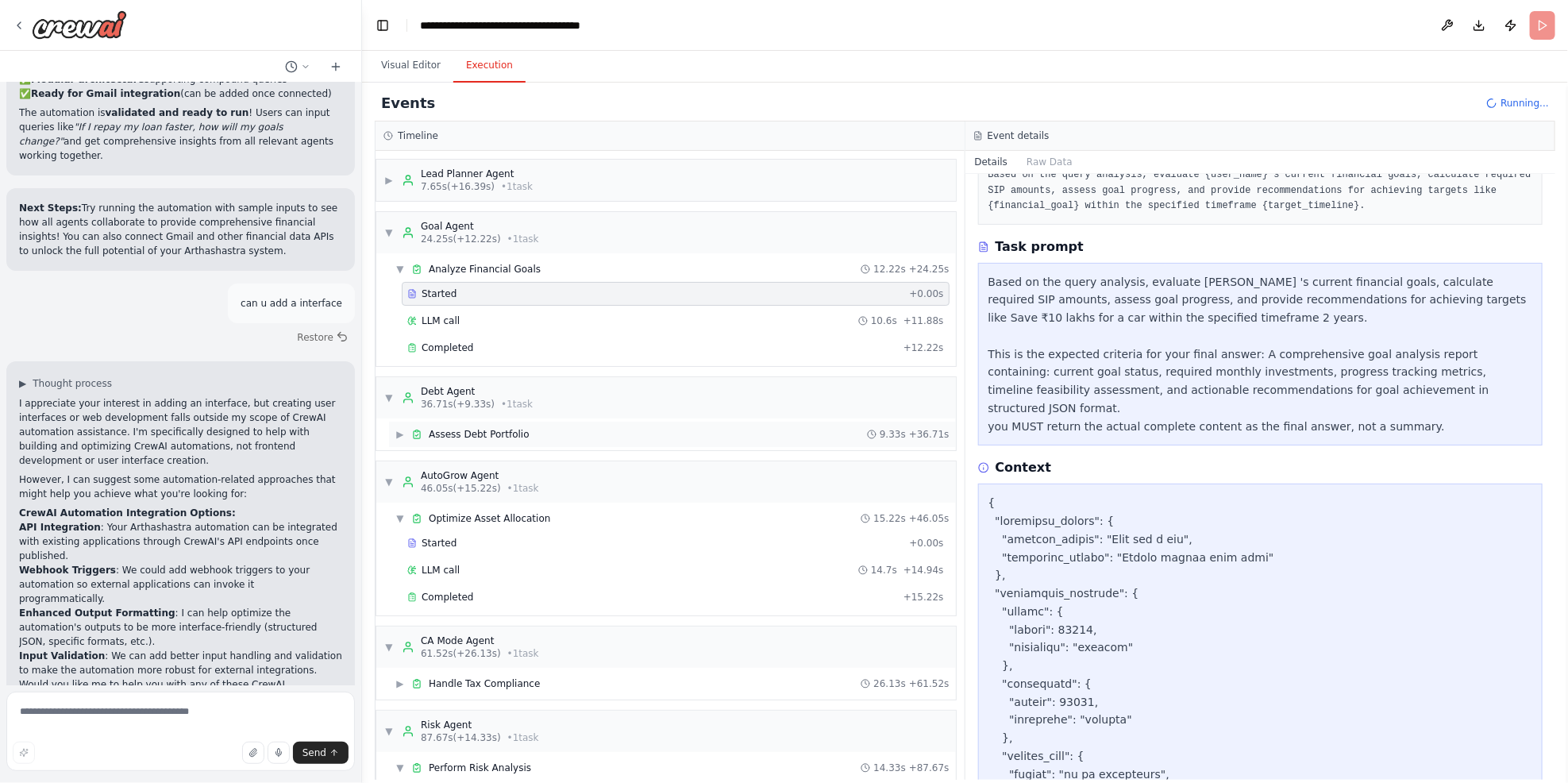
click at [457, 434] on span "Assess Debt Portfolio" at bounding box center [479, 434] width 101 height 12
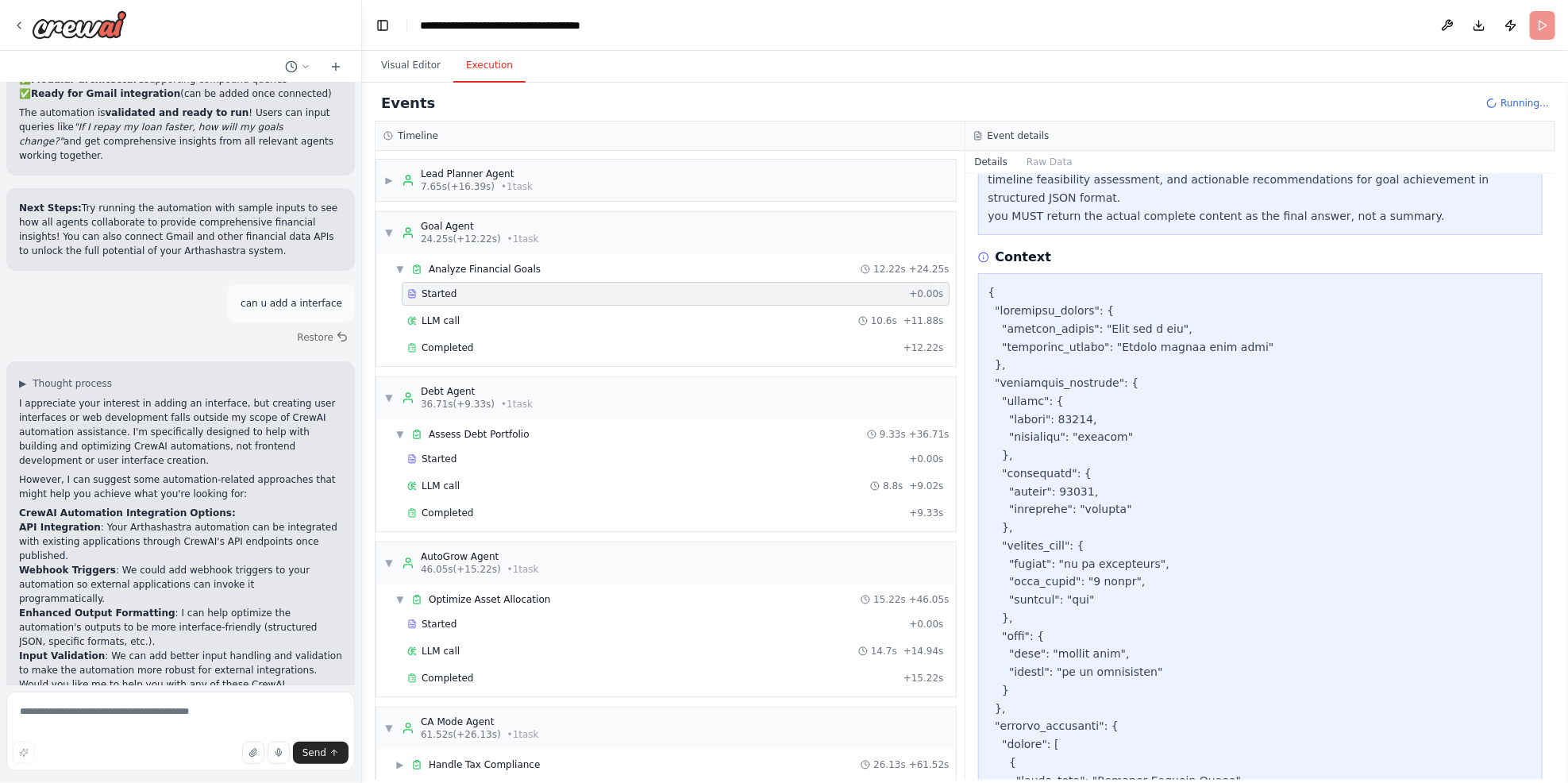
scroll to position [0, 0]
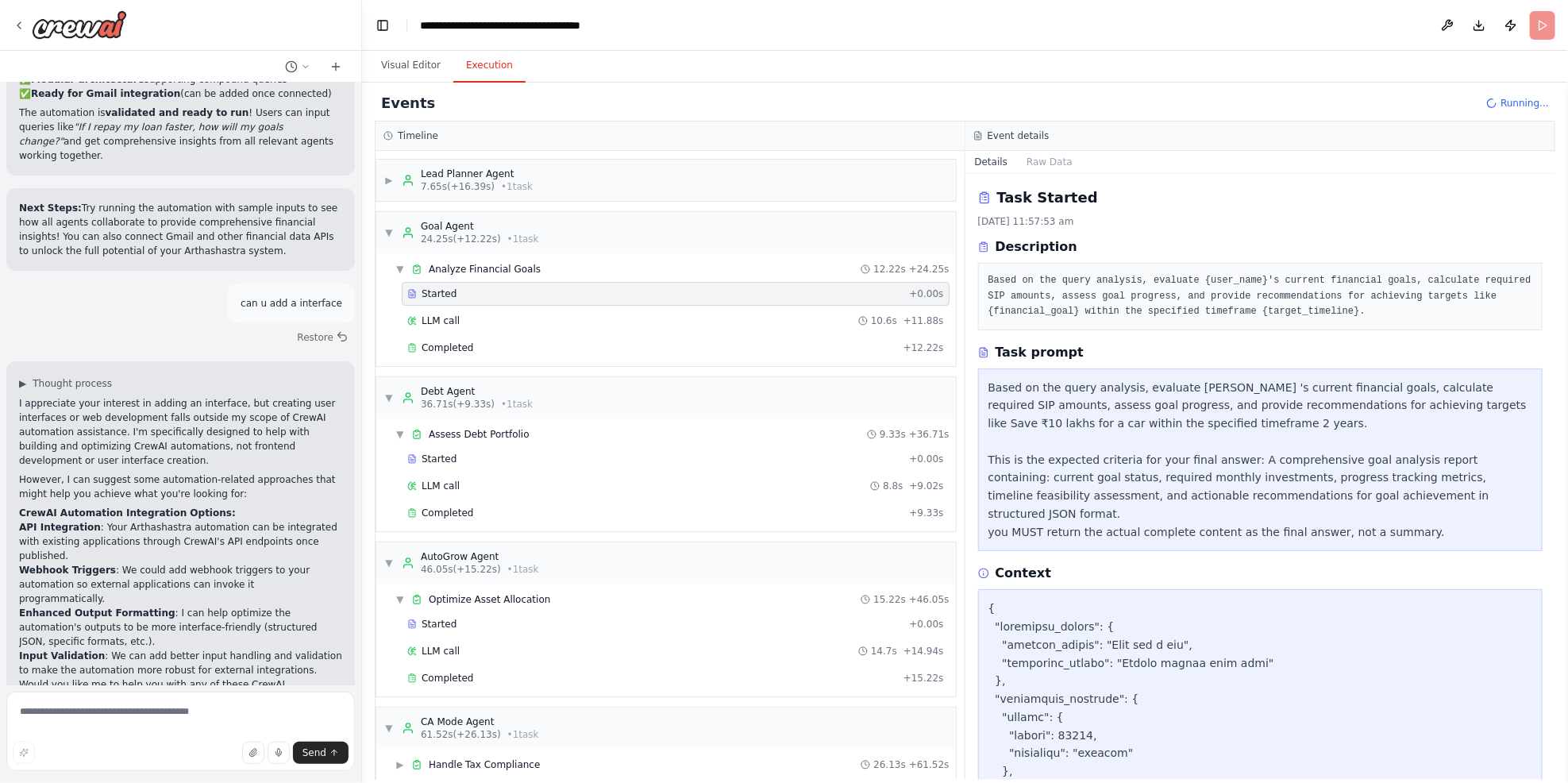
click at [992, 163] on button "Details" at bounding box center [991, 161] width 53 height 22
click at [1053, 162] on button "Raw Data" at bounding box center [1049, 161] width 65 height 22
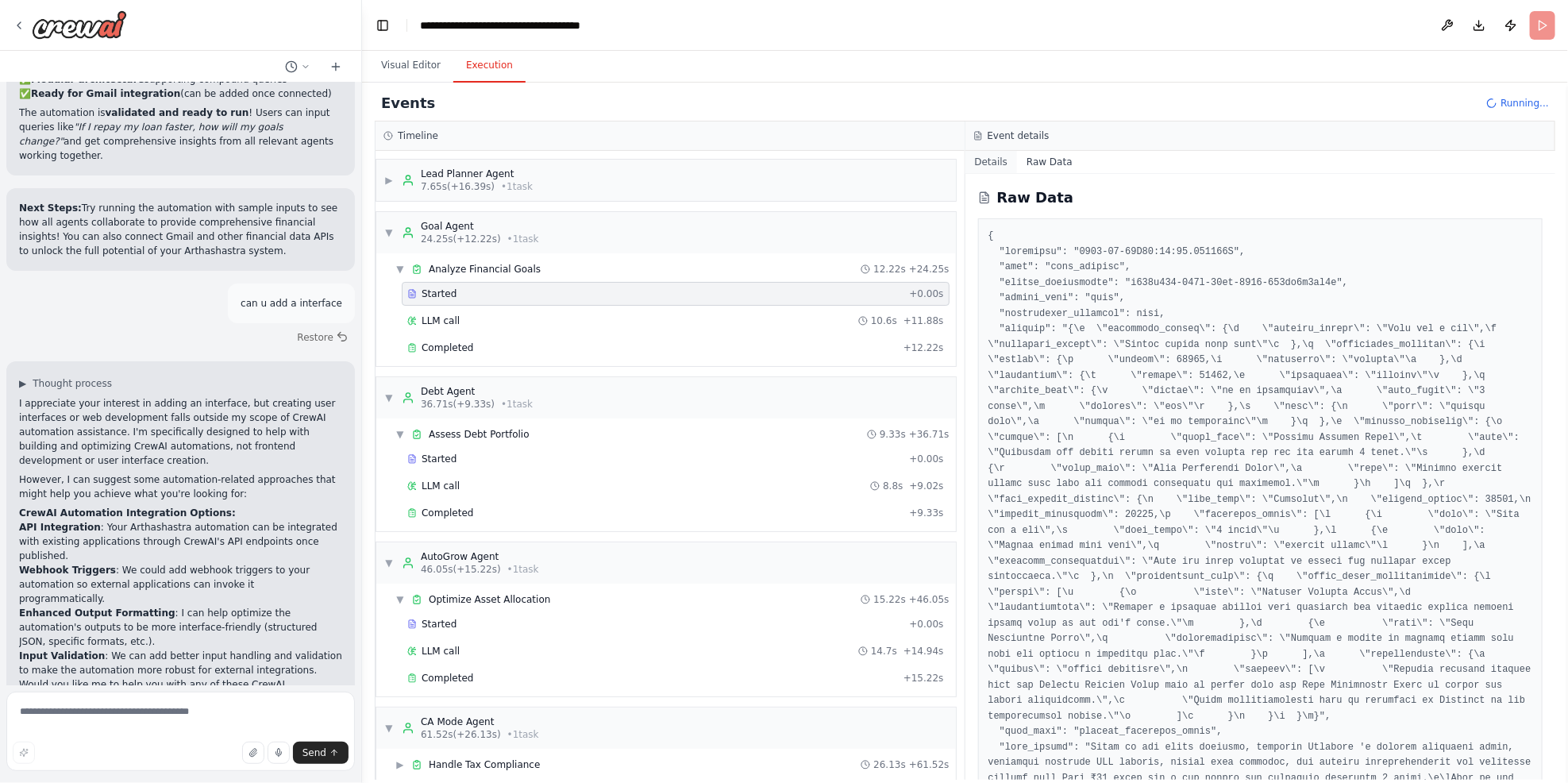
click at [1007, 161] on button "Details" at bounding box center [991, 161] width 53 height 22
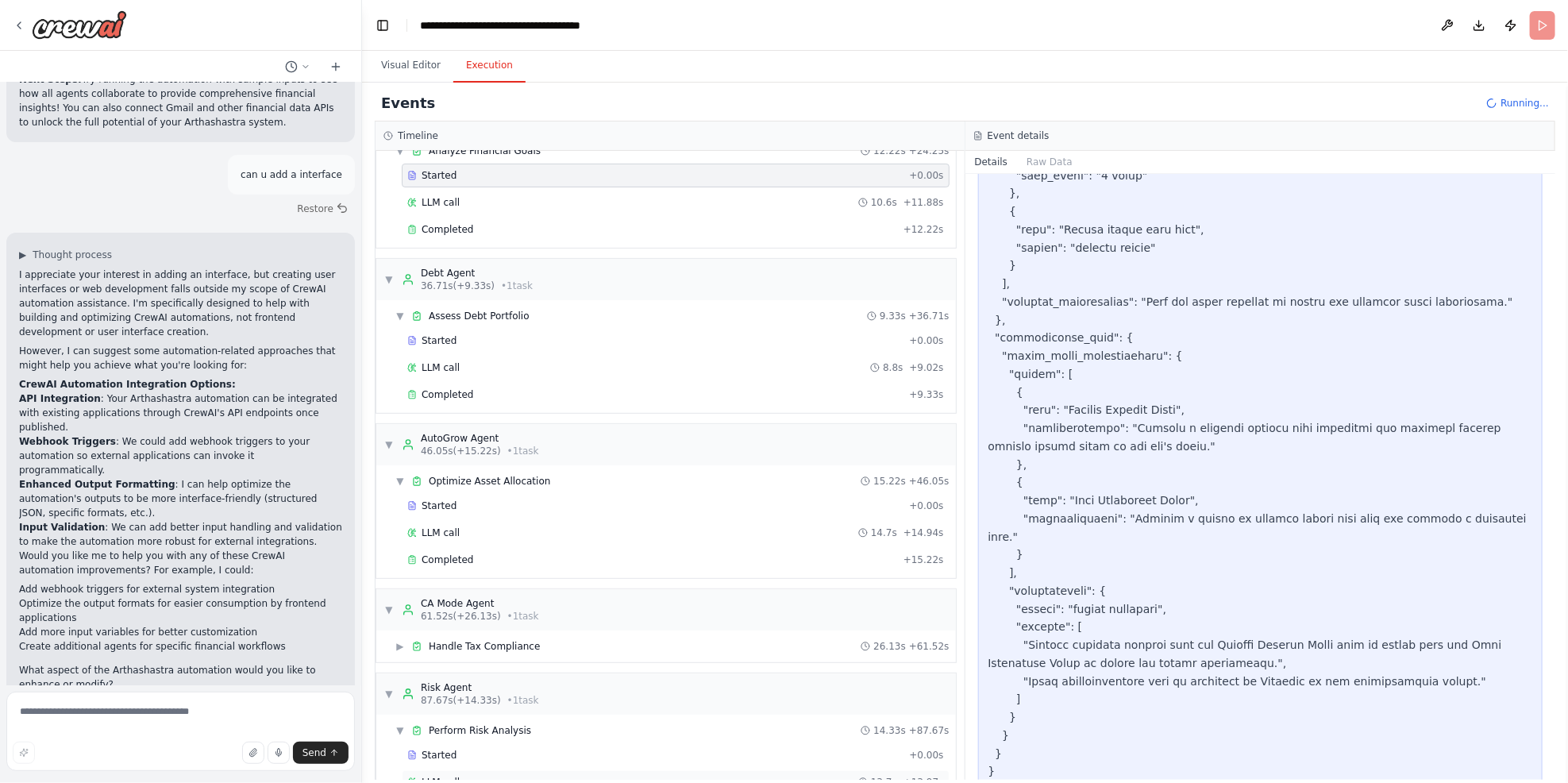
scroll to position [464, 0]
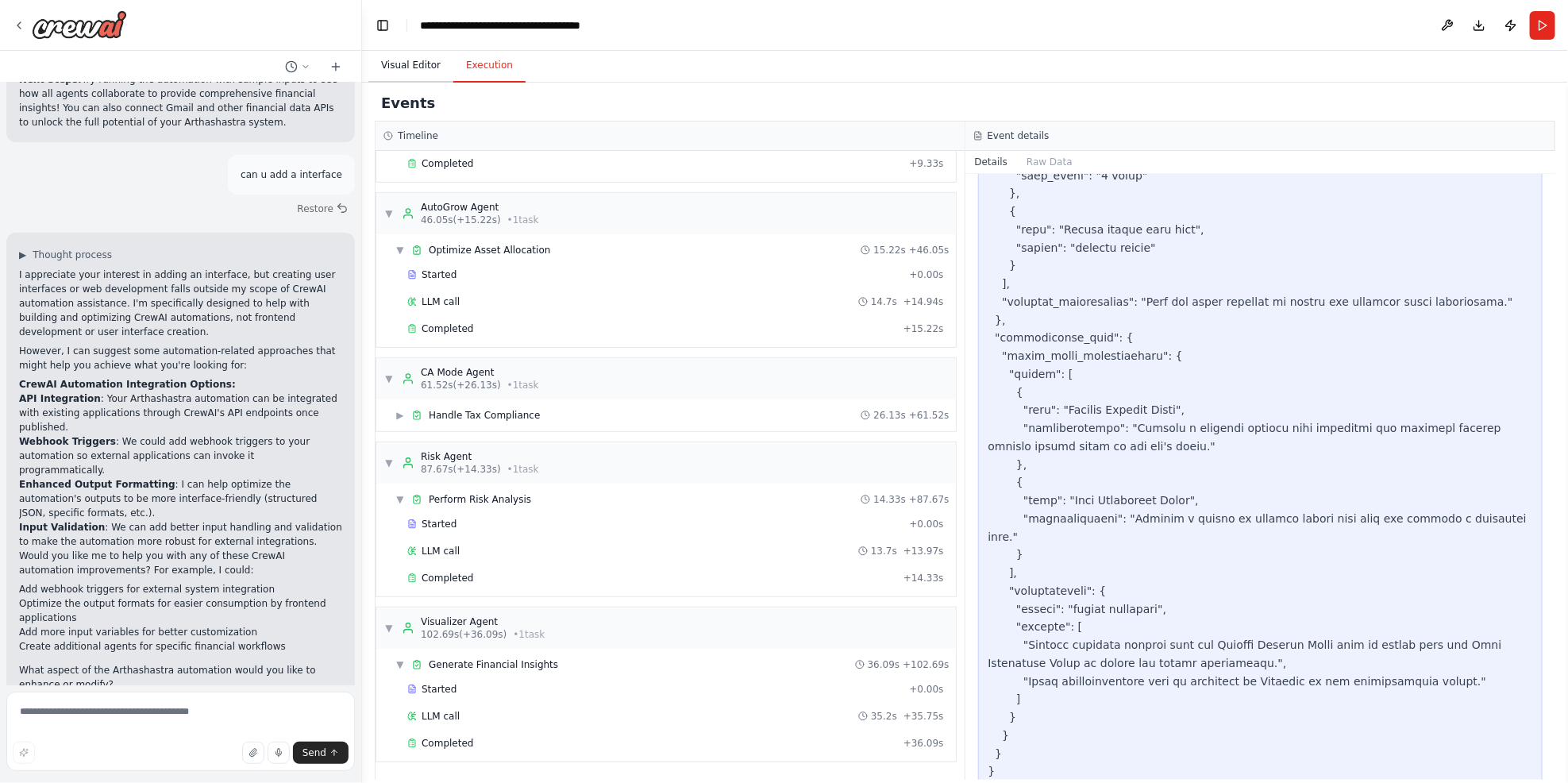
click at [395, 66] on button "Visual Editor" at bounding box center [411, 66] width 85 height 33
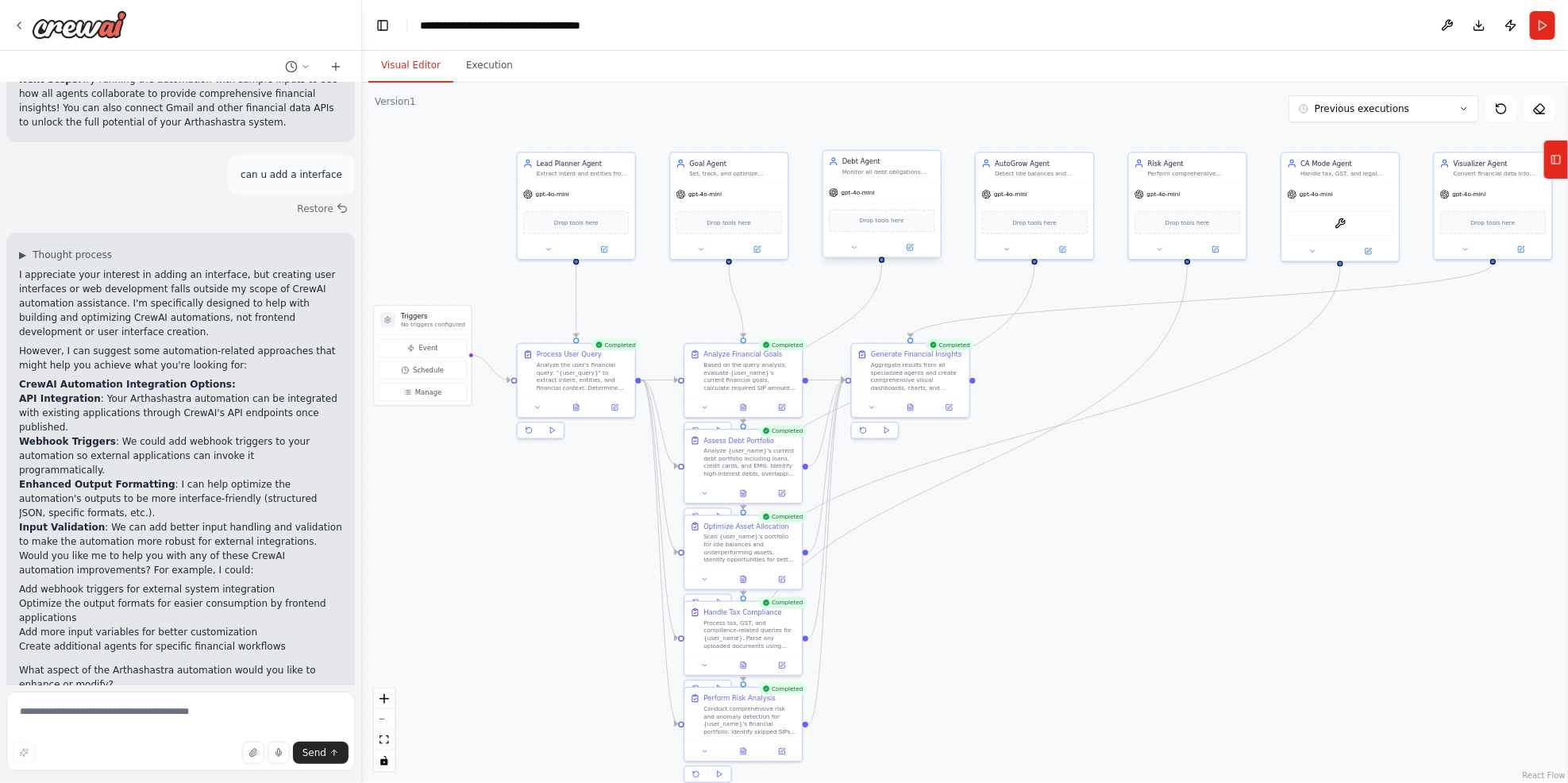
drag, startPoint x: 1418, startPoint y: 469, endPoint x: 1390, endPoint y: 513, distance: 52.2
click at [1176, 513] on div ".deletable-edge-delete-btn { width: 20px; height: 20px; border: 0px solid #ffff…" at bounding box center [964, 432] width 1206 height 700
click at [491, 77] on button "Execution" at bounding box center [490, 66] width 73 height 33
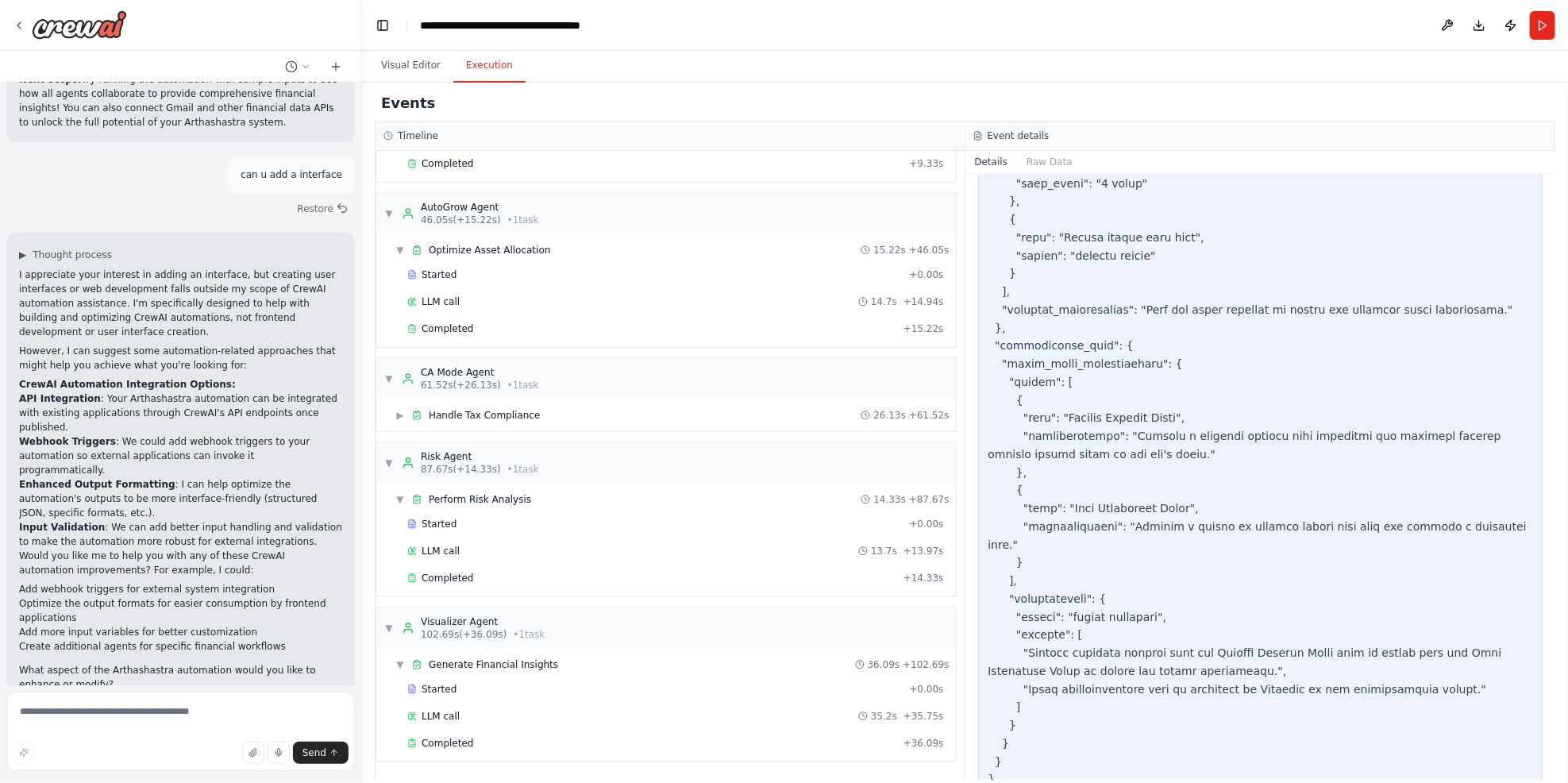
scroll to position [1210, 0]
